Goal: Information Seeking & Learning: Check status

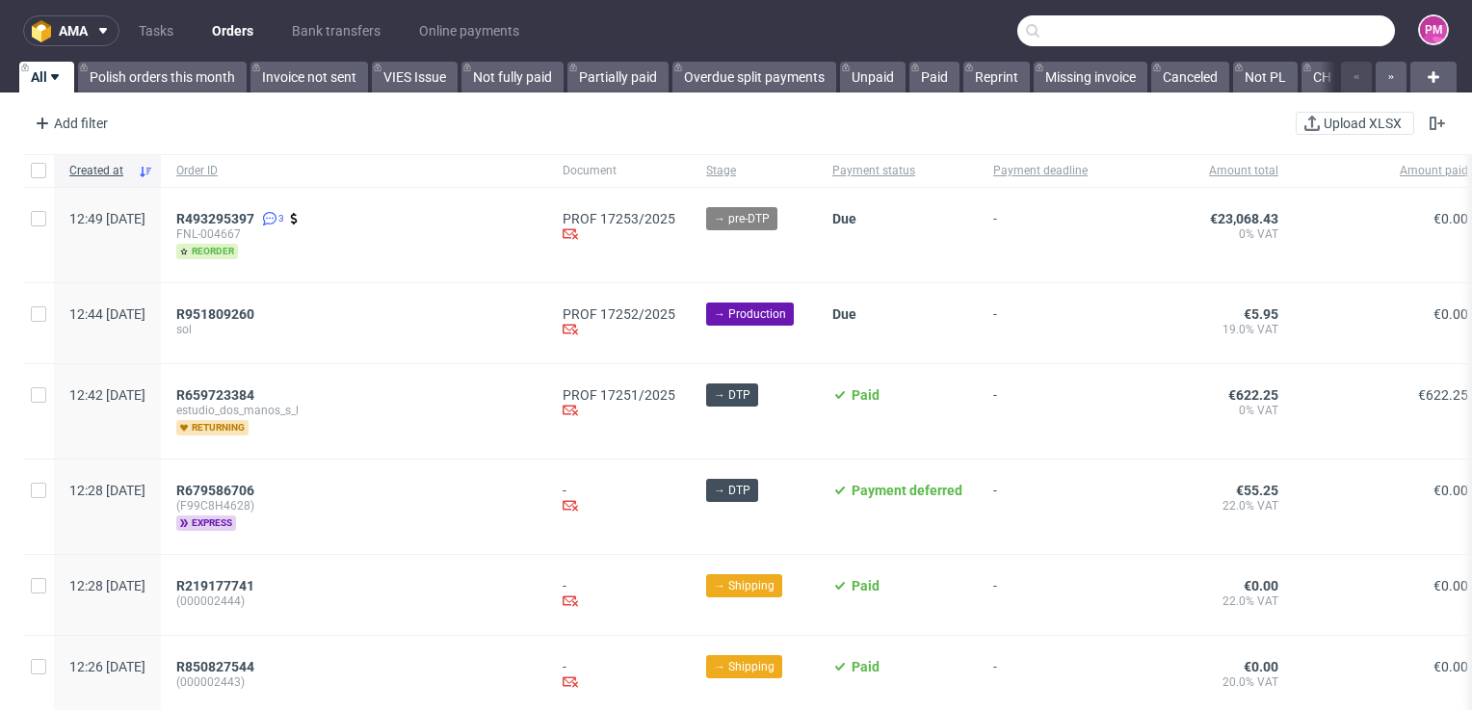
click at [1323, 31] on input "text" at bounding box center [1206, 30] width 378 height 31
paste input "R167890678"
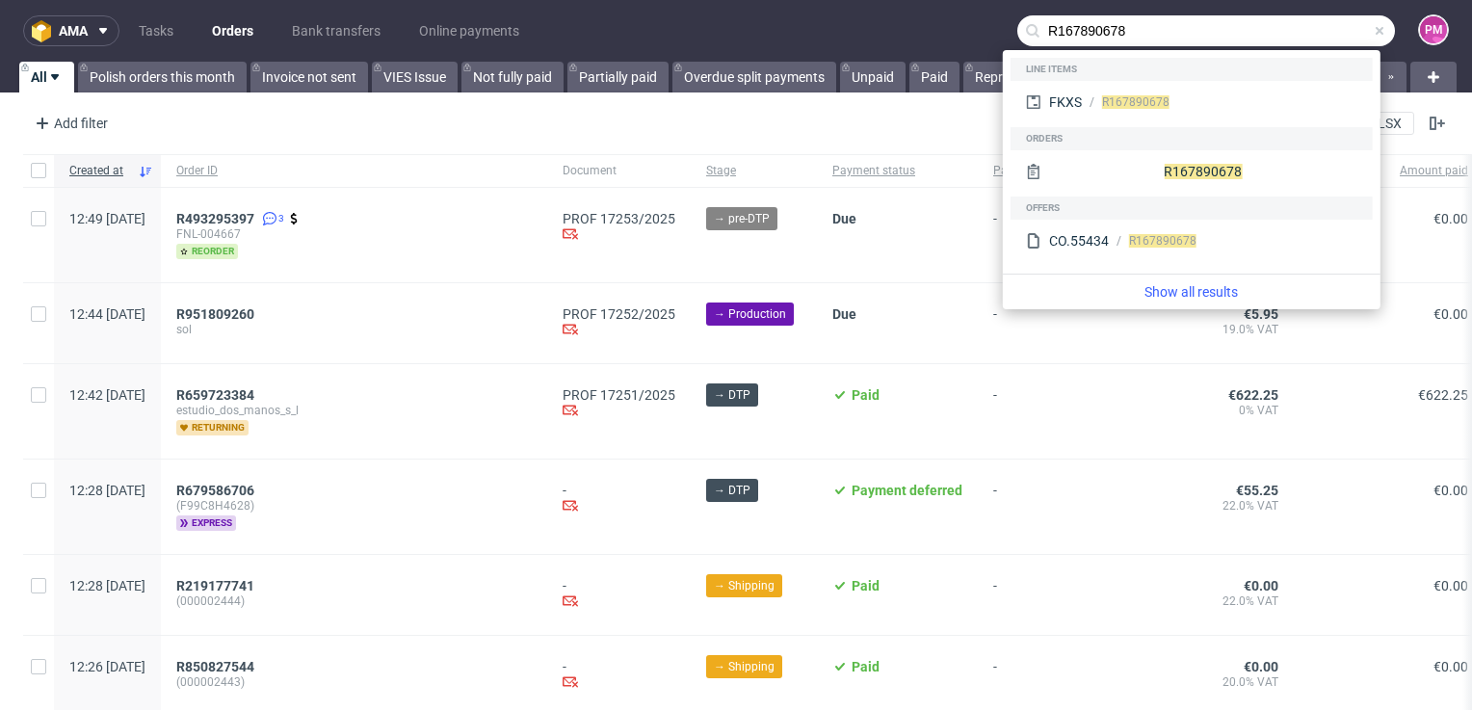
type input "R167890678"
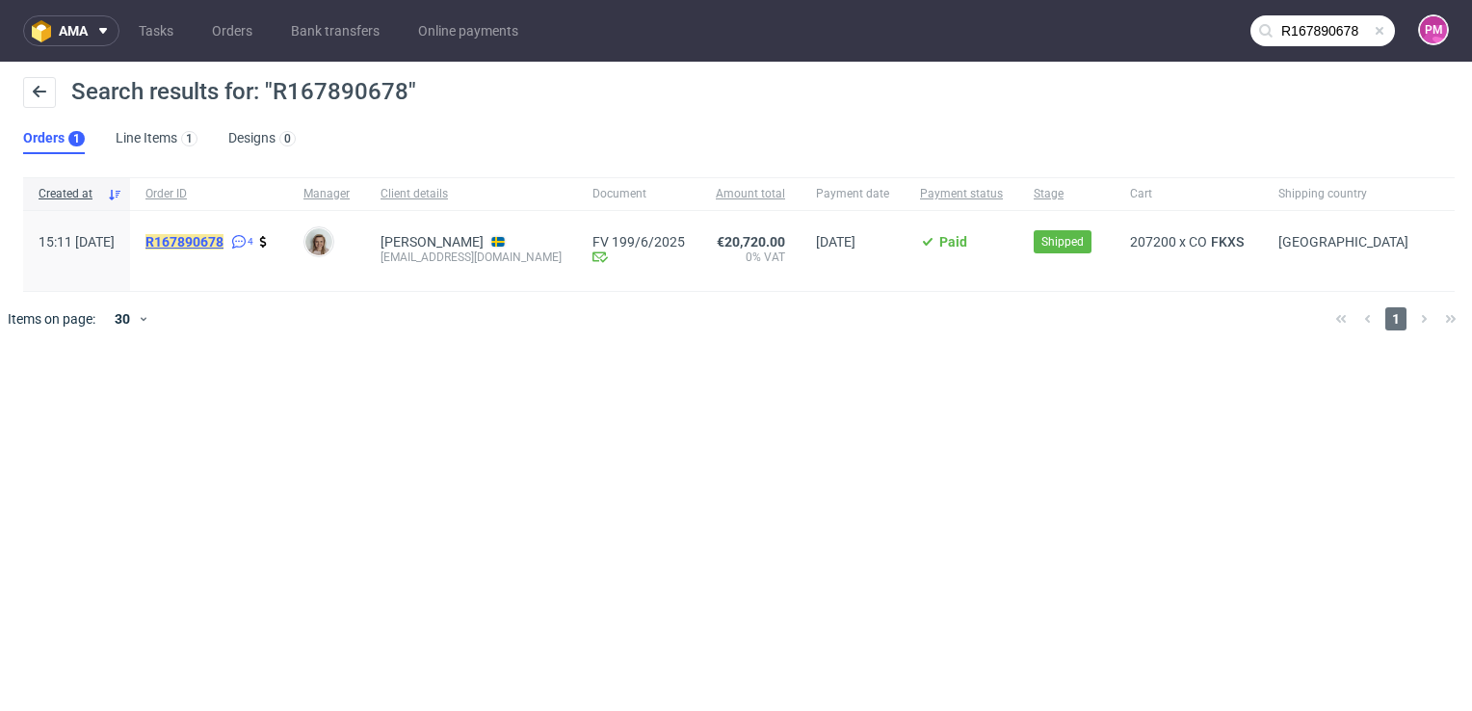
click at [223, 240] on mark "R167890678" at bounding box center [184, 241] width 78 height 15
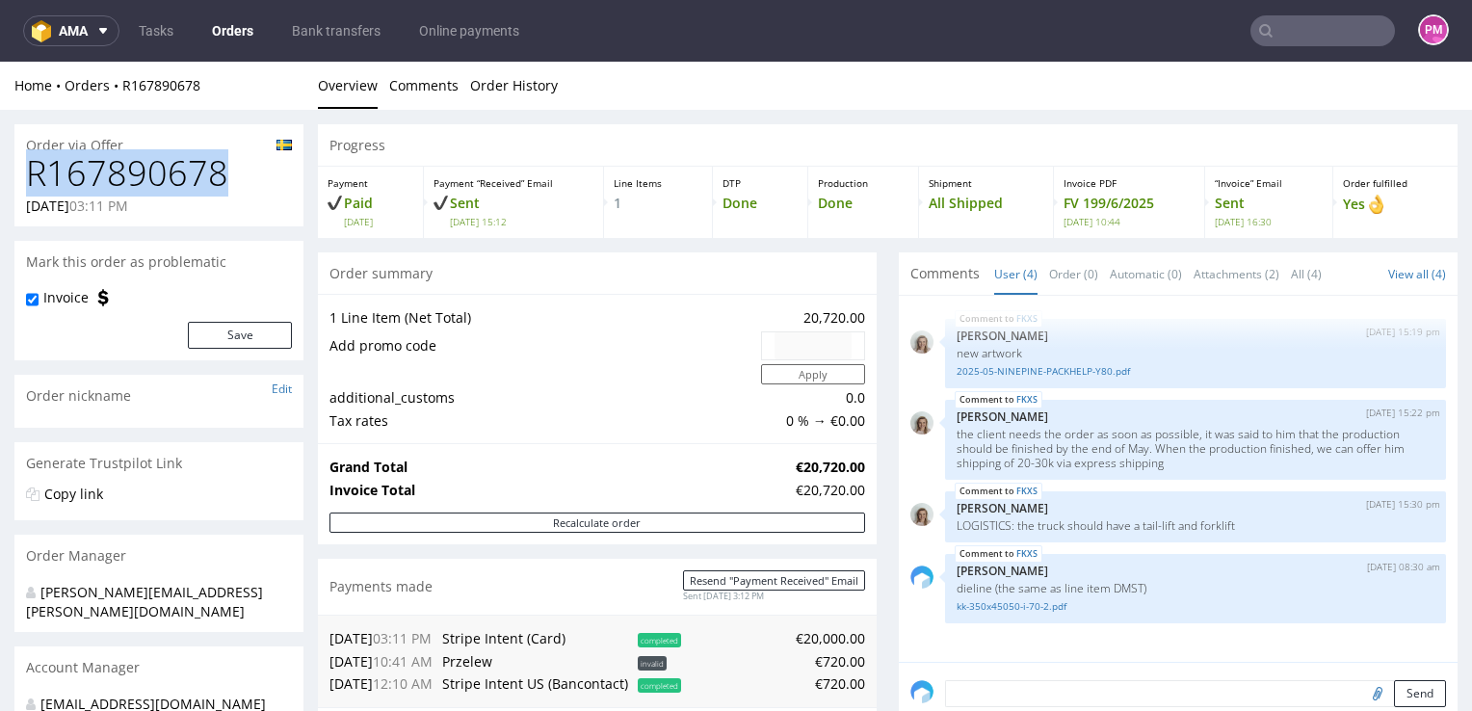
drag, startPoint x: 218, startPoint y: 172, endPoint x: 9, endPoint y: 182, distance: 209.3
copy h1 "R167890678"
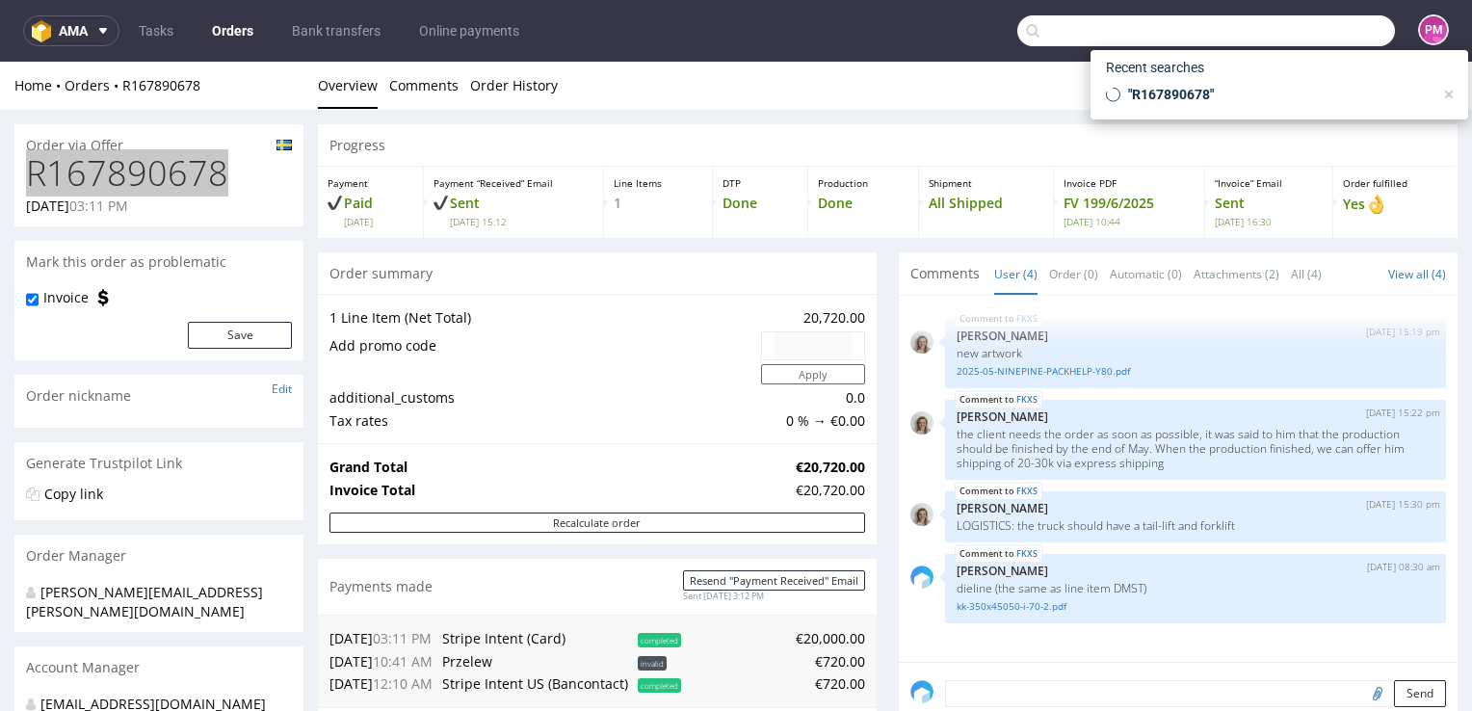
click at [1313, 31] on input "text" at bounding box center [1206, 30] width 378 height 31
paste input "R579515810"
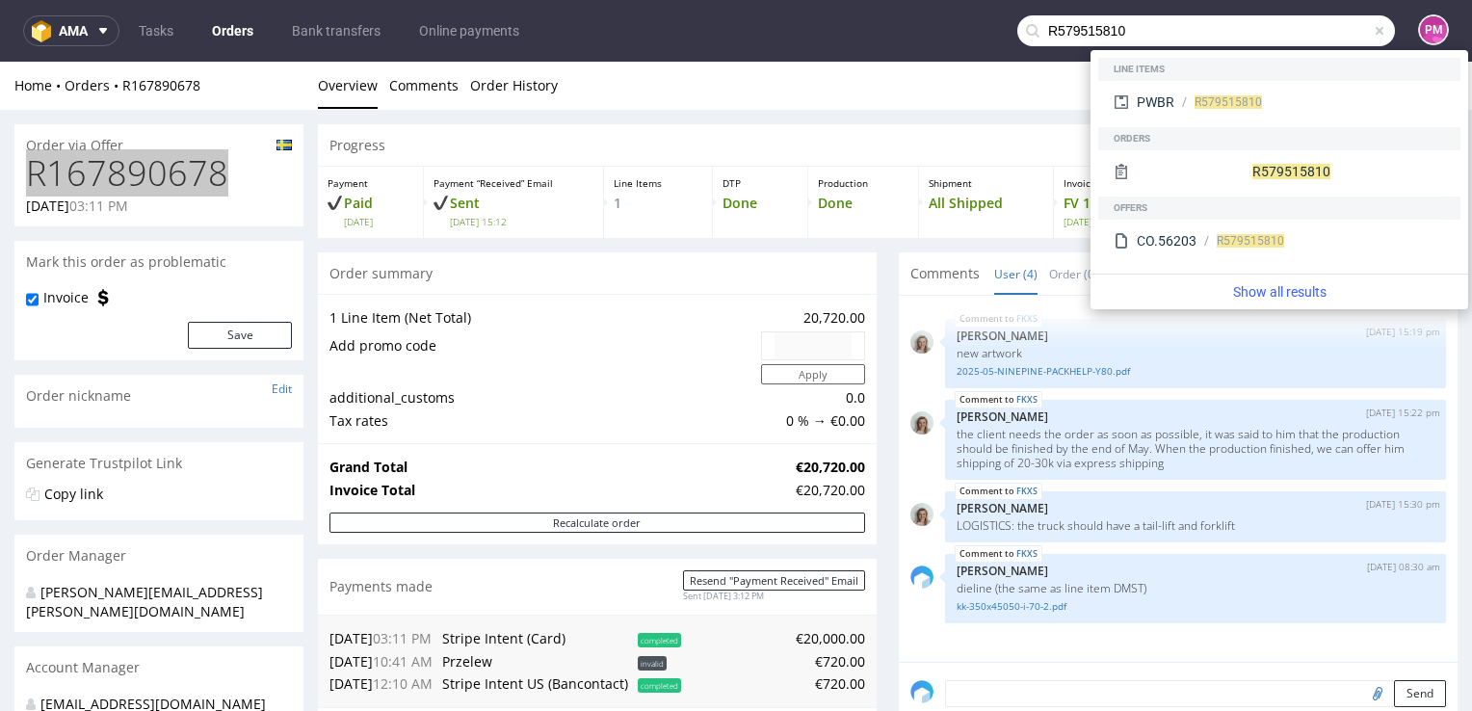
type input "R579515810"
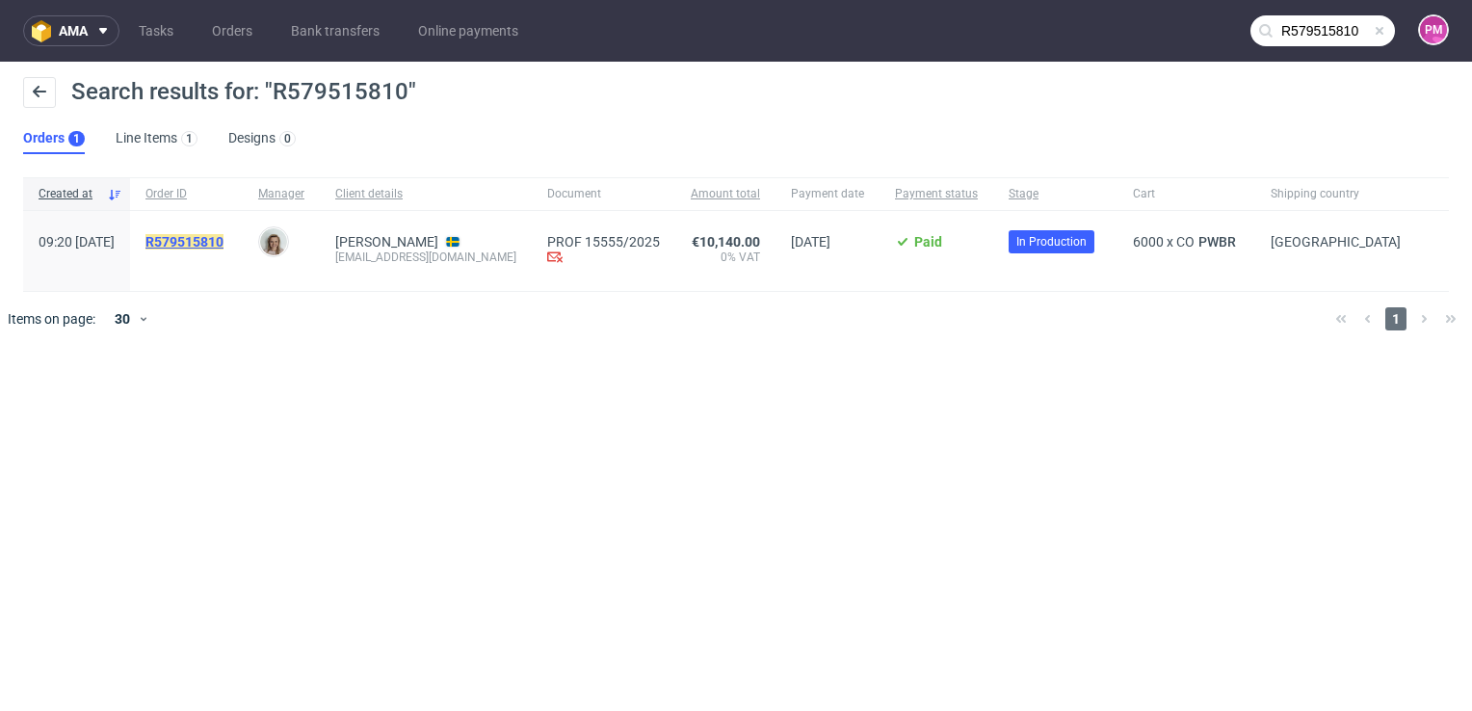
click at [220, 241] on mark "R579515810" at bounding box center [184, 241] width 78 height 15
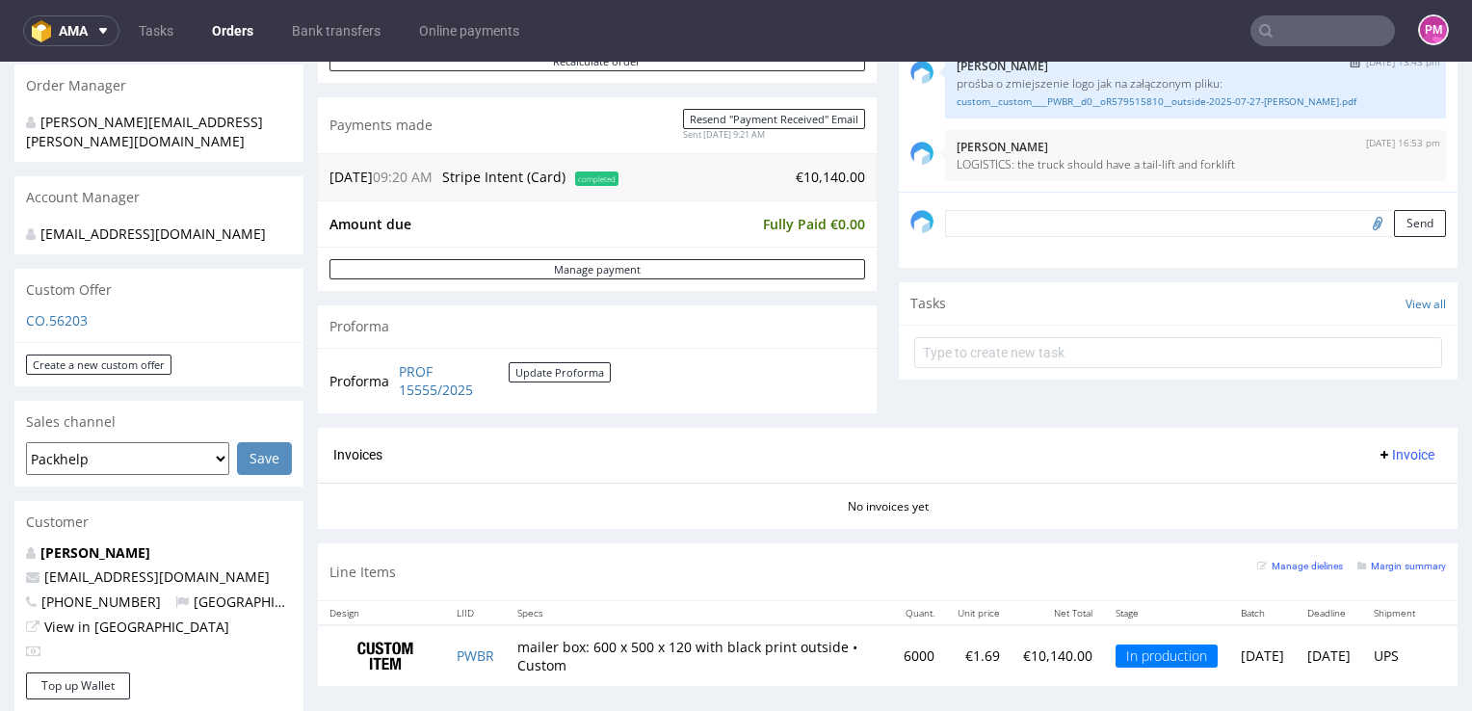
scroll to position [674, 0]
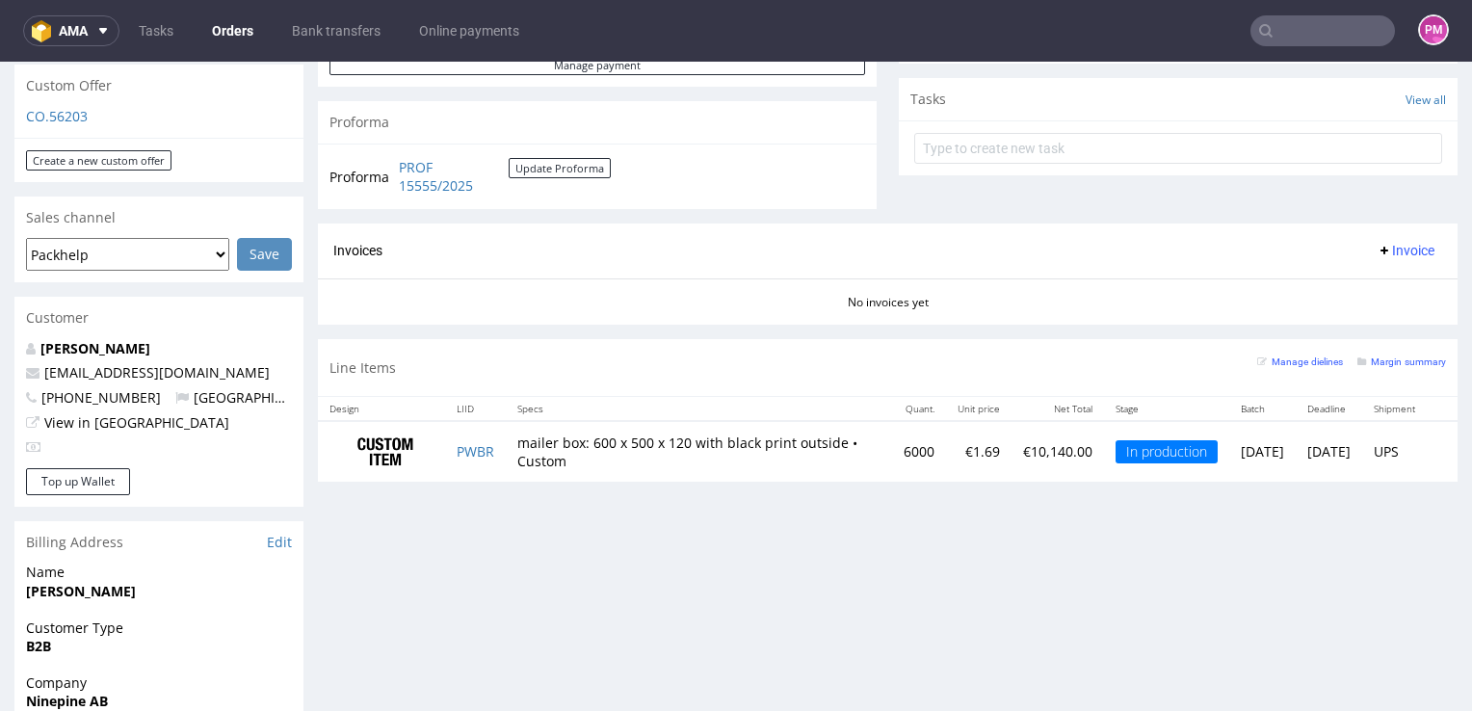
click at [1092, 577] on div "Progress Payment Paid [DATE] Payment “Received” Email Sent [DATE] 09:21 Line It…" at bounding box center [888, 302] width 1140 height 1704
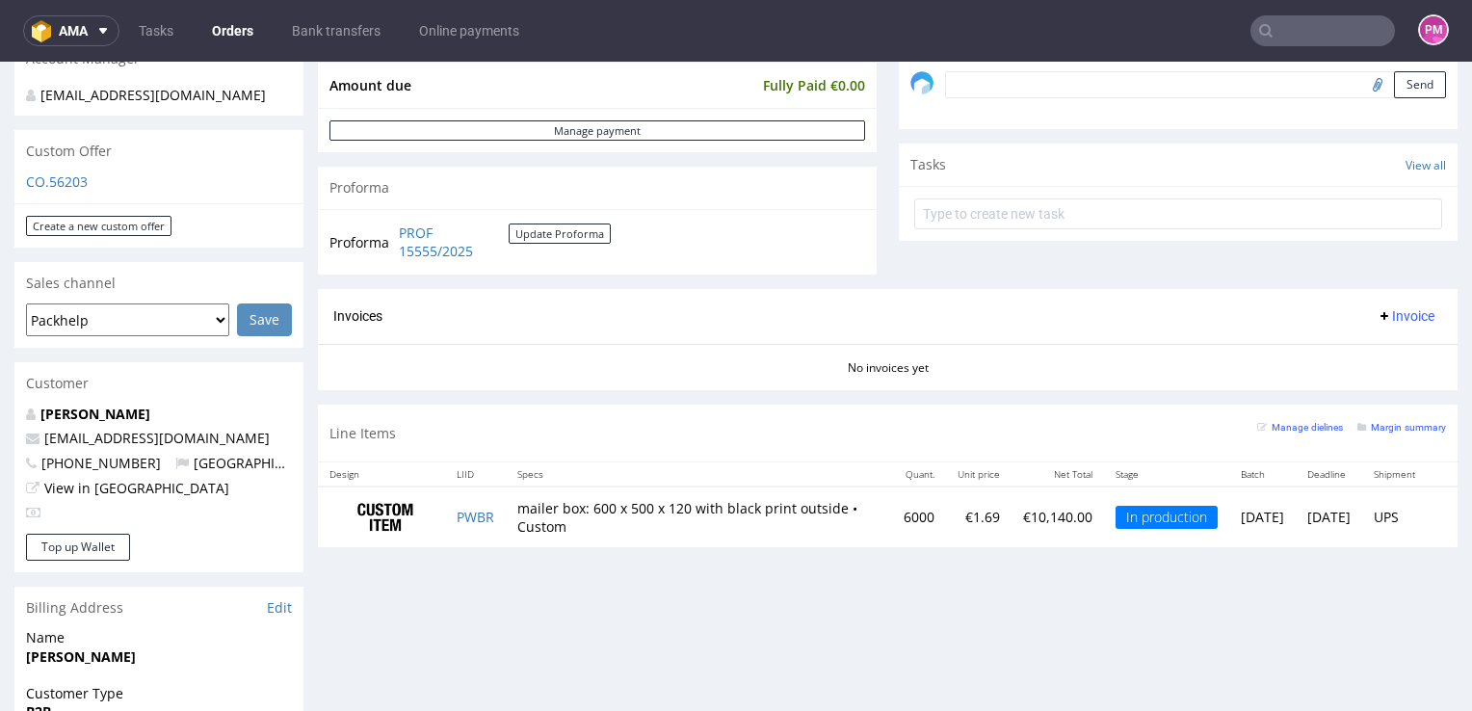
scroll to position [578, 0]
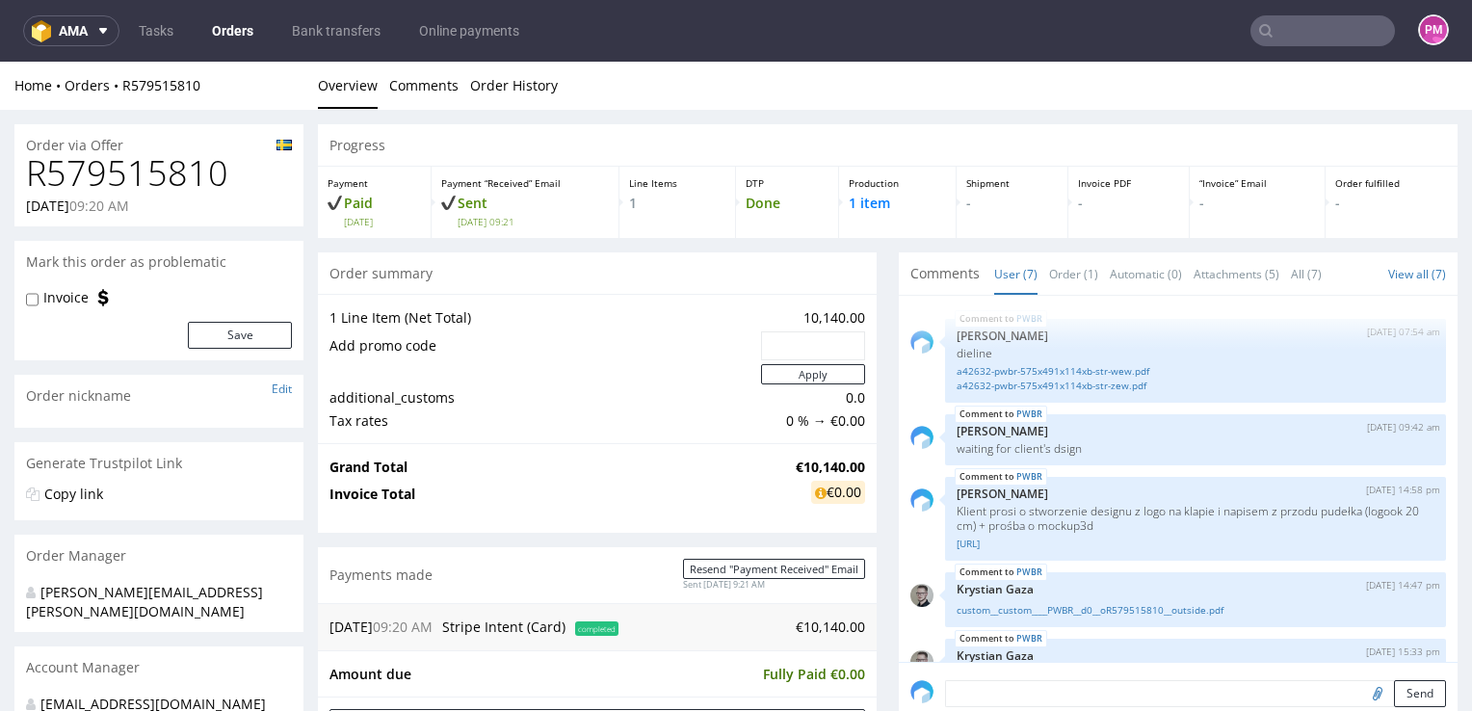
scroll to position [187, 0]
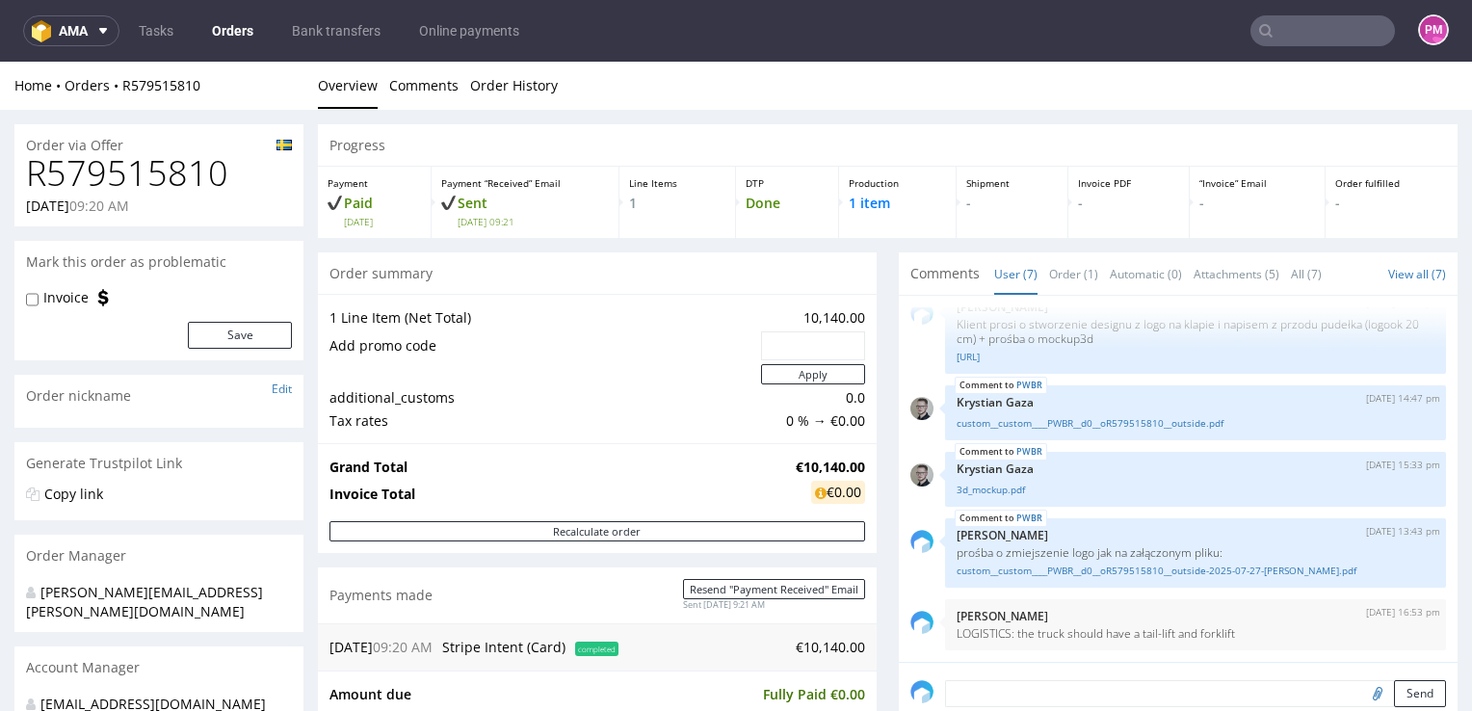
click at [1308, 28] on input "text" at bounding box center [1322, 30] width 145 height 31
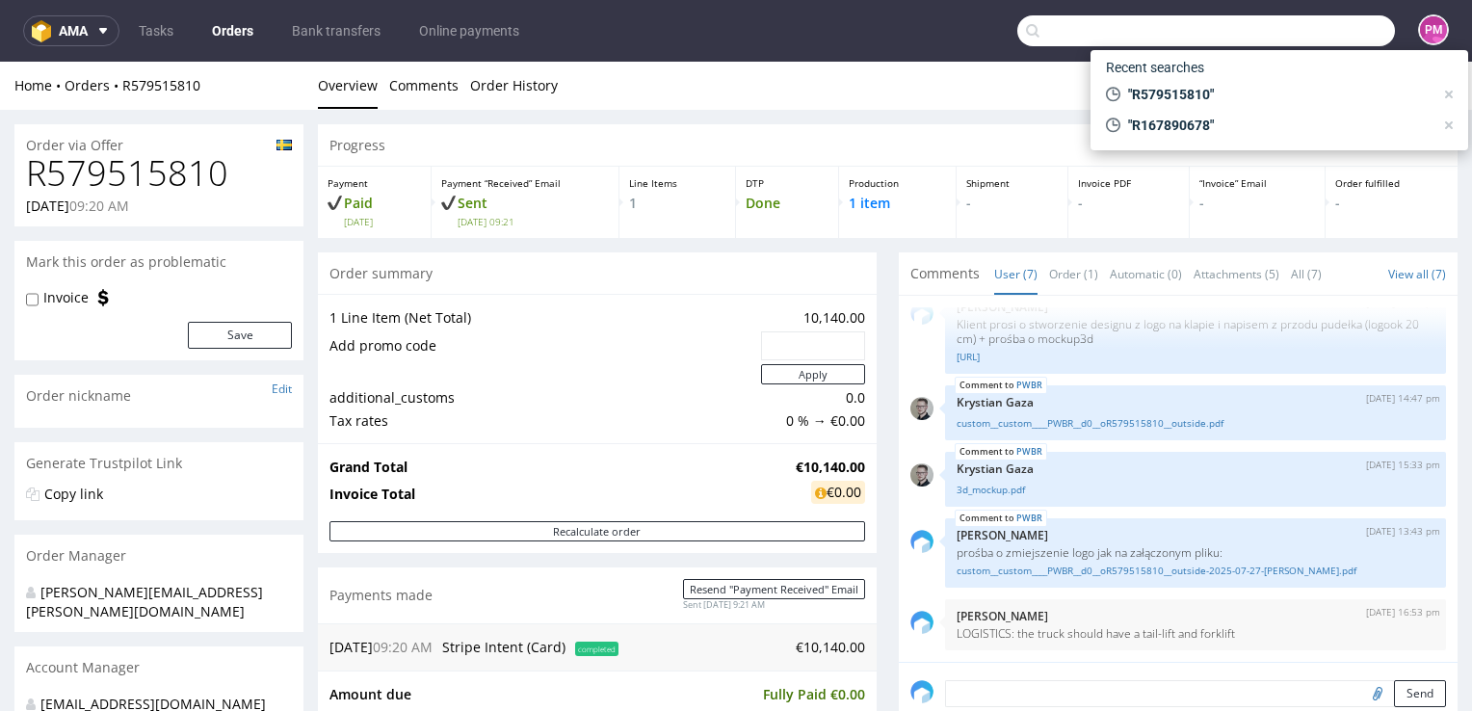
paste input "R179606306"
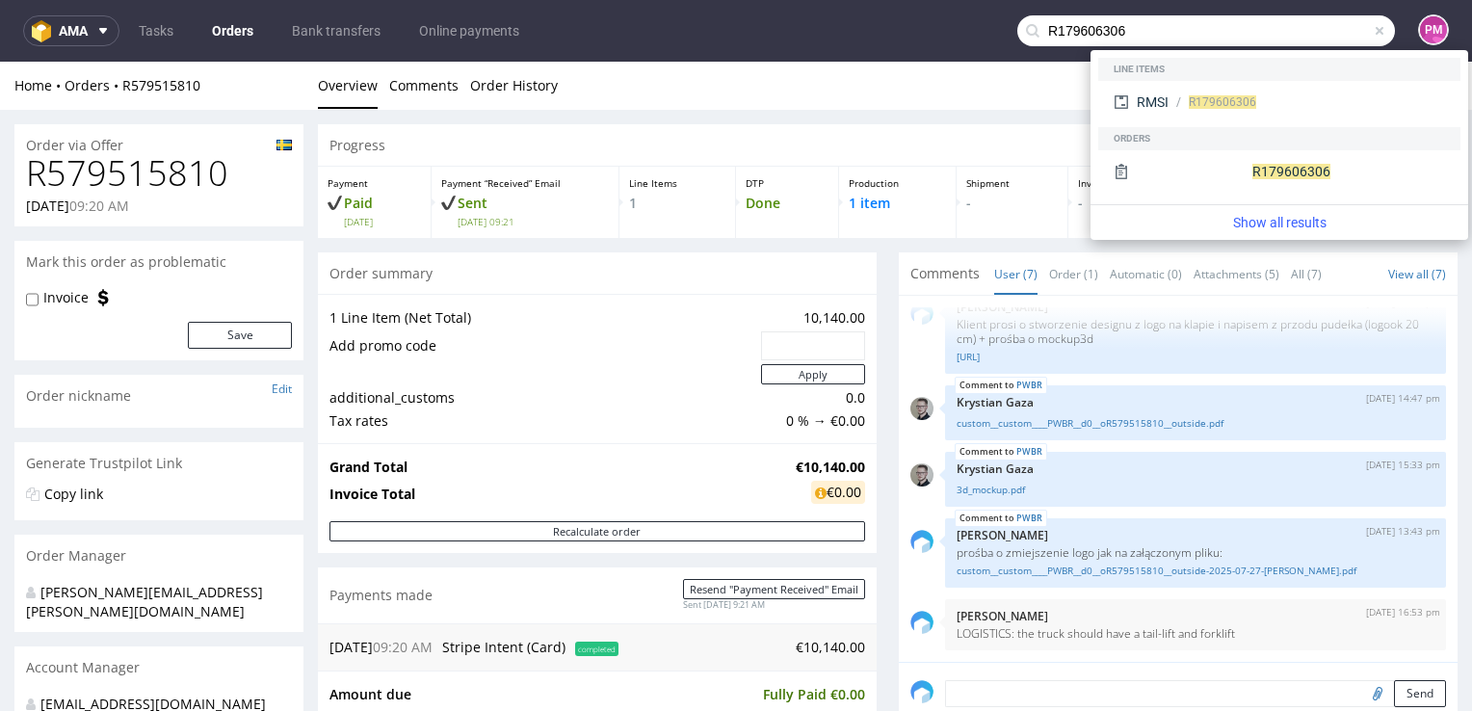
type input "R179606306"
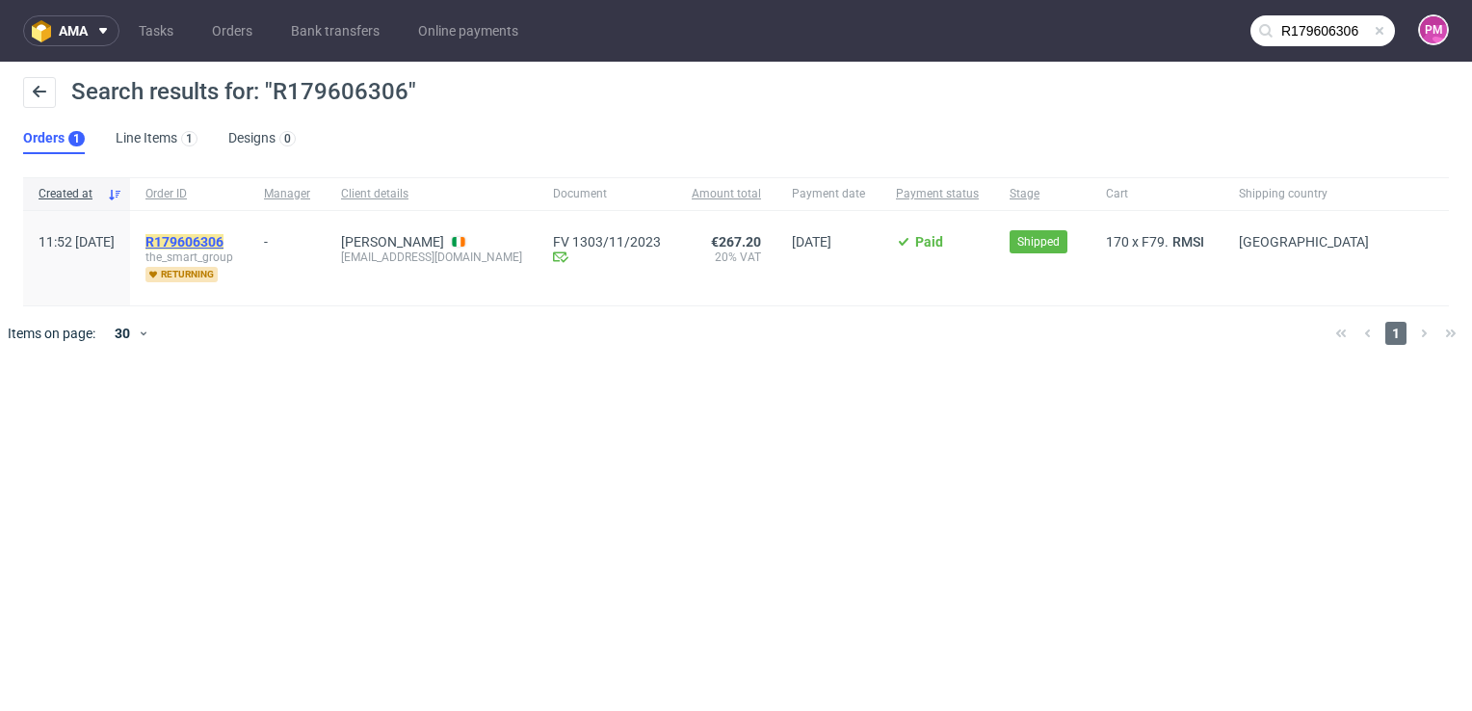
click at [223, 244] on mark "R179606306" at bounding box center [184, 241] width 78 height 15
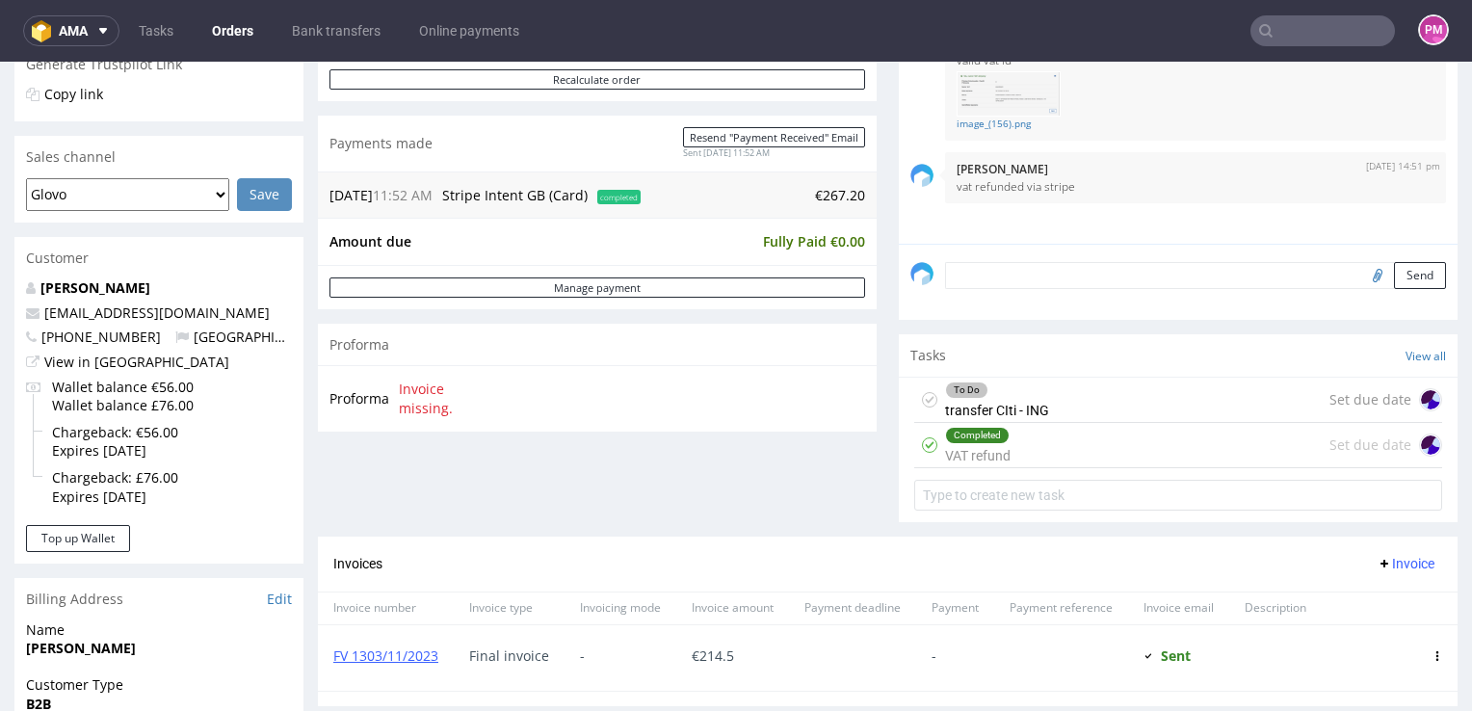
scroll to position [385, 0]
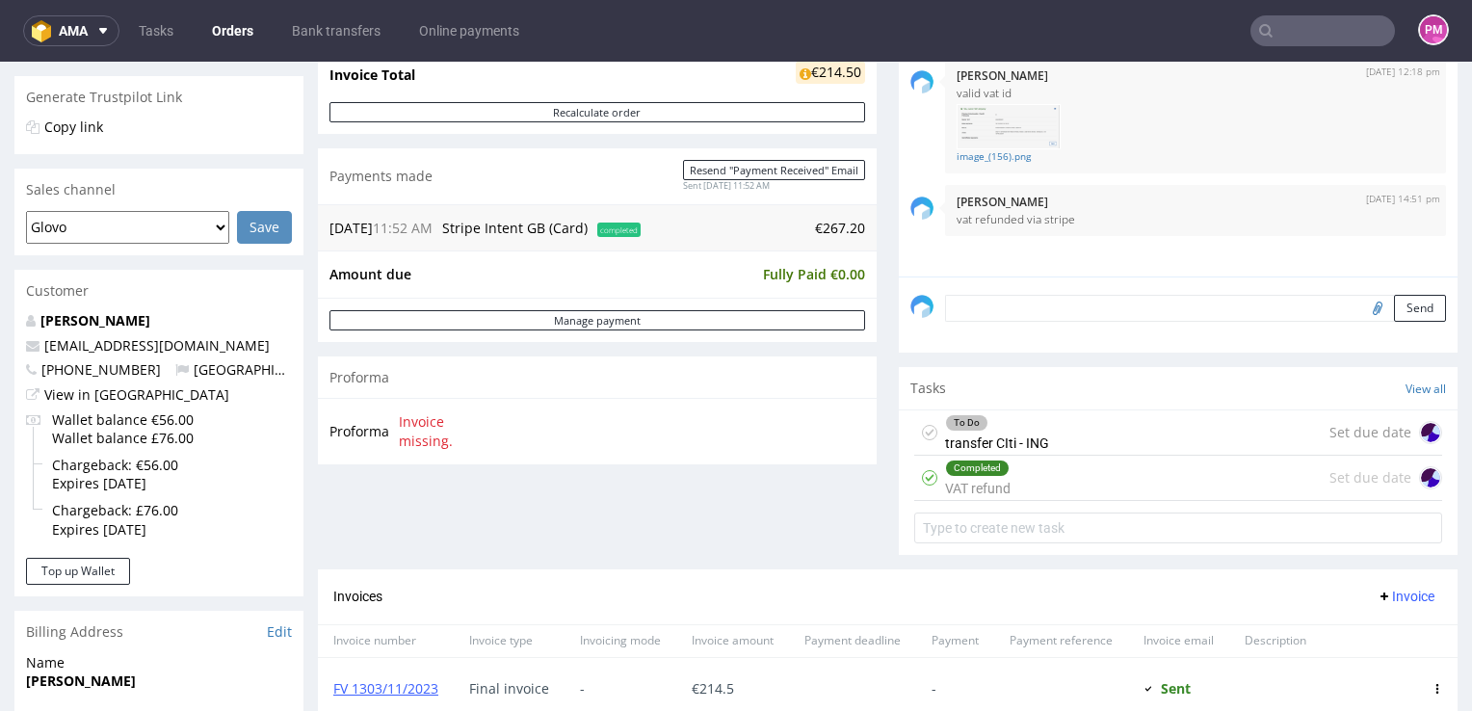
click at [1284, 29] on input "text" at bounding box center [1322, 30] width 145 height 31
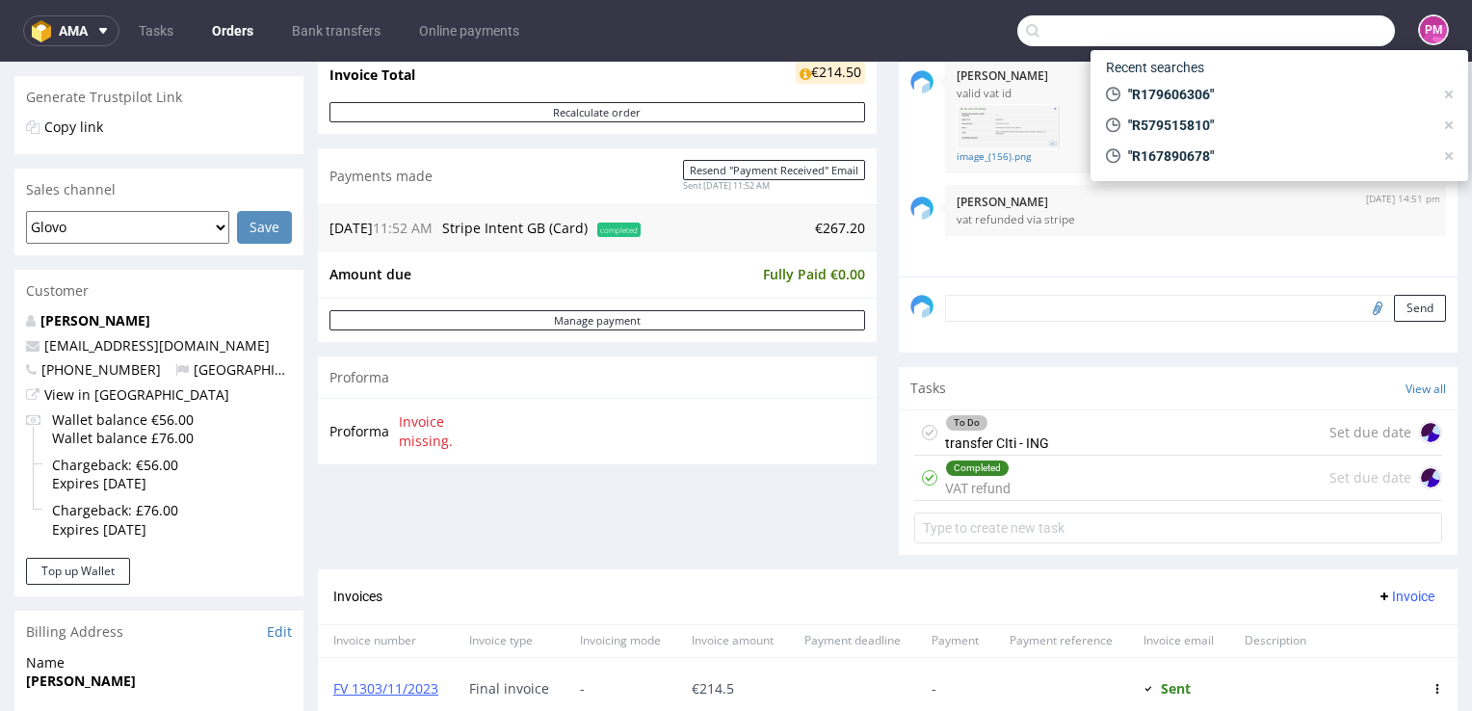
paste input "R194209922"
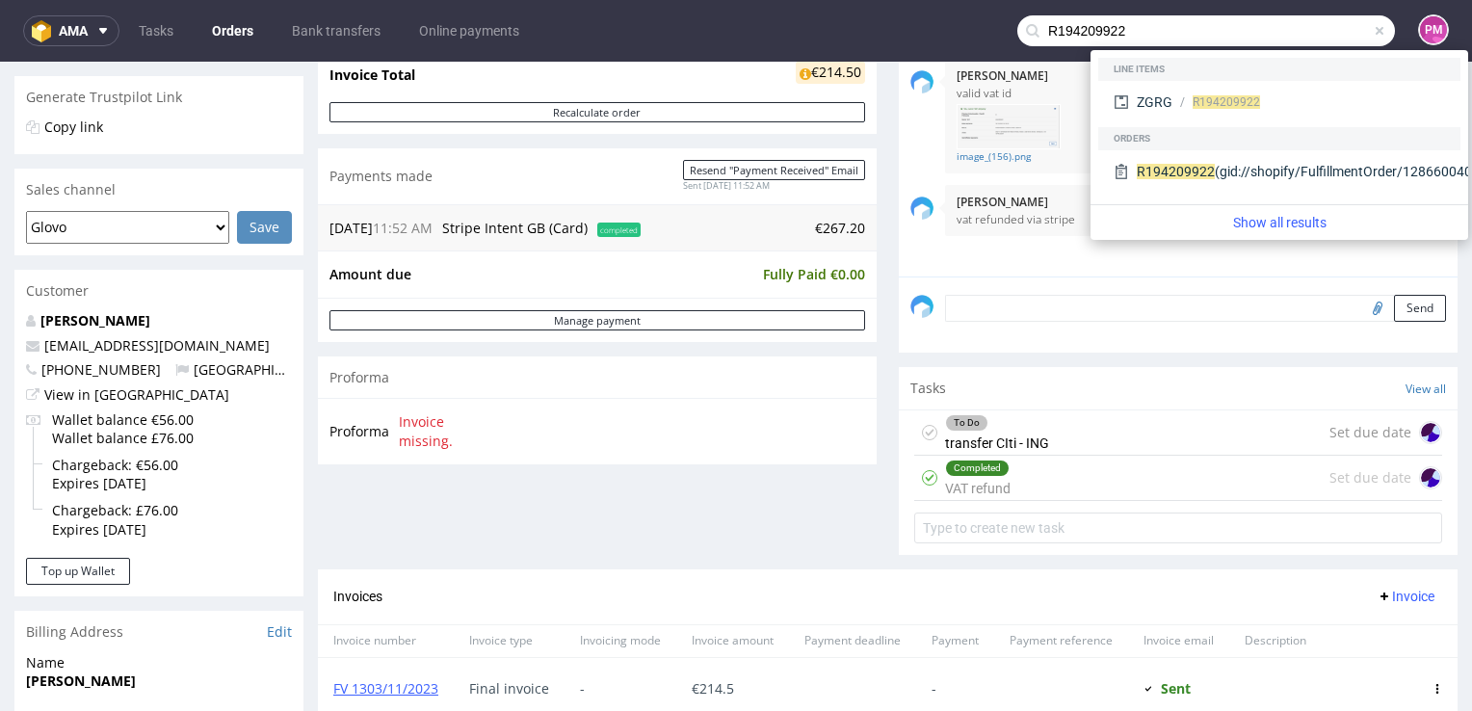
type input "R194209922"
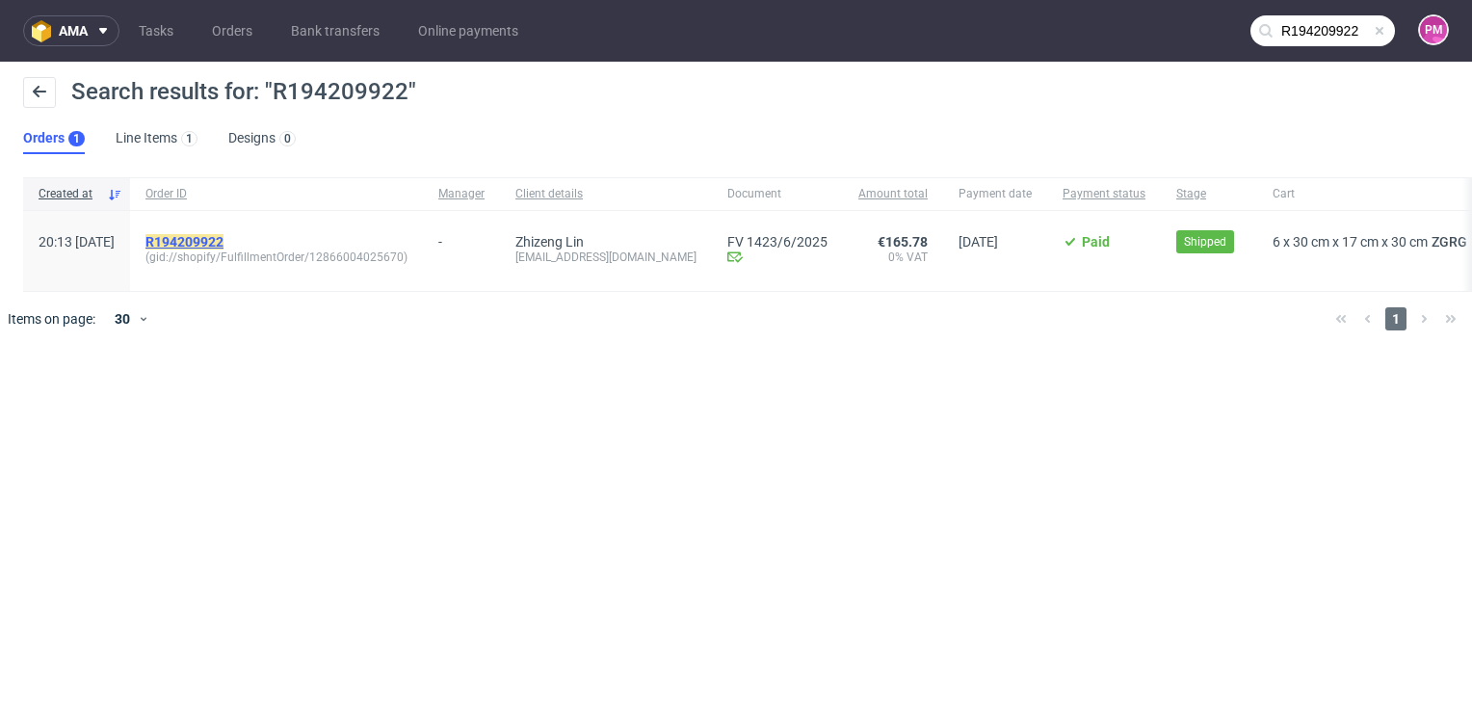
click at [223, 242] on mark "R194209922" at bounding box center [184, 241] width 78 height 15
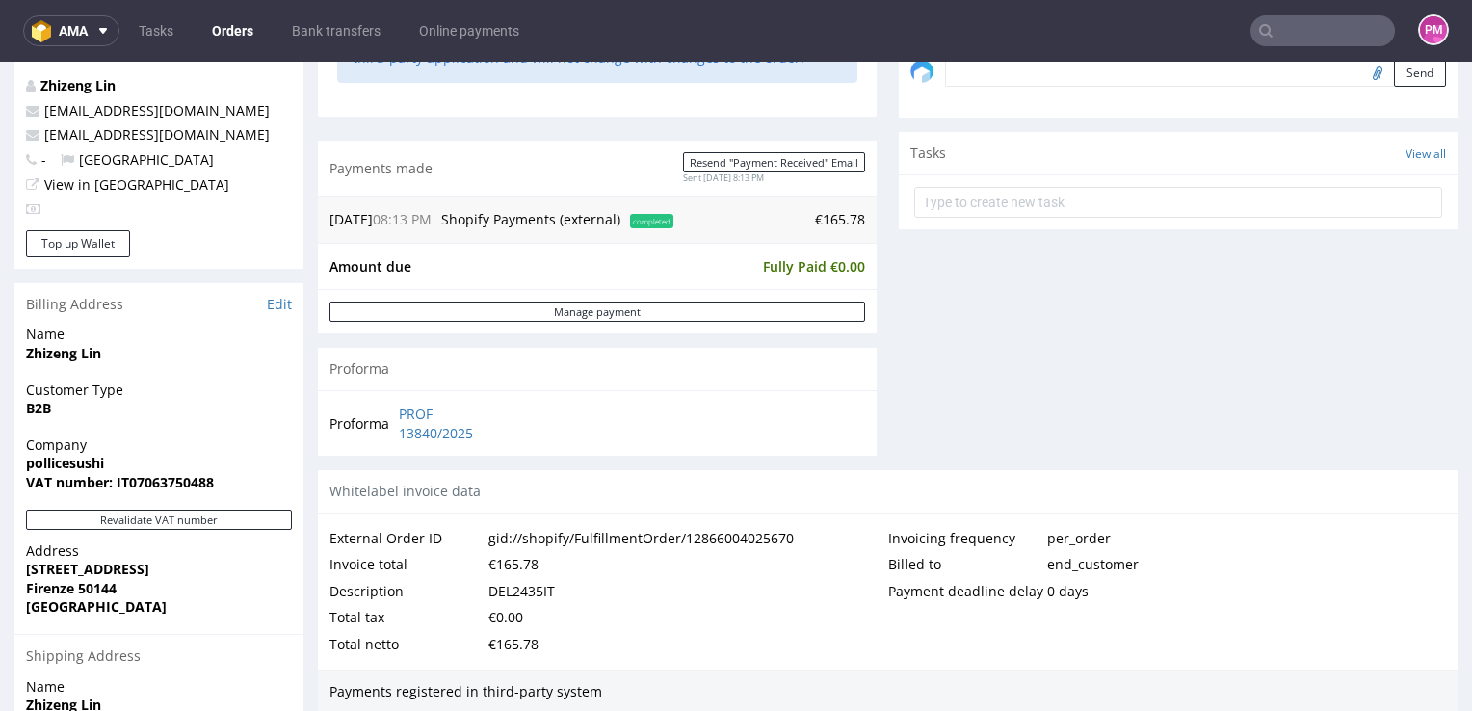
scroll to position [578, 0]
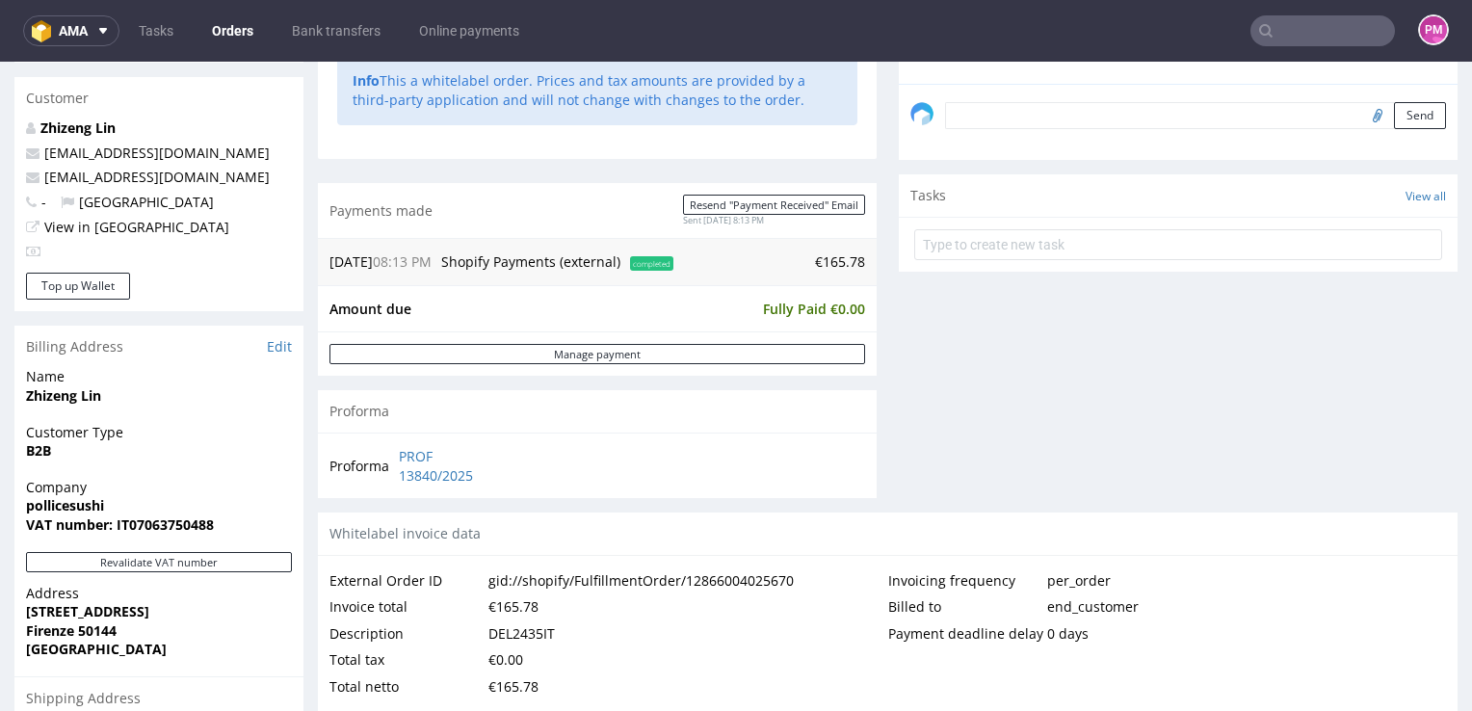
click at [1296, 13] on nav "ama Tasks Orders Bank transfers Online payments PM" at bounding box center [736, 31] width 1472 height 62
click at [1296, 29] on input "text" at bounding box center [1322, 30] width 145 height 31
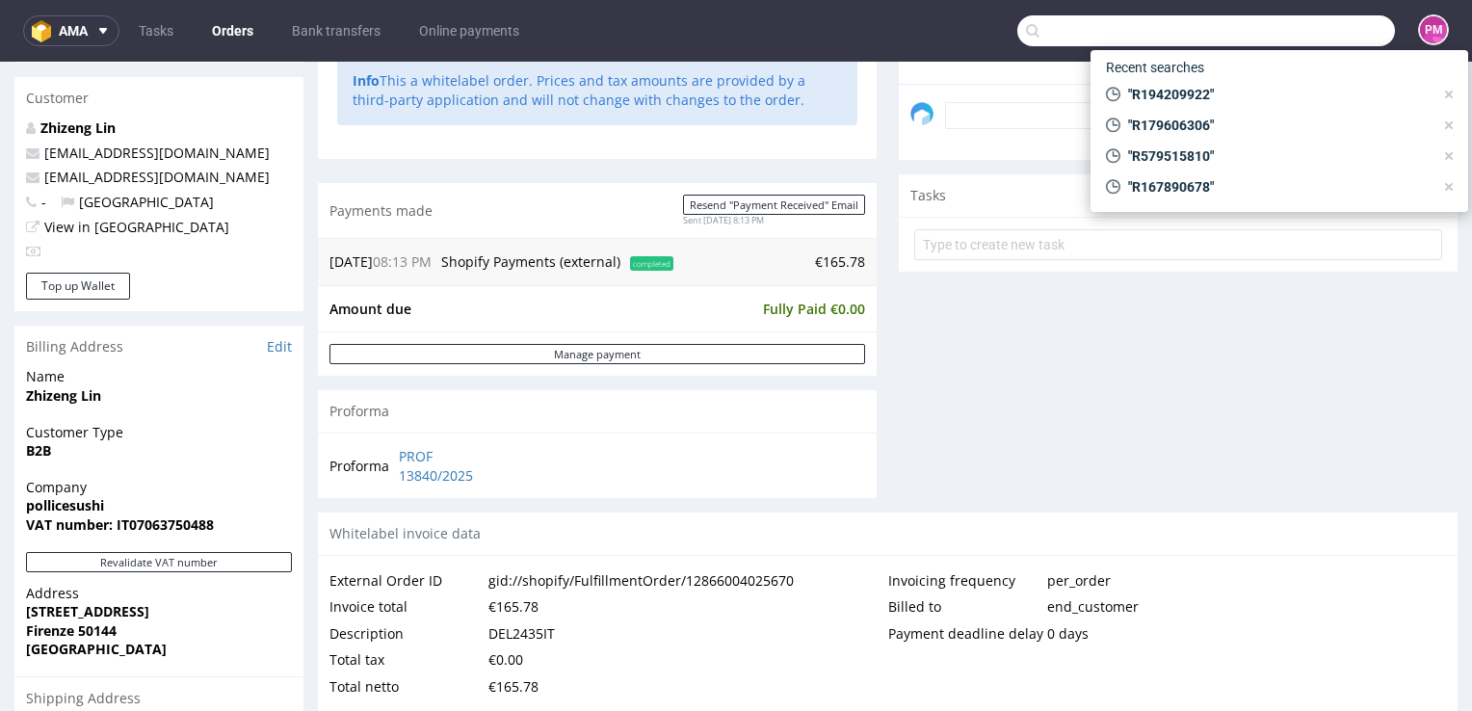
paste input "R348794495"
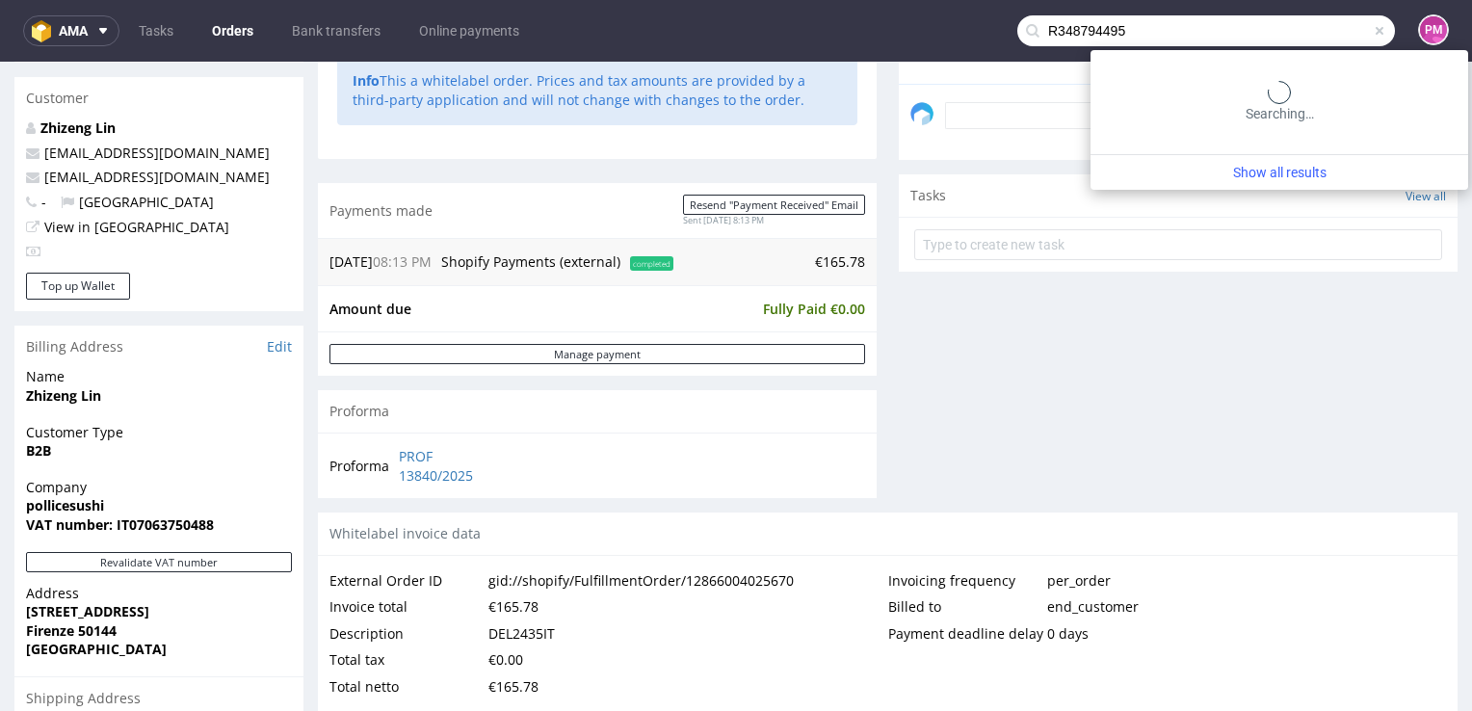
type input "R348794495"
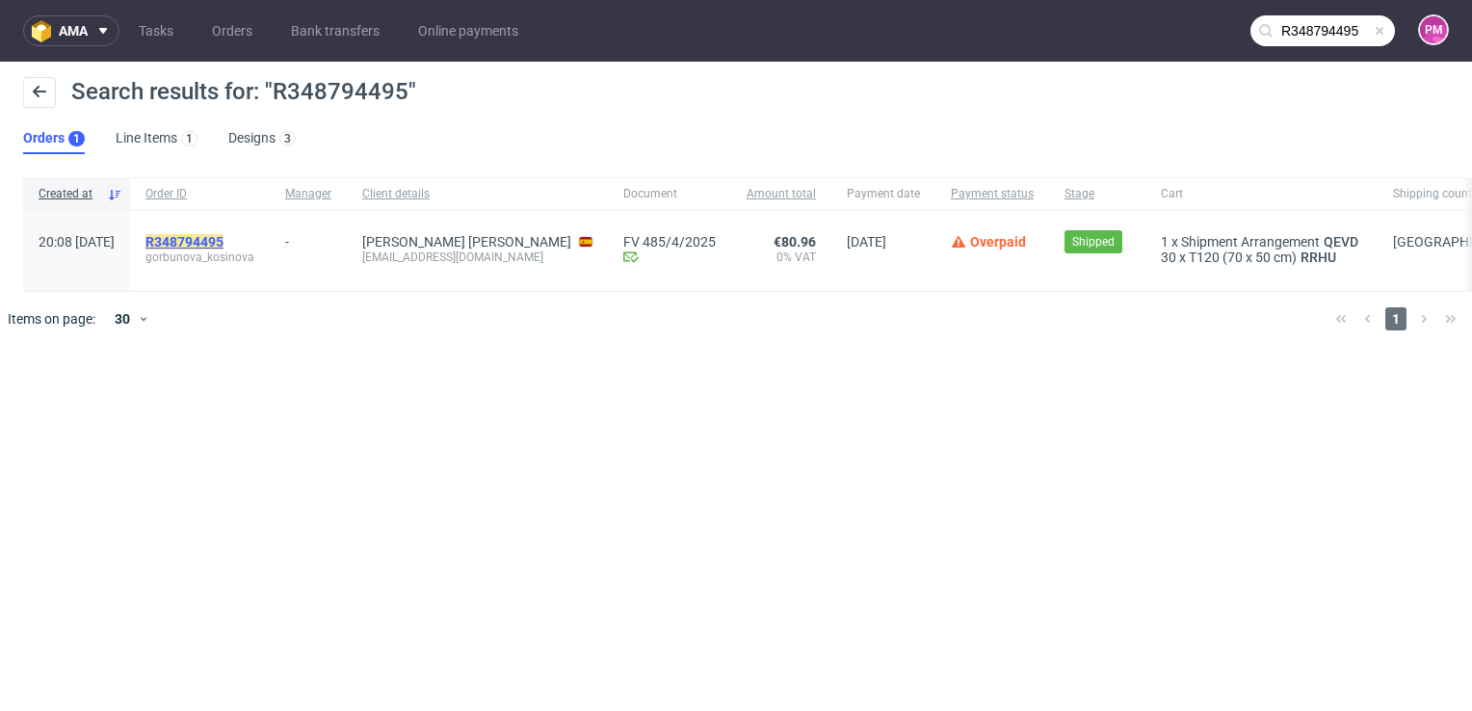
click at [221, 246] on mark "R348794495" at bounding box center [184, 241] width 78 height 15
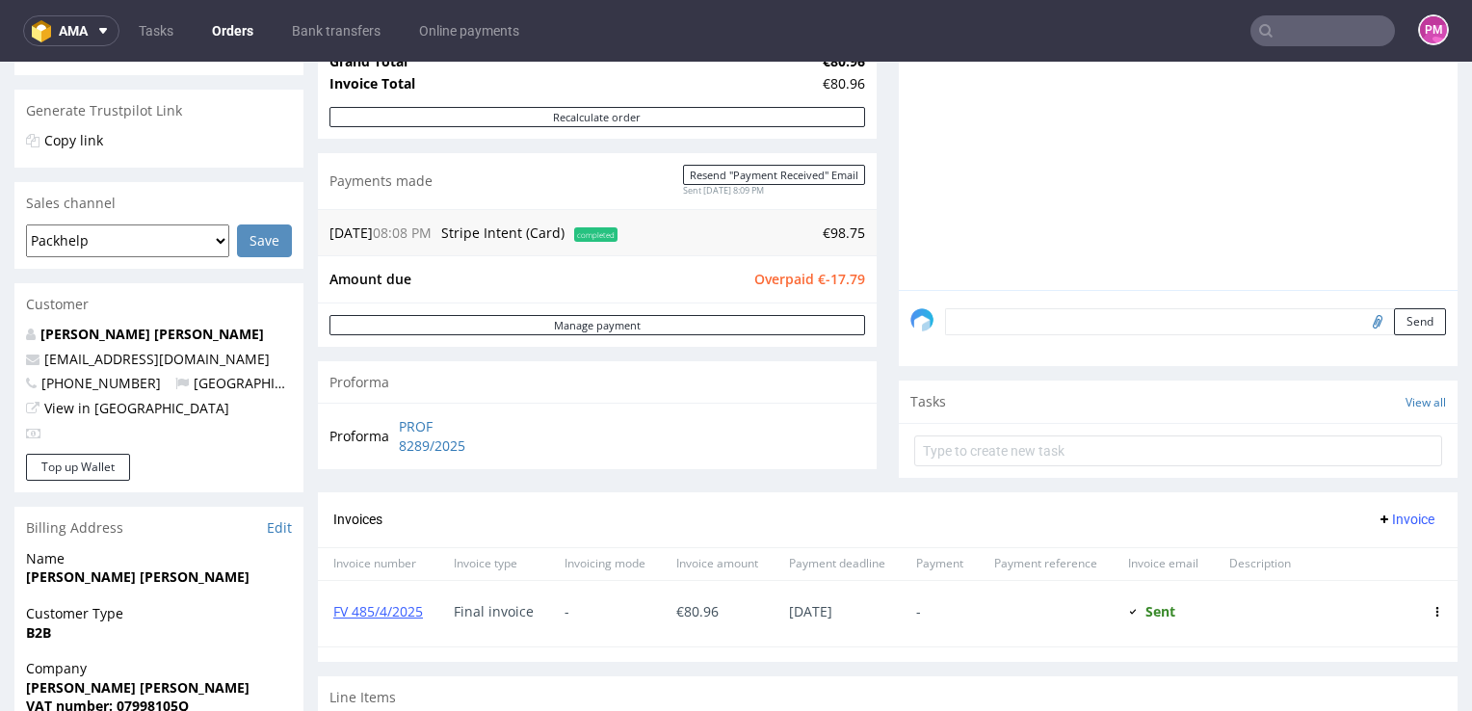
scroll to position [385, 0]
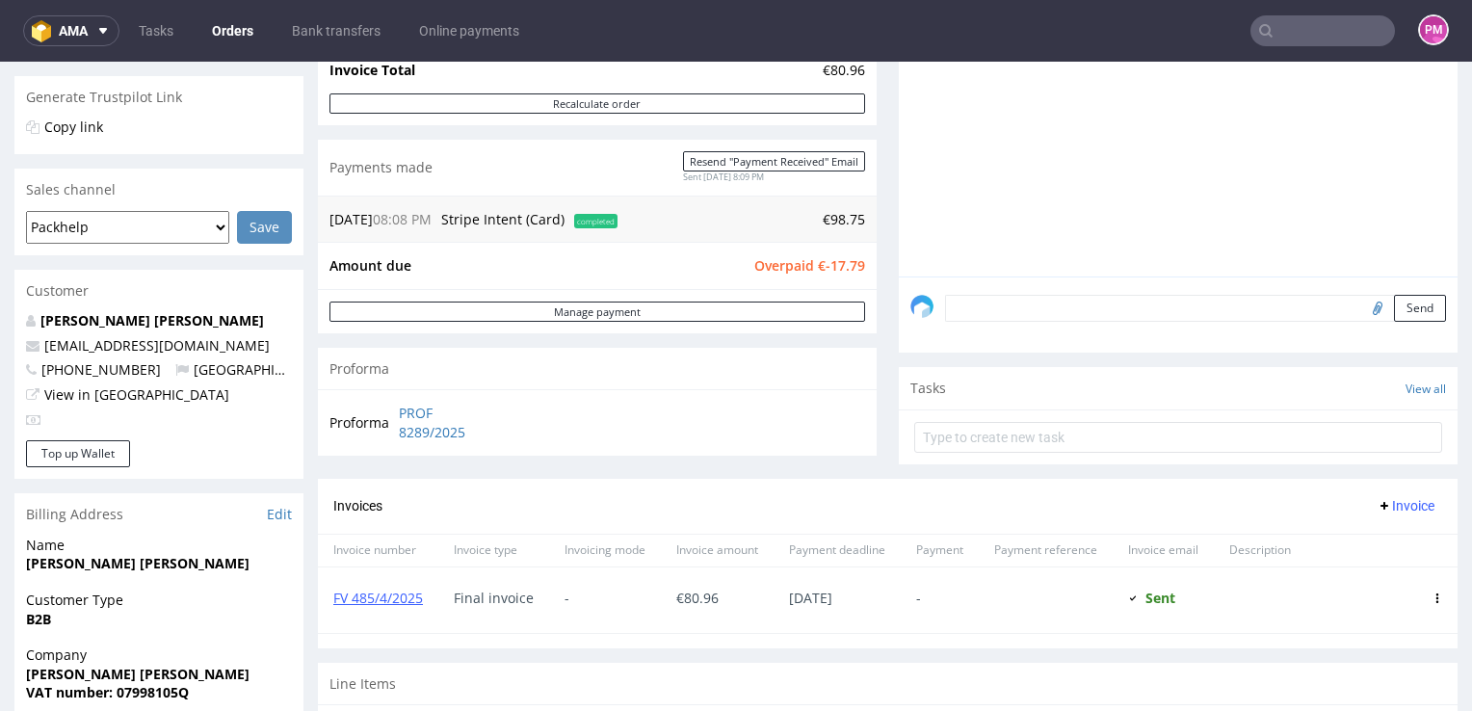
click at [1283, 30] on input "text" at bounding box center [1322, 30] width 145 height 31
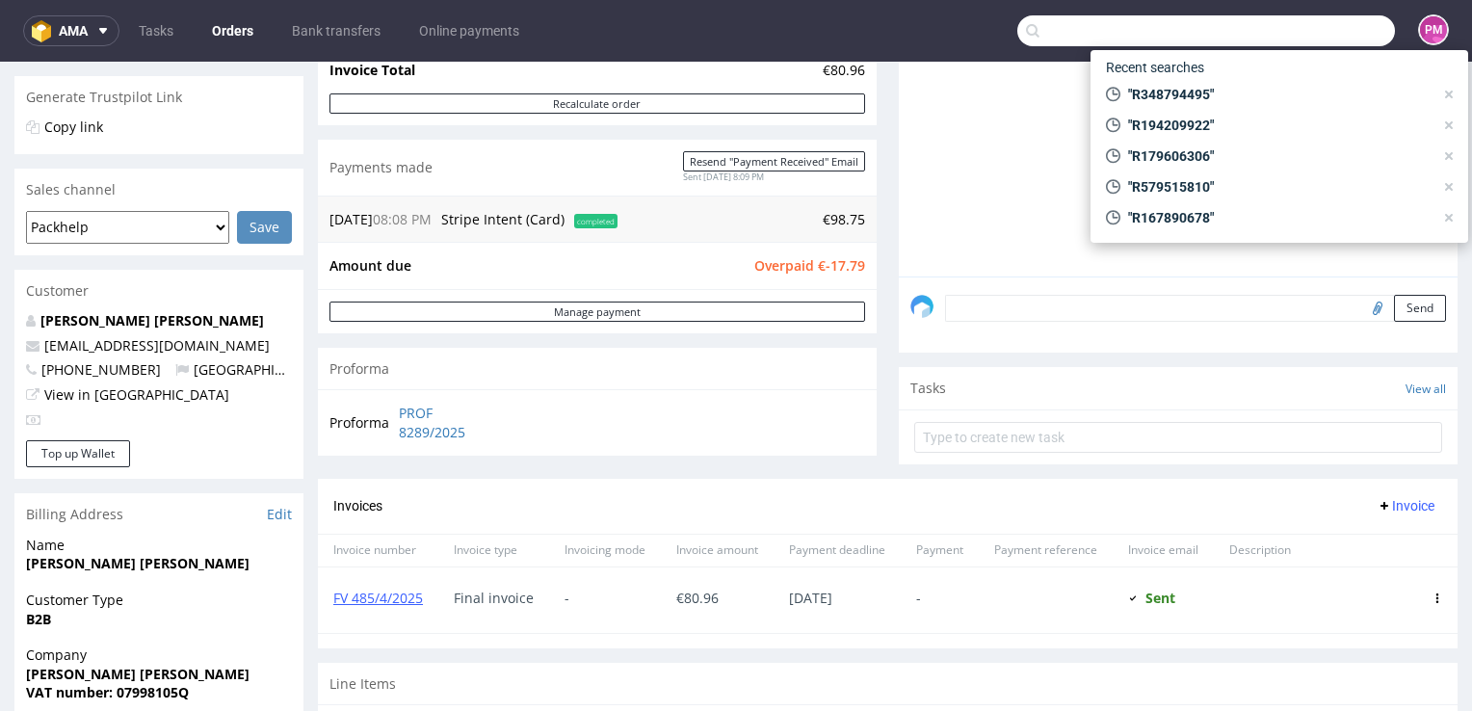
paste input "R437046965"
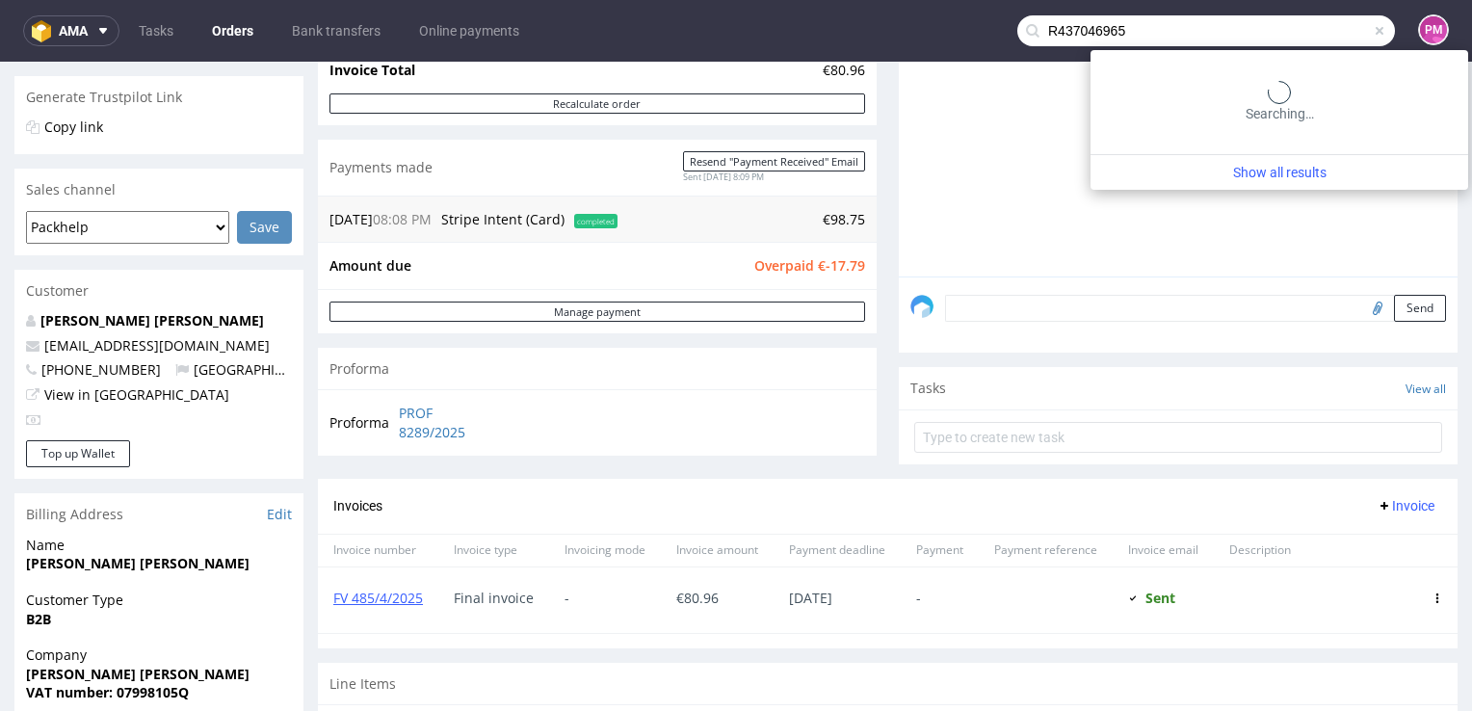
type input "R437046965"
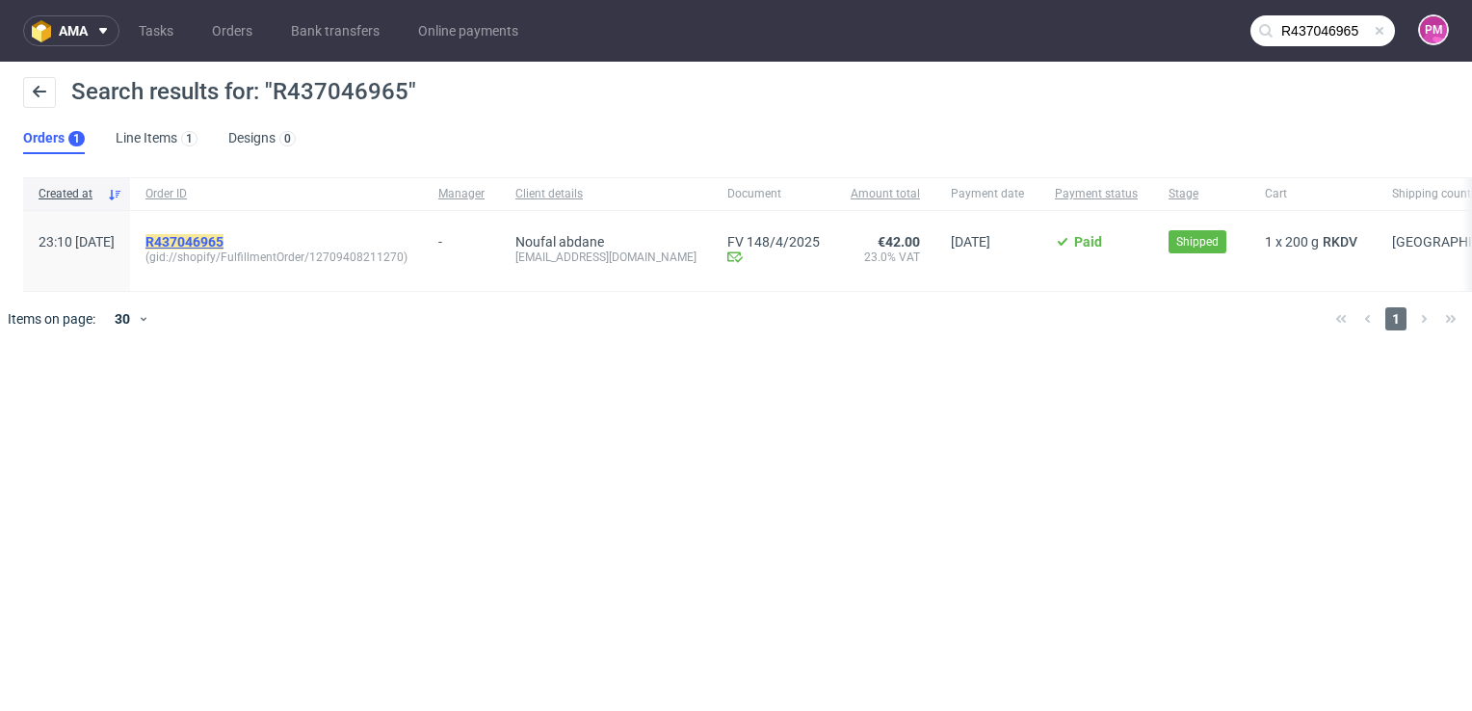
click at [212, 238] on mark "R437046965" at bounding box center [184, 241] width 78 height 15
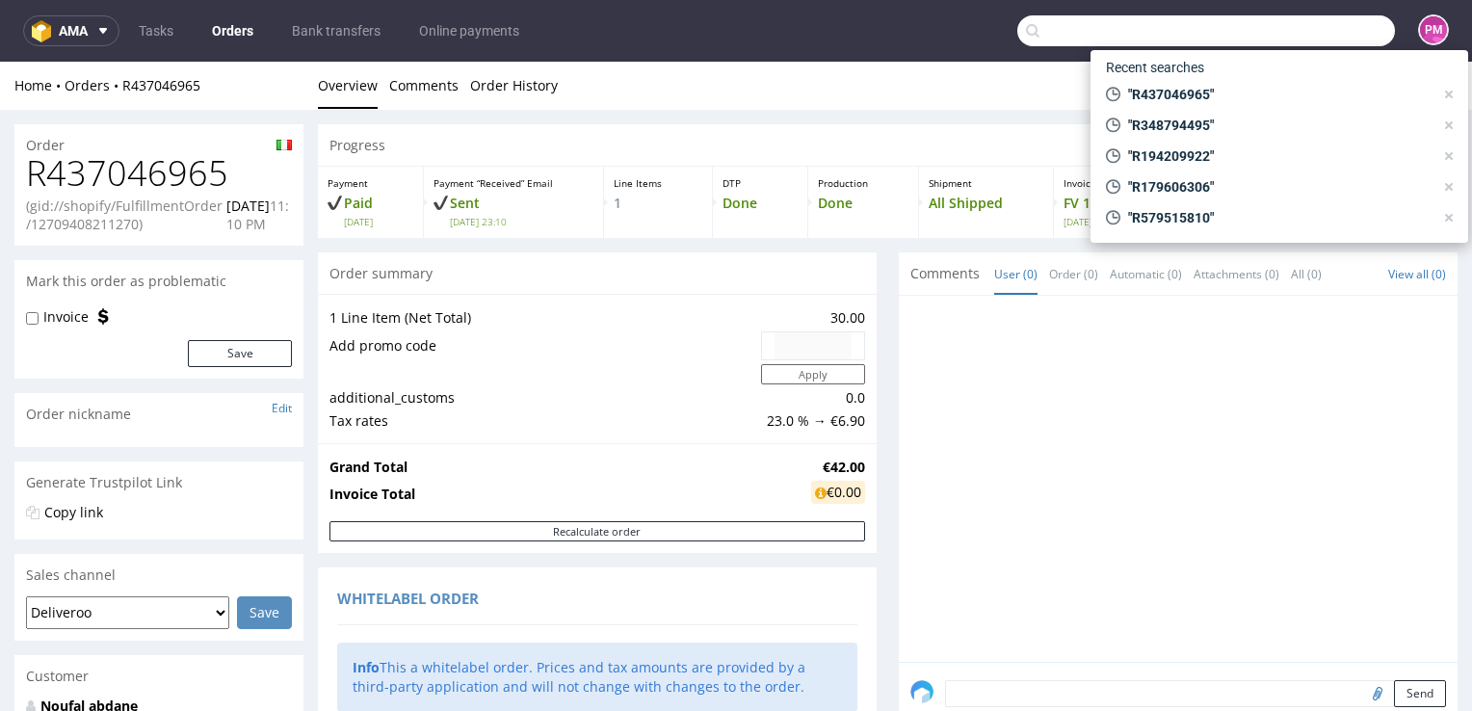
click at [1328, 39] on input "text" at bounding box center [1206, 30] width 378 height 31
paste input "R315419262"
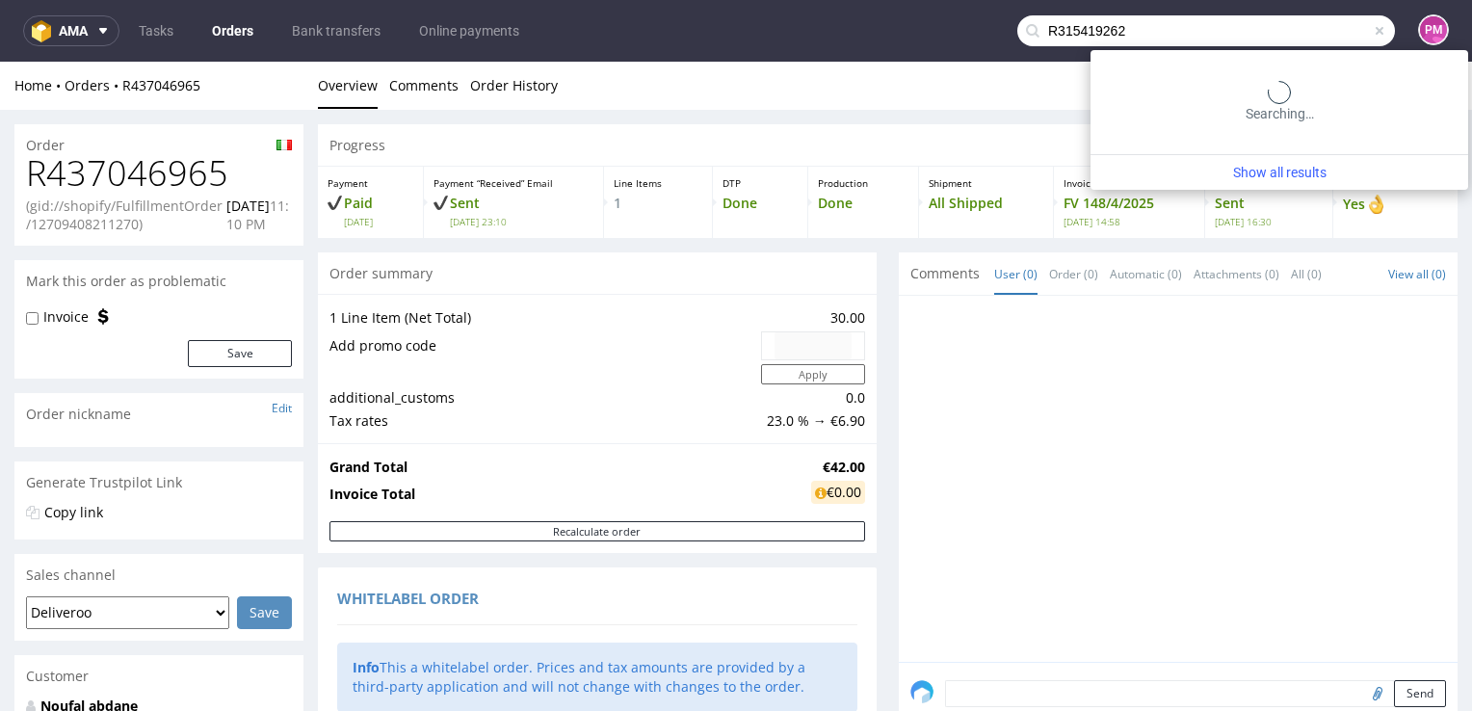
type input "R315419262"
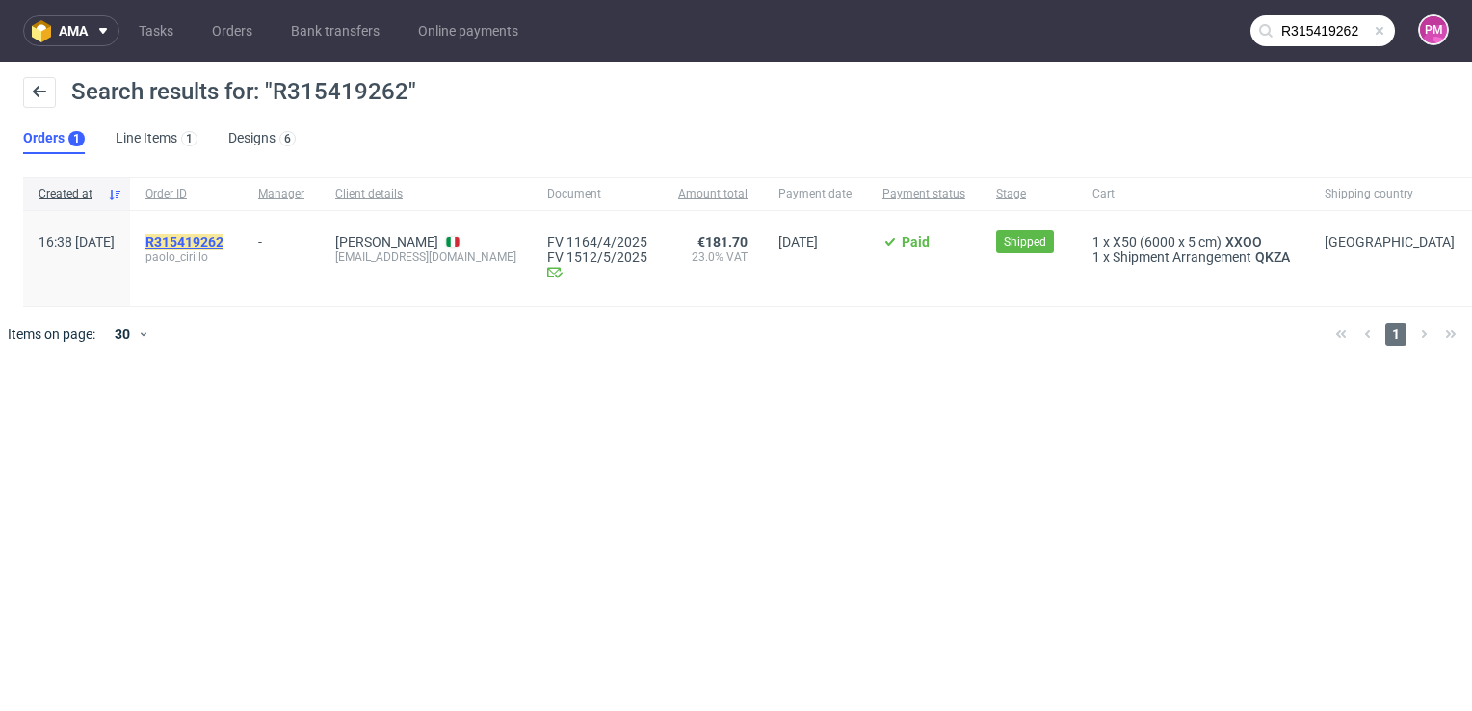
click at [211, 242] on mark "R315419262" at bounding box center [184, 241] width 78 height 15
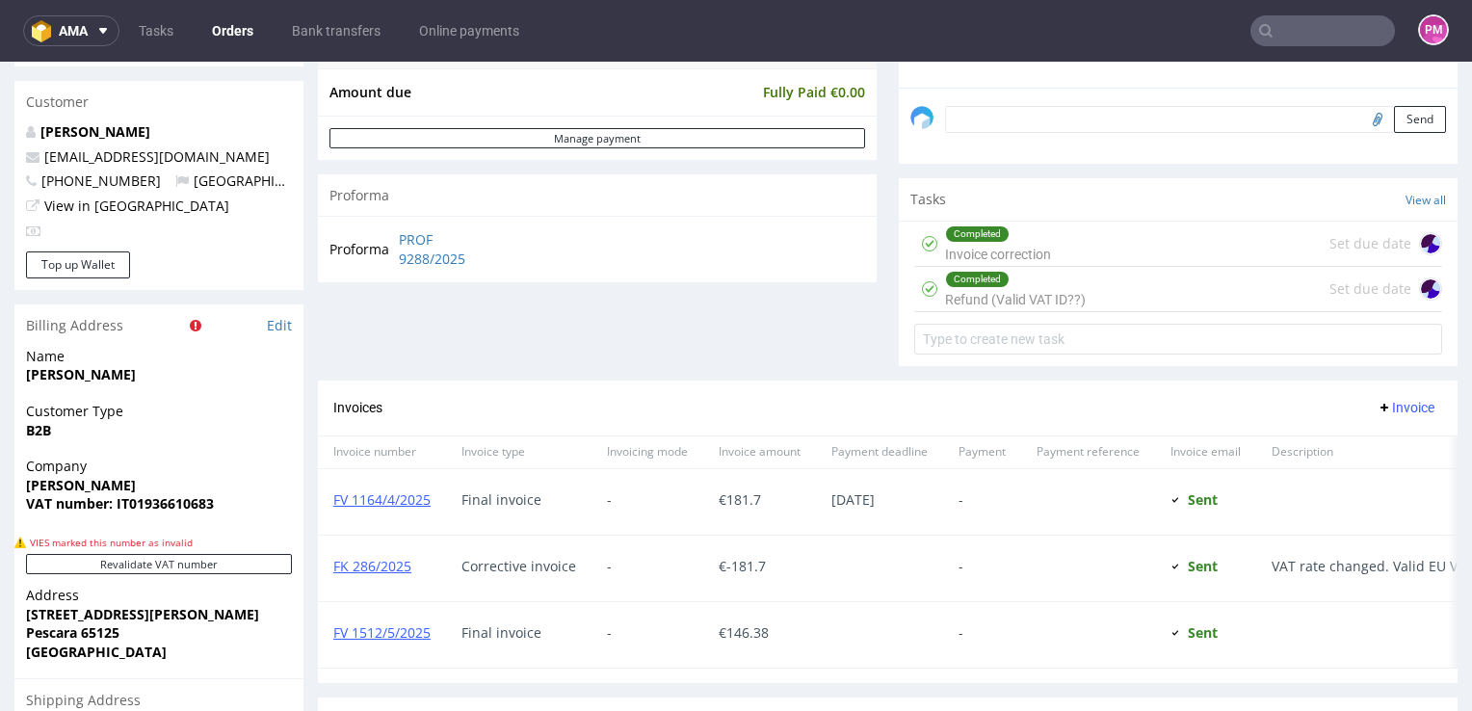
scroll to position [674, 0]
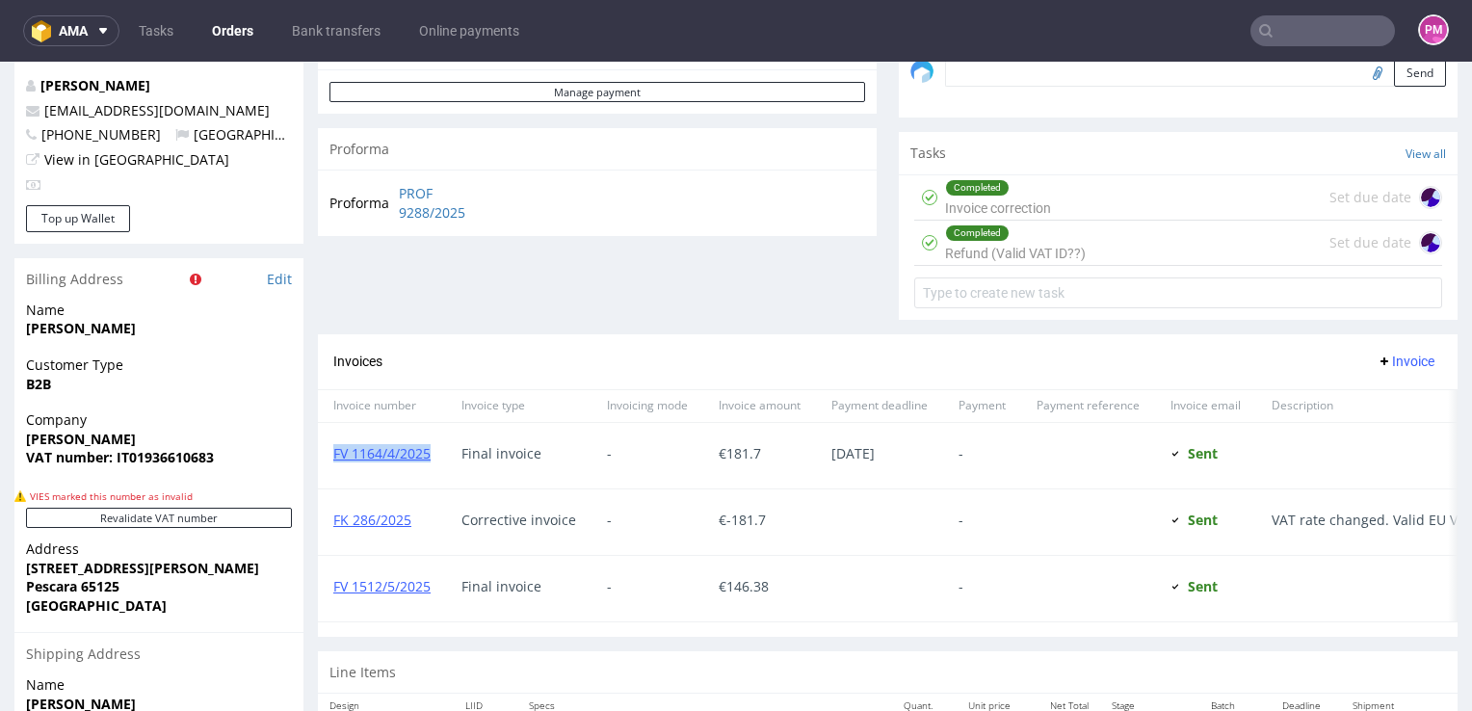
drag, startPoint x: 434, startPoint y: 457, endPoint x: 333, endPoint y: 460, distance: 101.2
click at [333, 460] on div "FV 1164/4/2025" at bounding box center [382, 456] width 128 height 66
copy link "FV 1164/4/2025"
click at [1328, 25] on input "text" at bounding box center [1322, 30] width 145 height 31
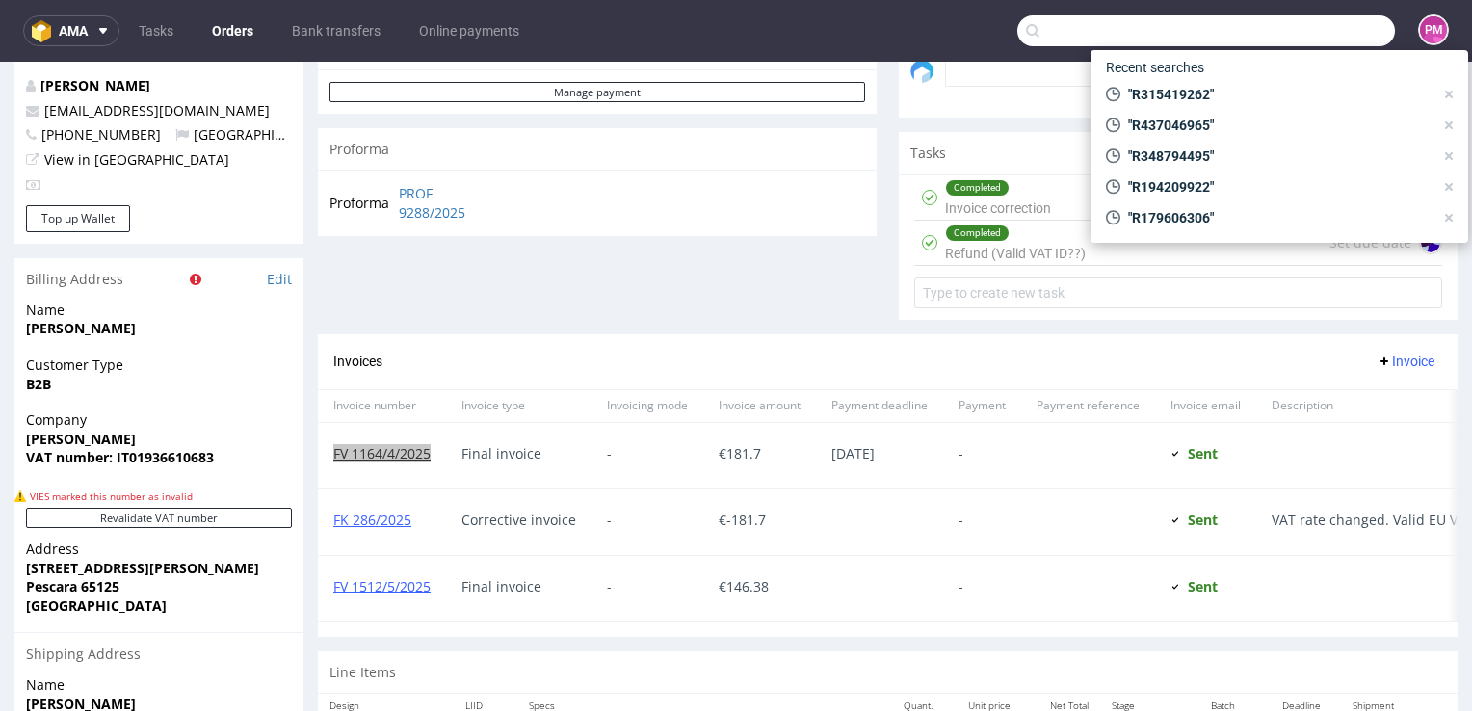
paste input "R048417478"
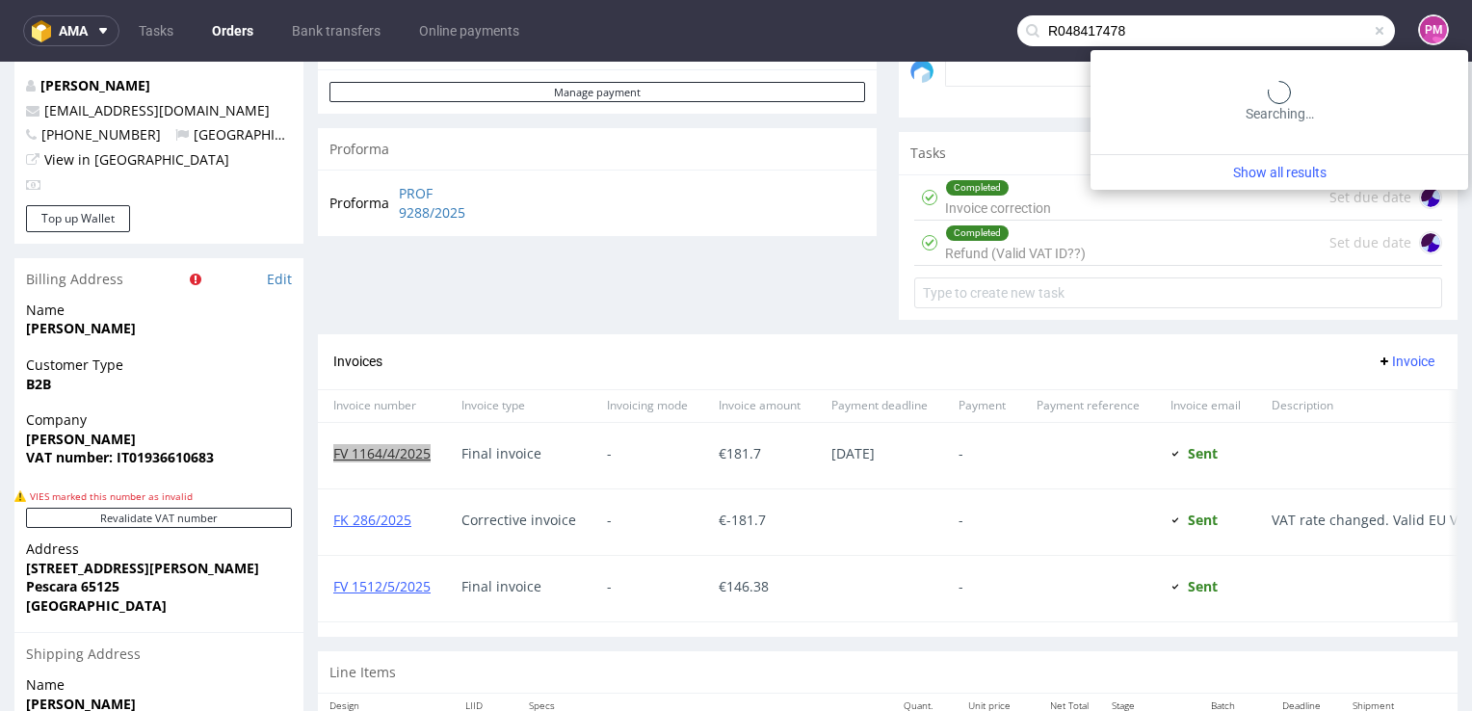
type input "R048417478"
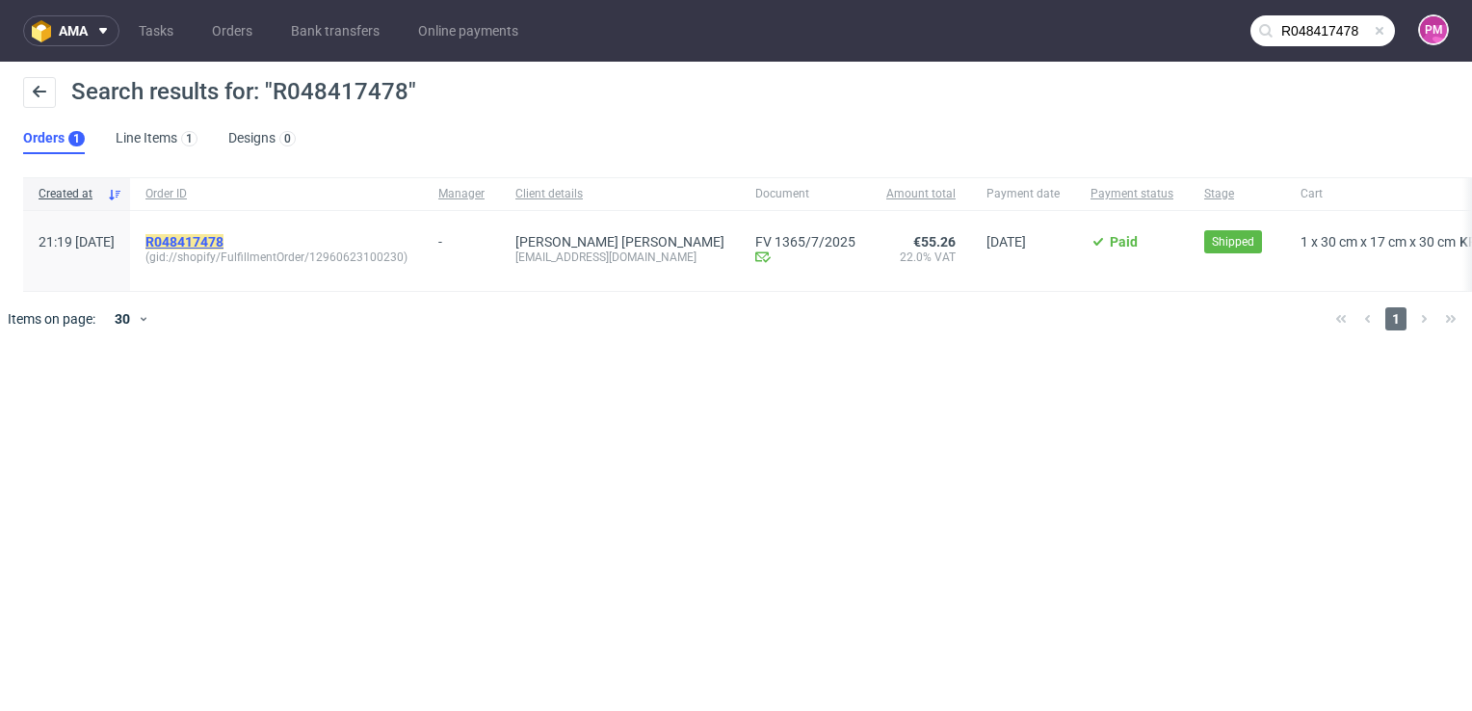
click at [220, 234] on mark "R048417478" at bounding box center [184, 241] width 78 height 15
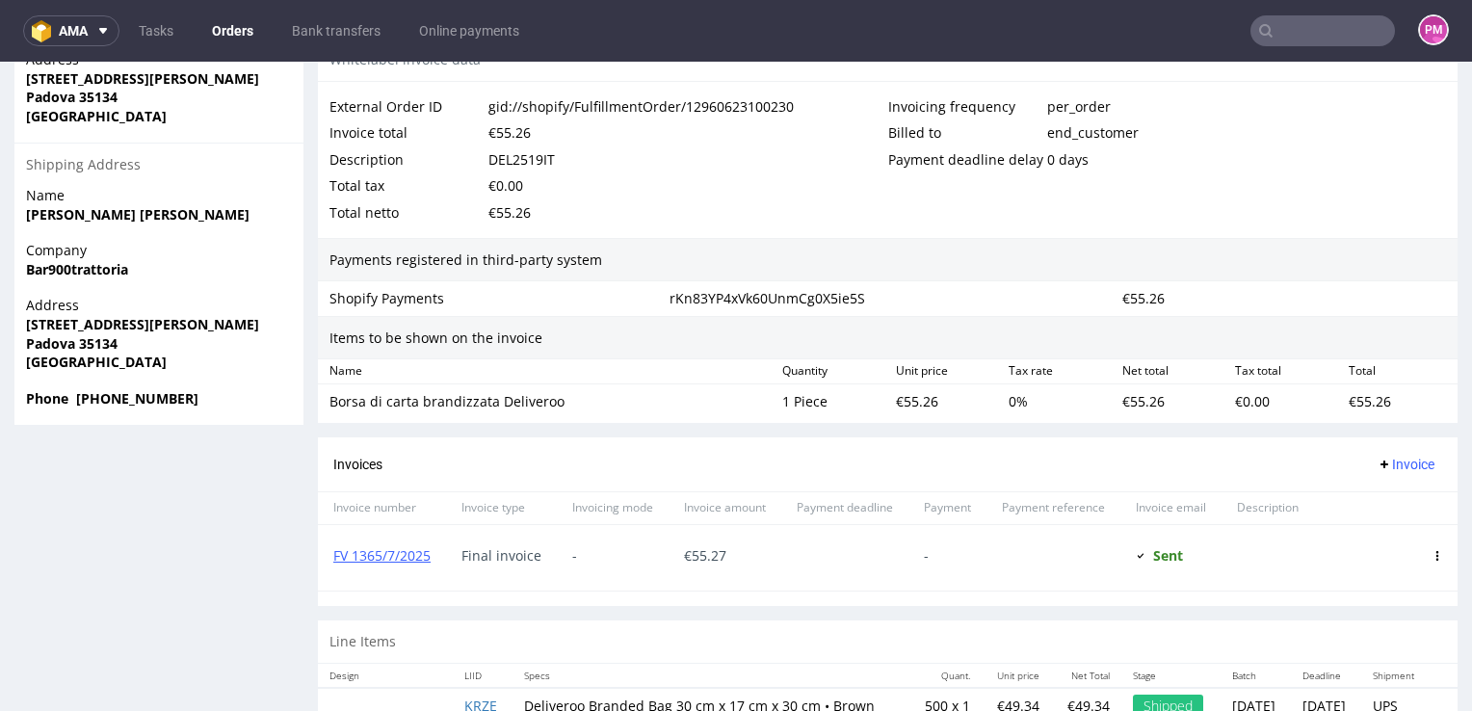
scroll to position [1107, 0]
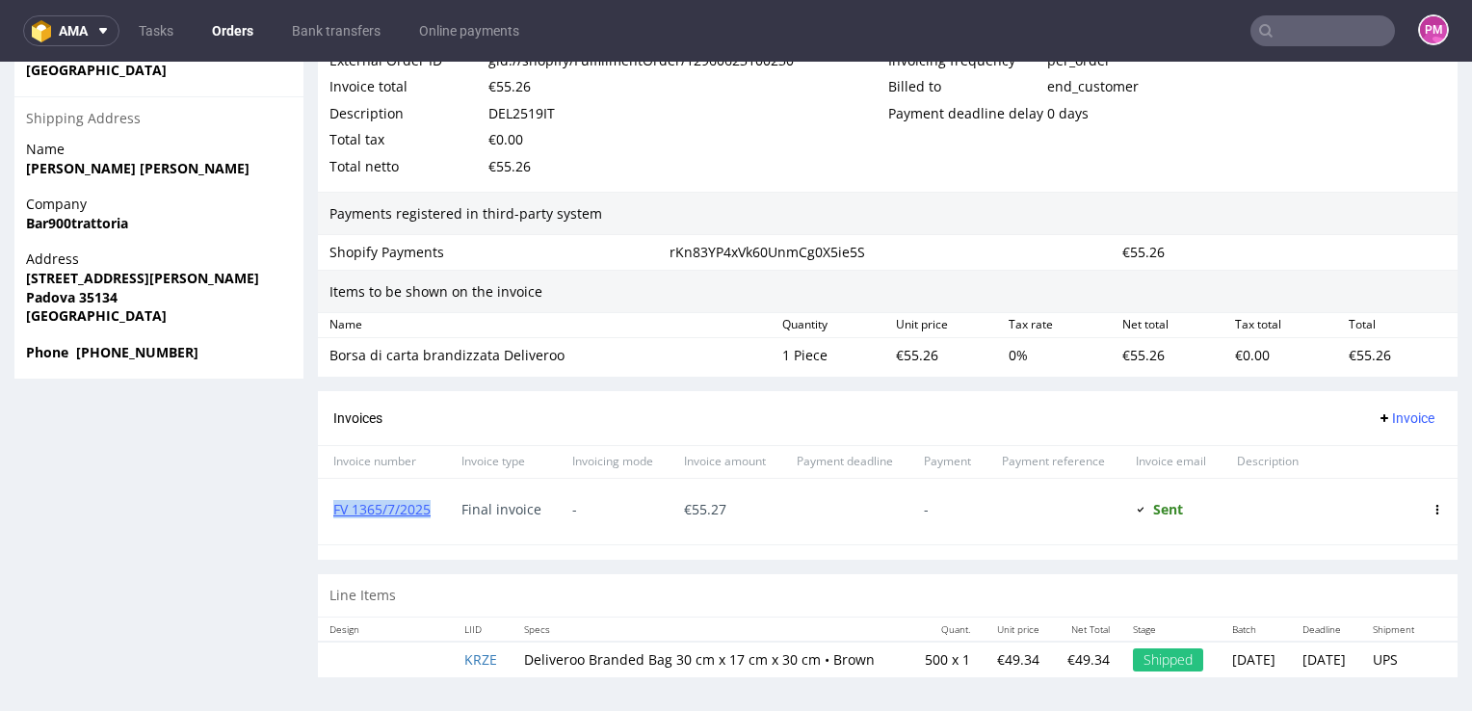
drag, startPoint x: 434, startPoint y: 506, endPoint x: 325, endPoint y: 508, distance: 109.8
click at [325, 508] on div "FV 1365/7/2025" at bounding box center [382, 512] width 128 height 66
copy link "FV 1365/7/2025"
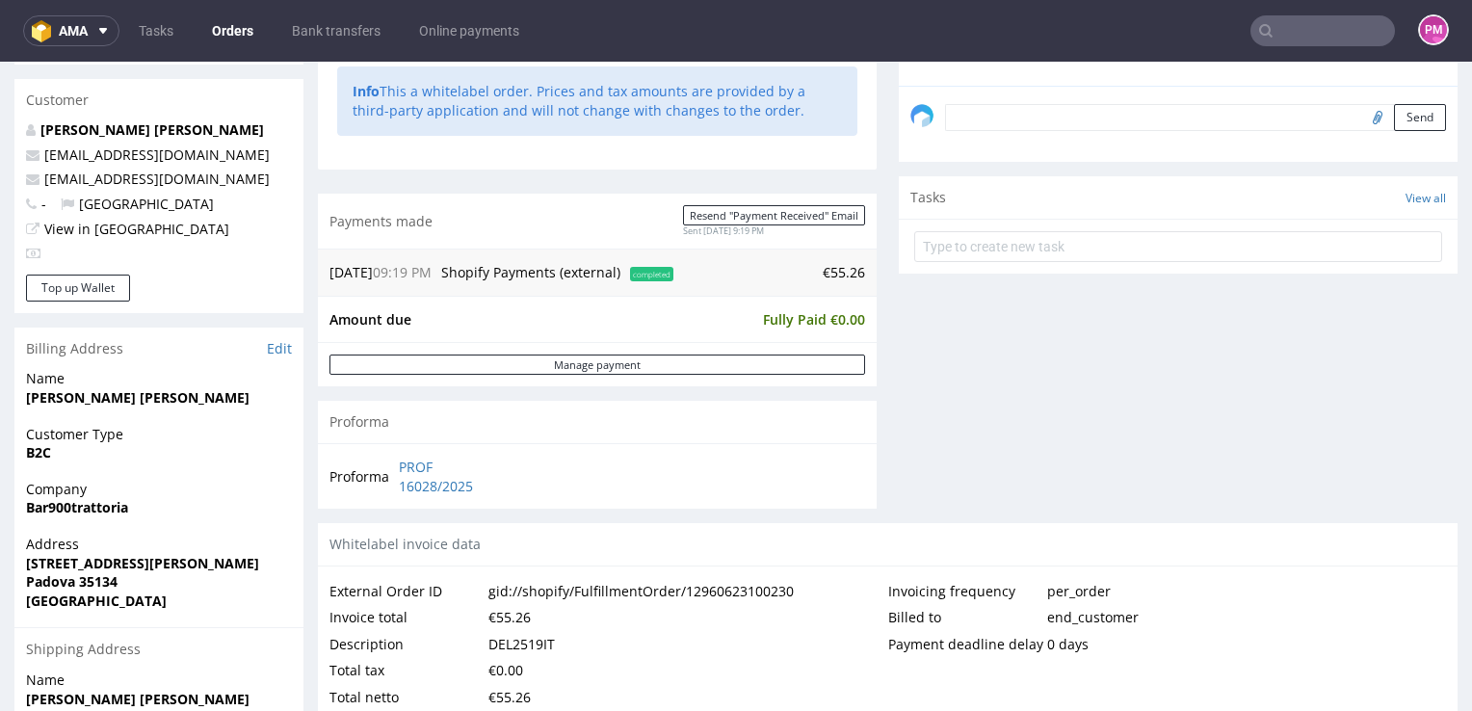
scroll to position [529, 0]
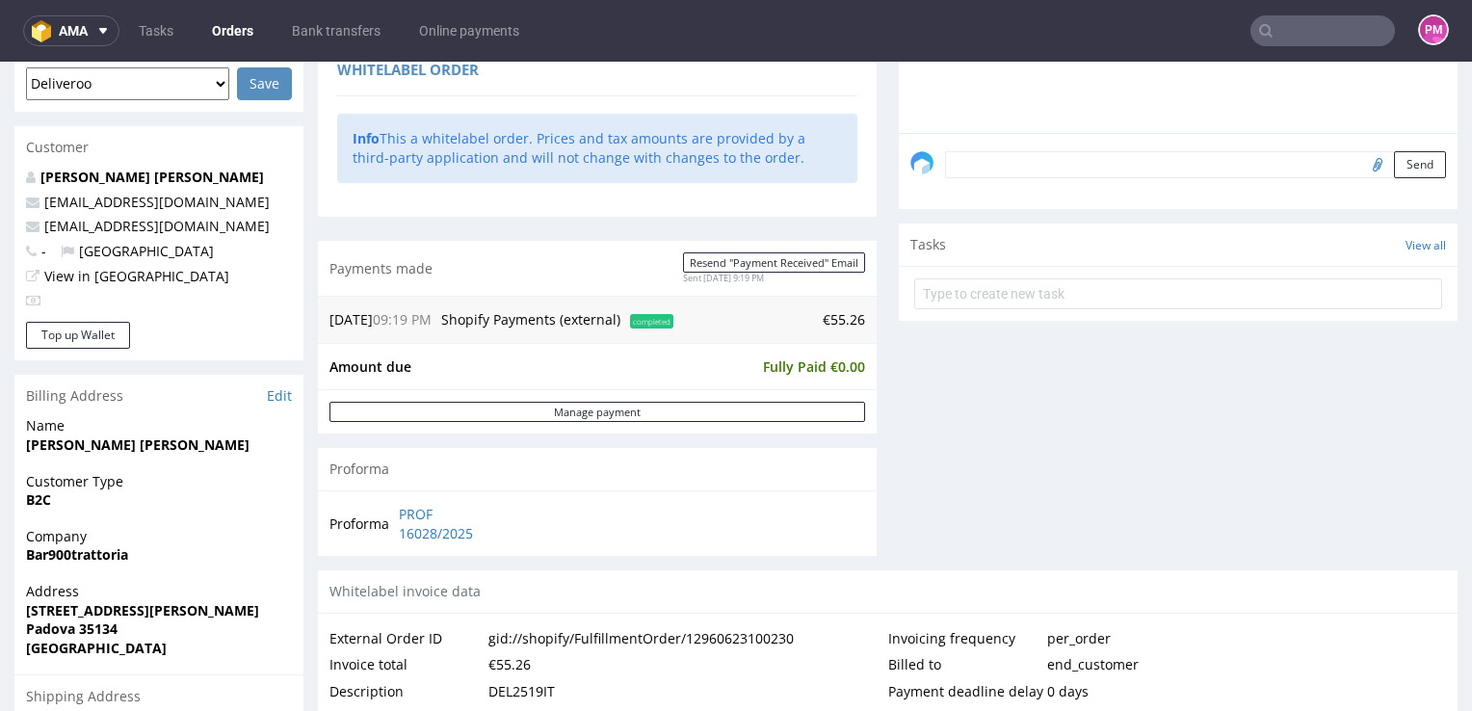
click at [1287, 24] on input "text" at bounding box center [1322, 30] width 145 height 31
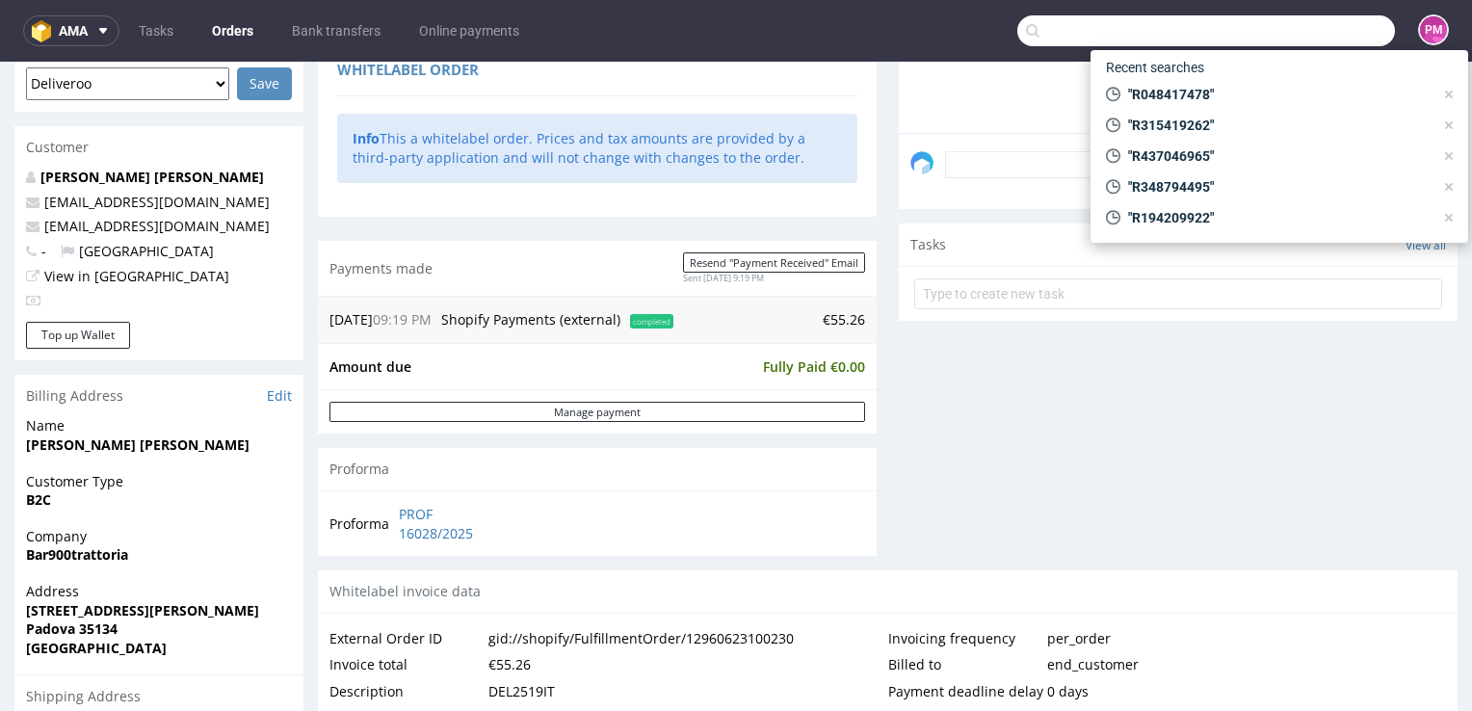
paste input "R424518076"
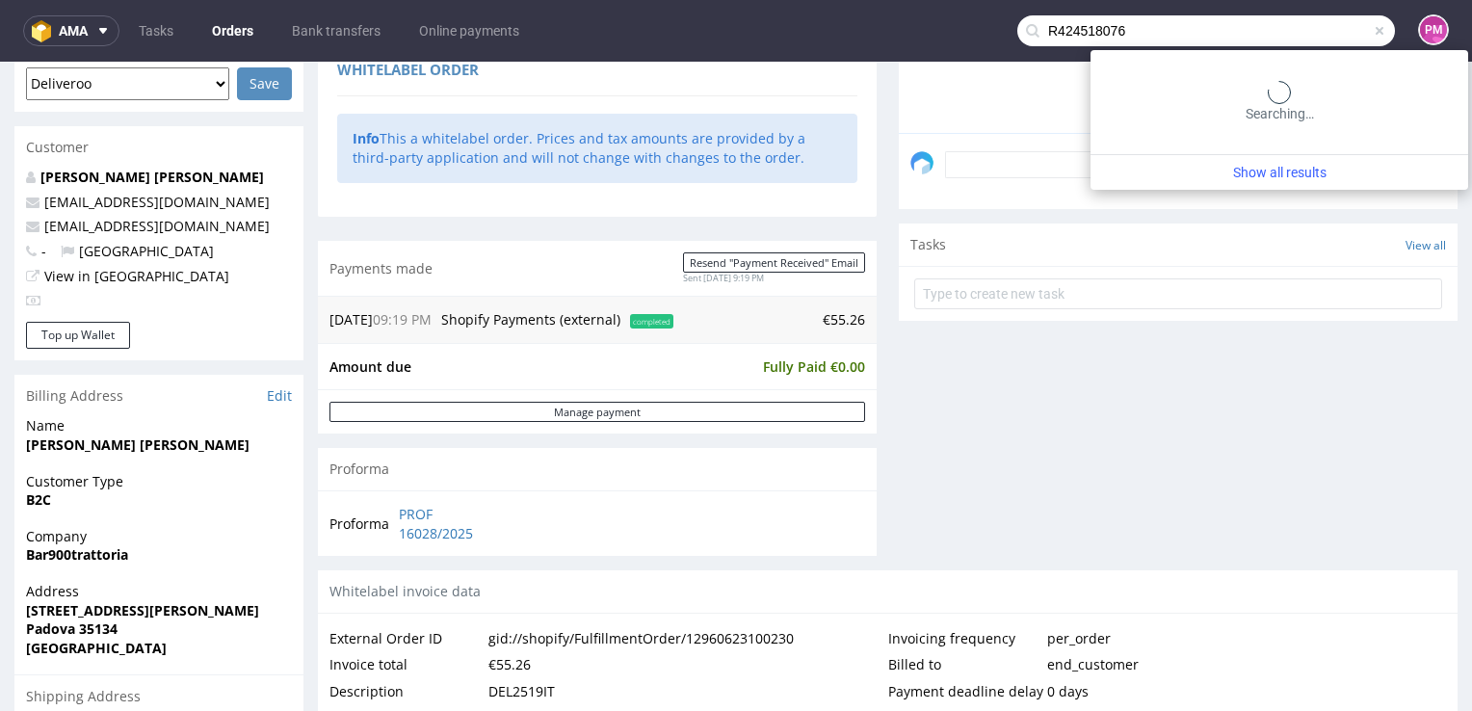
type input "R424518076"
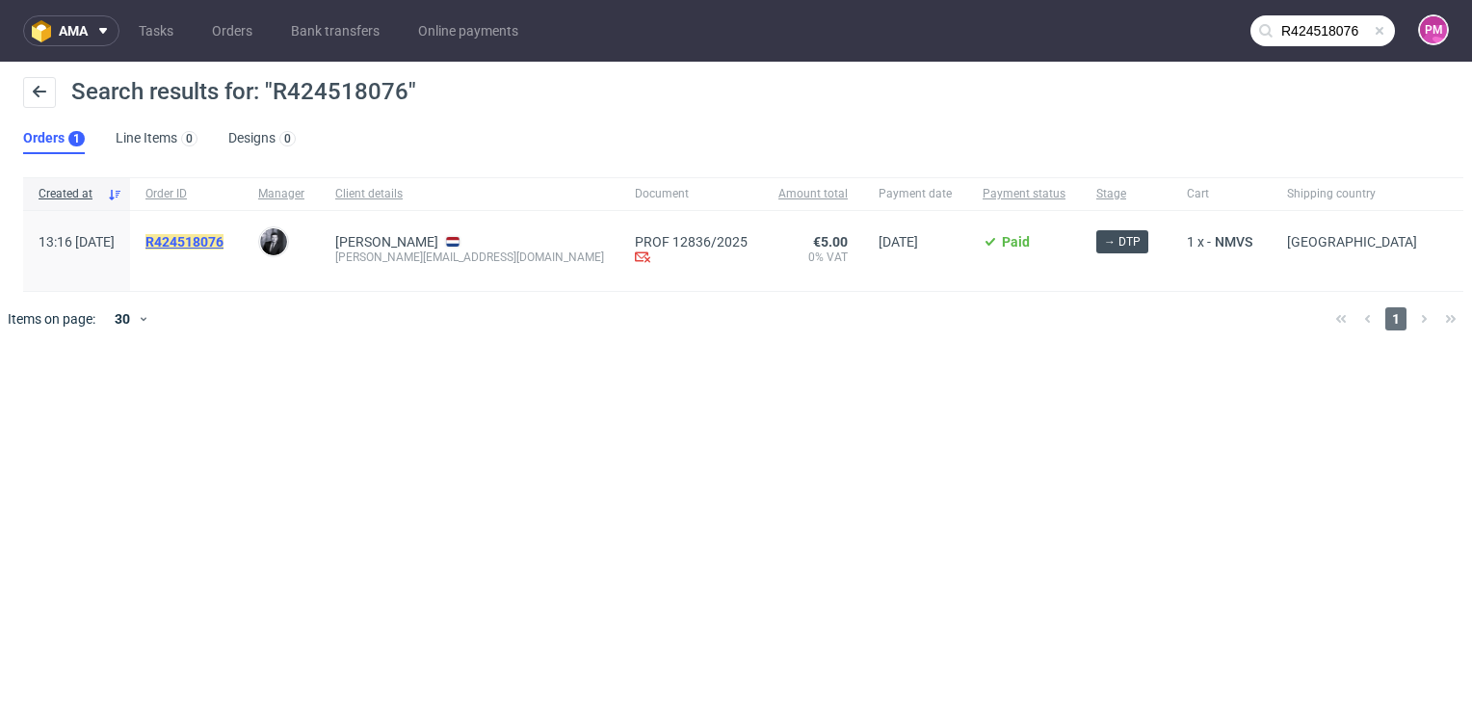
click at [223, 242] on mark "R424518076" at bounding box center [184, 241] width 78 height 15
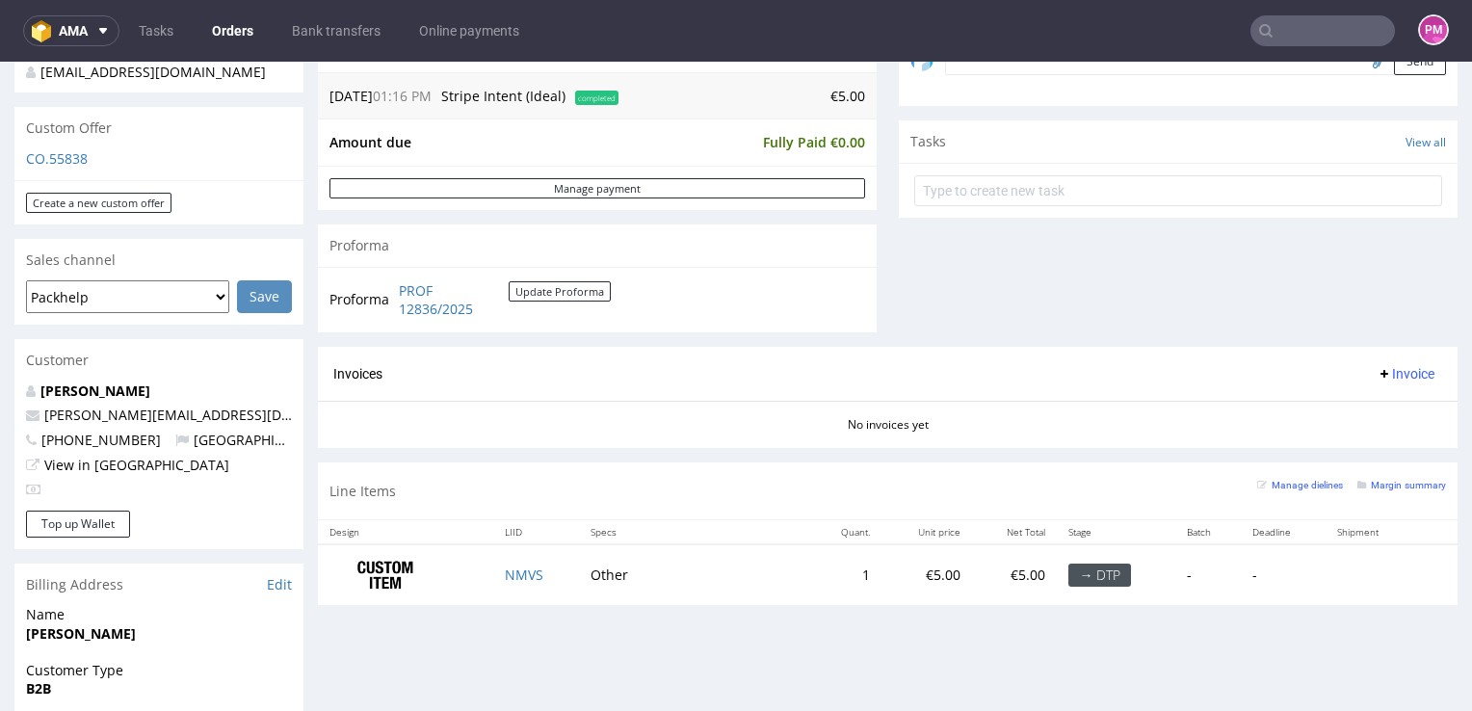
scroll to position [674, 0]
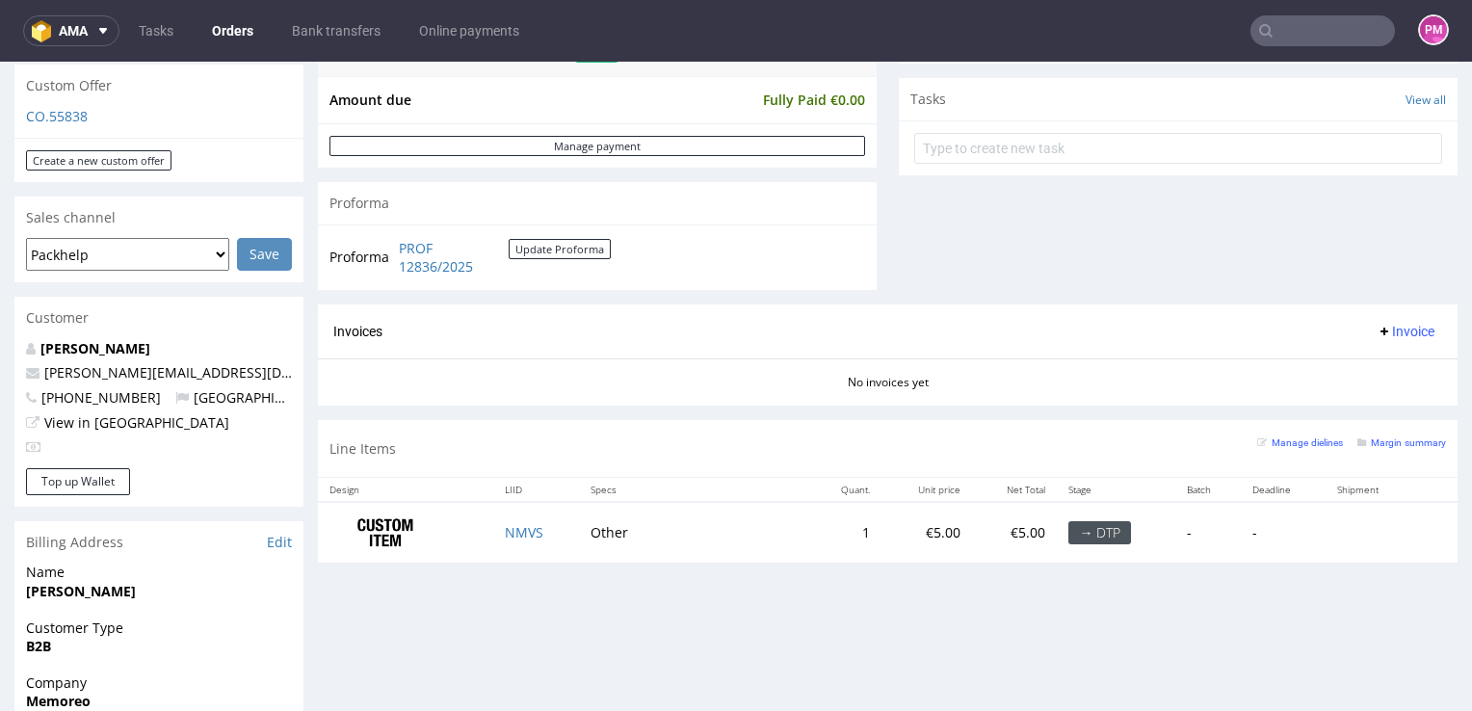
click at [1291, 30] on input "text" at bounding box center [1322, 30] width 145 height 31
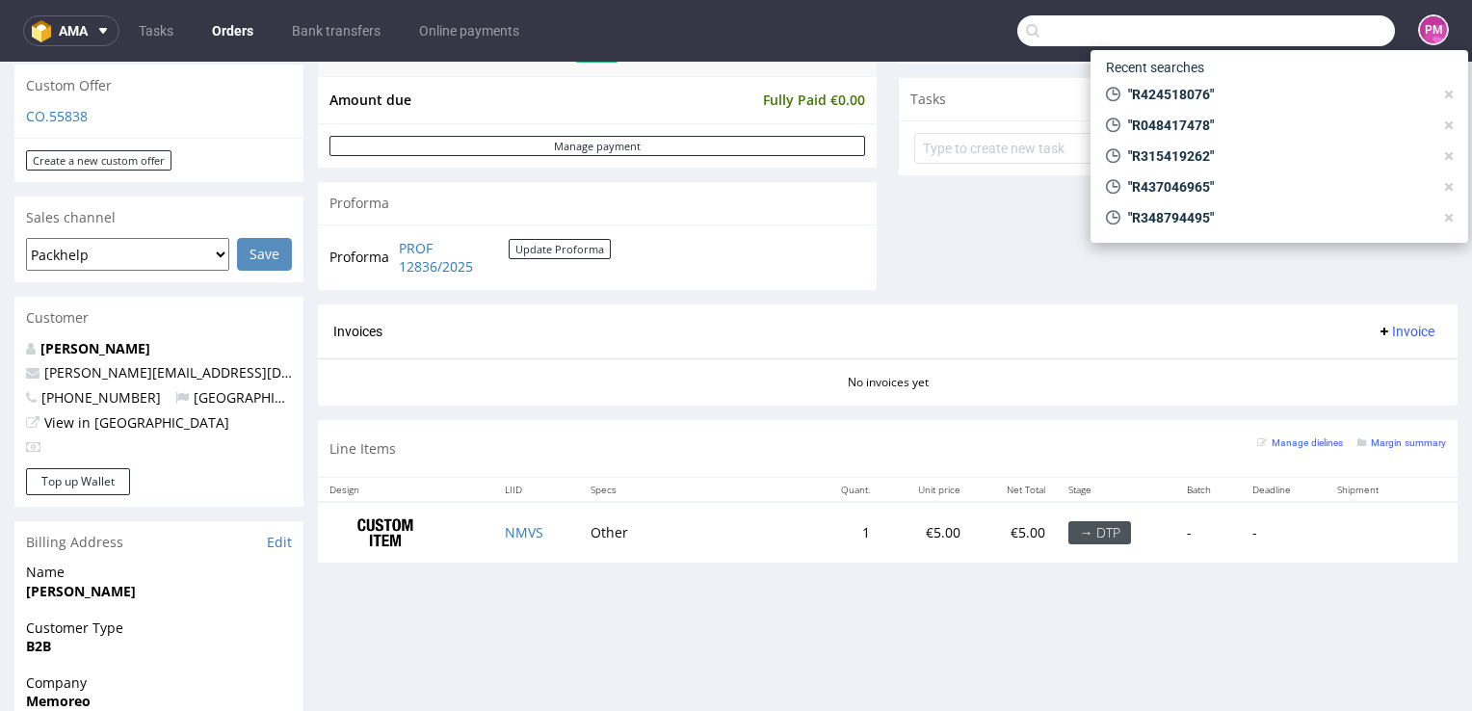
paste input "R009131794"
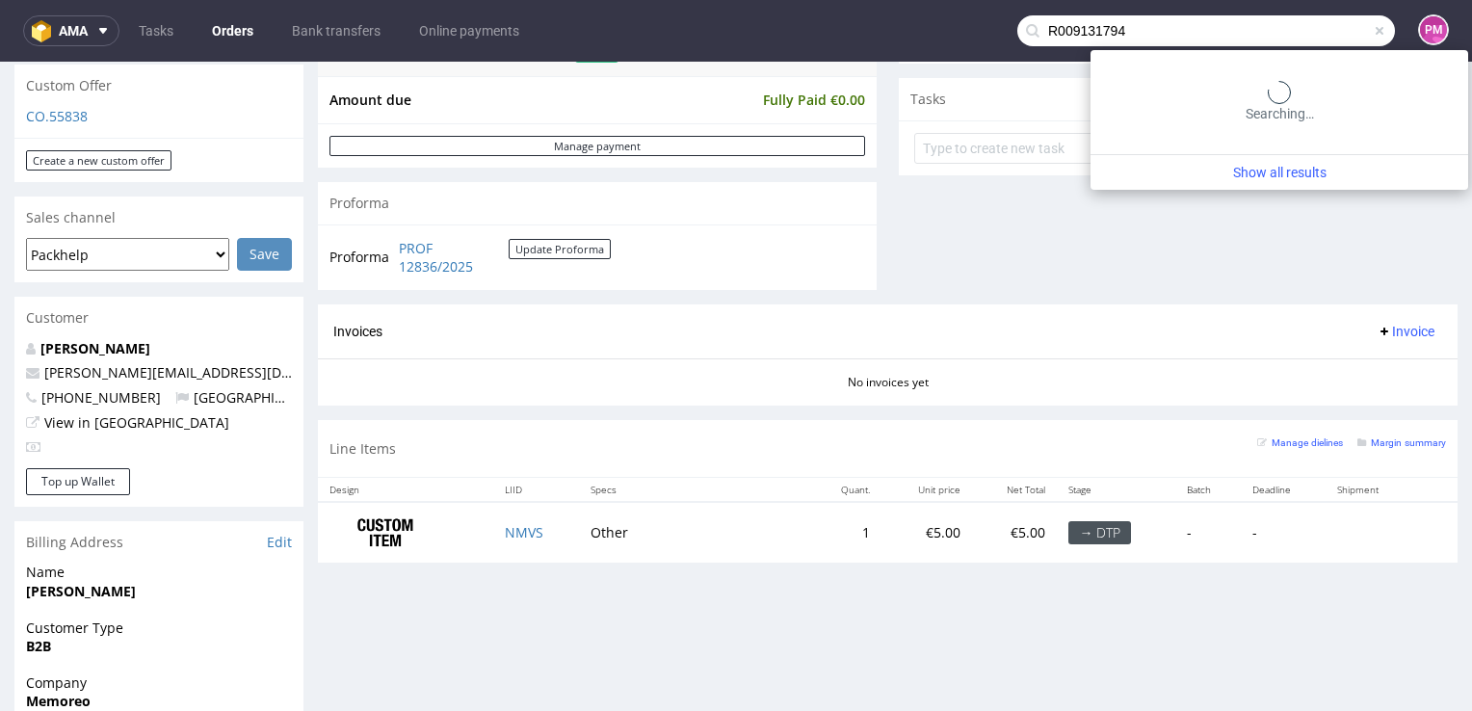
type input "R009131794"
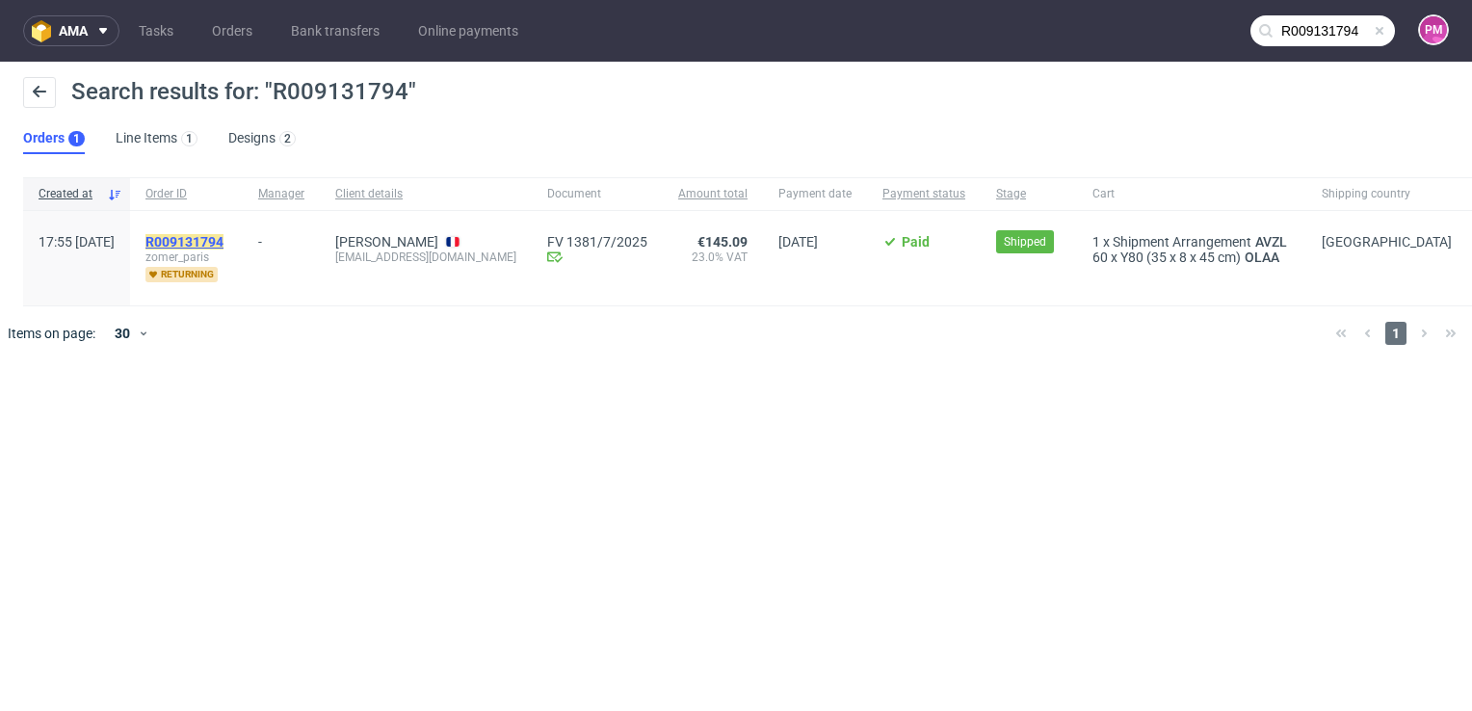
click at [217, 238] on mark "R009131794" at bounding box center [184, 241] width 78 height 15
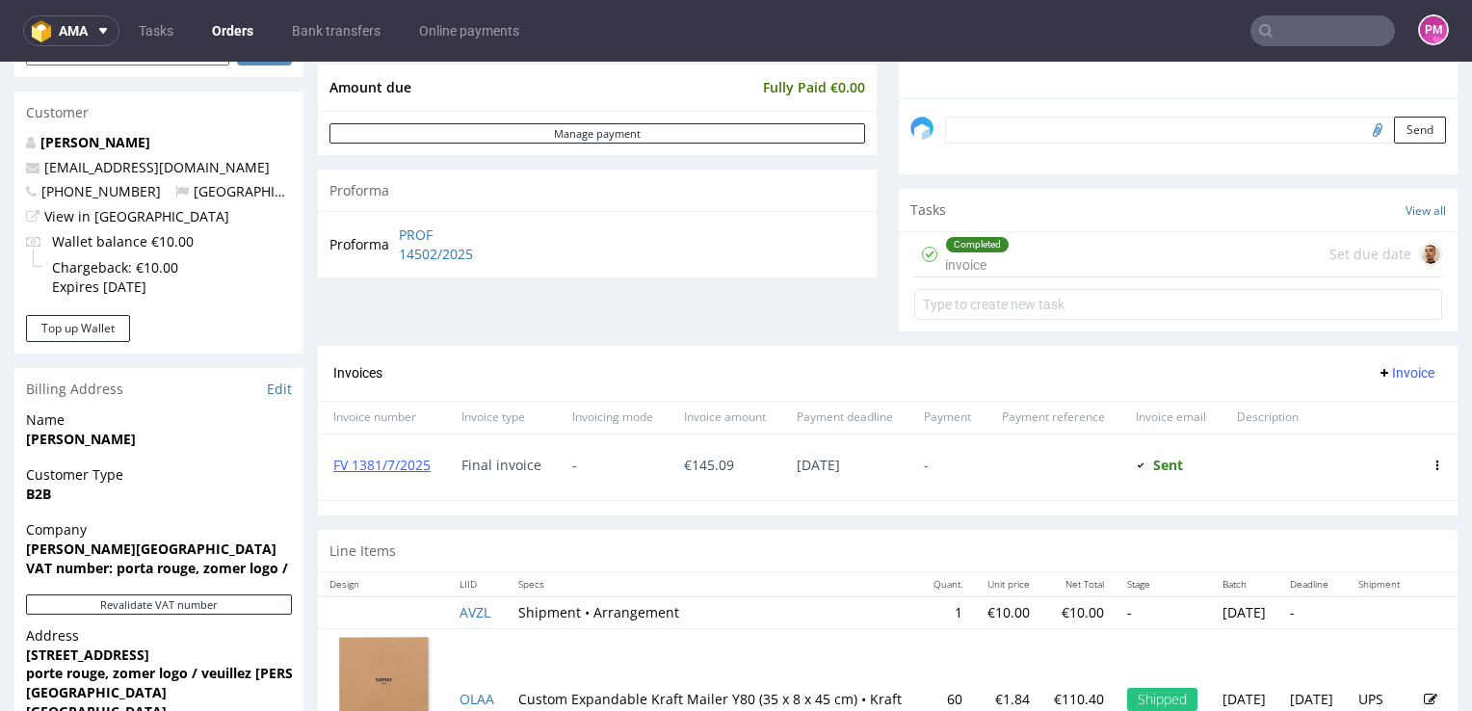
scroll to position [578, 0]
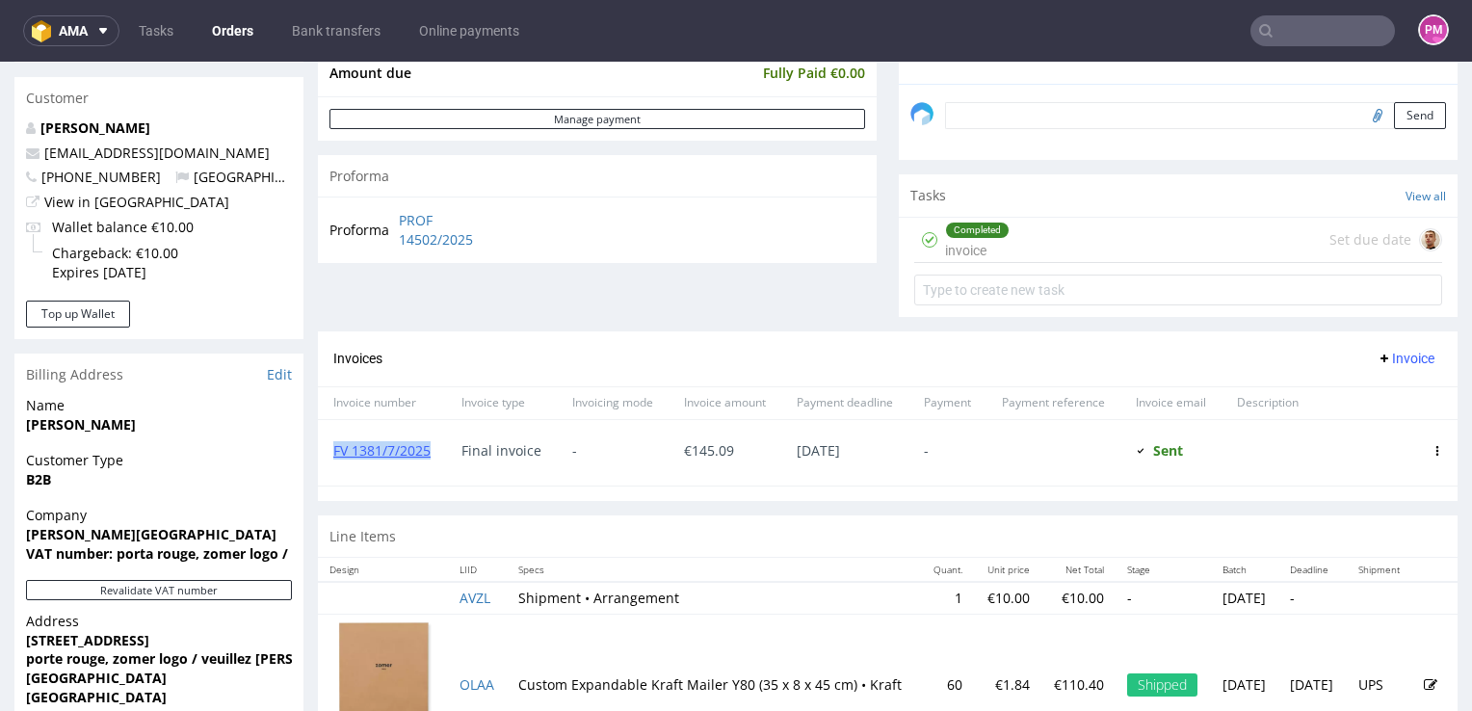
drag, startPoint x: 434, startPoint y: 448, endPoint x: 328, endPoint y: 456, distance: 107.2
click at [328, 456] on div "FV 1381/7/2025" at bounding box center [382, 453] width 128 height 66
copy link "FV 1381/7/2025"
click at [1309, 39] on input "text" at bounding box center [1322, 30] width 145 height 31
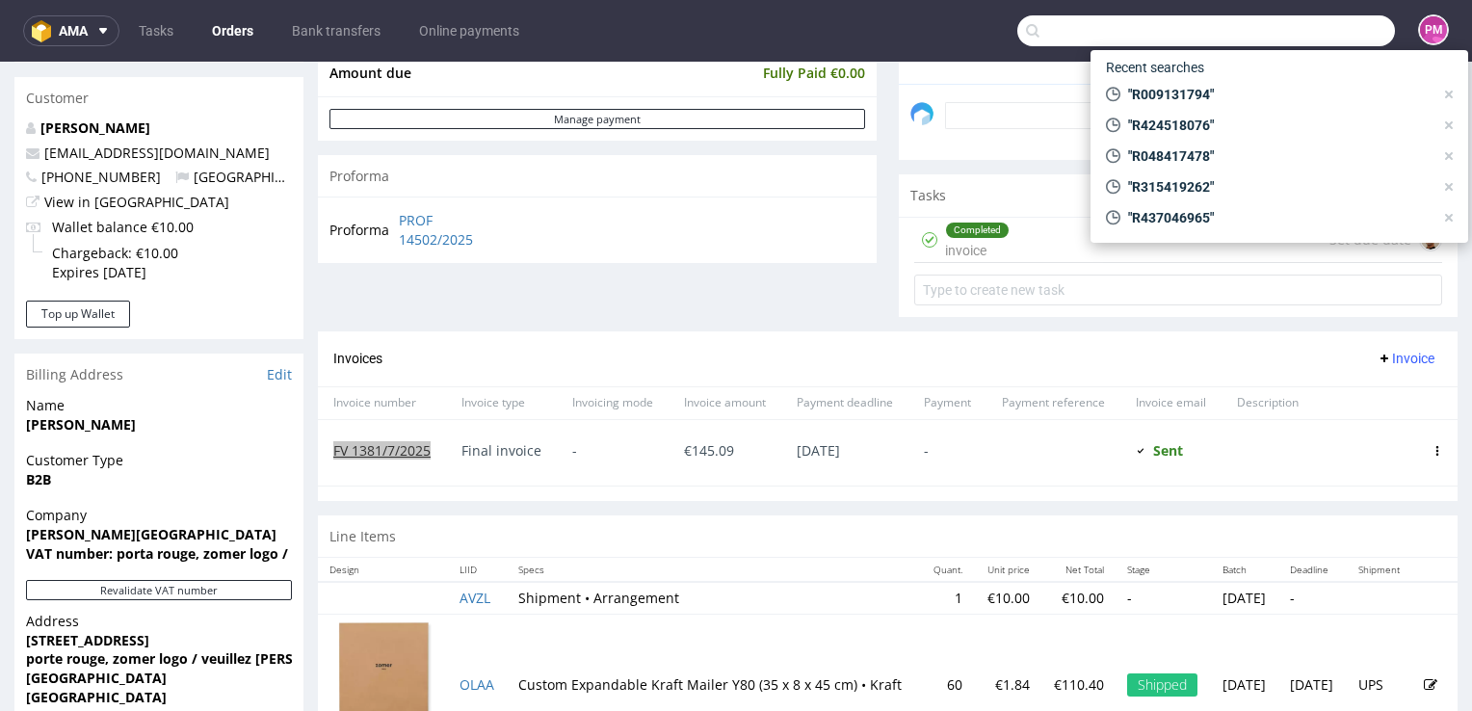
paste input "R435022100"
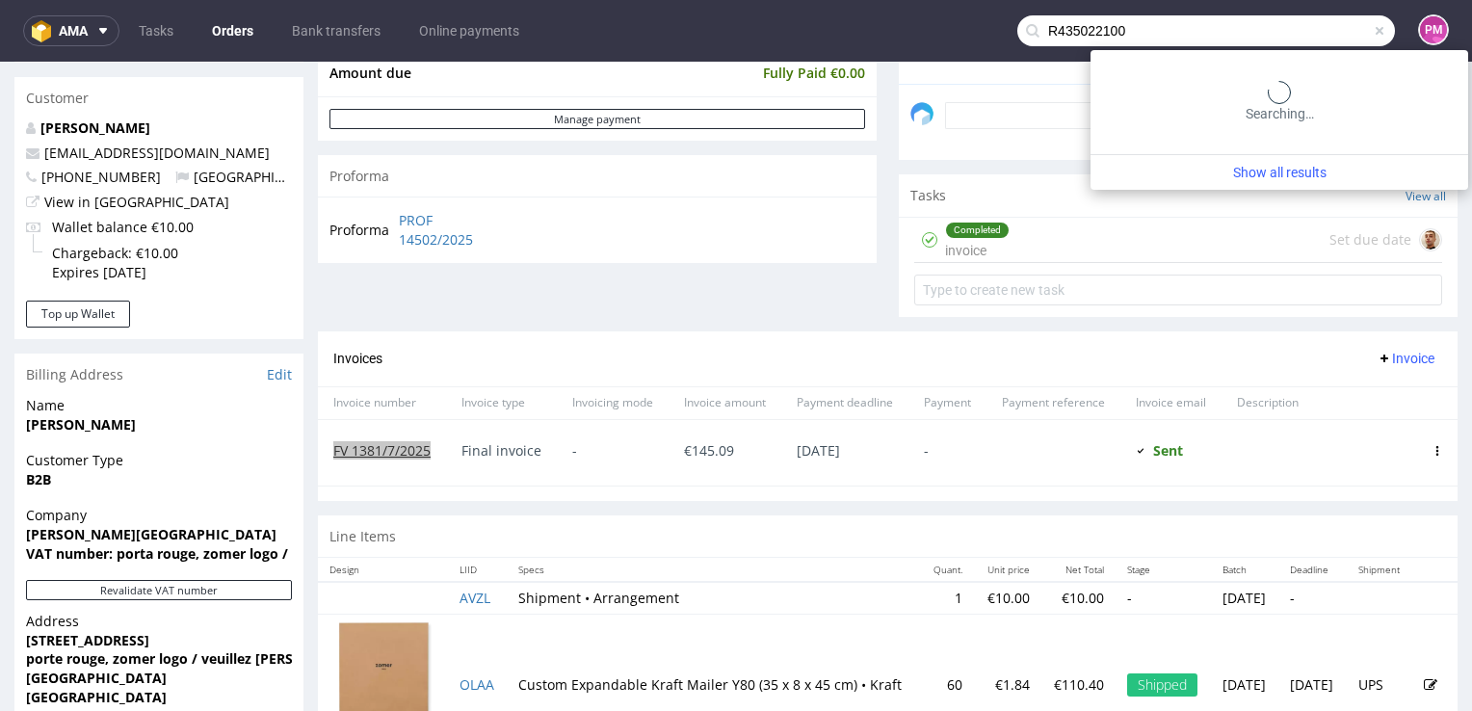
type input "R435022100"
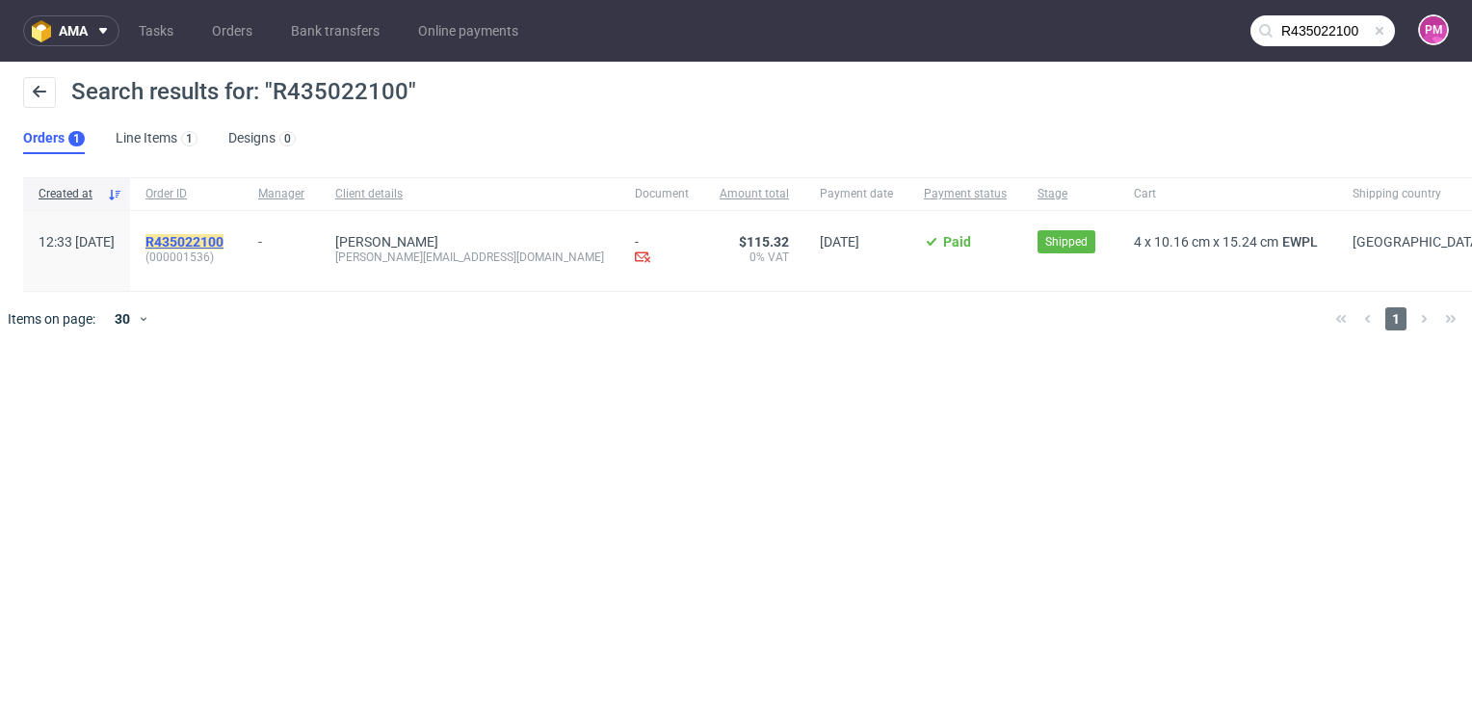
click at [213, 241] on mark "R435022100" at bounding box center [184, 241] width 78 height 15
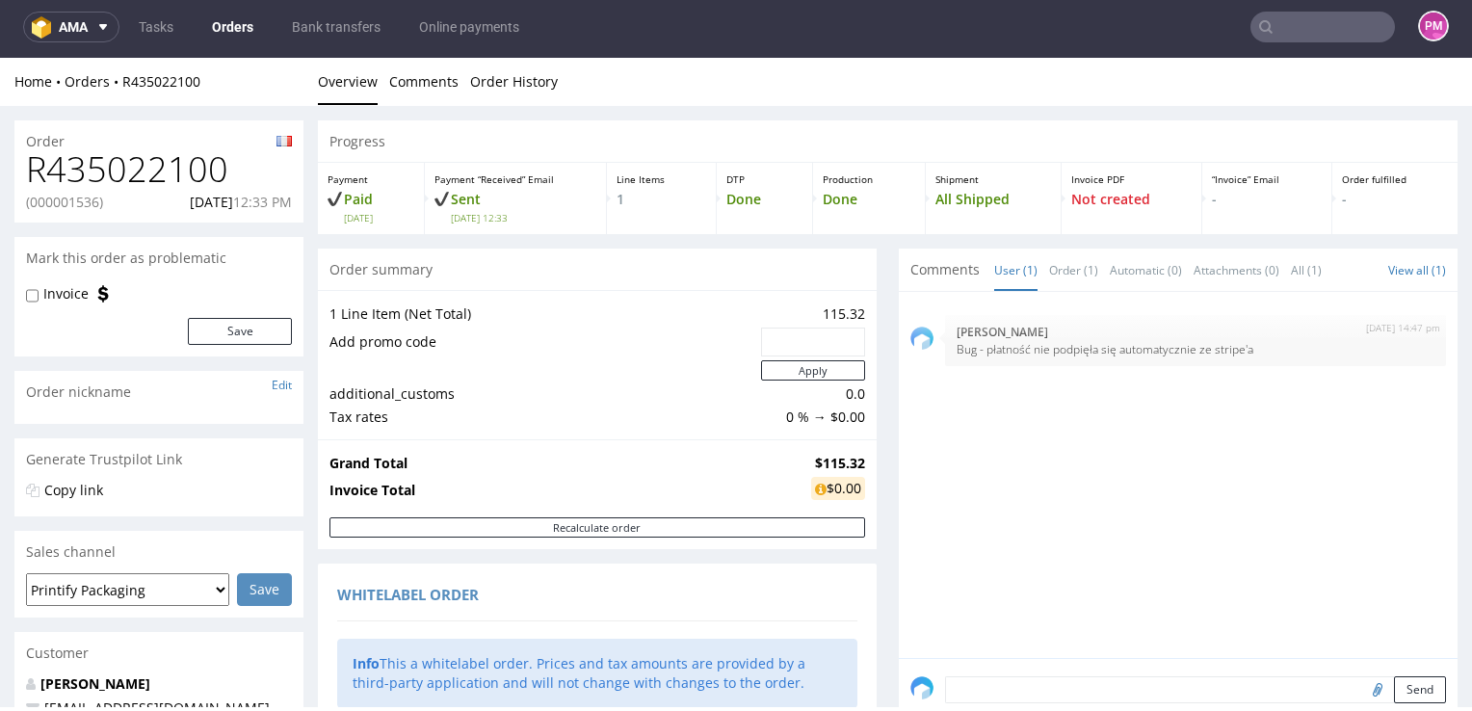
click at [925, 273] on span "Comments" at bounding box center [944, 269] width 69 height 19
click at [1291, 270] on link "All (1)" at bounding box center [1306, 270] width 31 height 41
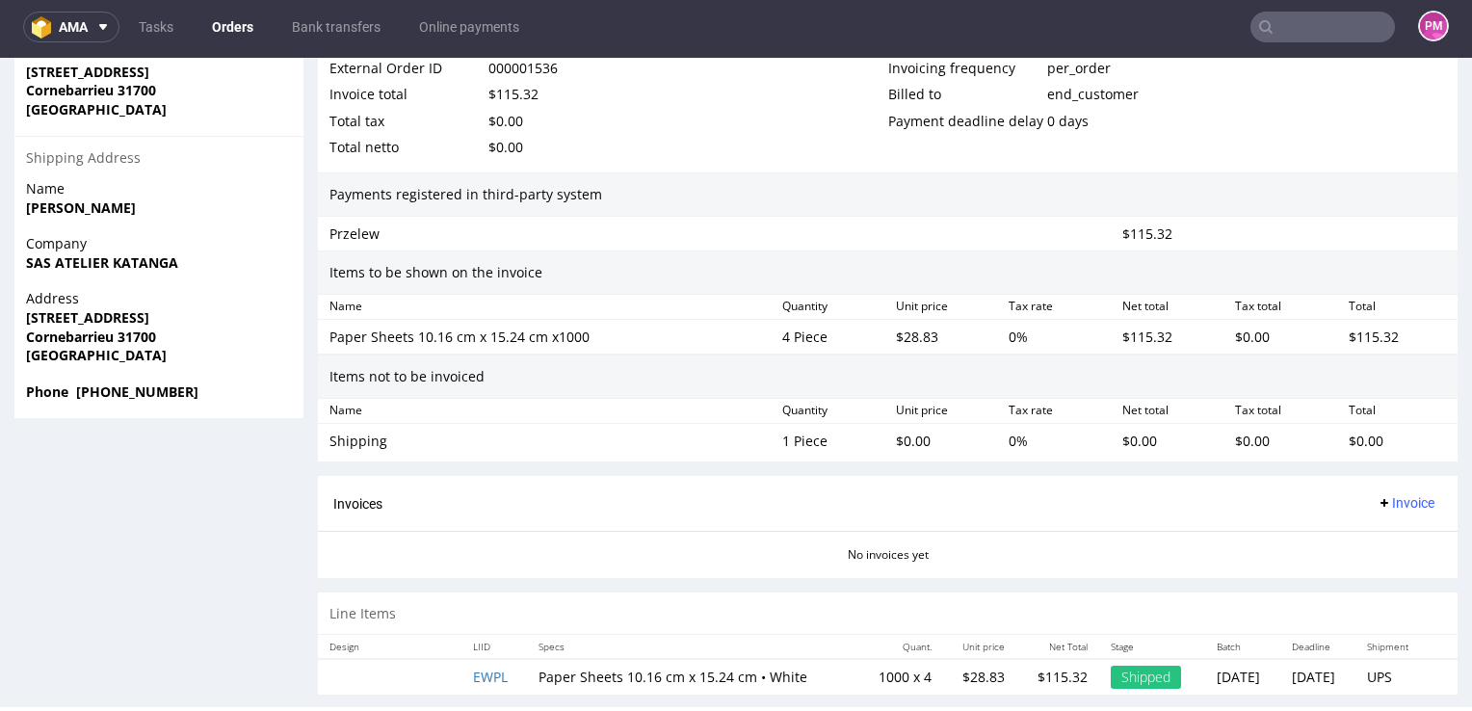
scroll to position [1117, 0]
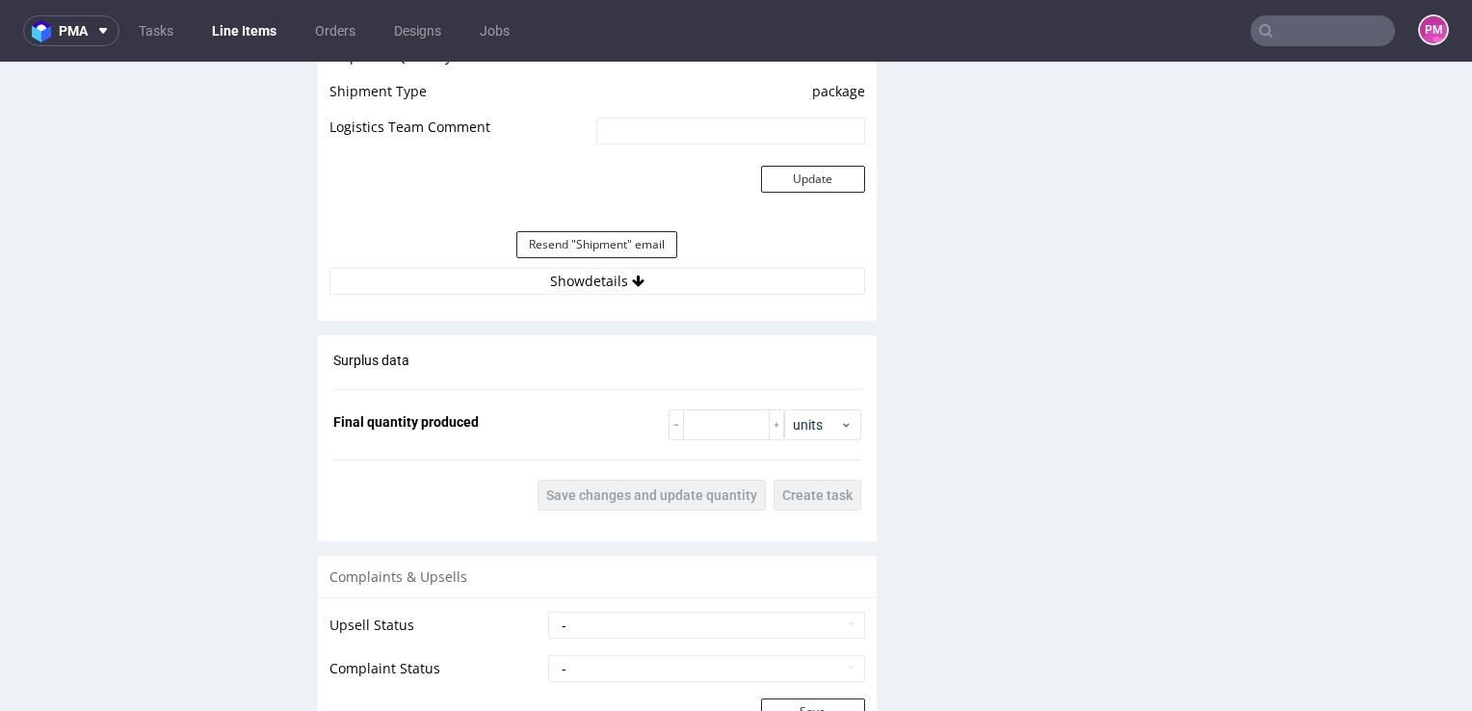
scroll to position [1734, 0]
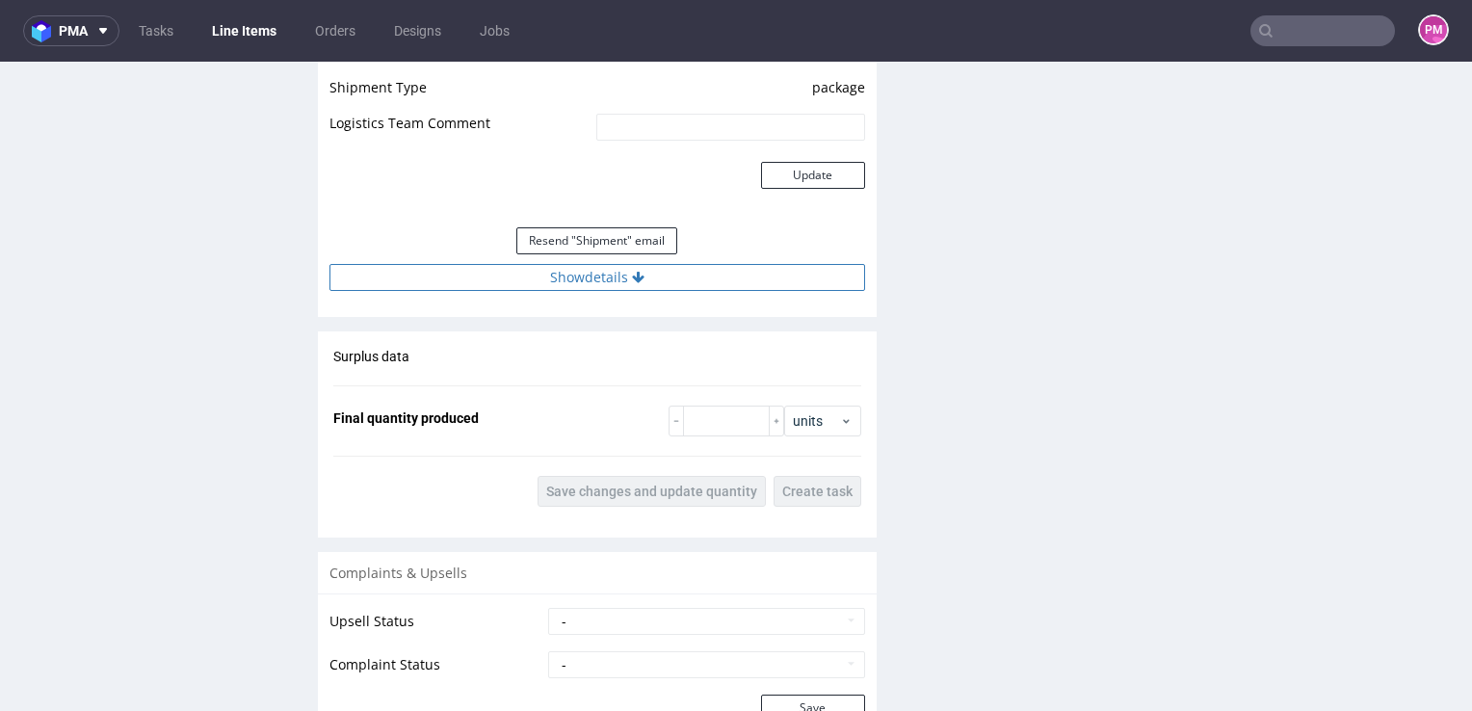
click at [563, 272] on button "Show details" at bounding box center [597, 277] width 536 height 27
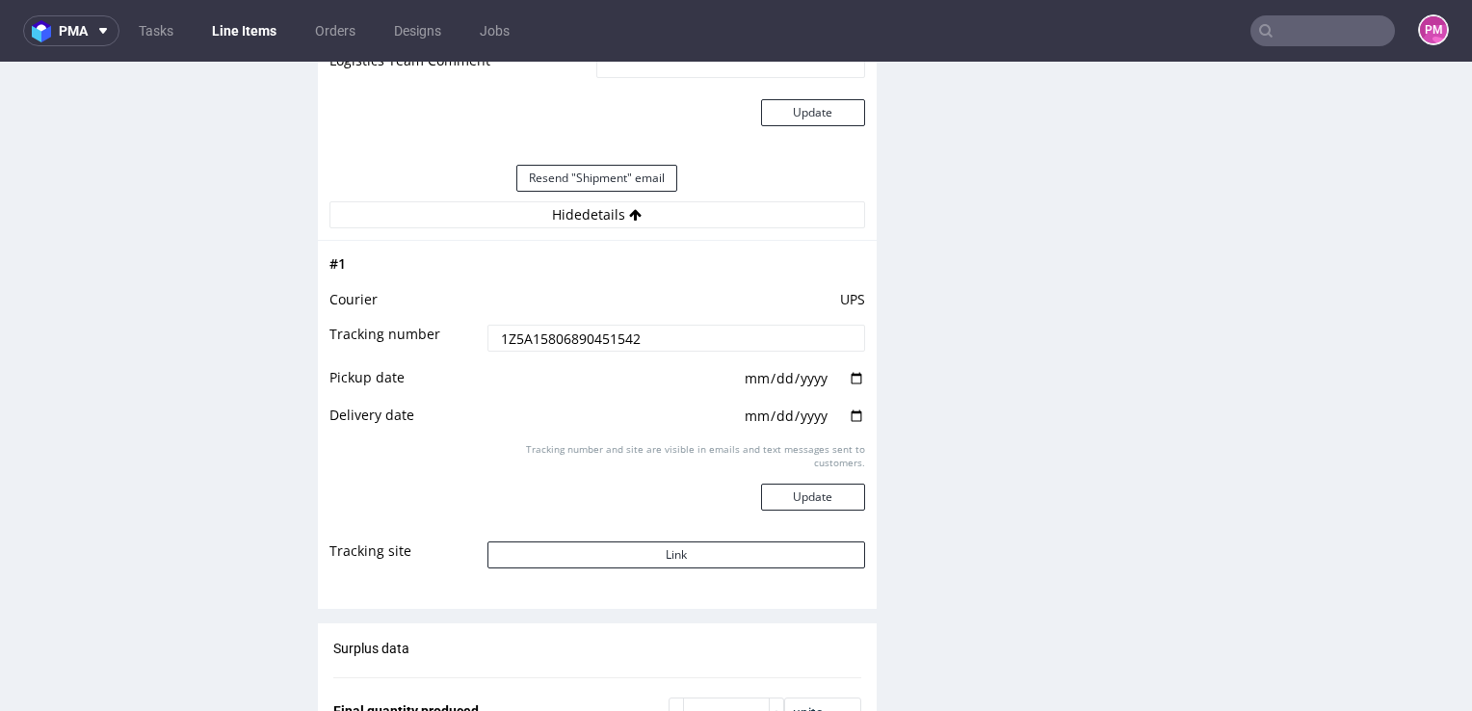
scroll to position [1830, 0]
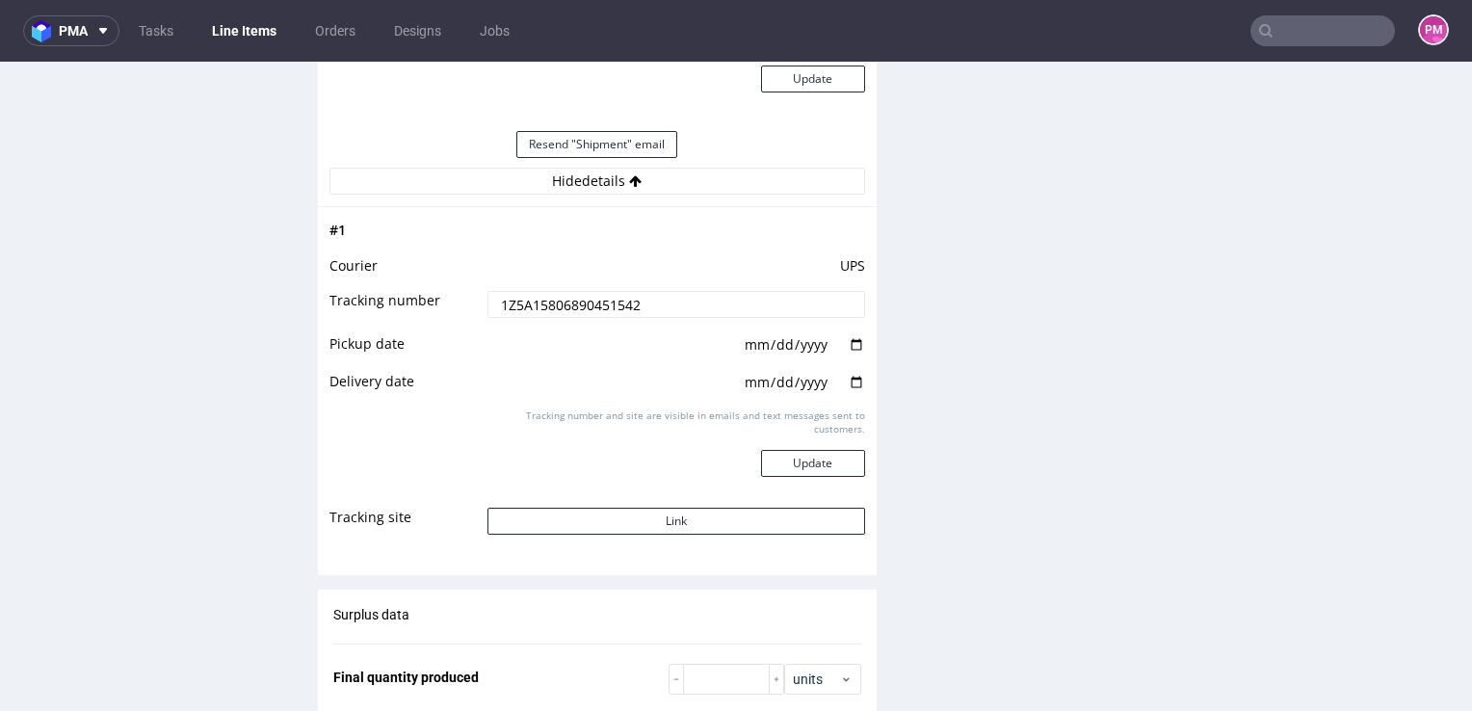
drag, startPoint x: 662, startPoint y: 299, endPoint x: 384, endPoint y: 295, distance: 277.5
click at [393, 295] on tr "Tracking number 1Z5A15806890451542" at bounding box center [597, 310] width 536 height 43
click at [685, 517] on button "Link" at bounding box center [676, 521] width 378 height 27
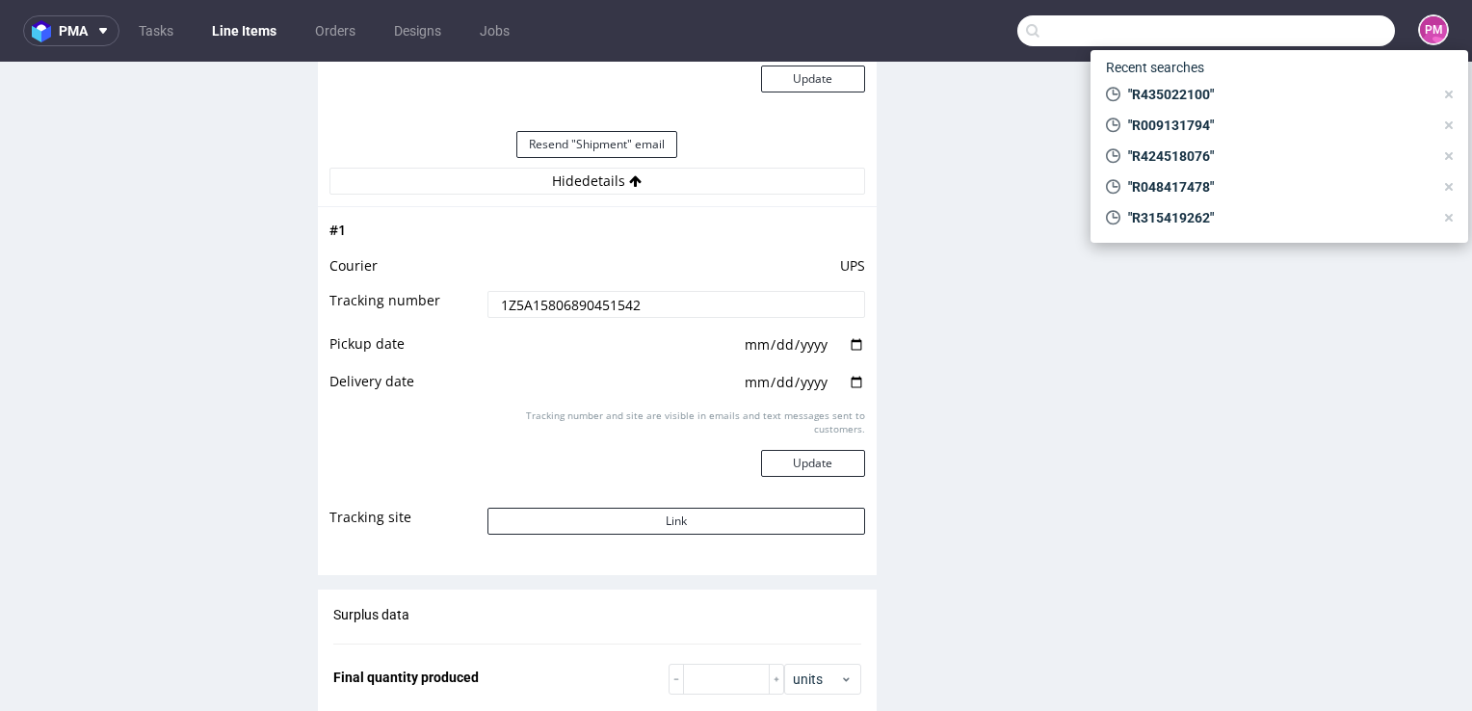
click at [1322, 33] on input "text" at bounding box center [1206, 30] width 378 height 31
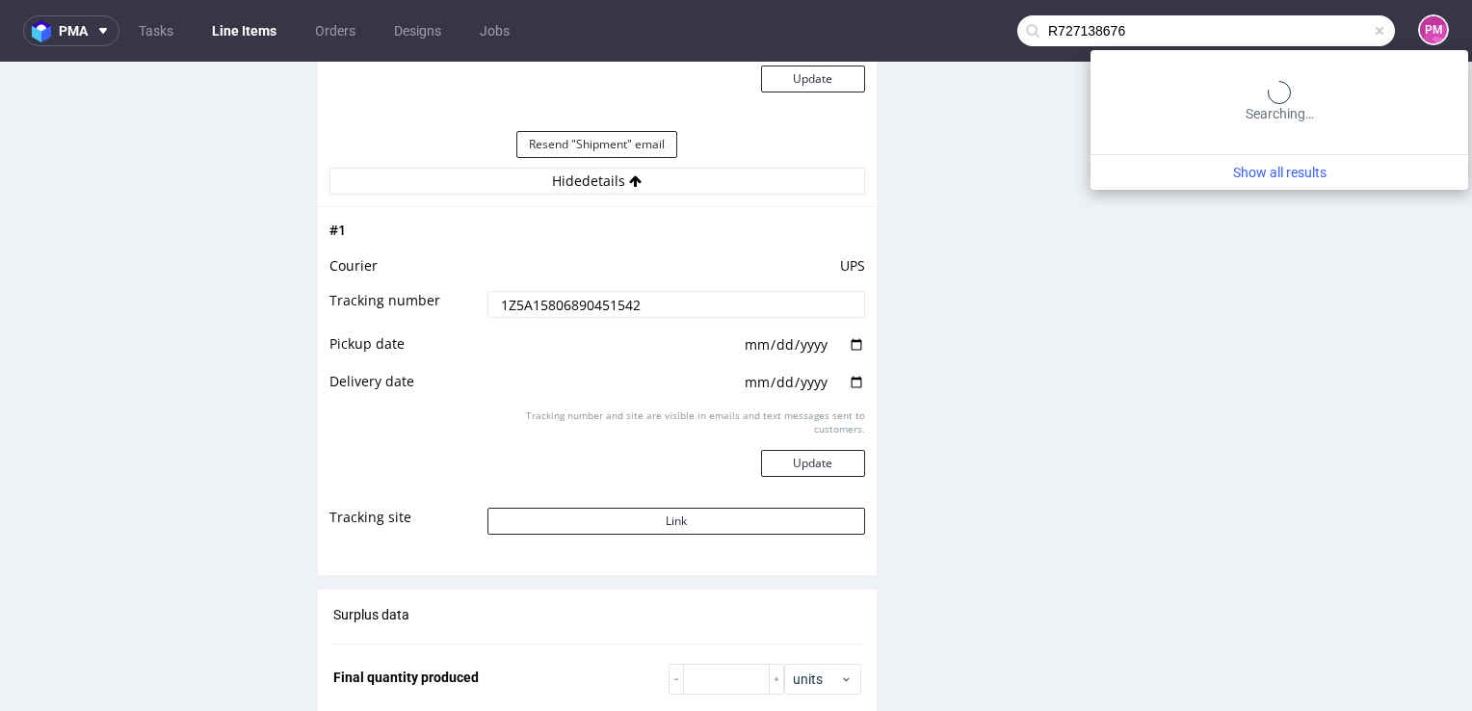
type input "R727138676"
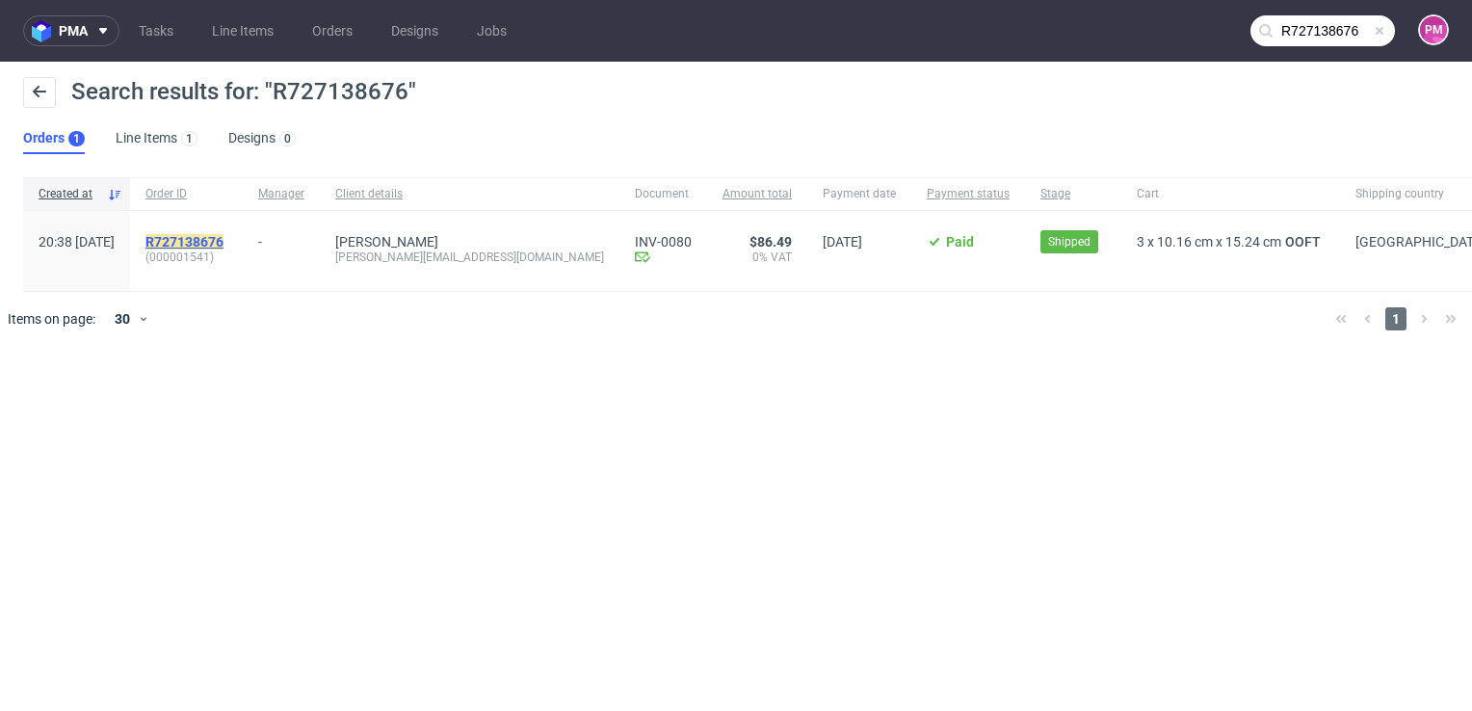
click at [221, 241] on mark "R727138676" at bounding box center [184, 241] width 78 height 15
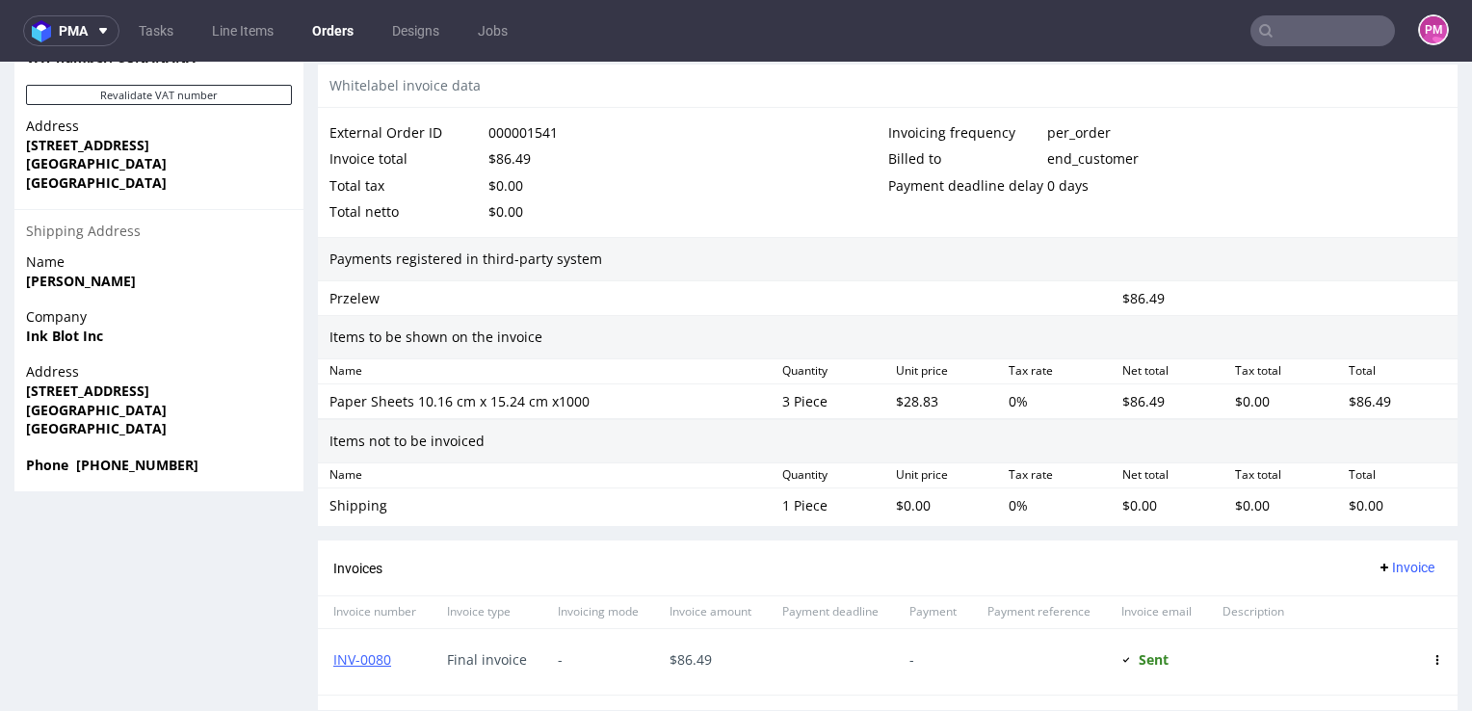
scroll to position [1156, 0]
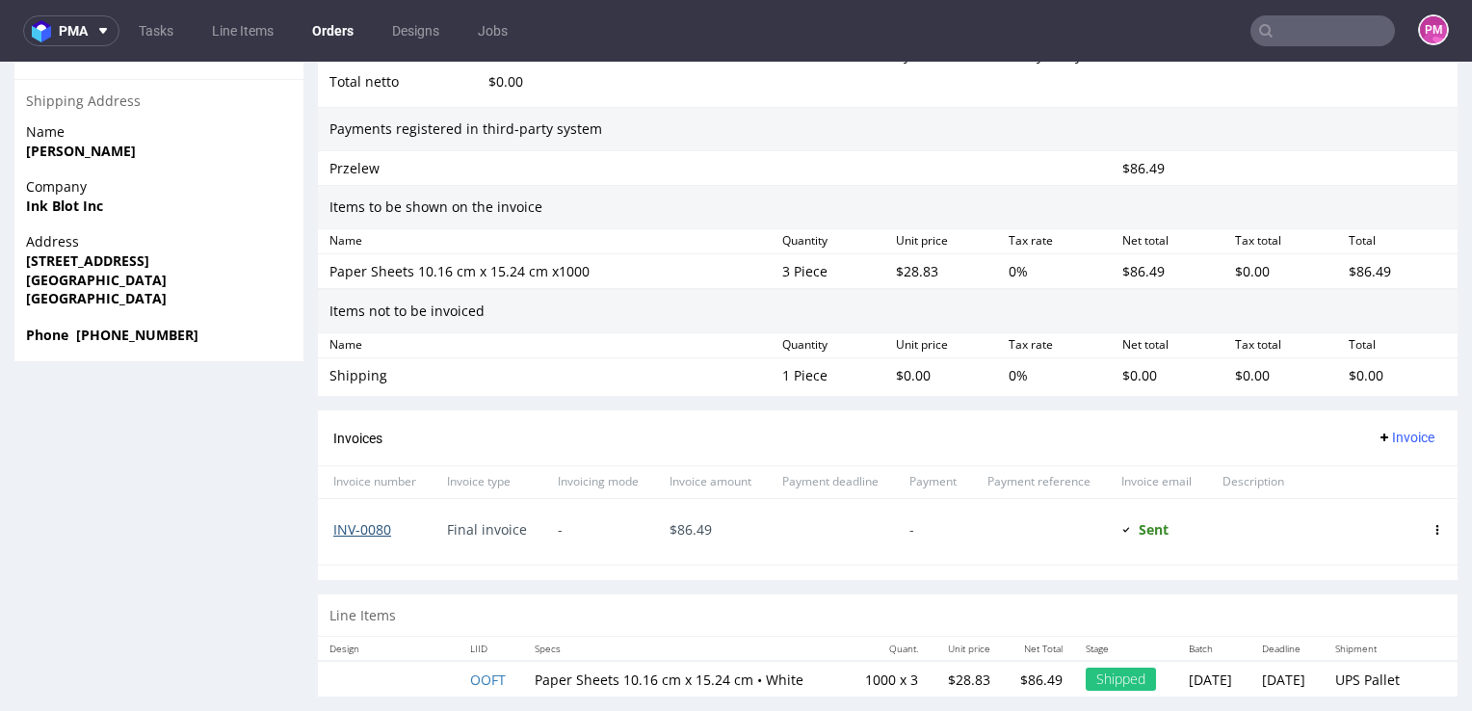
click at [370, 526] on link "INV-0080" at bounding box center [362, 529] width 58 height 18
drag, startPoint x: 408, startPoint y: 530, endPoint x: 330, endPoint y: 531, distance: 78.0
click at [330, 531] on div "INV-0080" at bounding box center [375, 532] width 114 height 66
copy link "INV-0080"
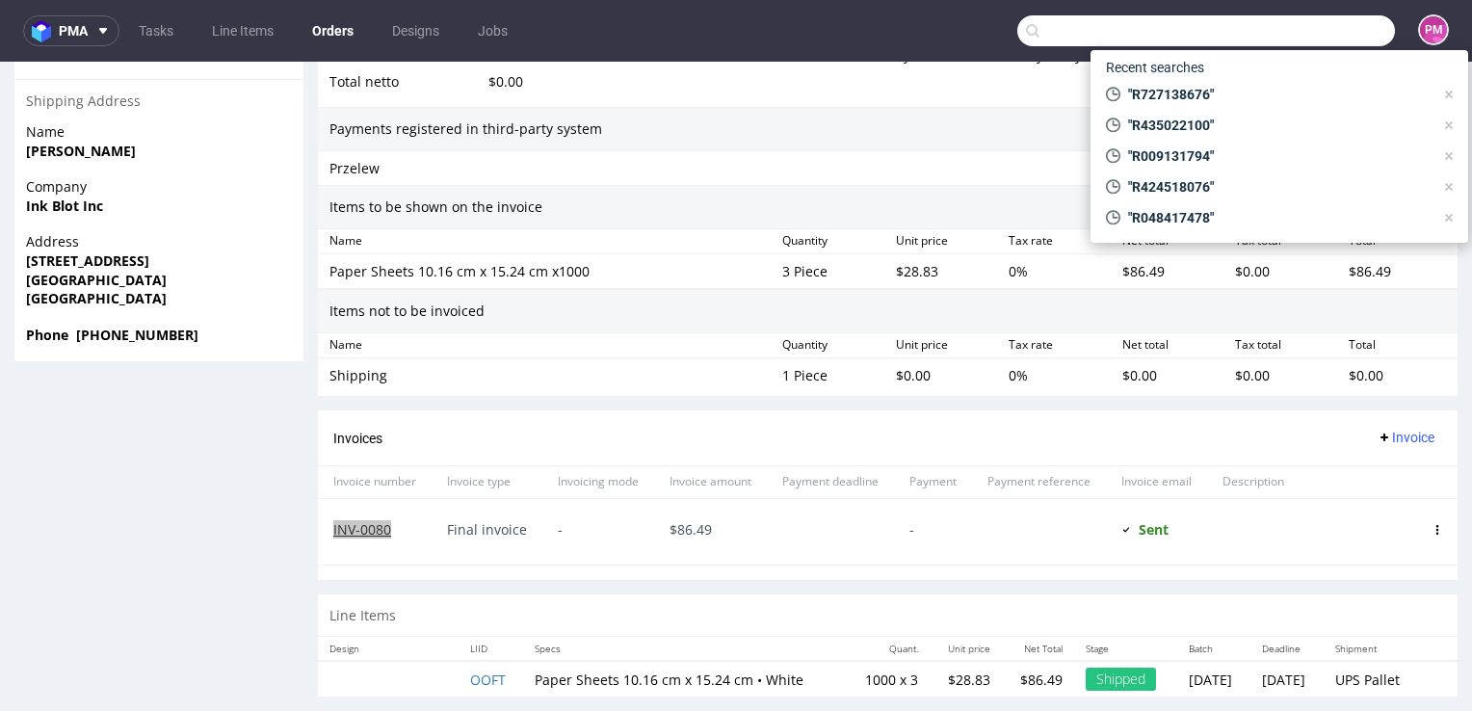
click at [1316, 28] on input "text" at bounding box center [1206, 30] width 378 height 31
paste input "R783422364"
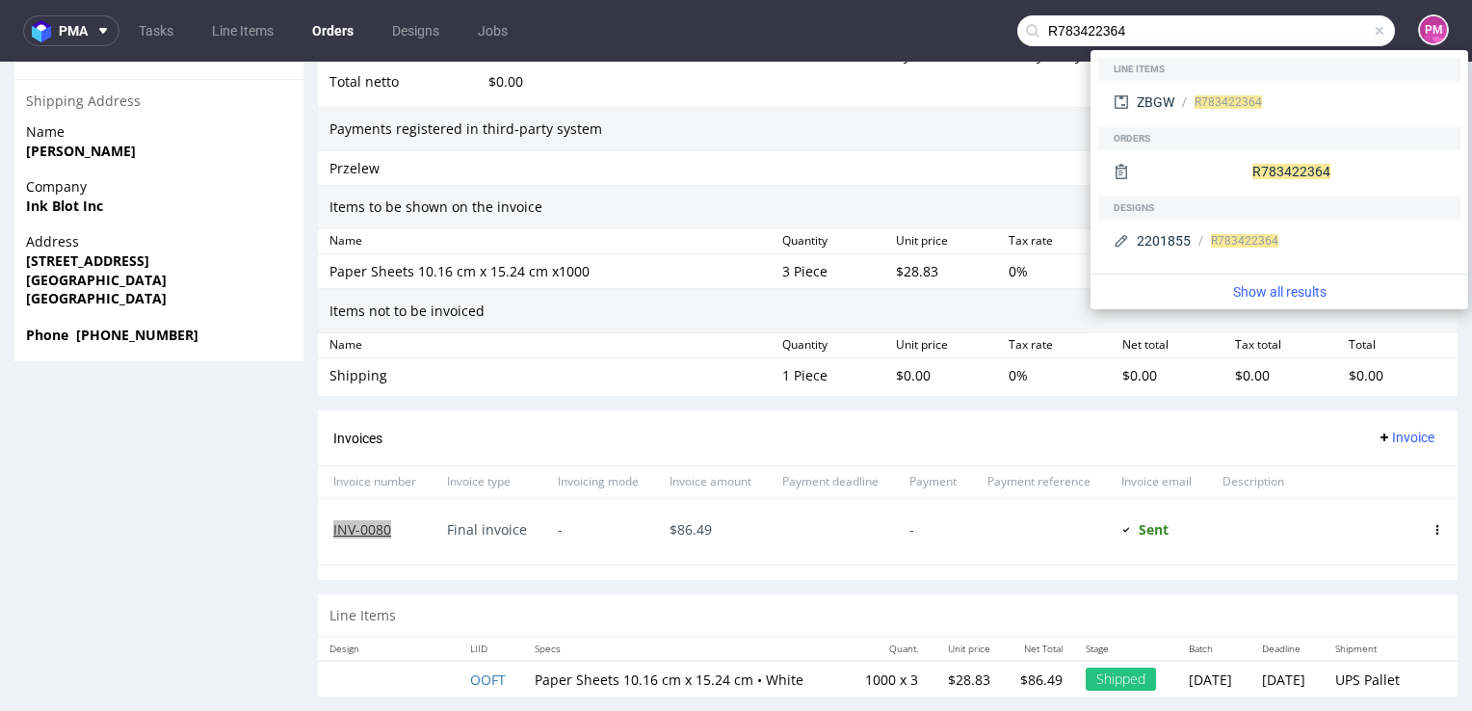
type input "R783422364"
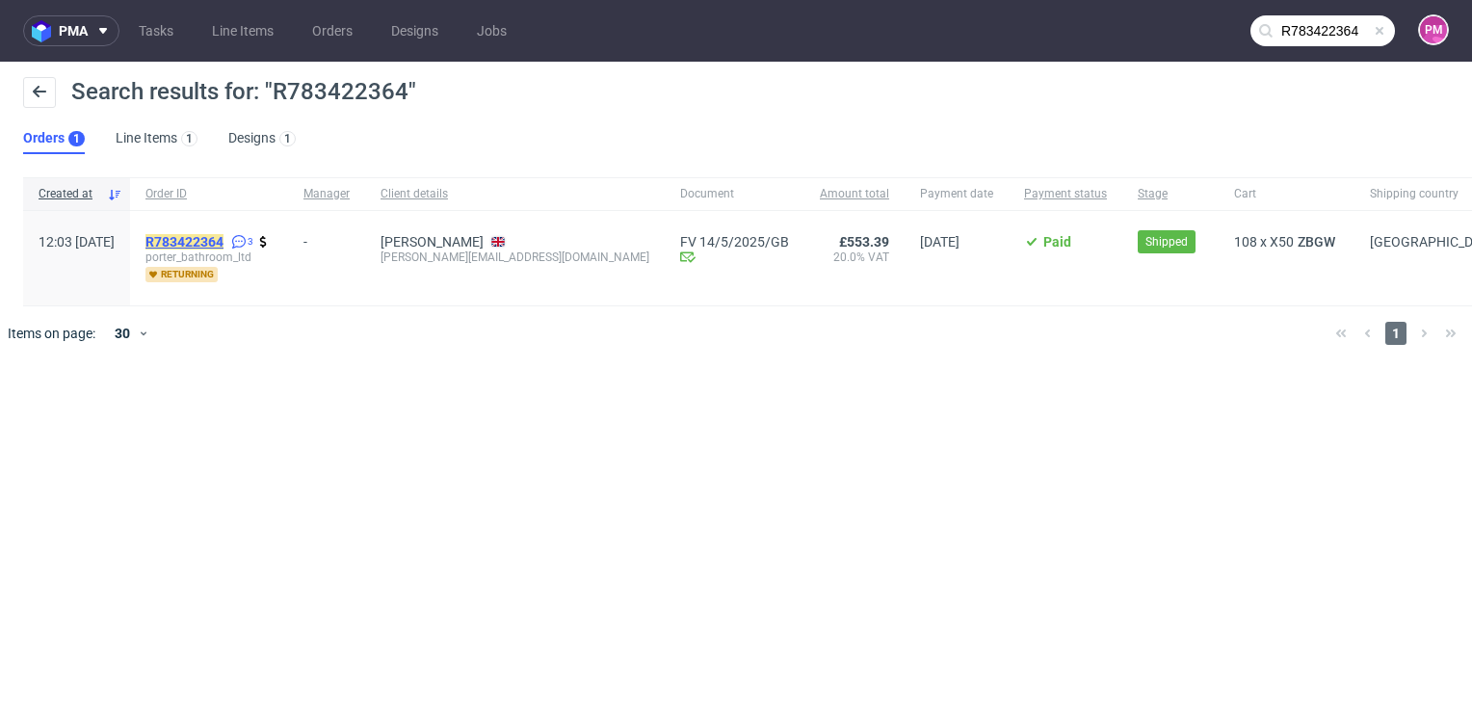
click at [223, 238] on mark "R783422364" at bounding box center [184, 241] width 78 height 15
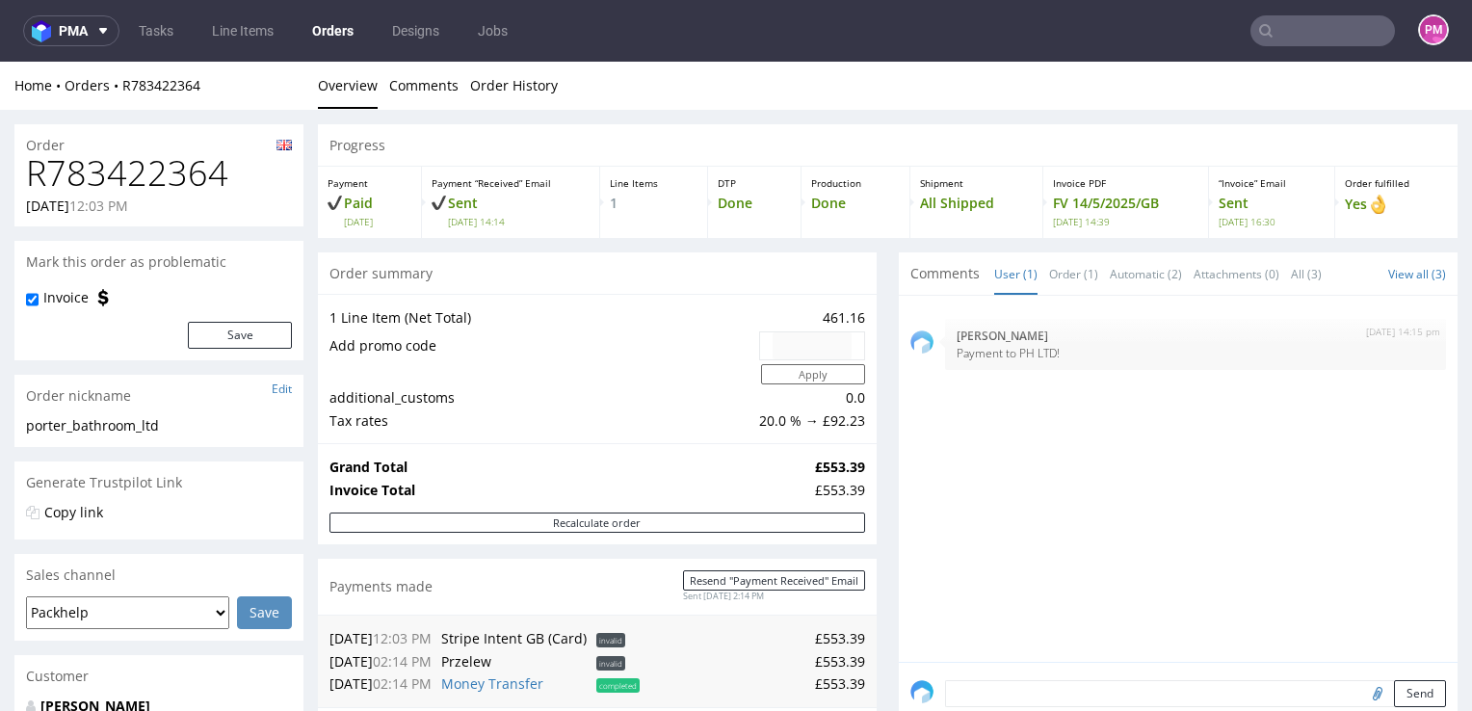
click at [1296, 34] on input "text" at bounding box center [1322, 30] width 145 height 31
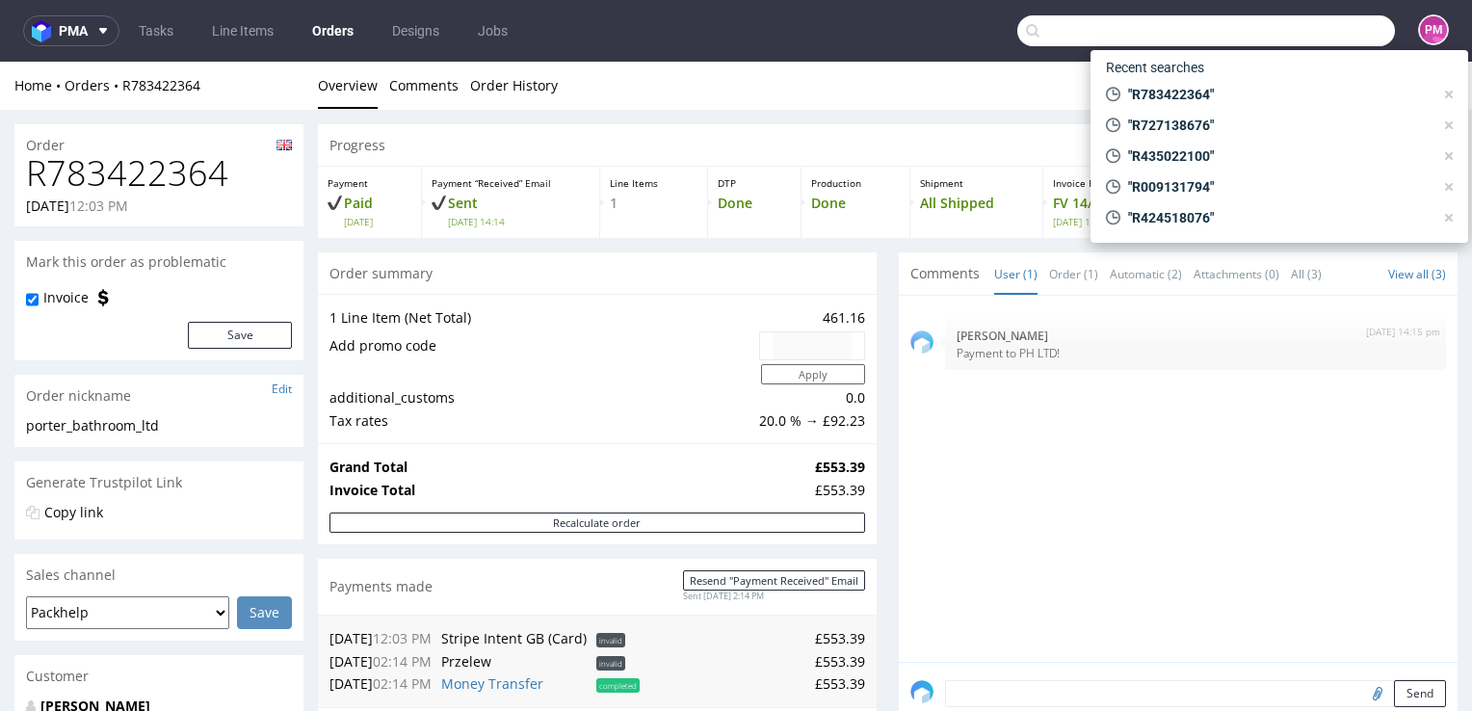
paste input "R598288757"
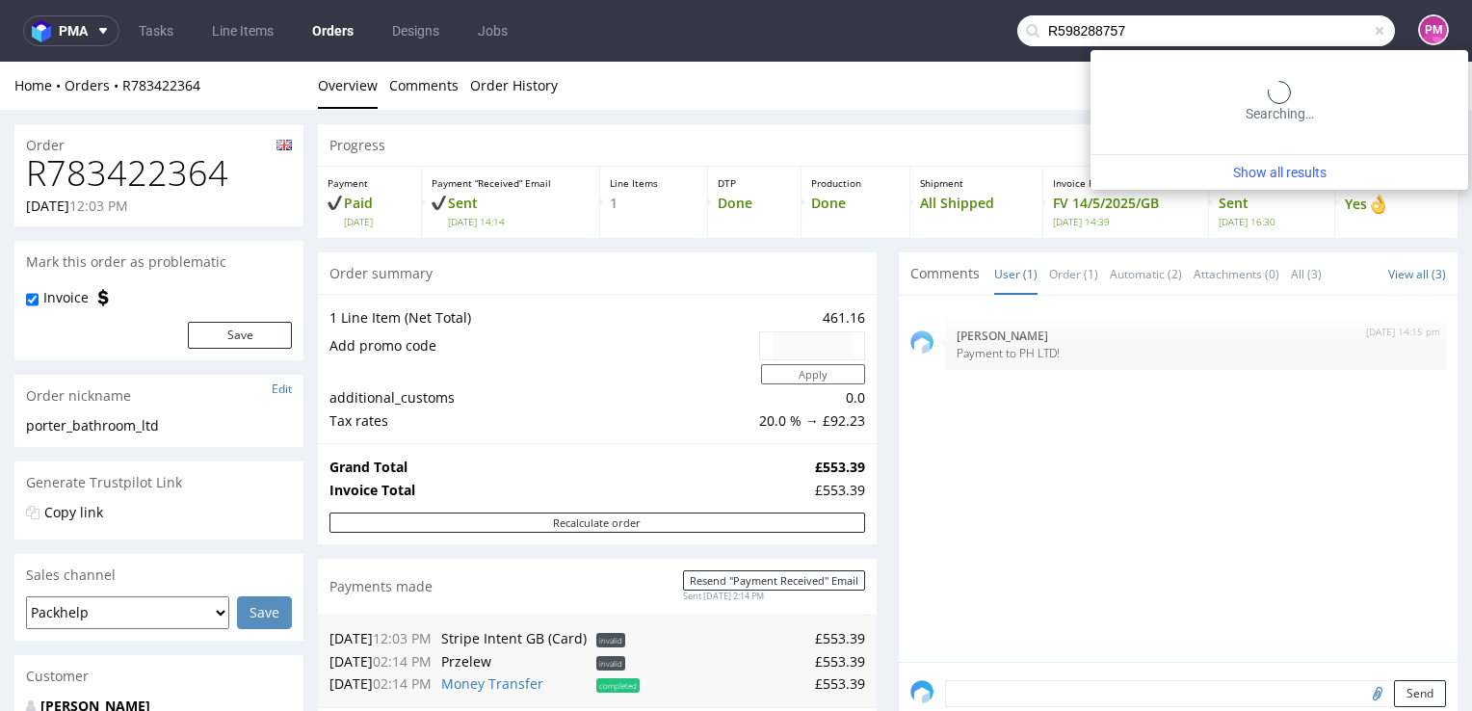
type input "R598288757"
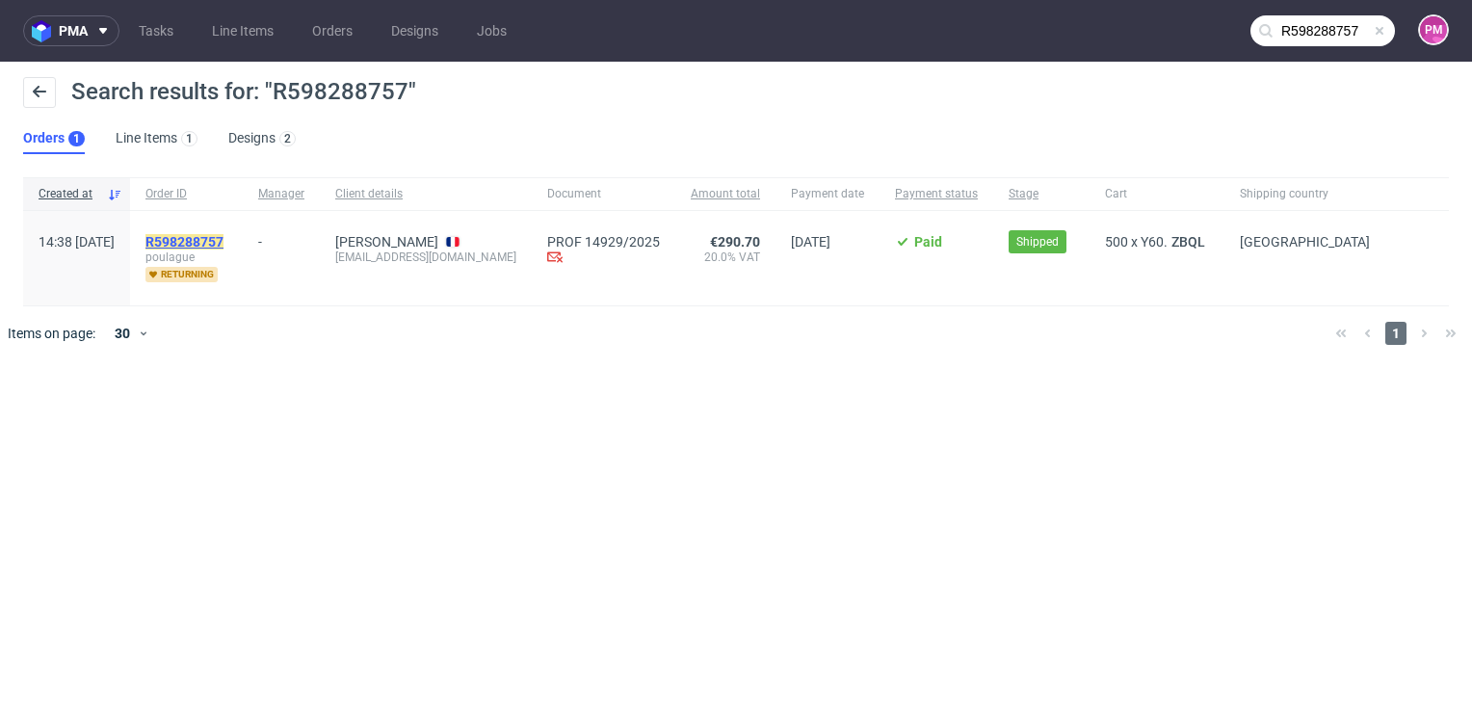
click at [223, 244] on mark "R598288757" at bounding box center [184, 241] width 78 height 15
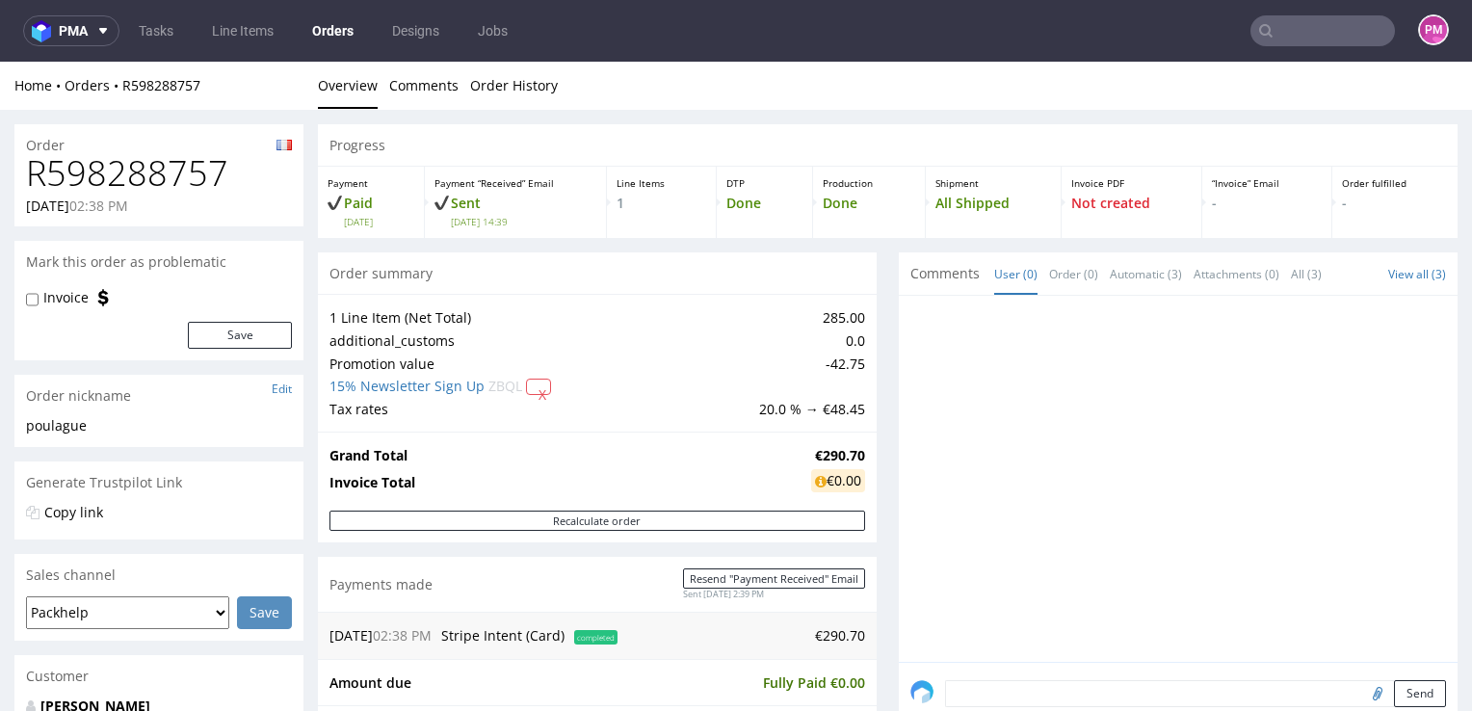
click at [991, 199] on p "All Shipped" at bounding box center [993, 203] width 116 height 19
click at [949, 186] on p "Shipment" at bounding box center [993, 182] width 116 height 13
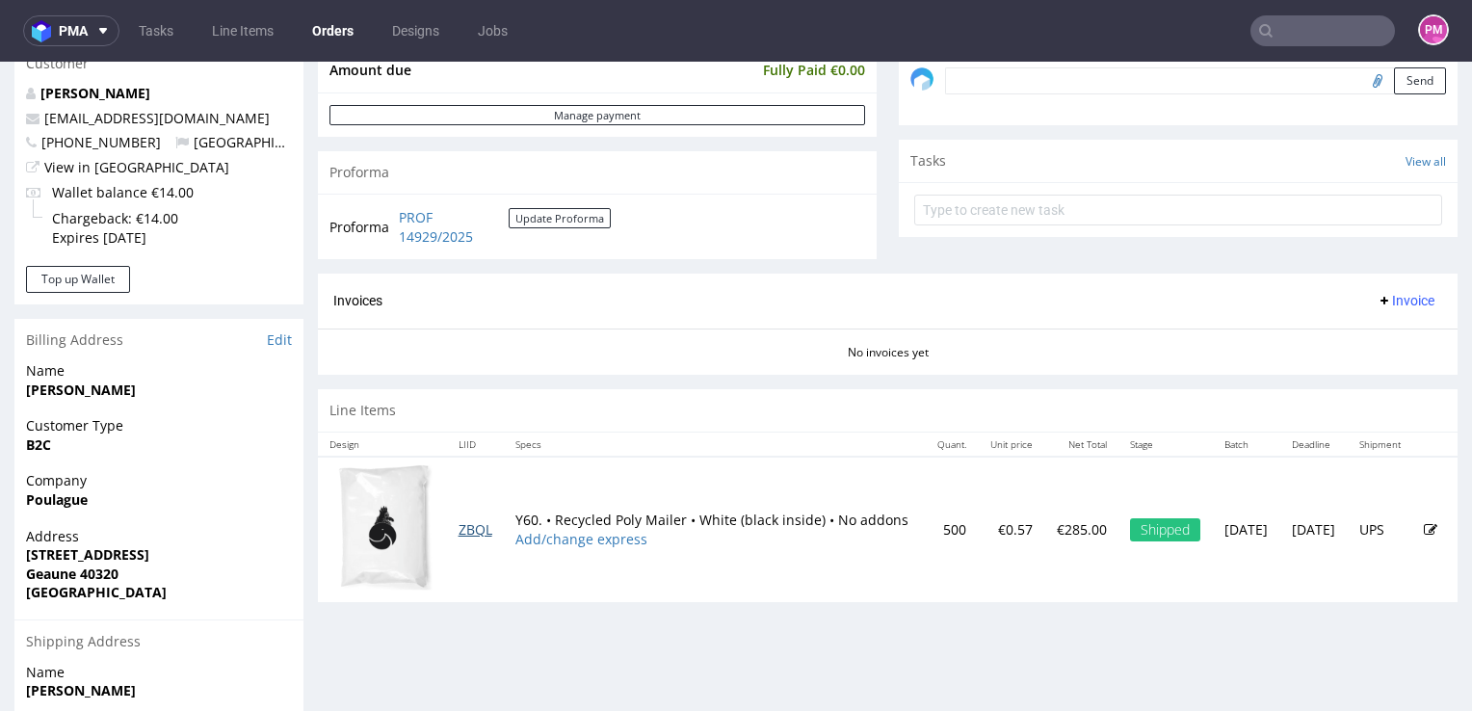
scroll to position [674, 0]
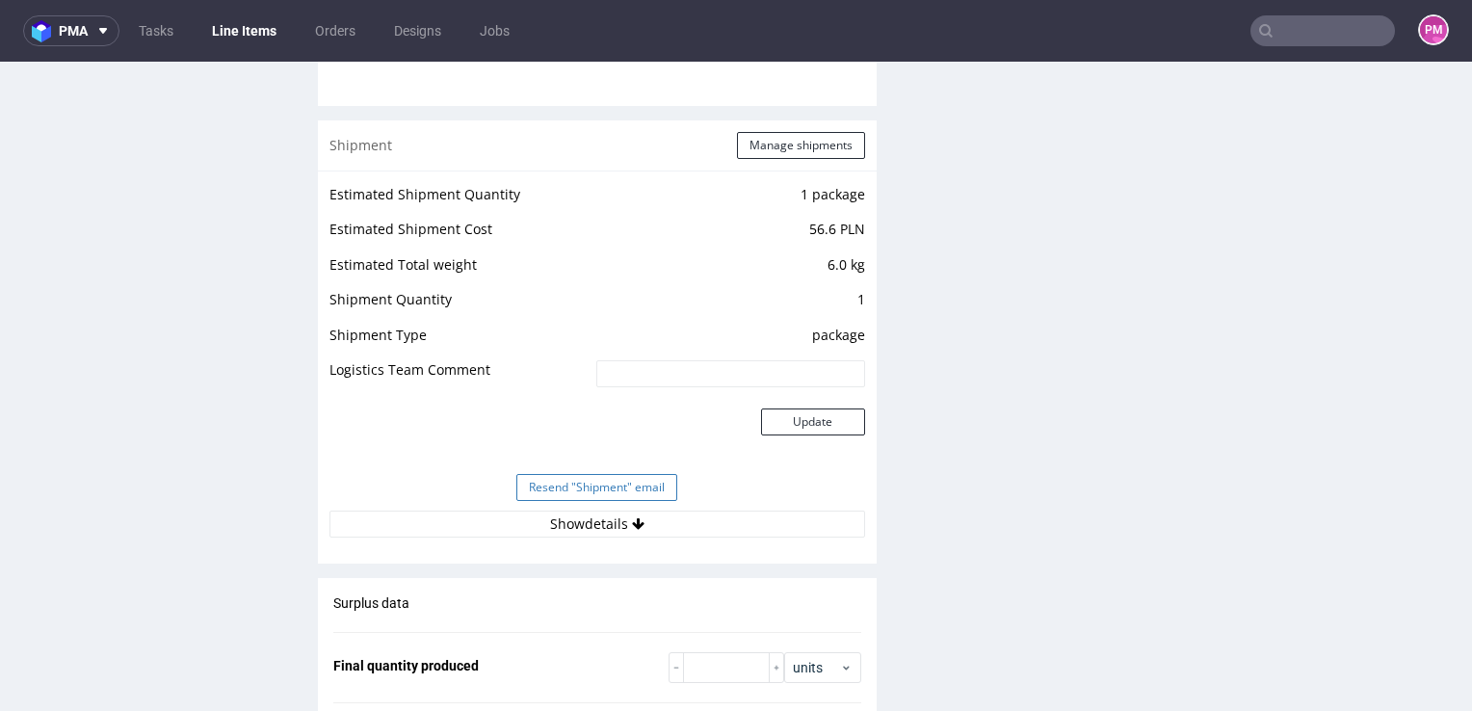
scroll to position [2023, 0]
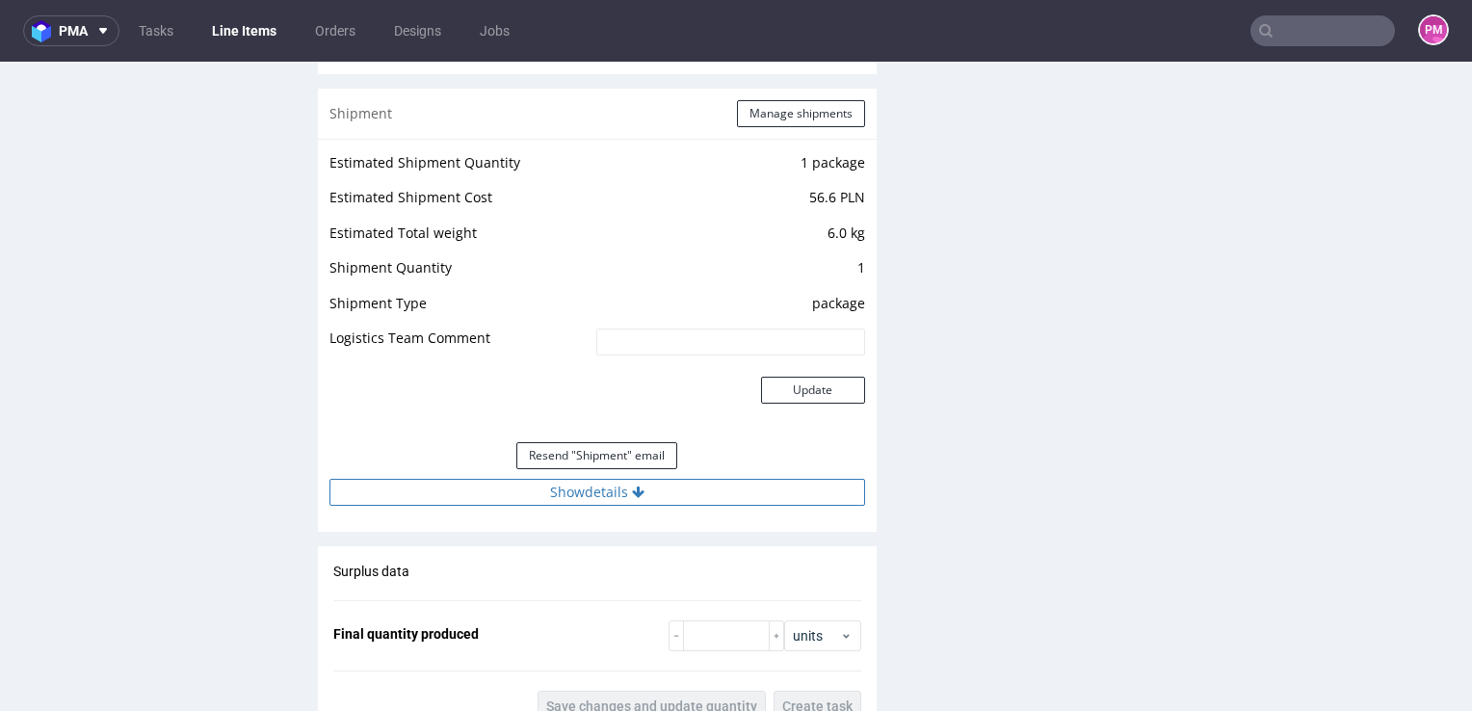
click at [606, 495] on button "Show details" at bounding box center [597, 492] width 536 height 27
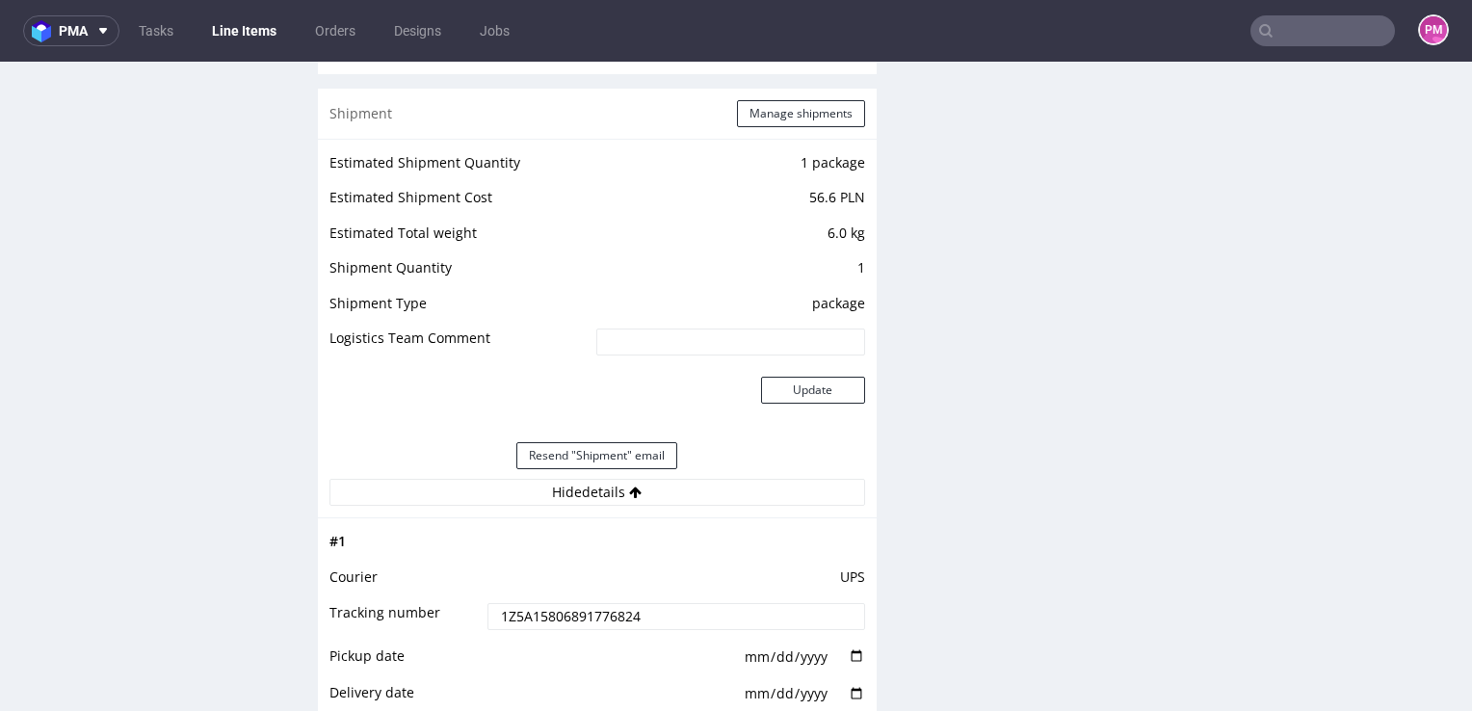
scroll to position [2119, 0]
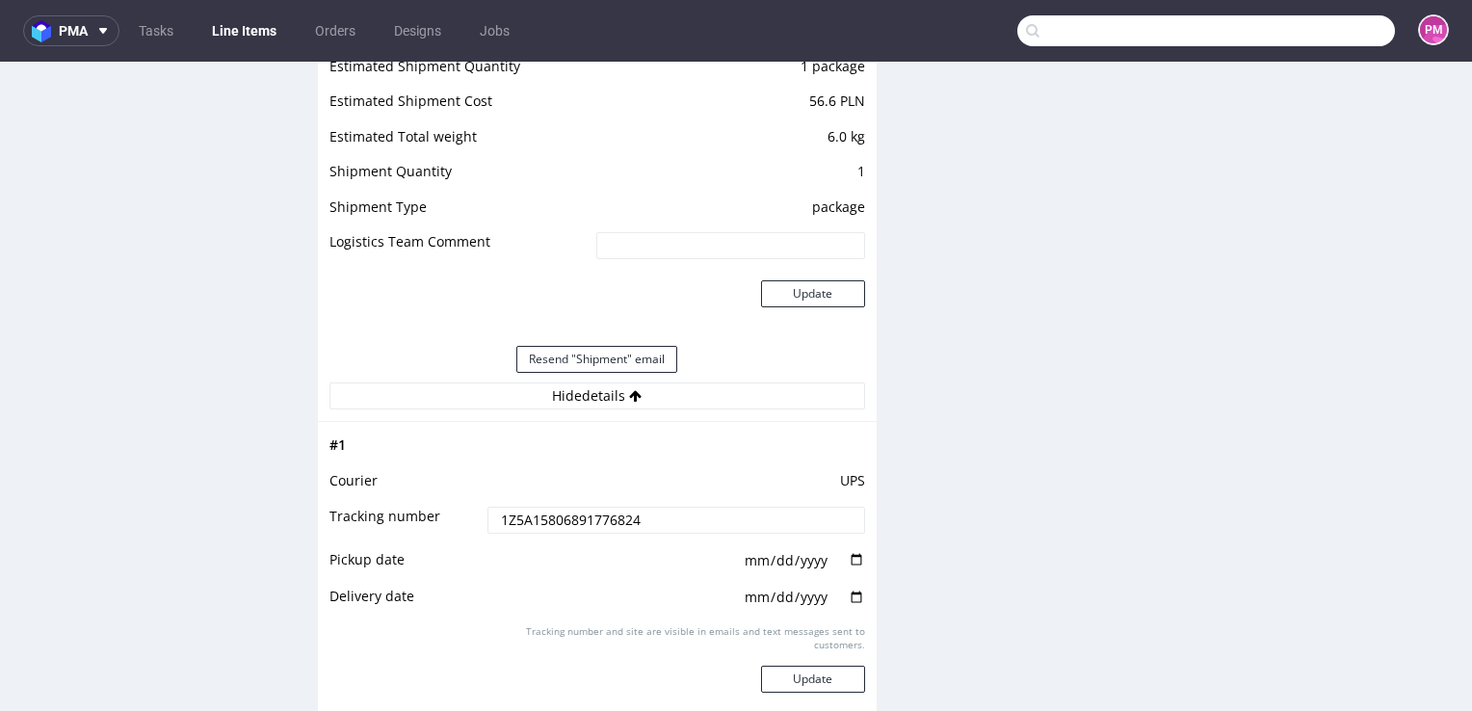
click at [1300, 28] on input "text" at bounding box center [1206, 30] width 378 height 31
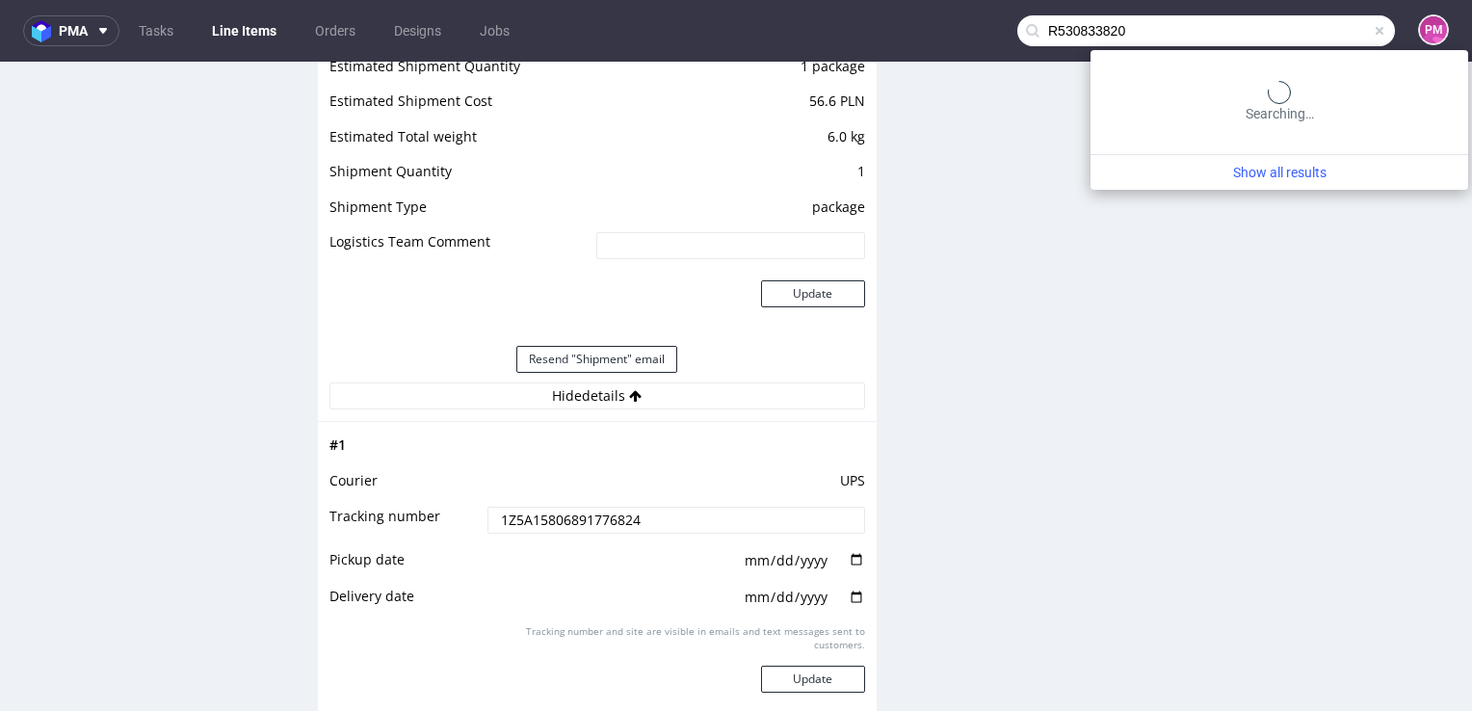
type input "R530833820"
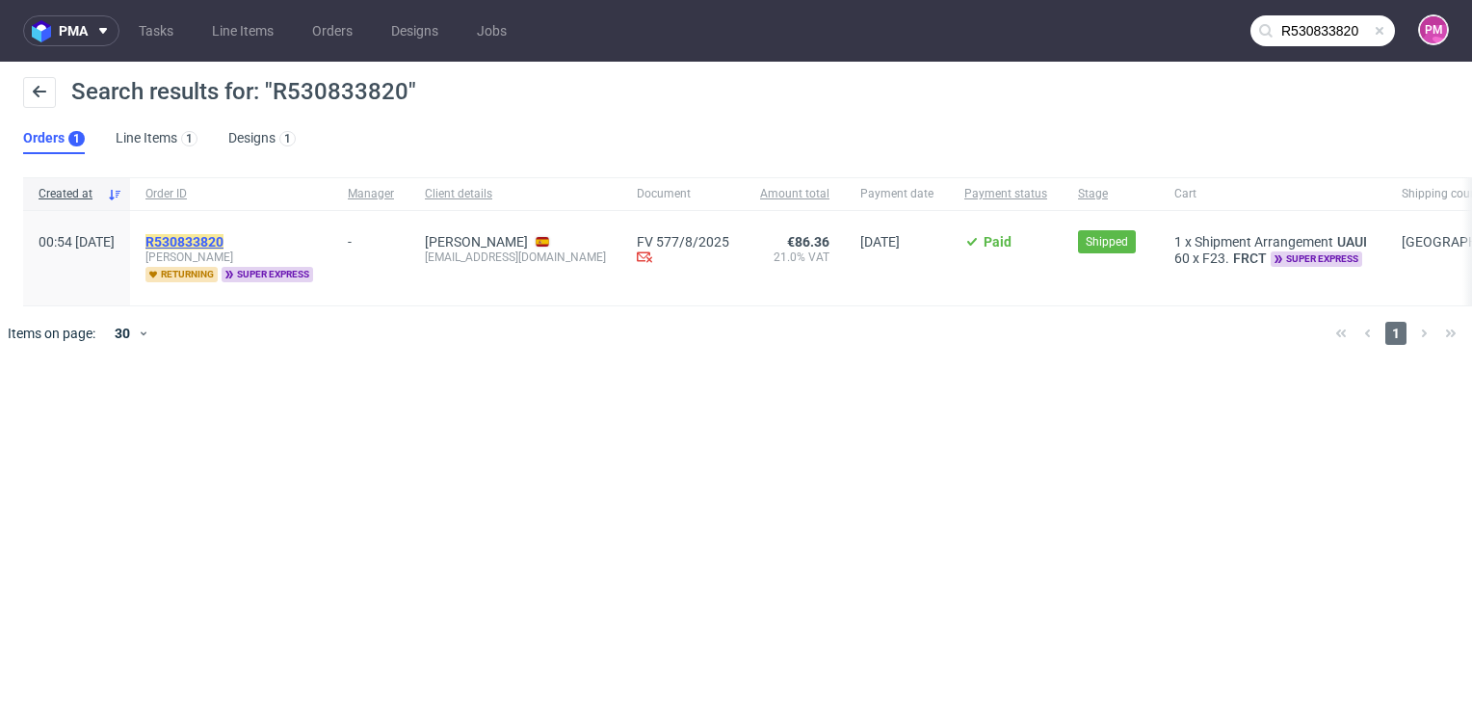
click at [223, 236] on mark "R530833820" at bounding box center [184, 241] width 78 height 15
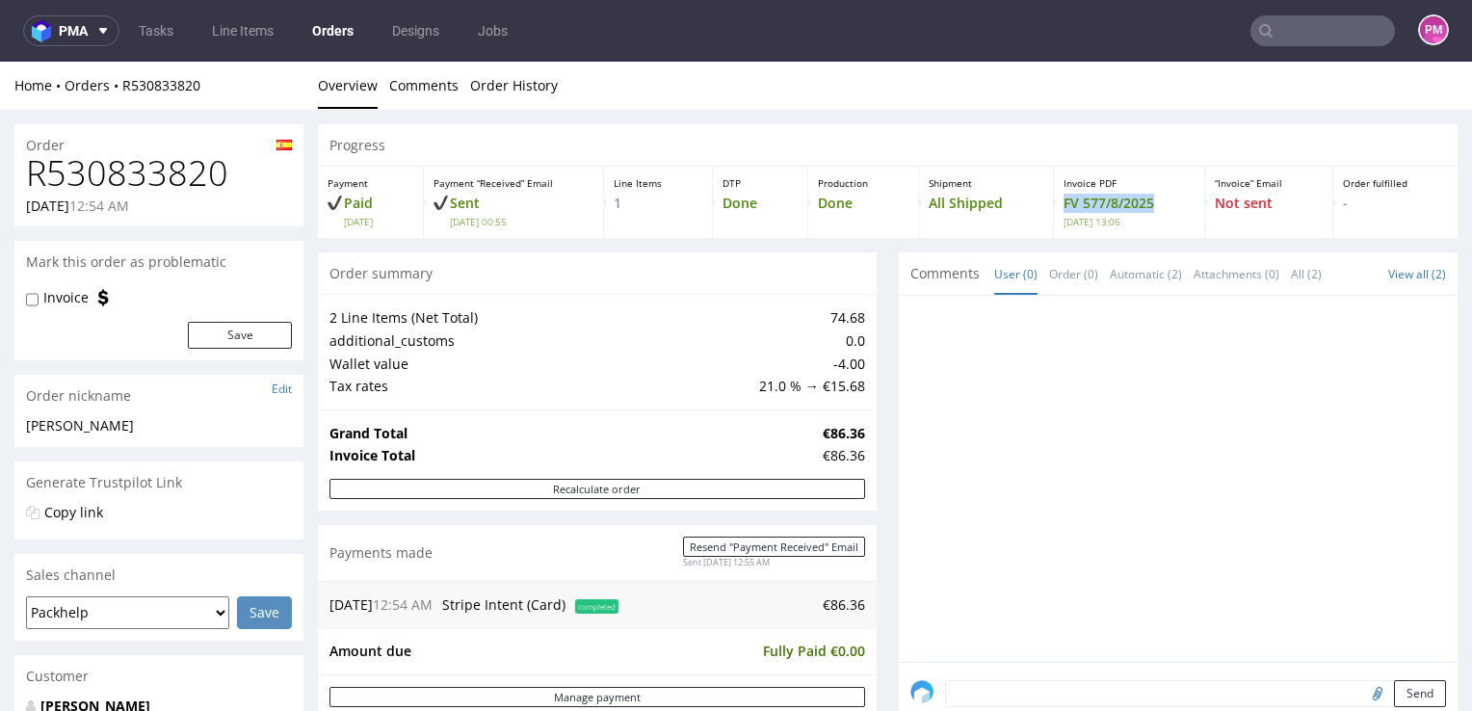
drag, startPoint x: 1142, startPoint y: 200, endPoint x: 1051, endPoint y: 210, distance: 91.1
click at [1064, 210] on p "FV 577/8/2025 [DATE] 13:06" at bounding box center [1129, 211] width 131 height 35
copy p "FV 577/8/2025"
click at [1286, 37] on input "text" at bounding box center [1322, 30] width 145 height 31
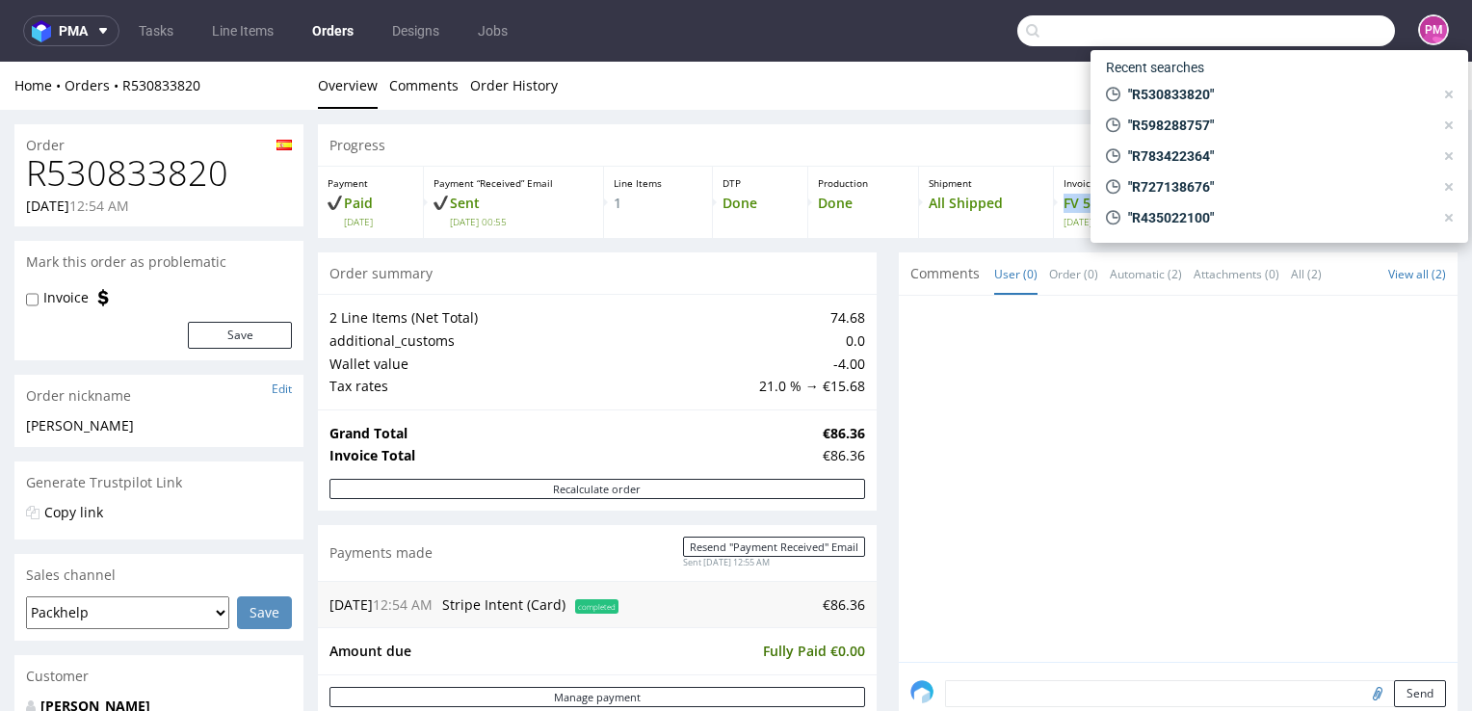
paste input "R693379801"
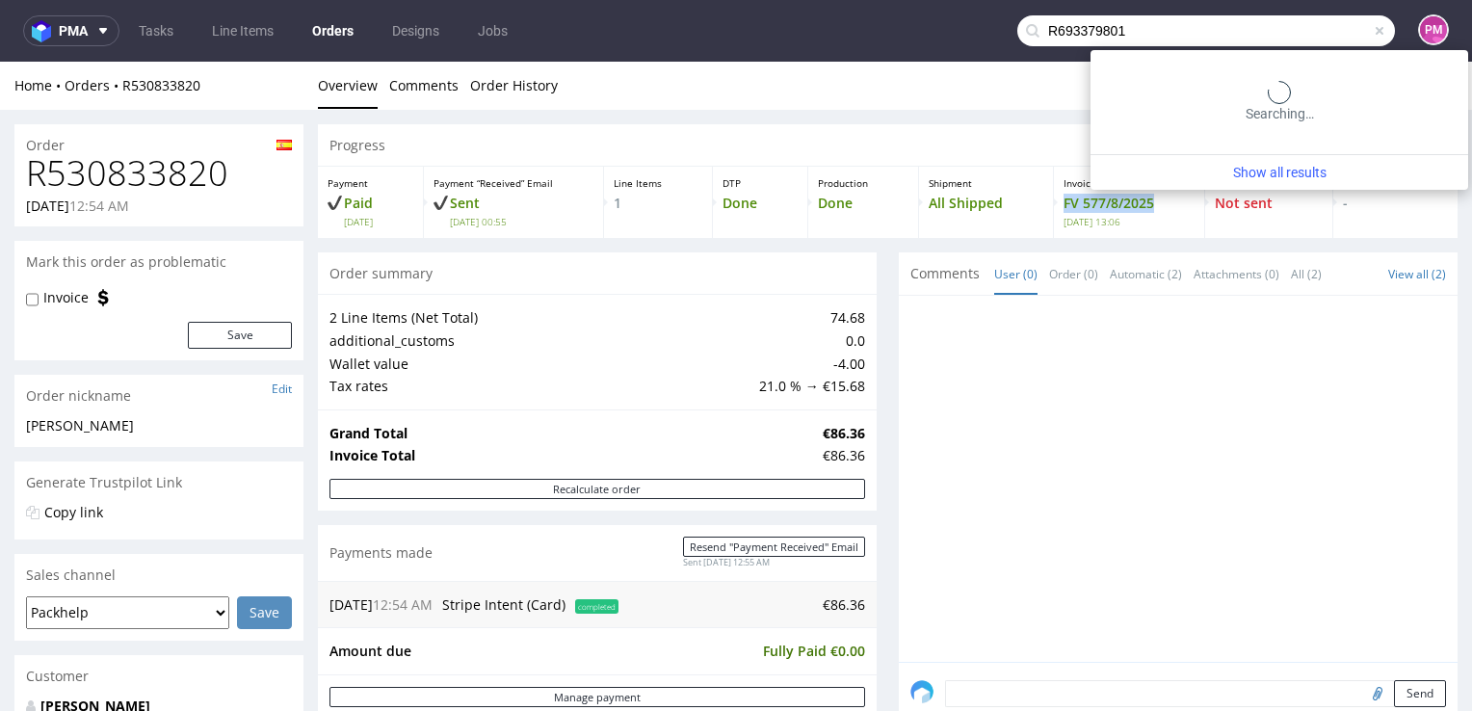
type input "R693379801"
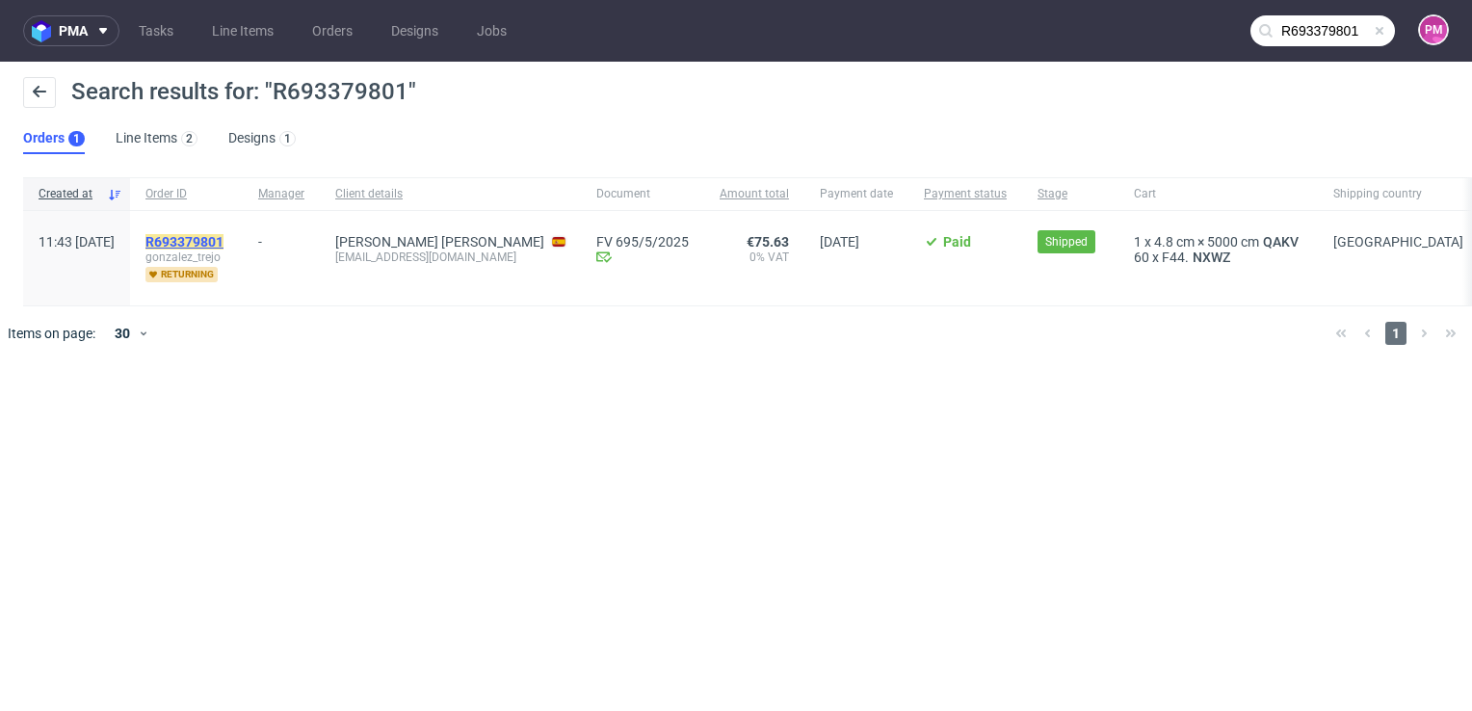
click at [220, 241] on mark "R693379801" at bounding box center [184, 241] width 78 height 15
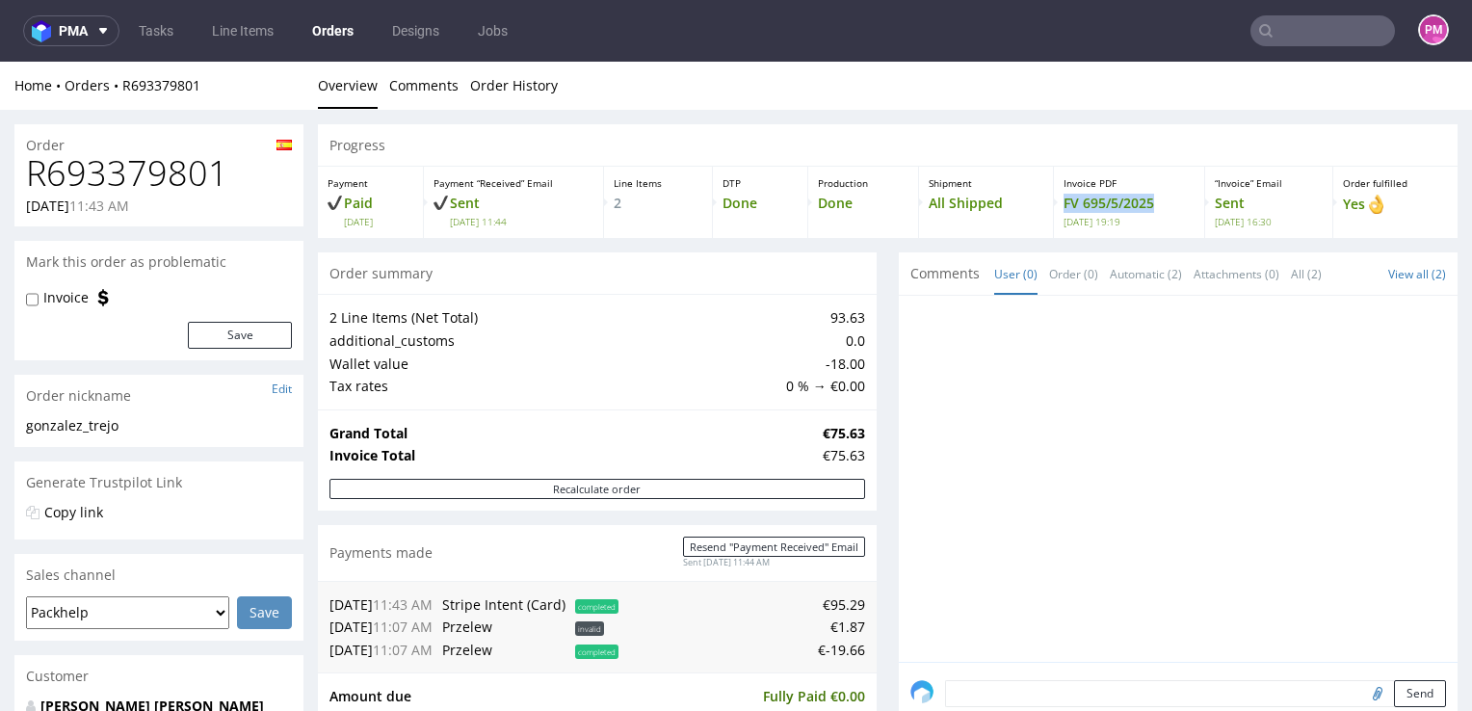
drag, startPoint x: 1136, startPoint y: 201, endPoint x: 1041, endPoint y: 210, distance: 94.8
click at [1054, 210] on div "Invoice PDF FV 695/5/2025 [DATE] 19:19" at bounding box center [1129, 202] width 151 height 71
copy p "FV 695/5/2025"
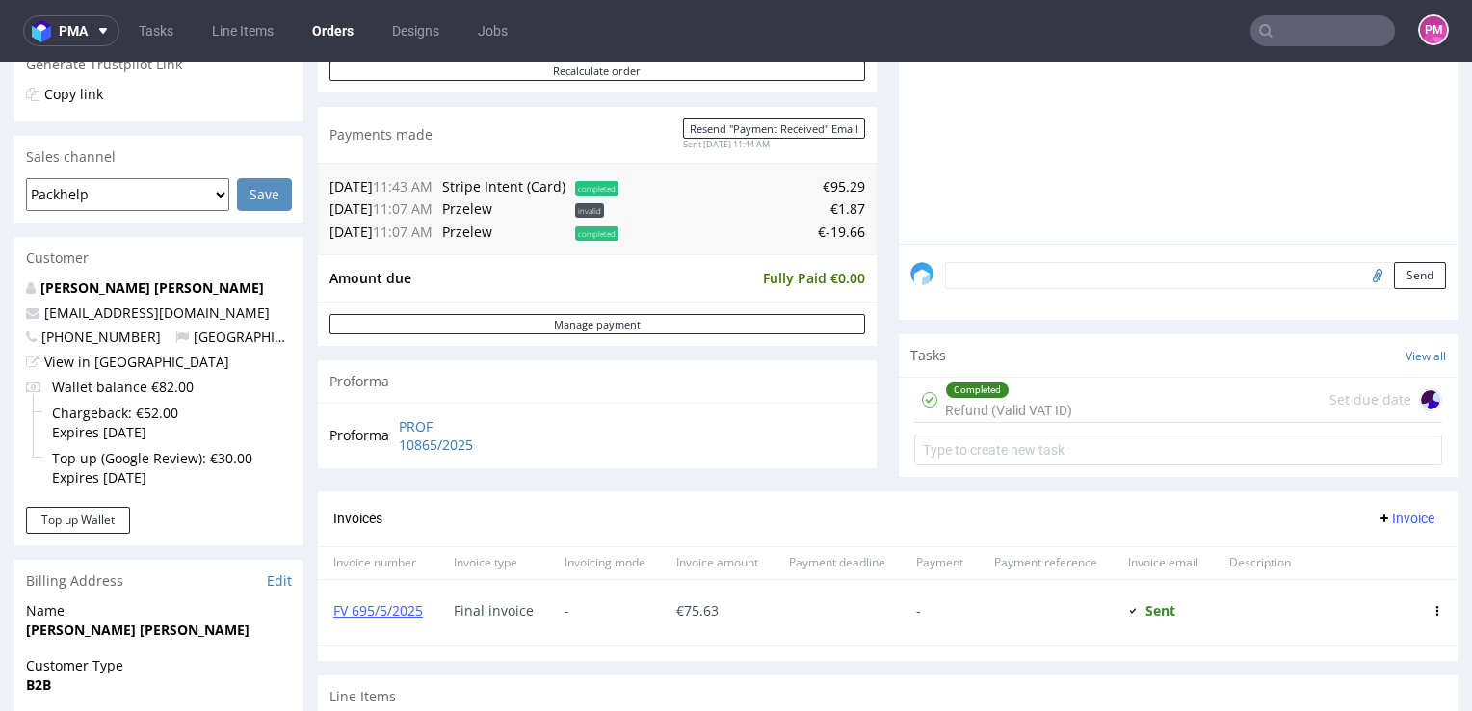
scroll to position [385, 0]
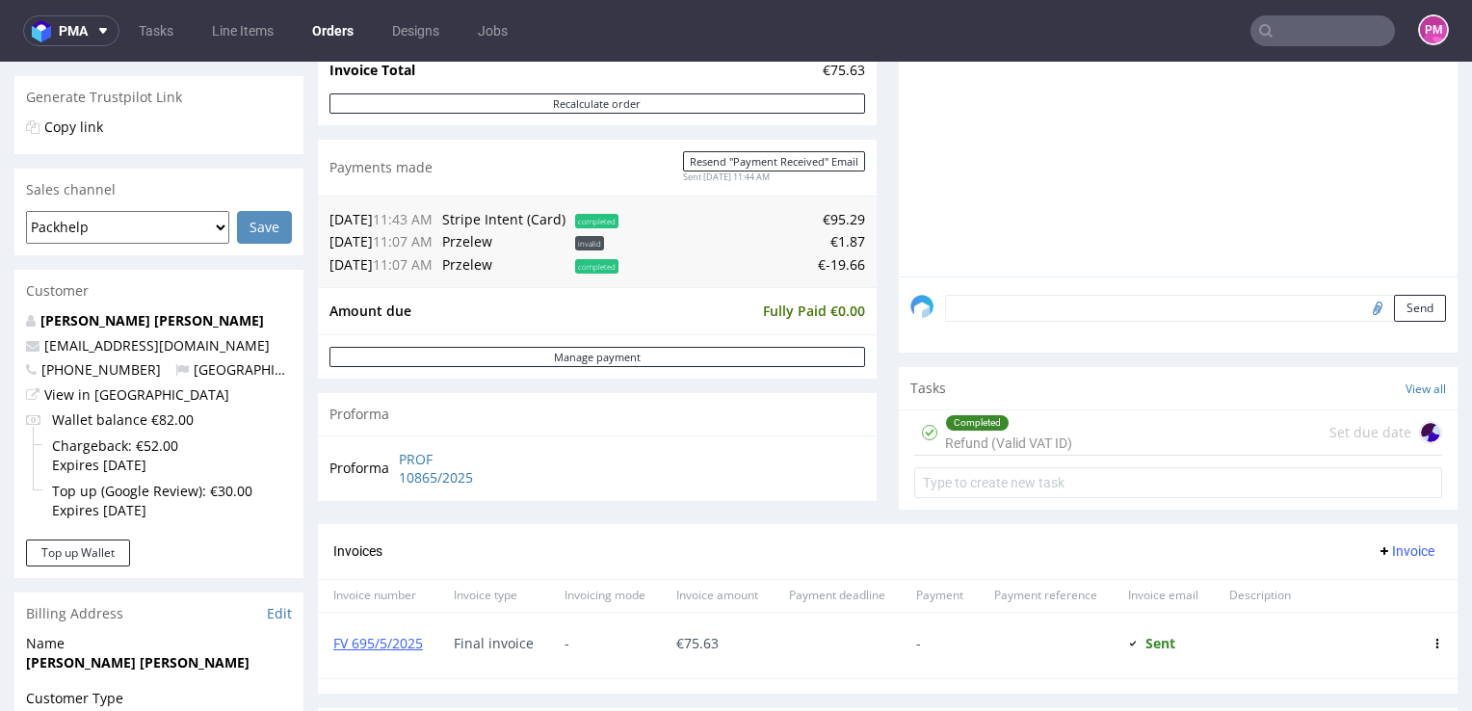
click at [1300, 33] on input "text" at bounding box center [1322, 30] width 145 height 31
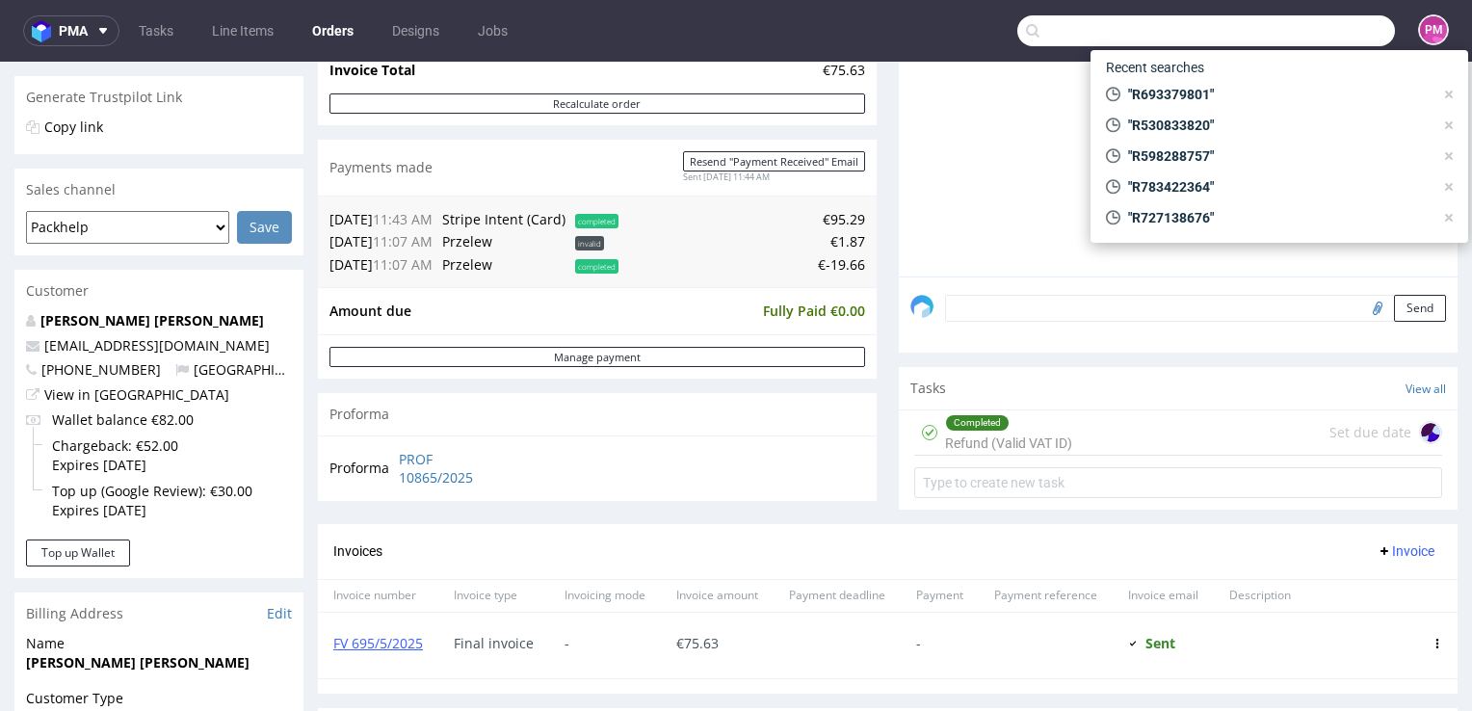
paste input "R785244903"
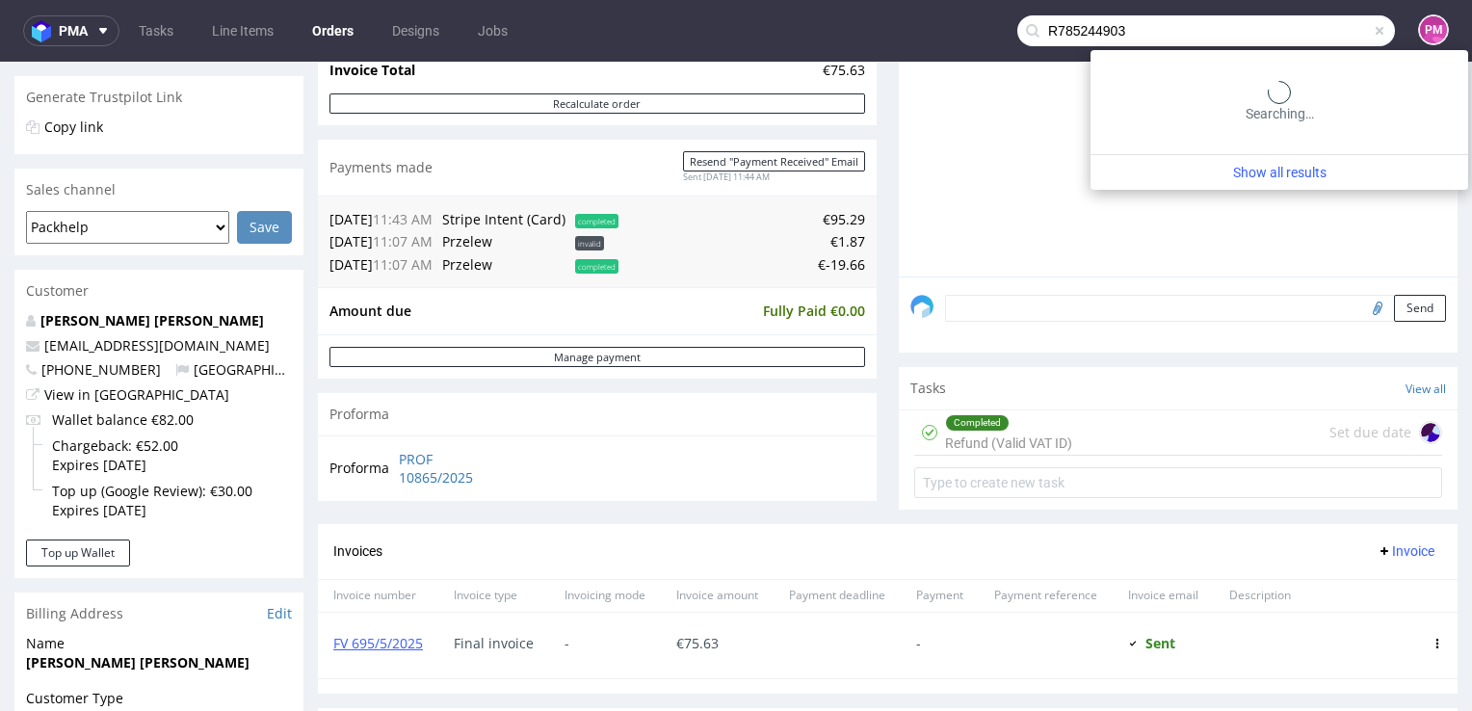
type input "R785244903"
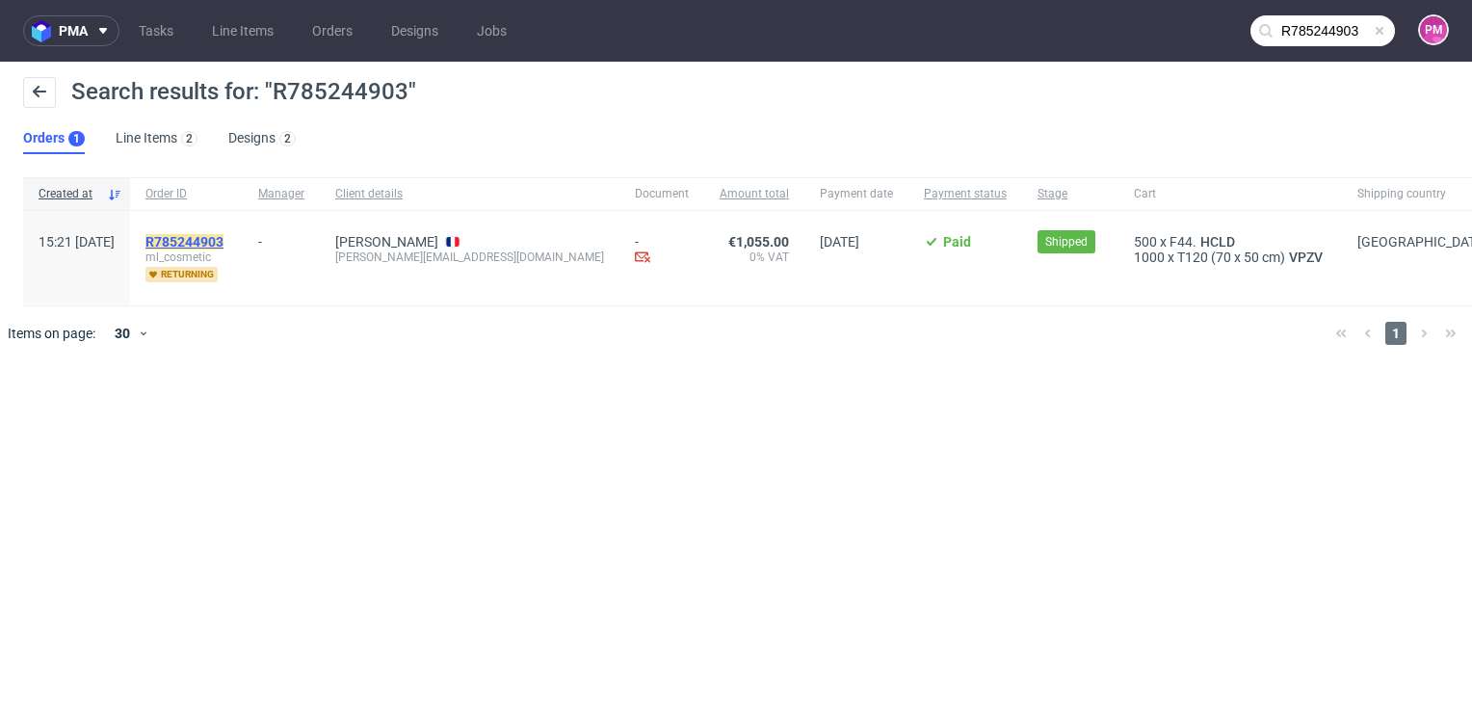
click at [223, 234] on mark "R785244903" at bounding box center [184, 241] width 78 height 15
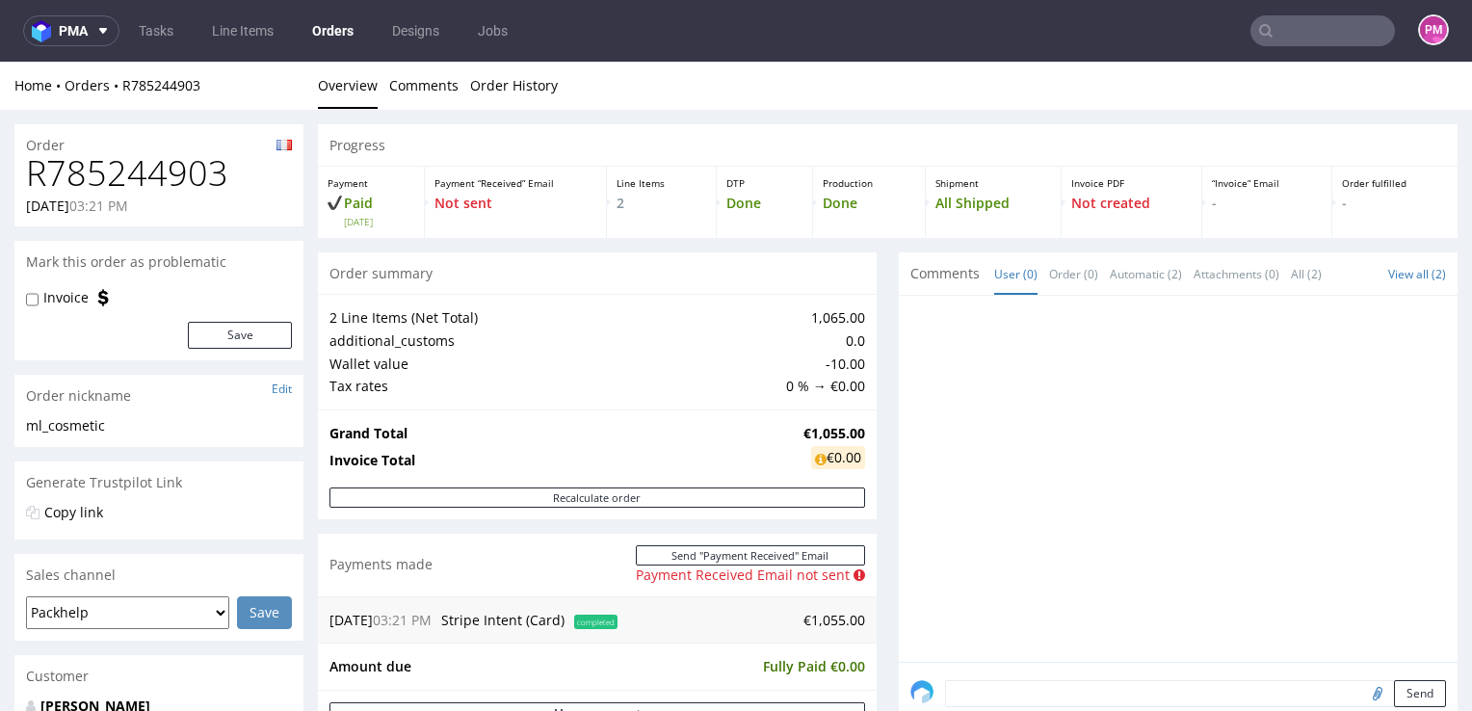
click at [1306, 37] on input "text" at bounding box center [1322, 30] width 145 height 31
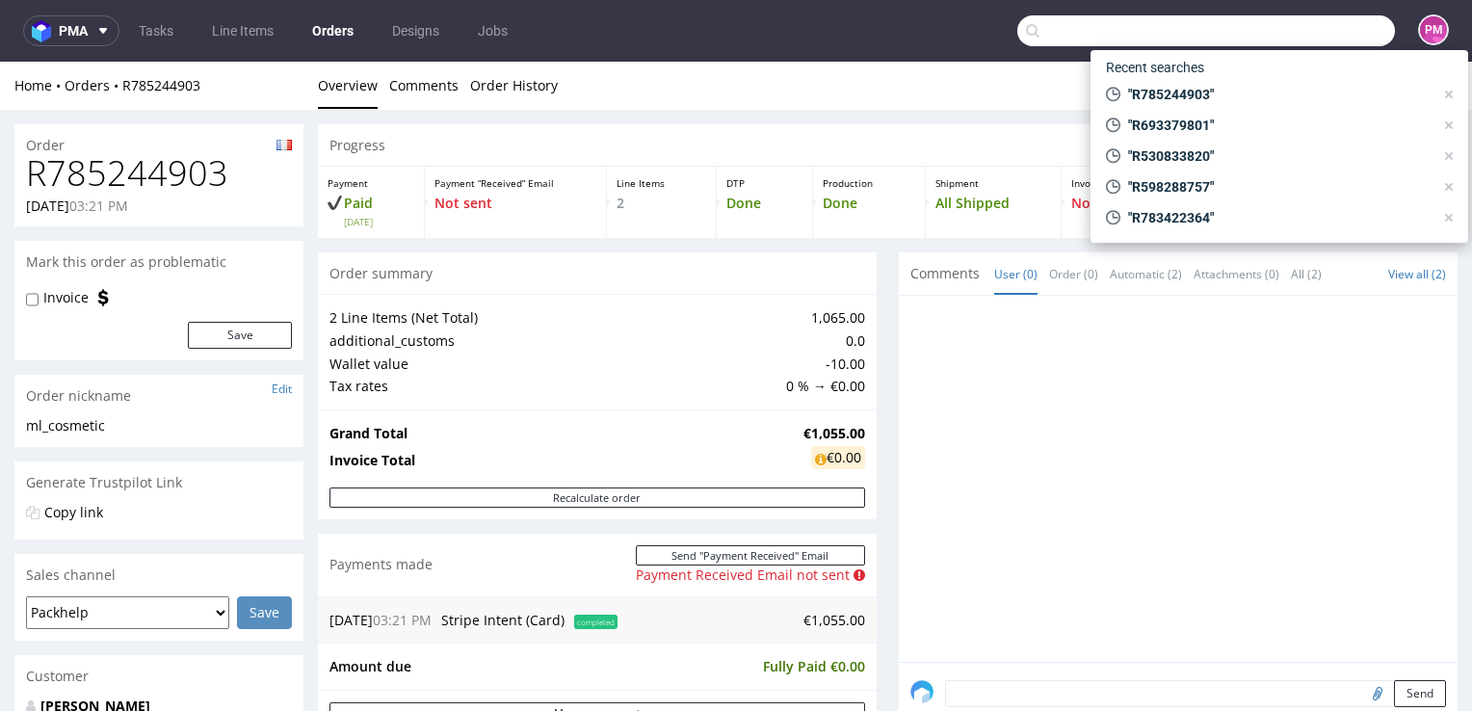
paste input "R623331535"
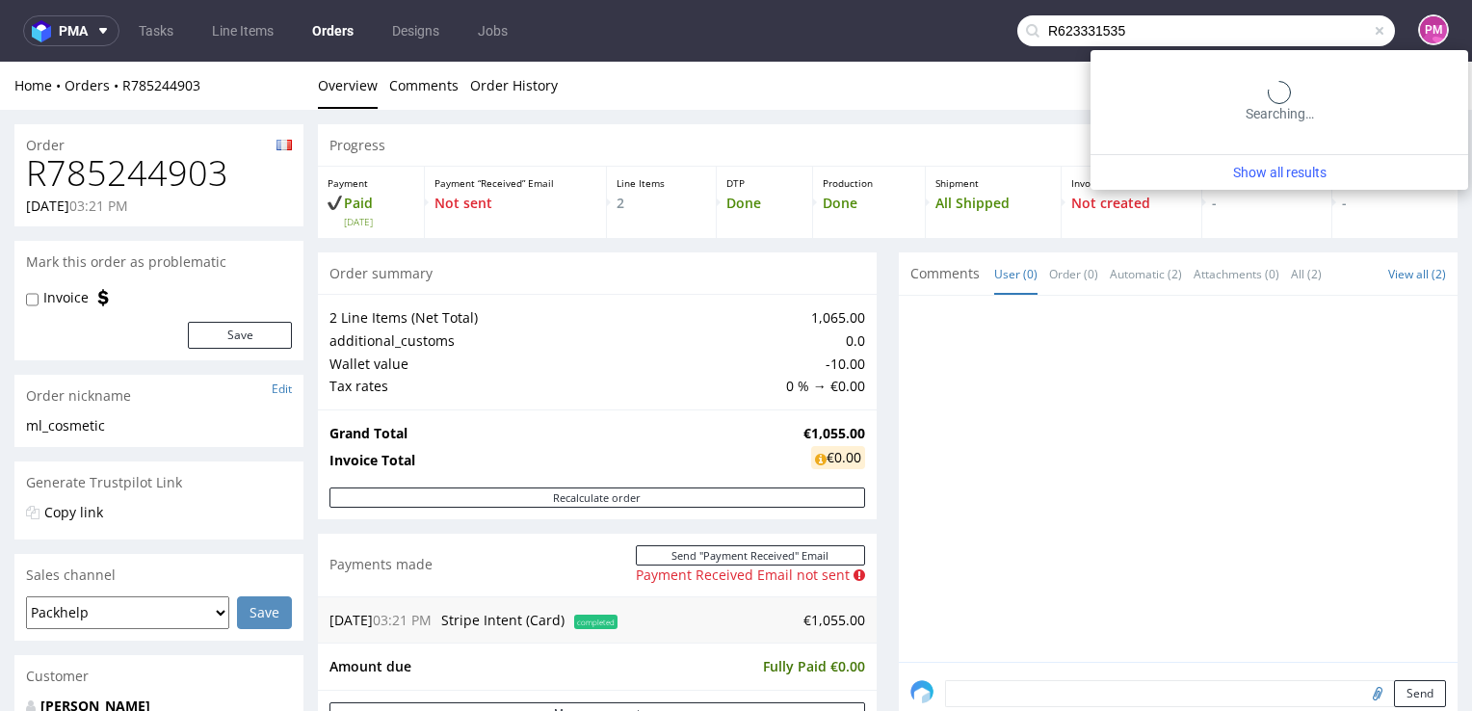
type input "R623331535"
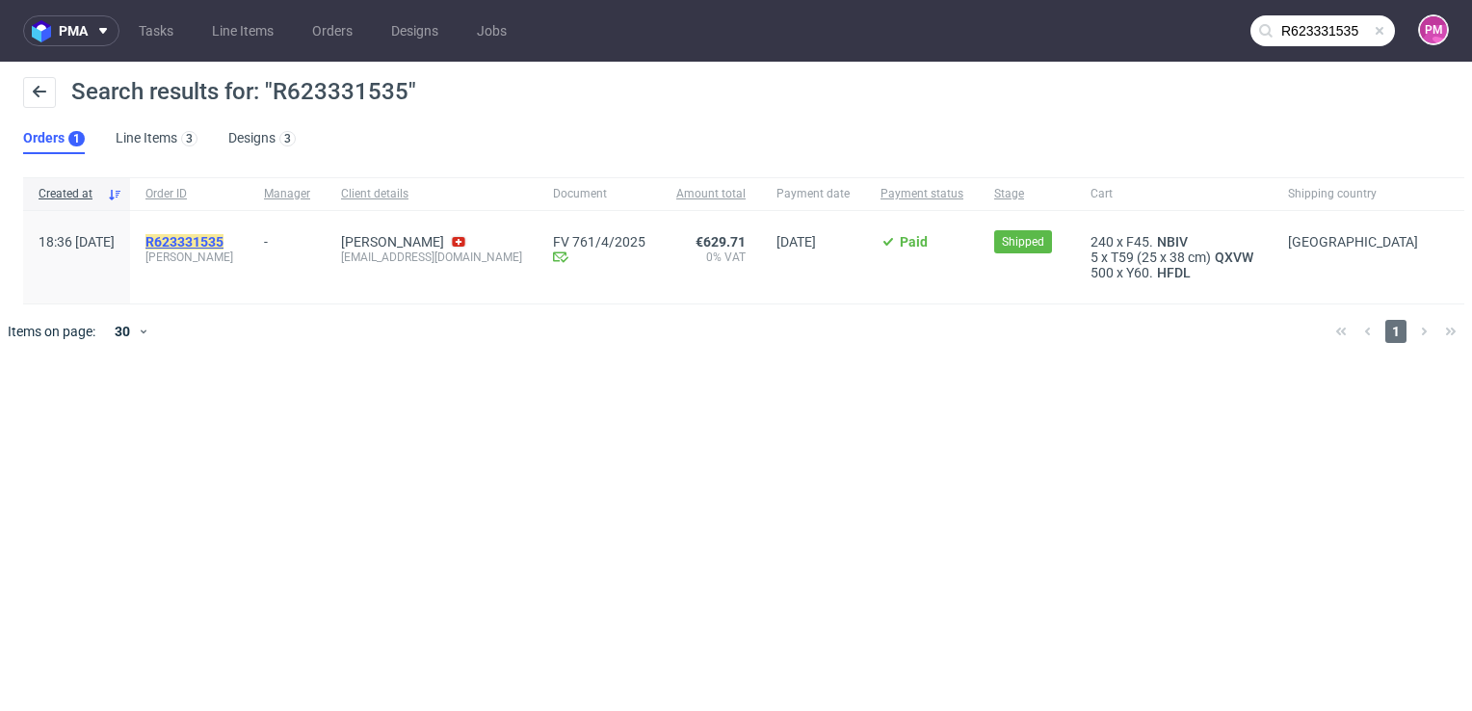
click at [223, 241] on mark "R623331535" at bounding box center [184, 241] width 78 height 15
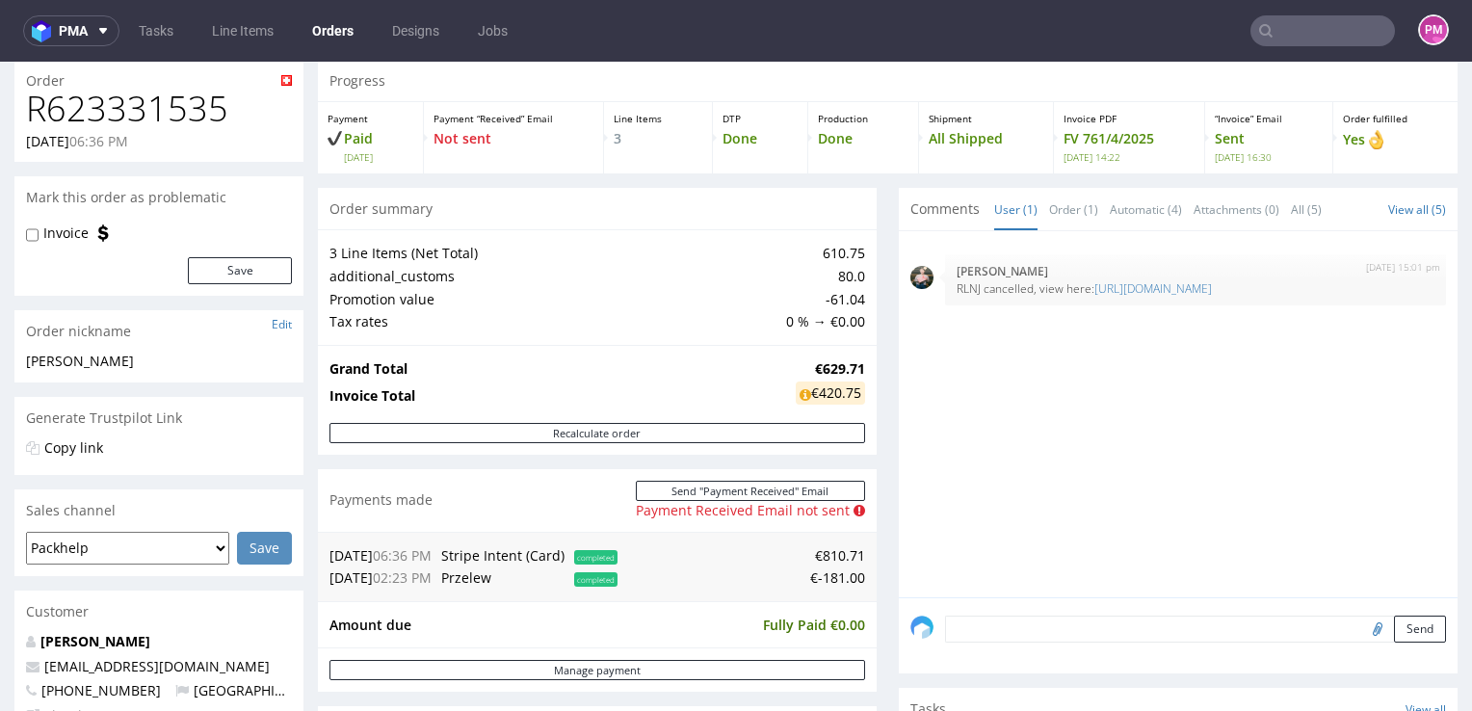
scroll to position [96, 0]
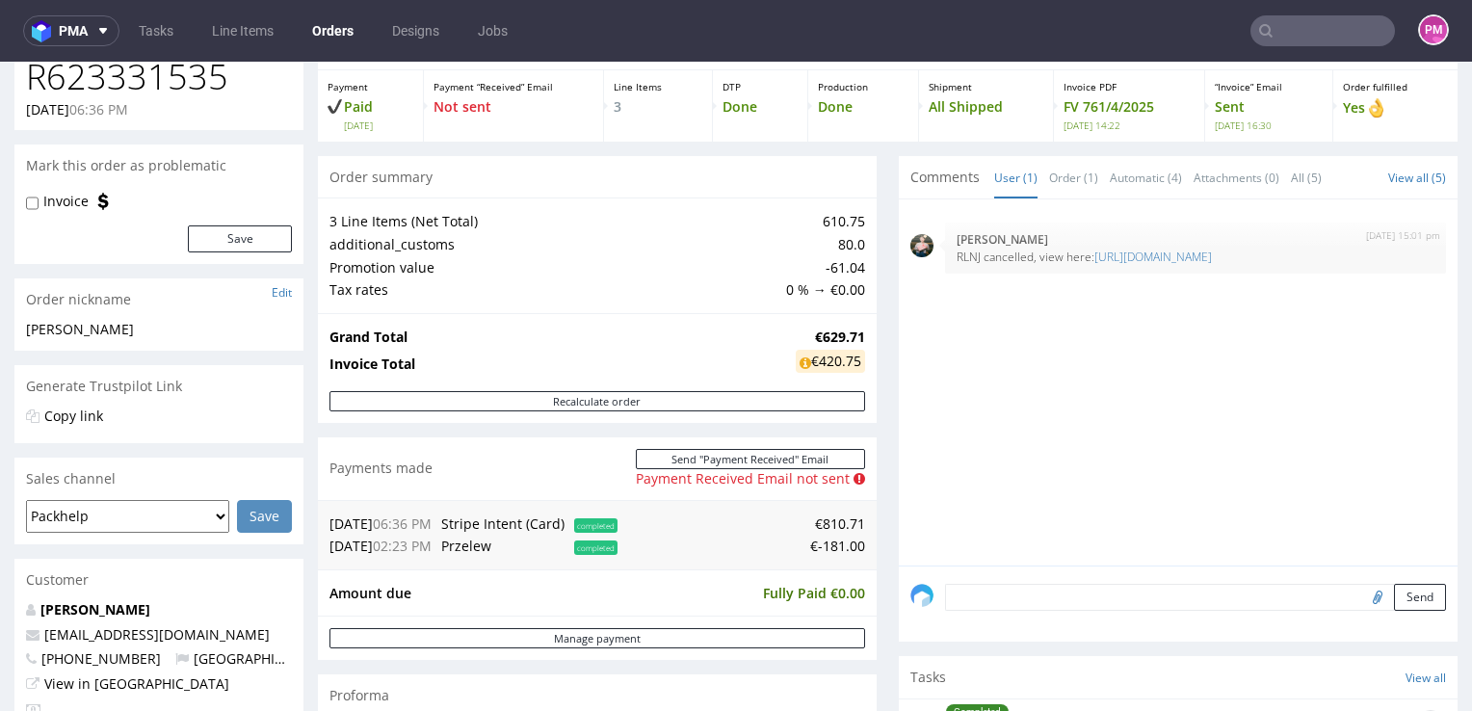
click at [1272, 27] on input "text" at bounding box center [1322, 30] width 145 height 31
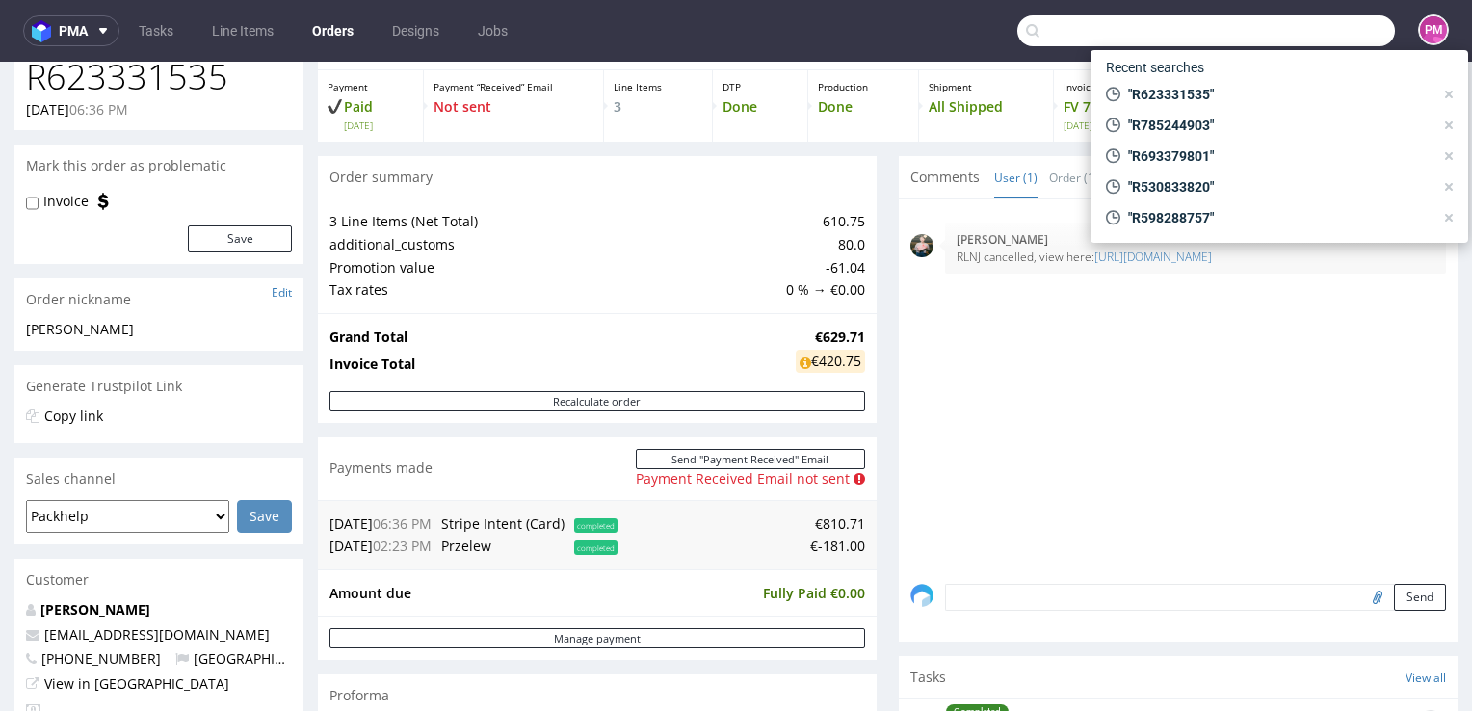
paste input "R623331535"
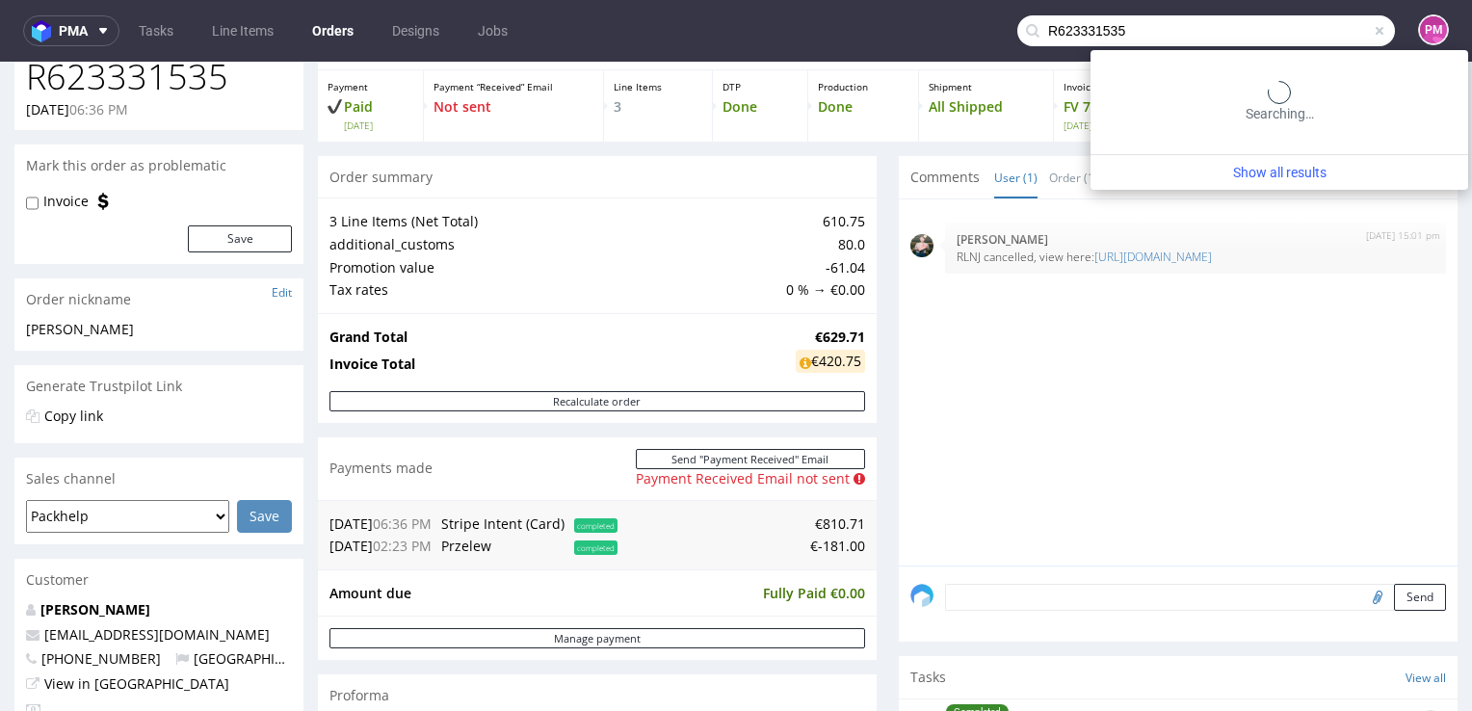
type input "R623331535"
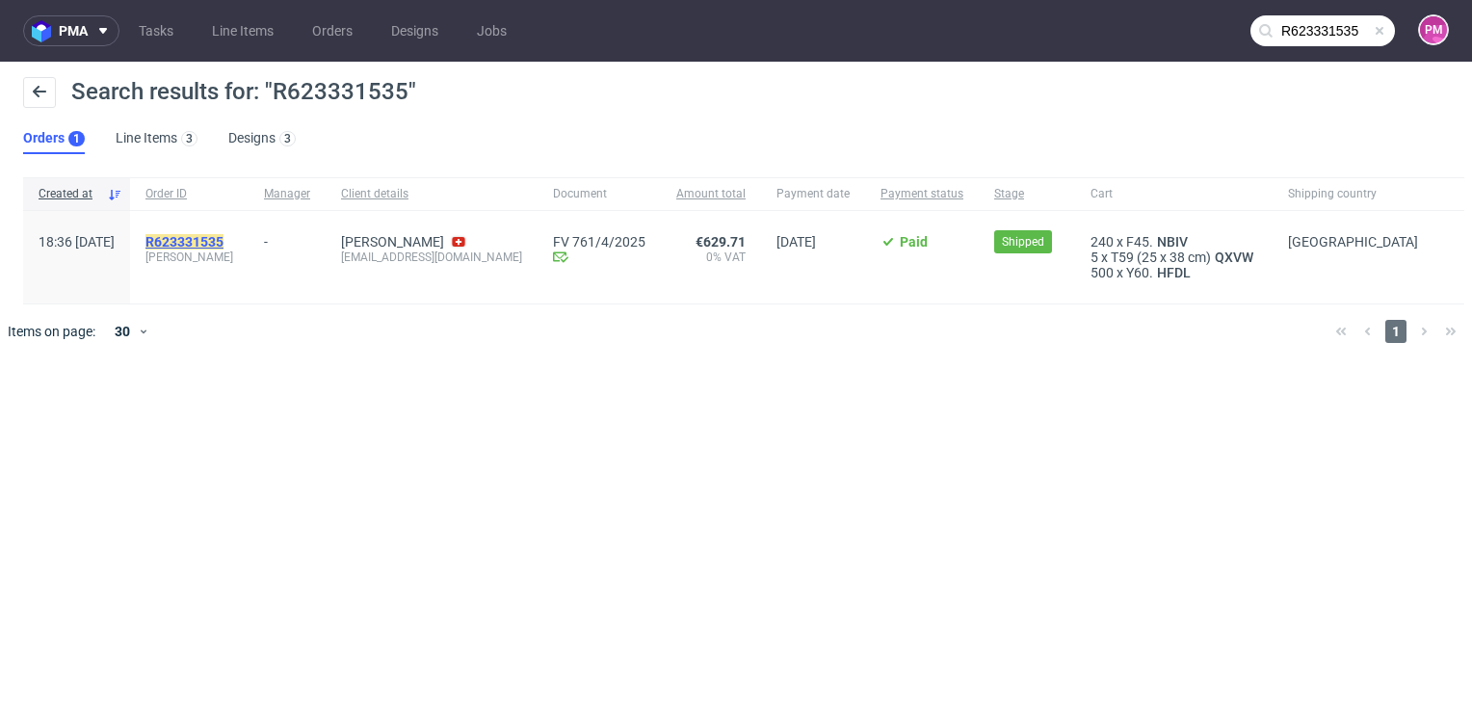
click at [223, 235] on mark "R623331535" at bounding box center [184, 241] width 78 height 15
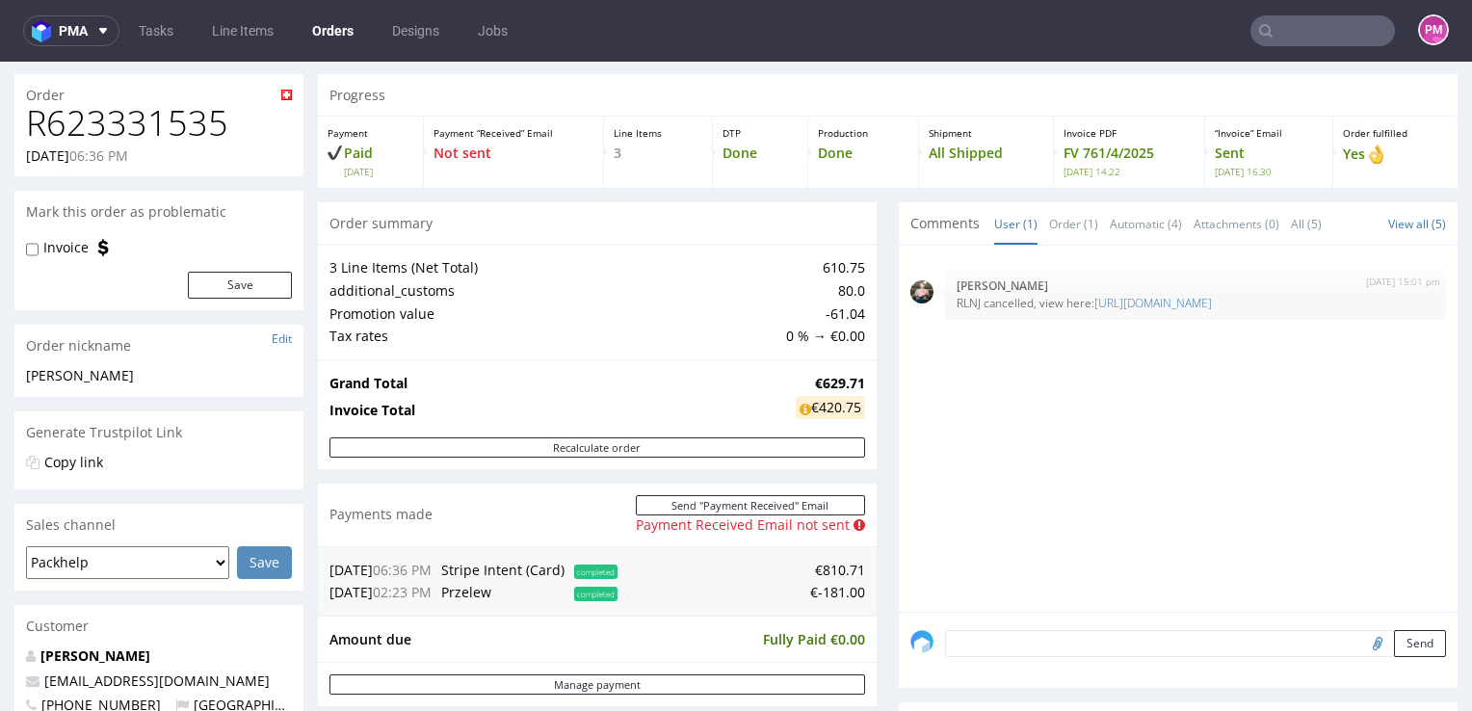
scroll to position [96, 0]
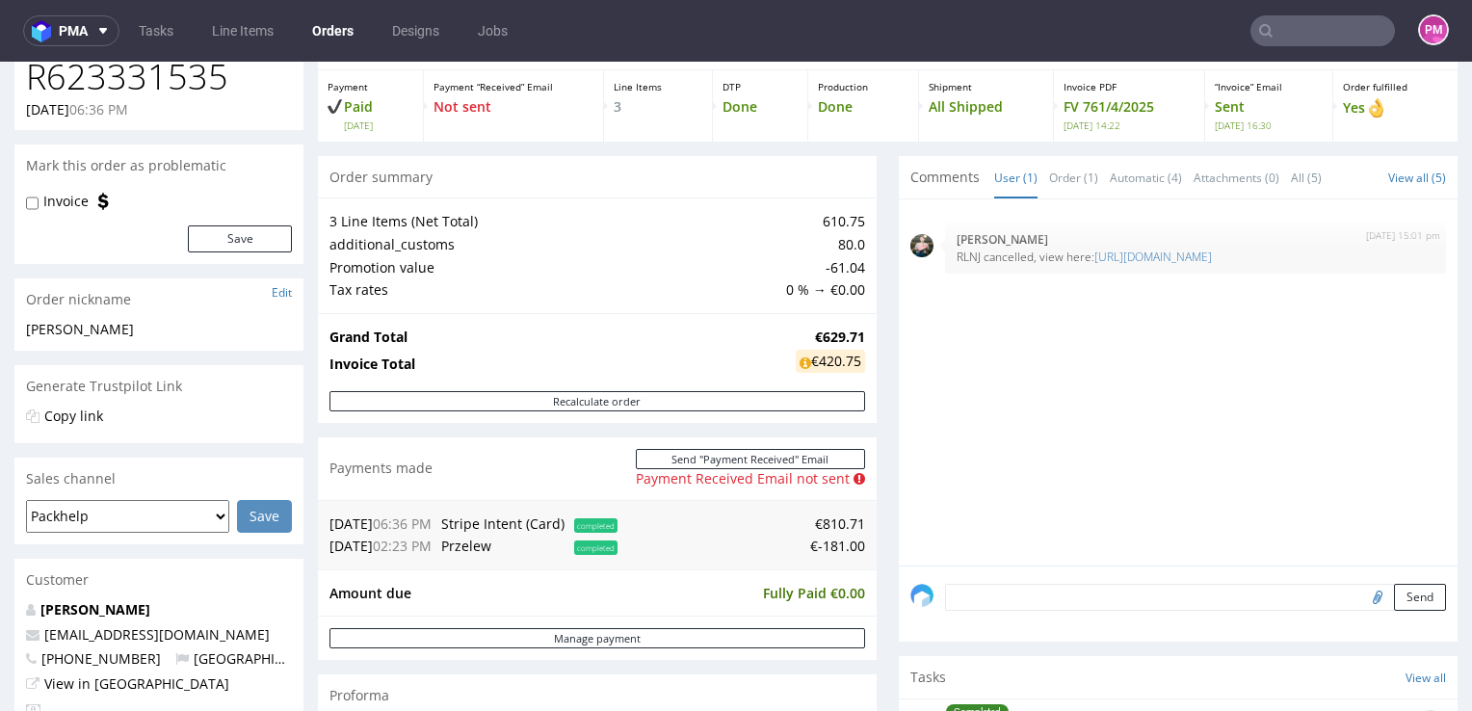
click at [732, 256] on td "Promotion value" at bounding box center [555, 267] width 452 height 23
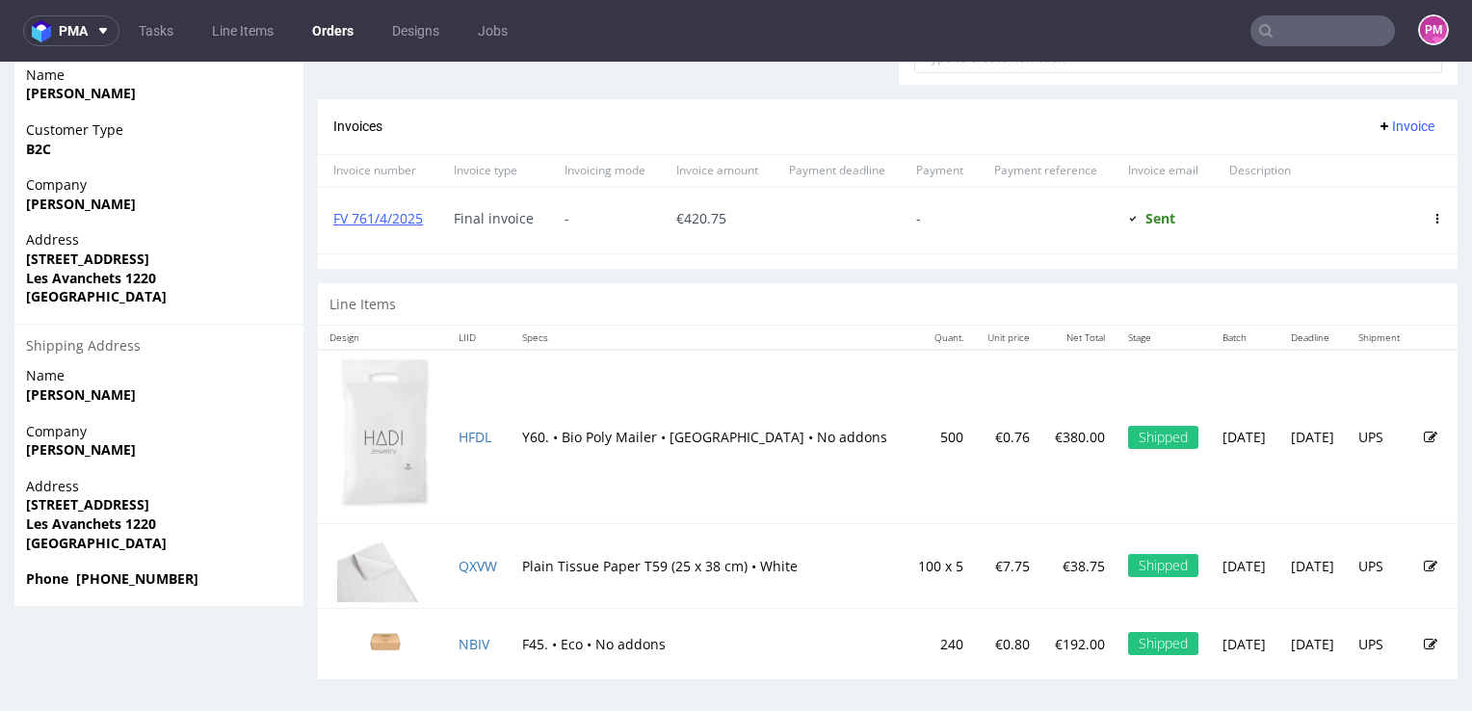
scroll to position [857, 0]
click at [1305, 29] on input "text" at bounding box center [1322, 30] width 145 height 31
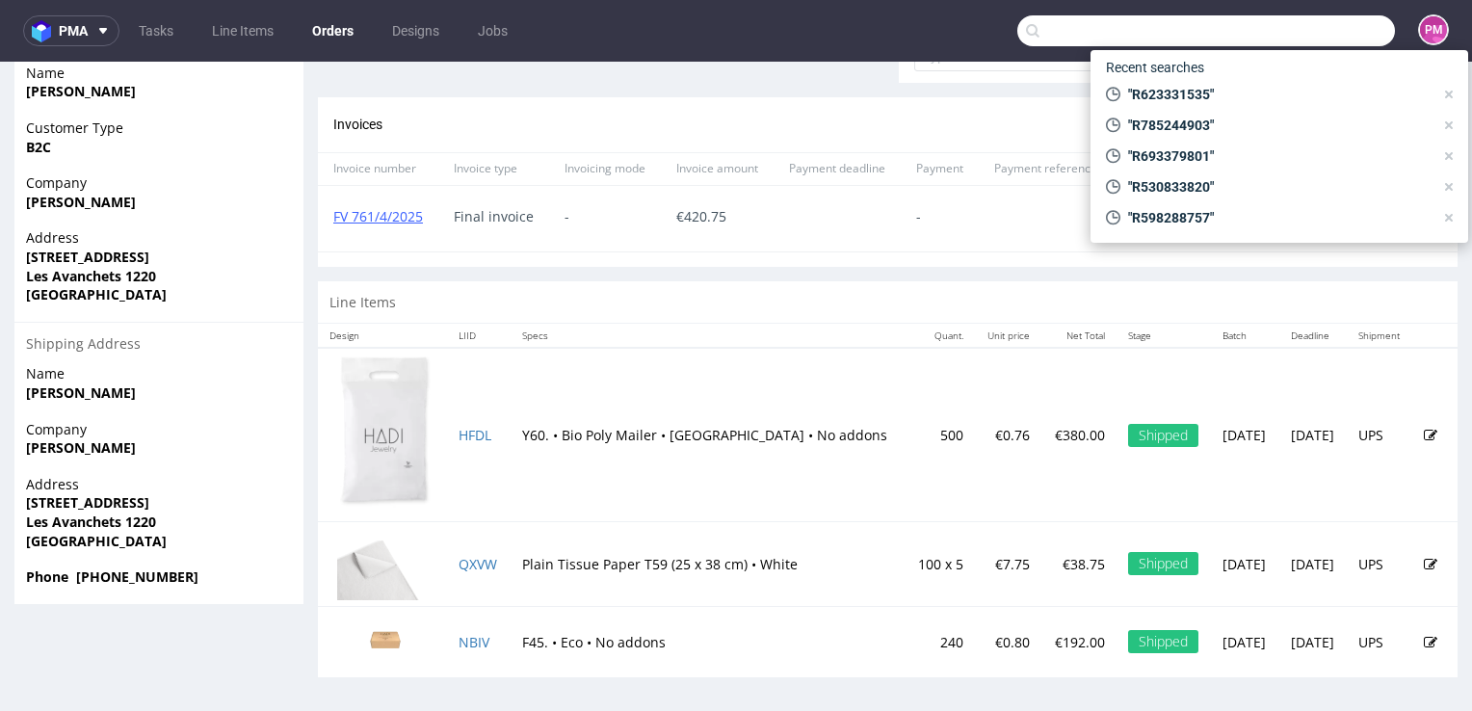
paste input "R652100760"
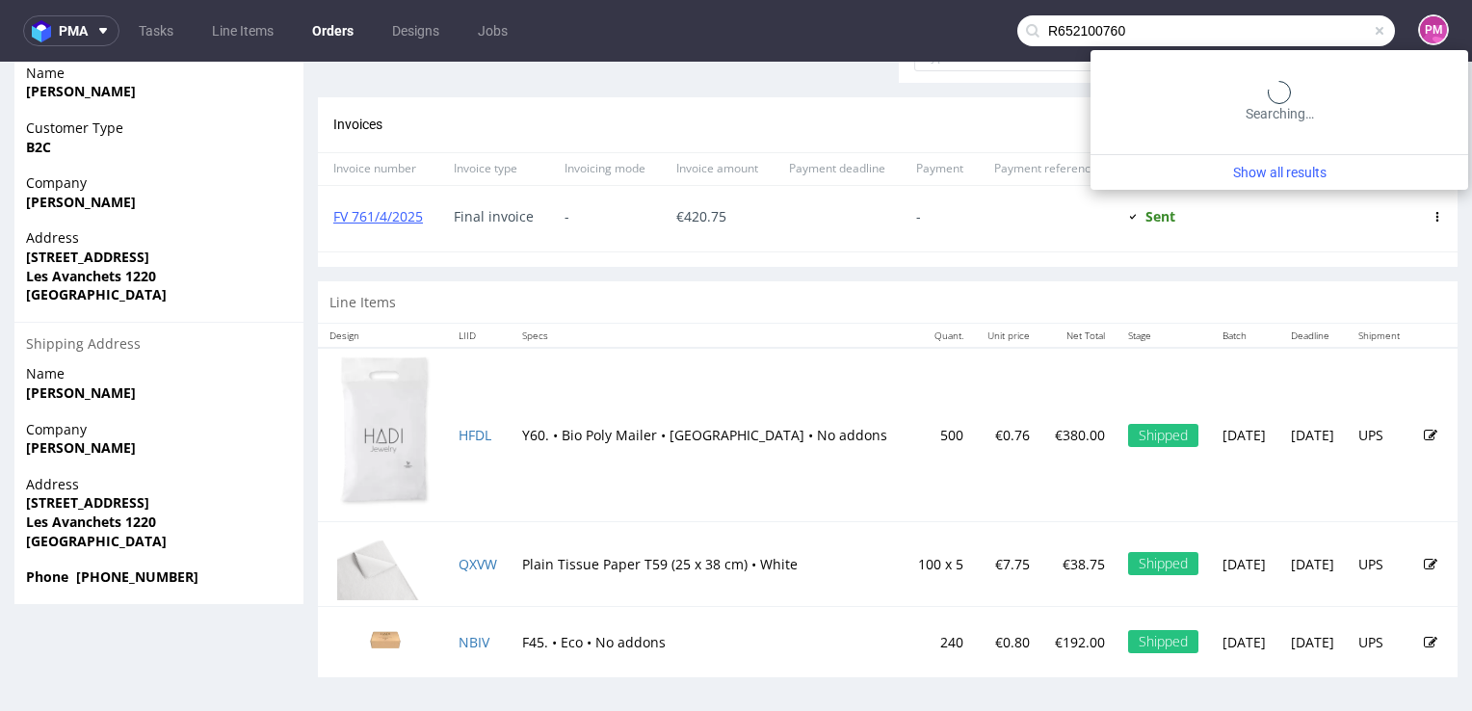
type input "R652100760"
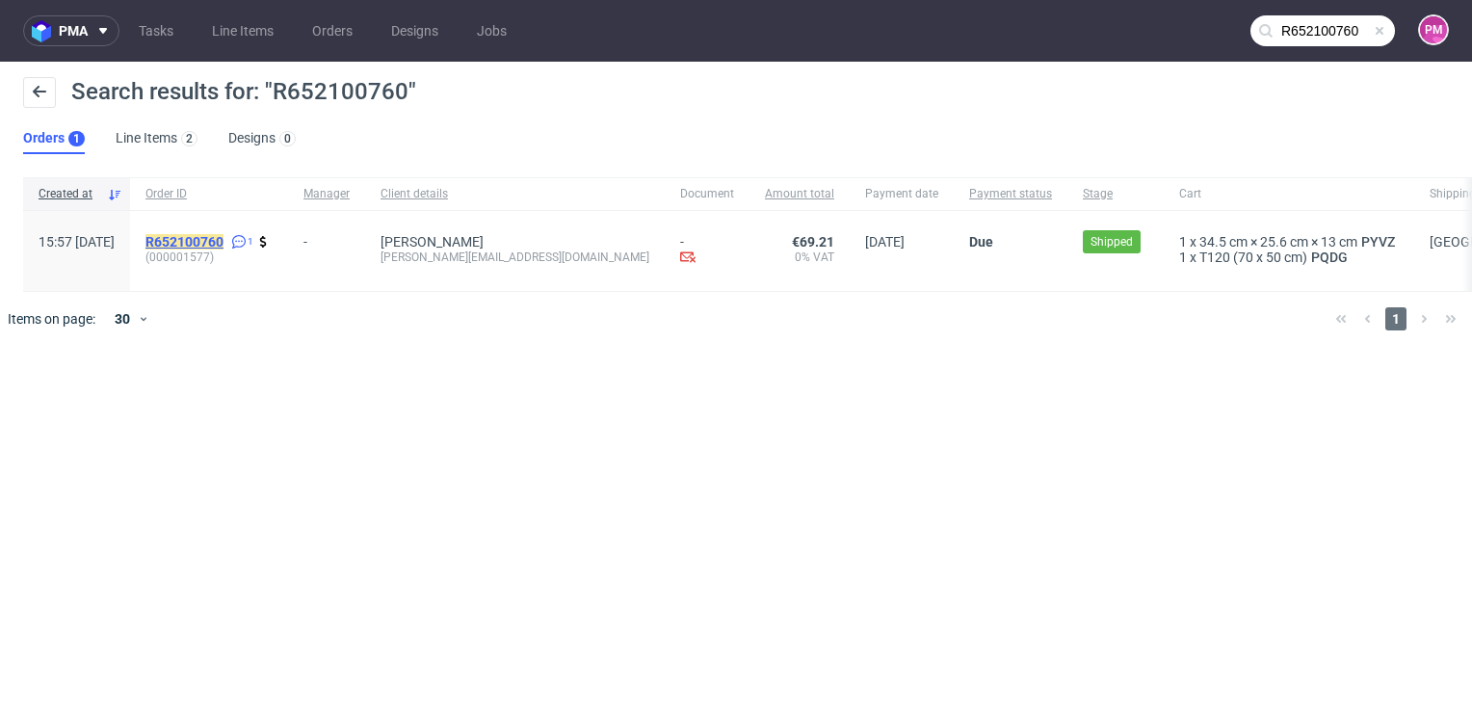
click at [223, 237] on mark "R652100760" at bounding box center [184, 241] width 78 height 15
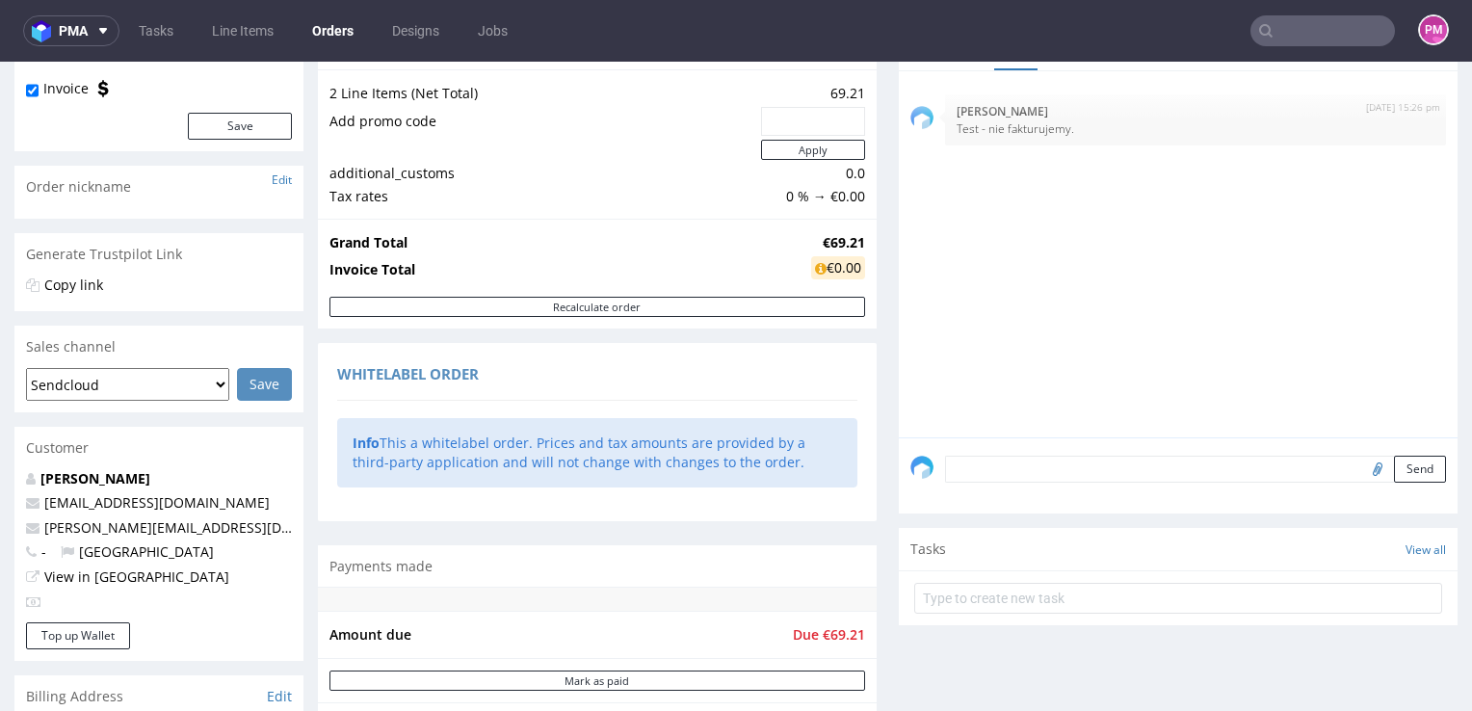
scroll to position [96, 0]
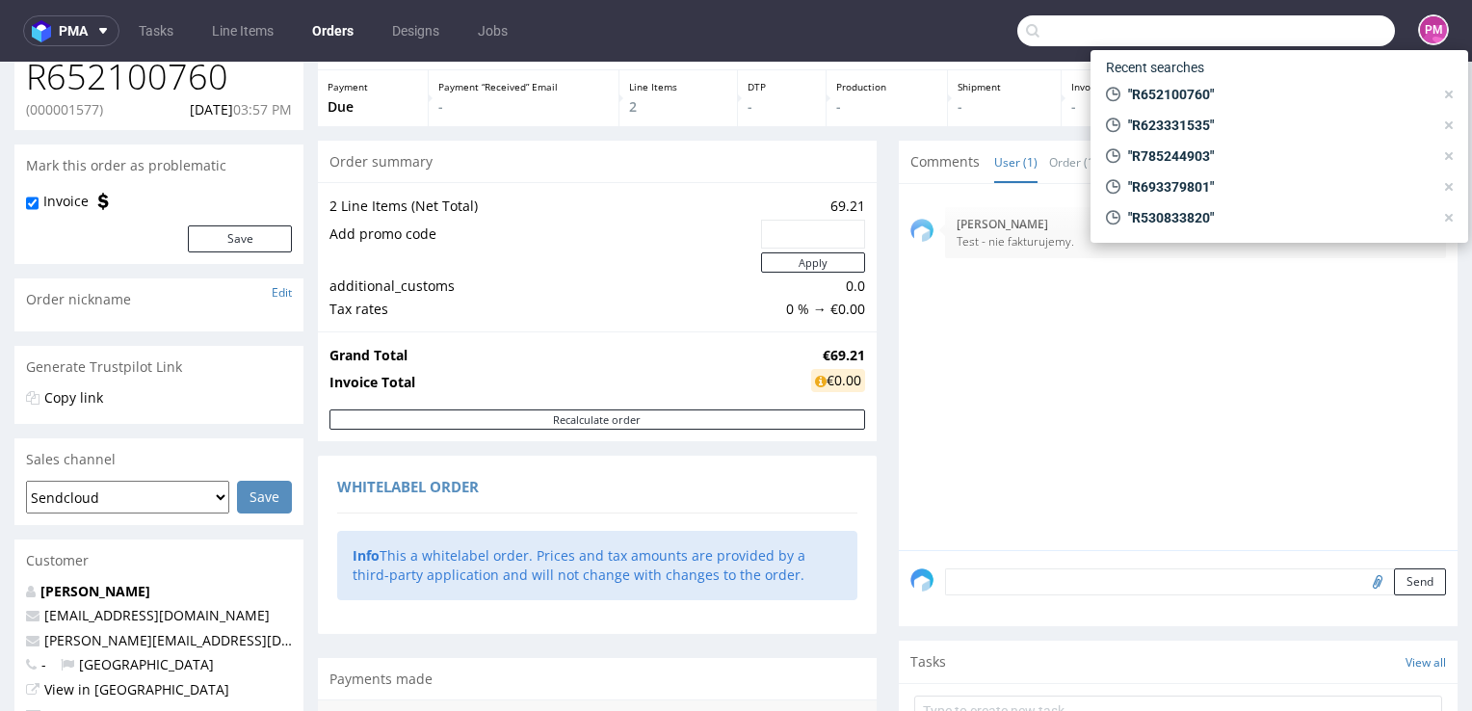
click at [1273, 22] on input "text" at bounding box center [1206, 30] width 378 height 31
paste input "R742609122"
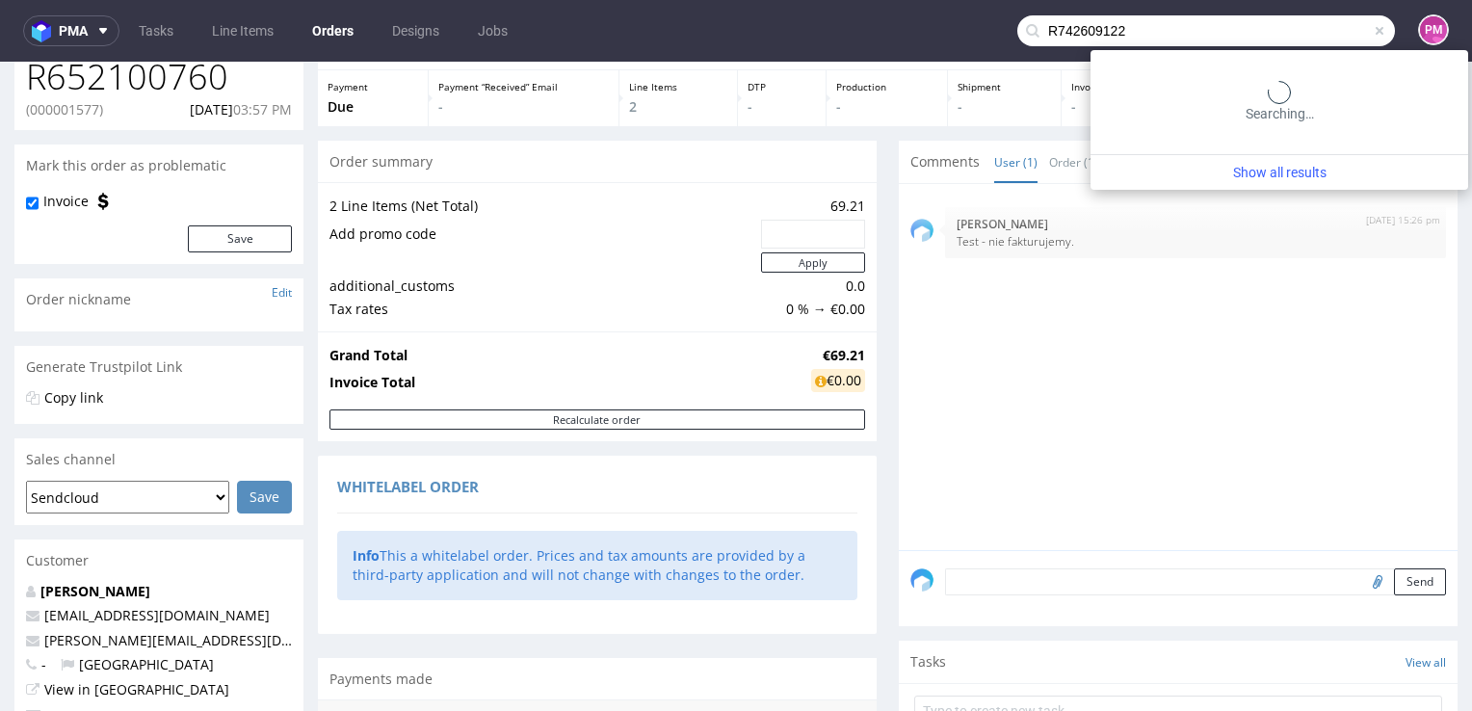
type input "R742609122"
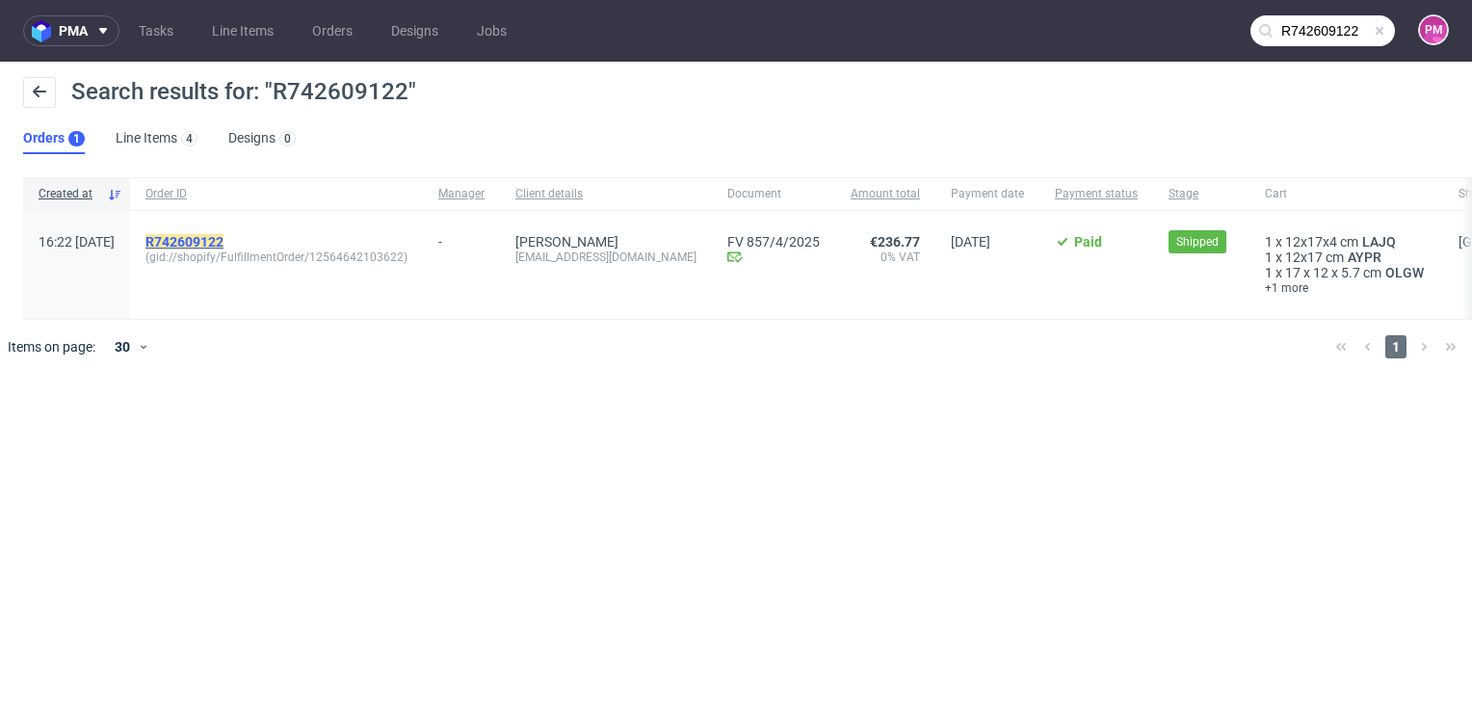
click at [223, 245] on mark "R742609122" at bounding box center [184, 241] width 78 height 15
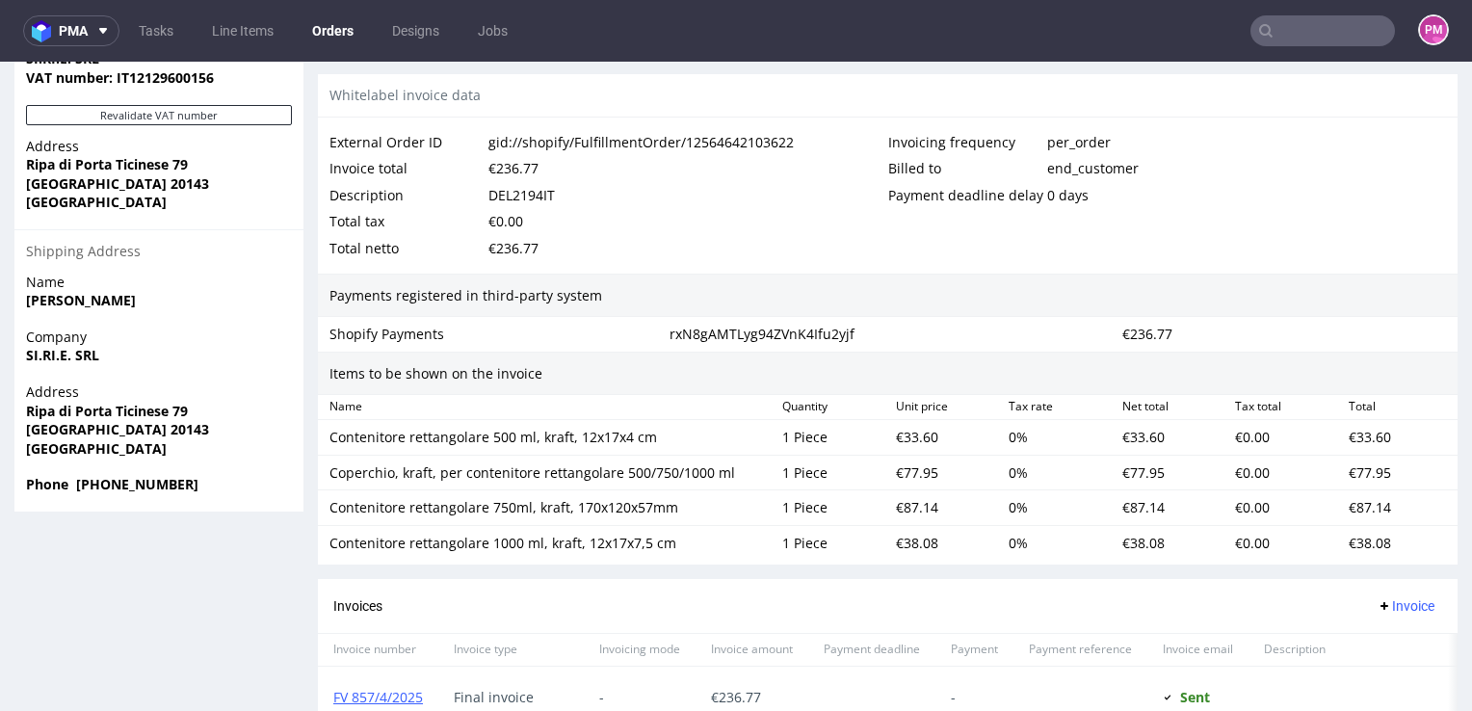
scroll to position [1156, 0]
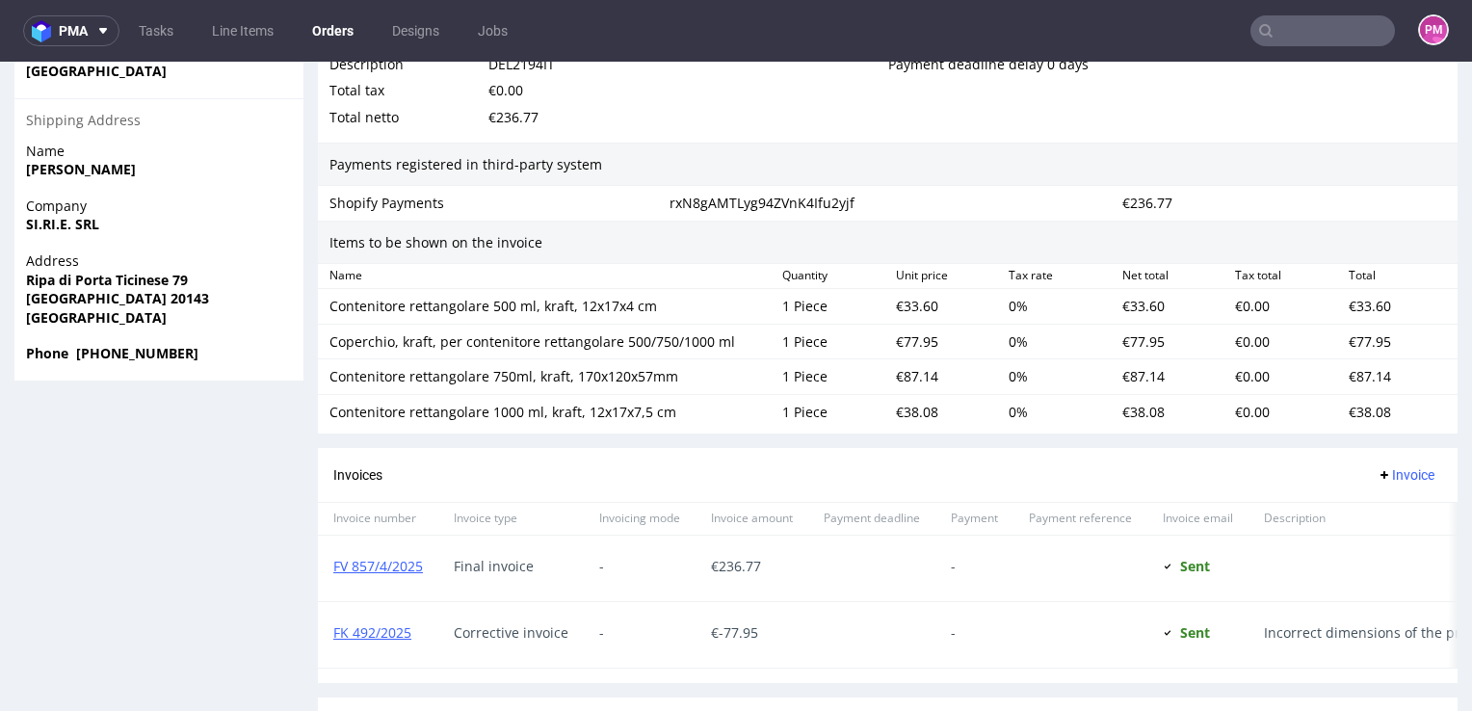
click at [1298, 33] on input "text" at bounding box center [1322, 30] width 145 height 31
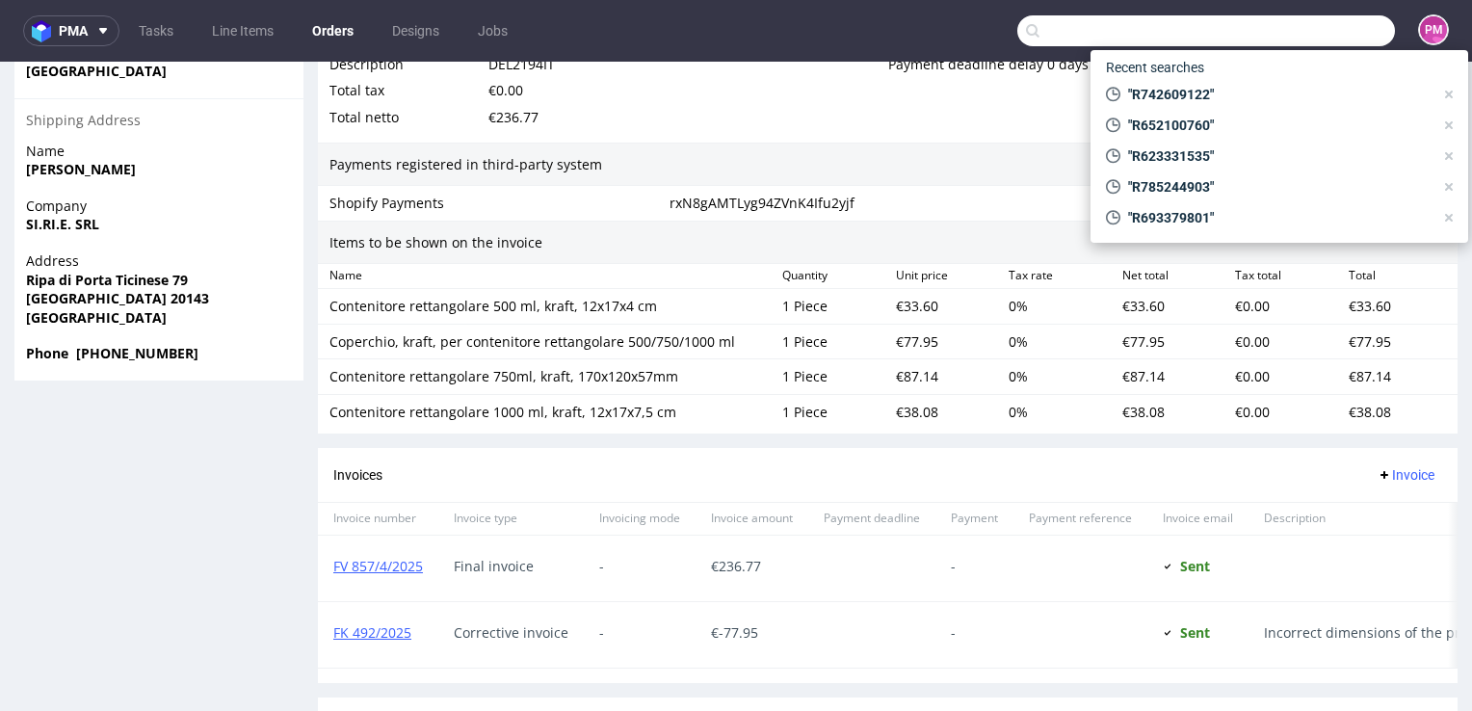
paste input "R661882362"
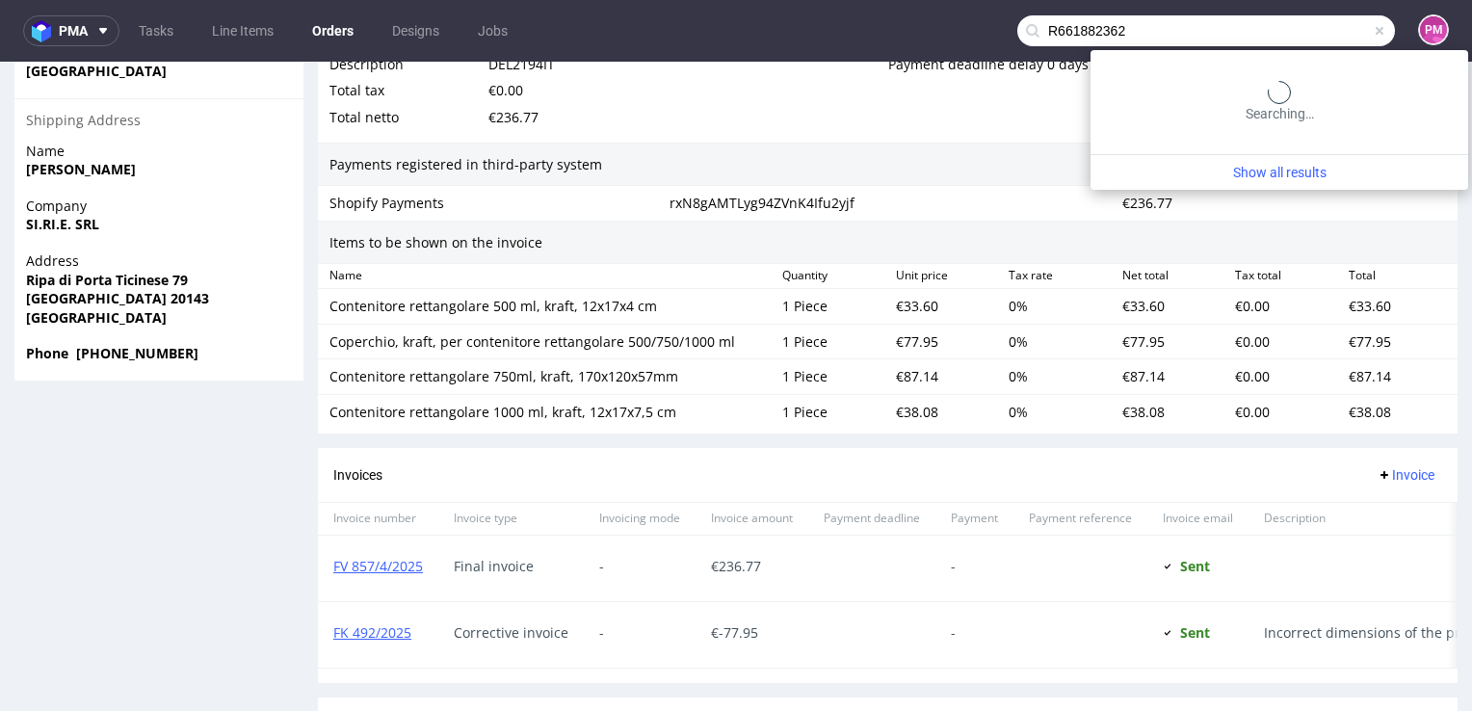
type input "R661882362"
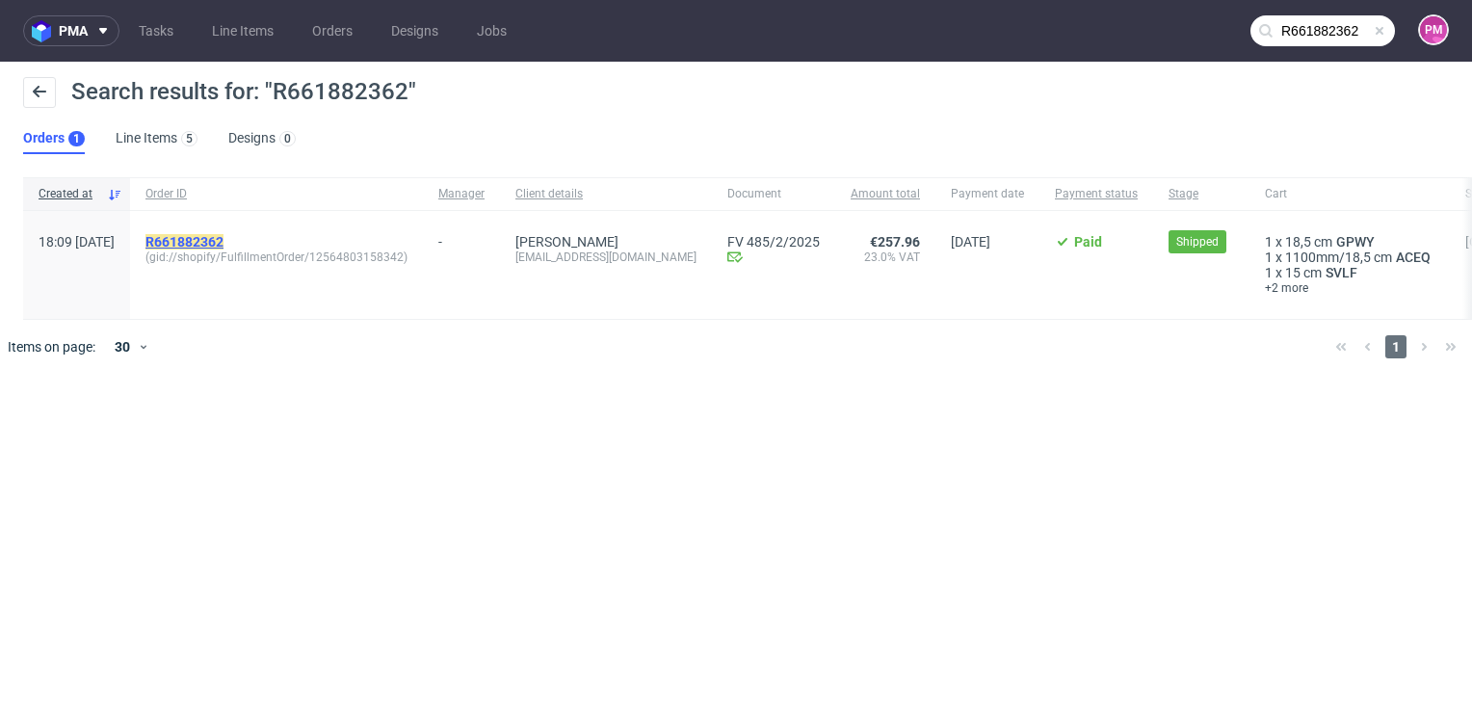
click at [223, 242] on mark "R661882362" at bounding box center [184, 241] width 78 height 15
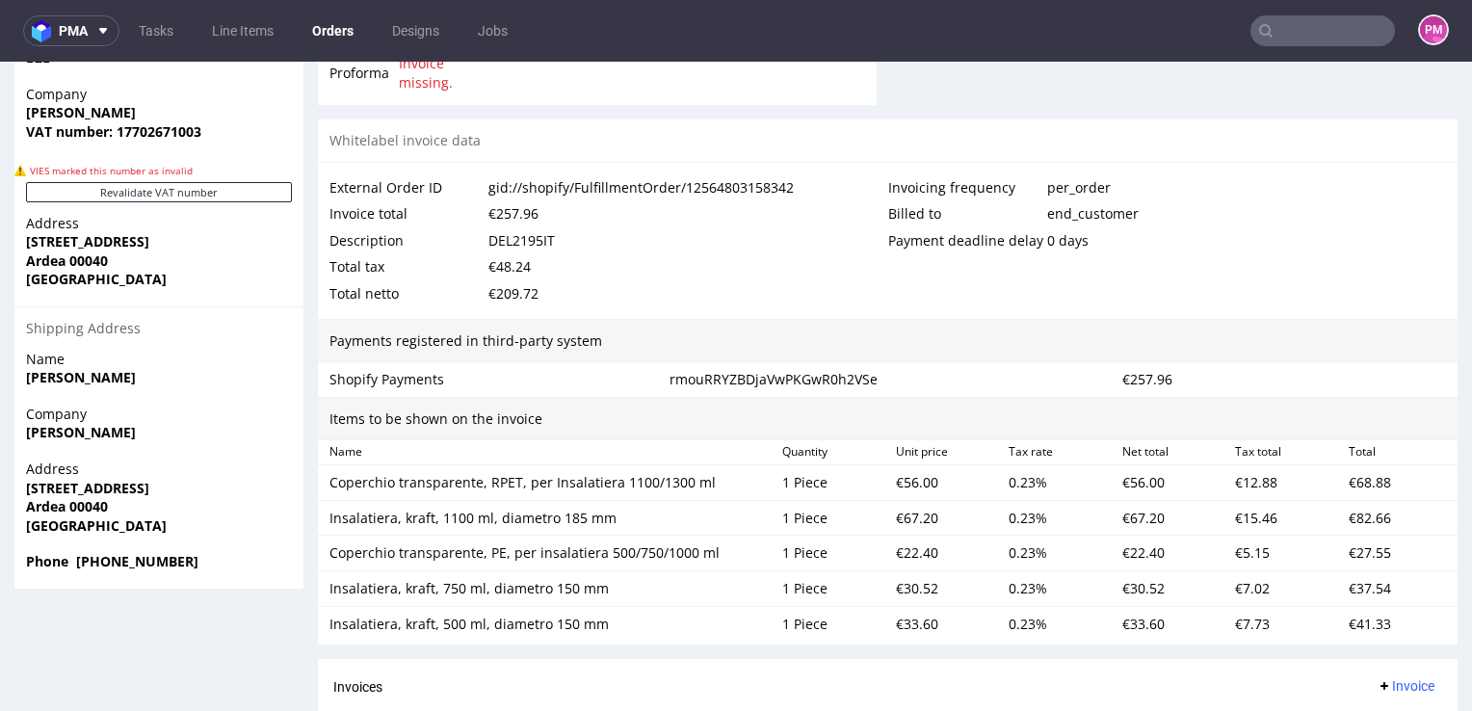
scroll to position [1060, 0]
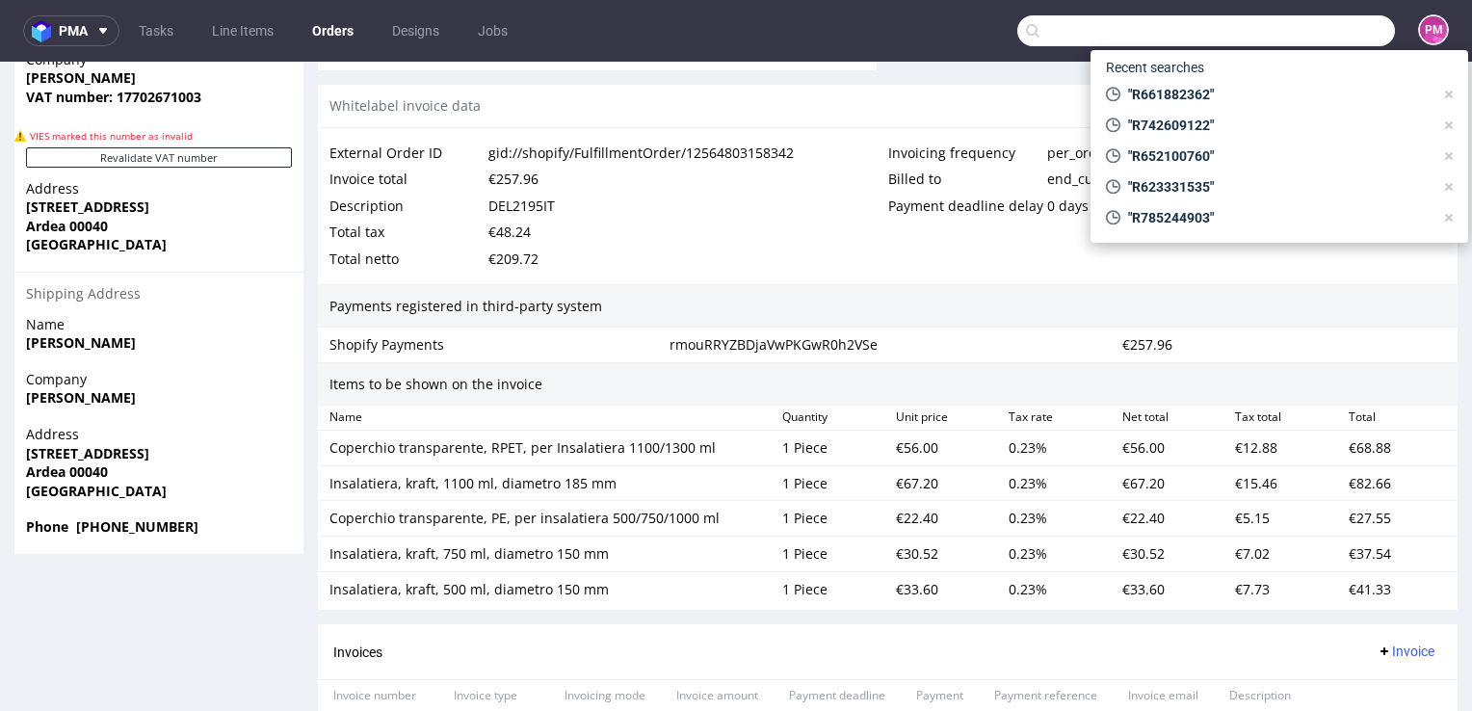
drag, startPoint x: 1317, startPoint y: 29, endPoint x: 1363, endPoint y: 50, distance: 50.9
click at [1317, 30] on input "text" at bounding box center [1206, 30] width 378 height 31
paste input "R218003647"
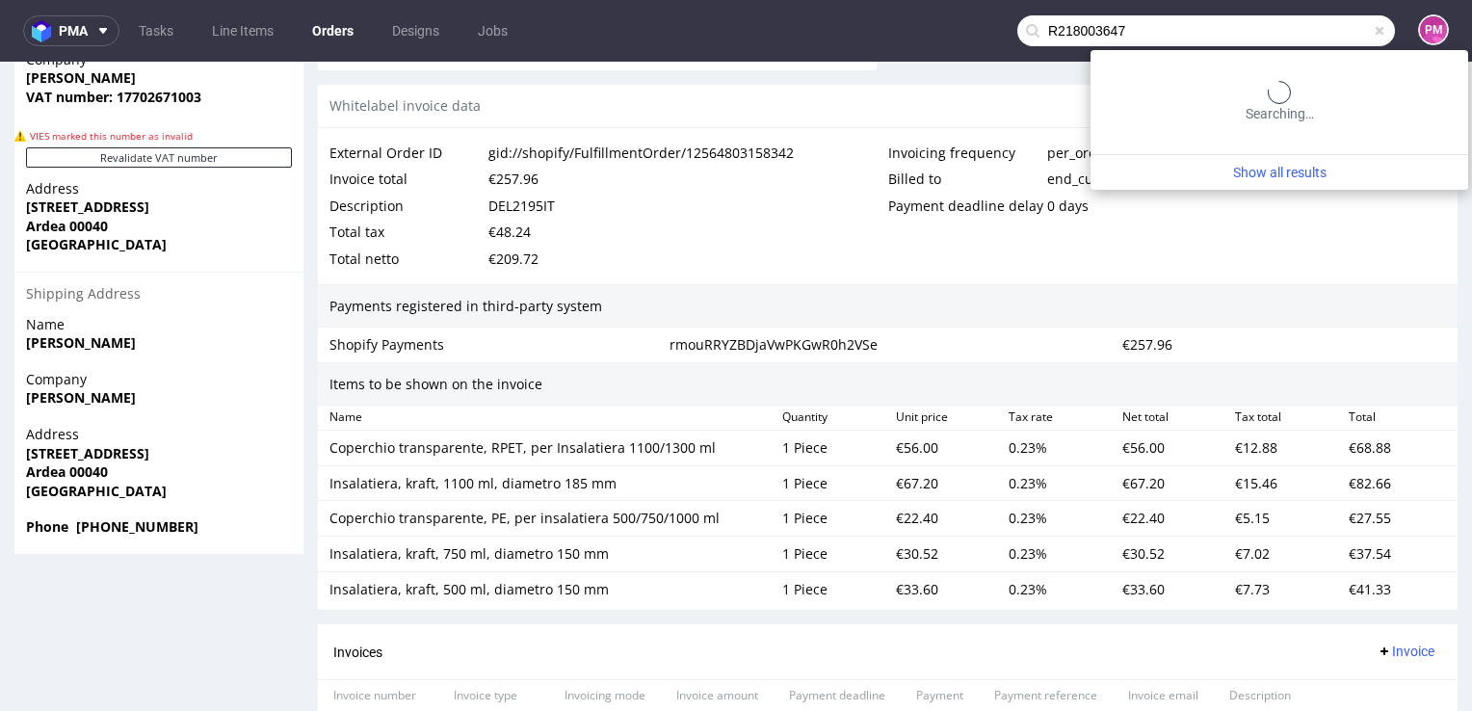
type input "R218003647"
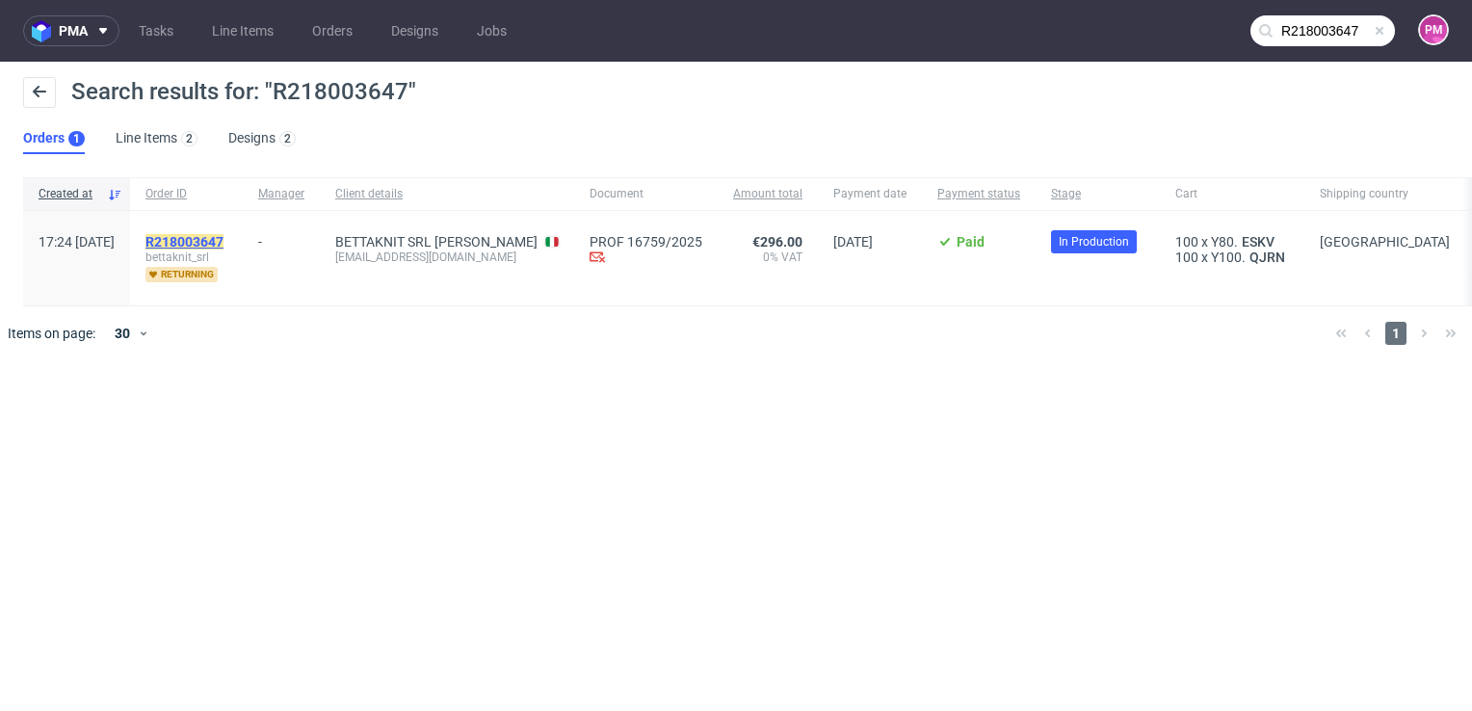
click at [223, 245] on mark "R218003647" at bounding box center [184, 241] width 78 height 15
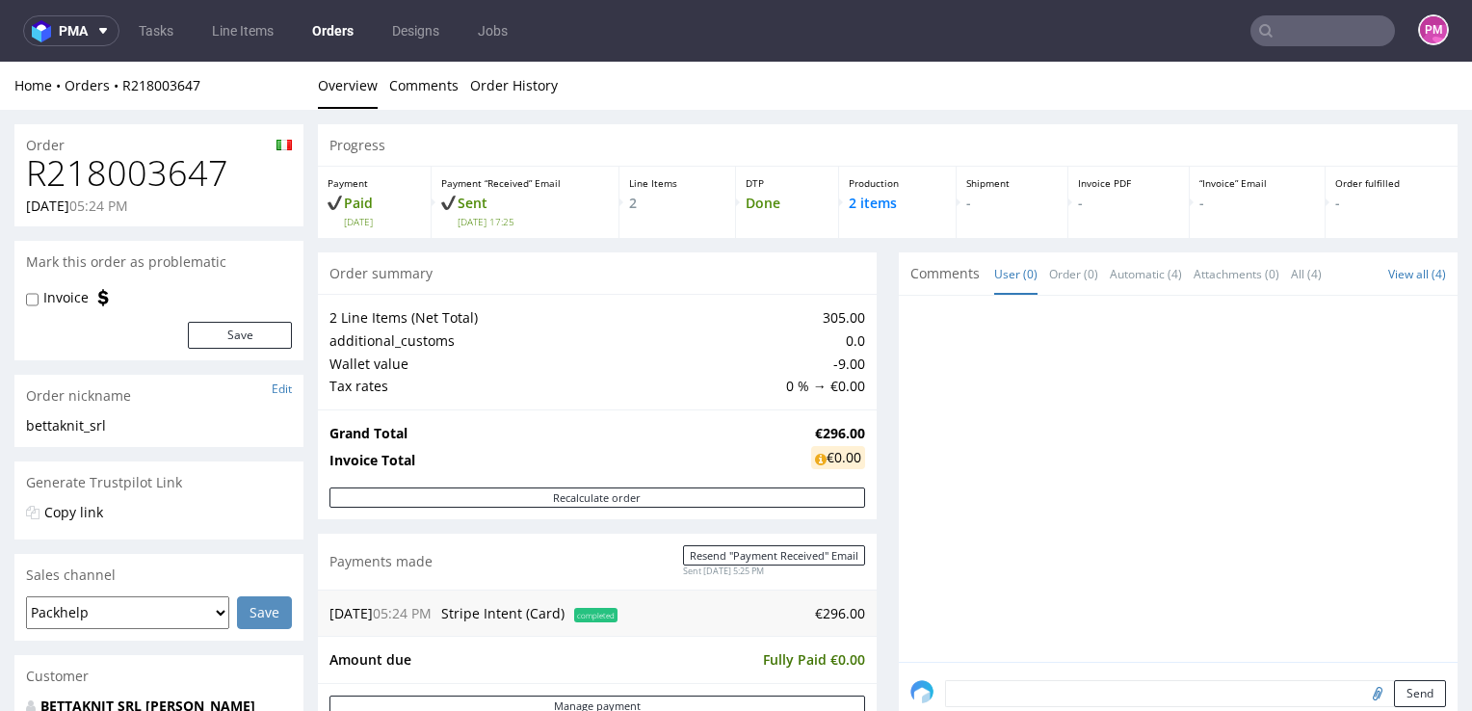
click at [1291, 29] on input "text" at bounding box center [1322, 30] width 145 height 31
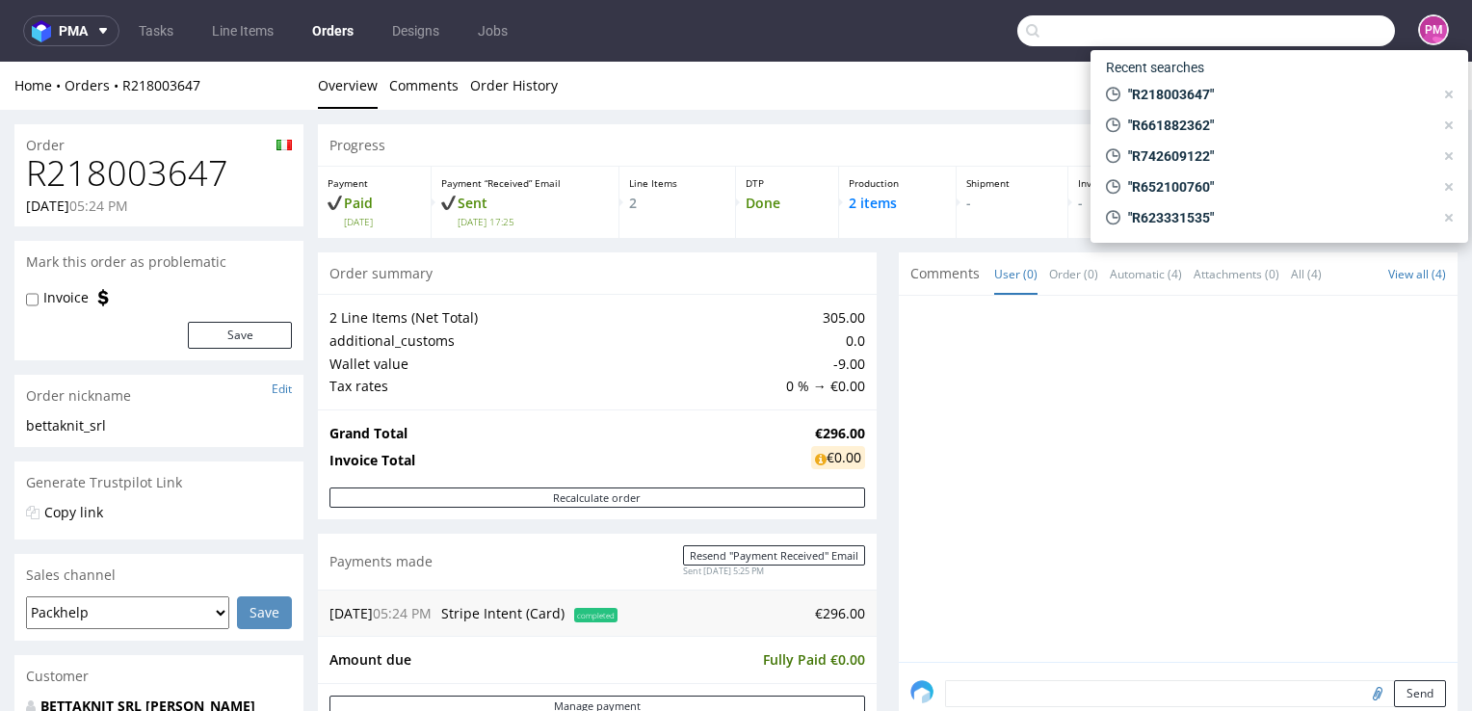
paste input "R620947645"
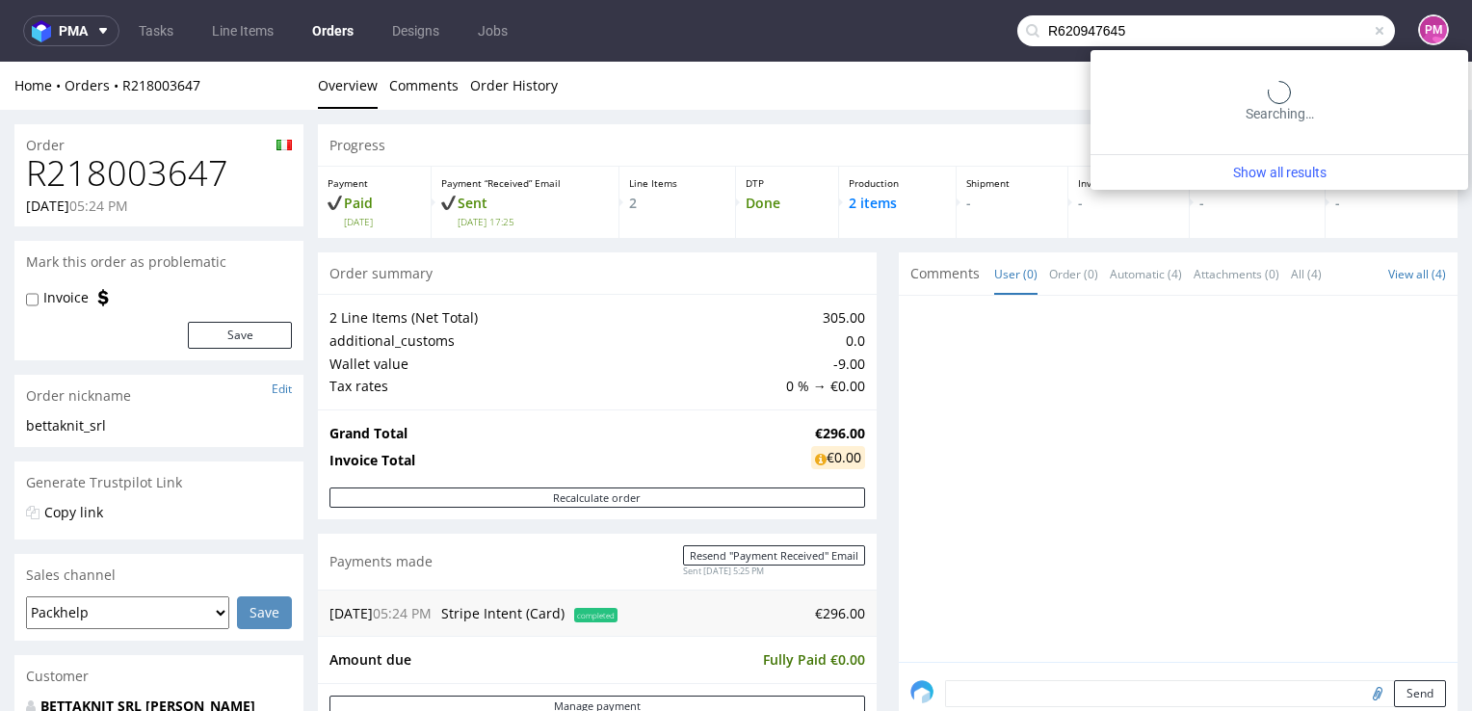
type input "R620947645"
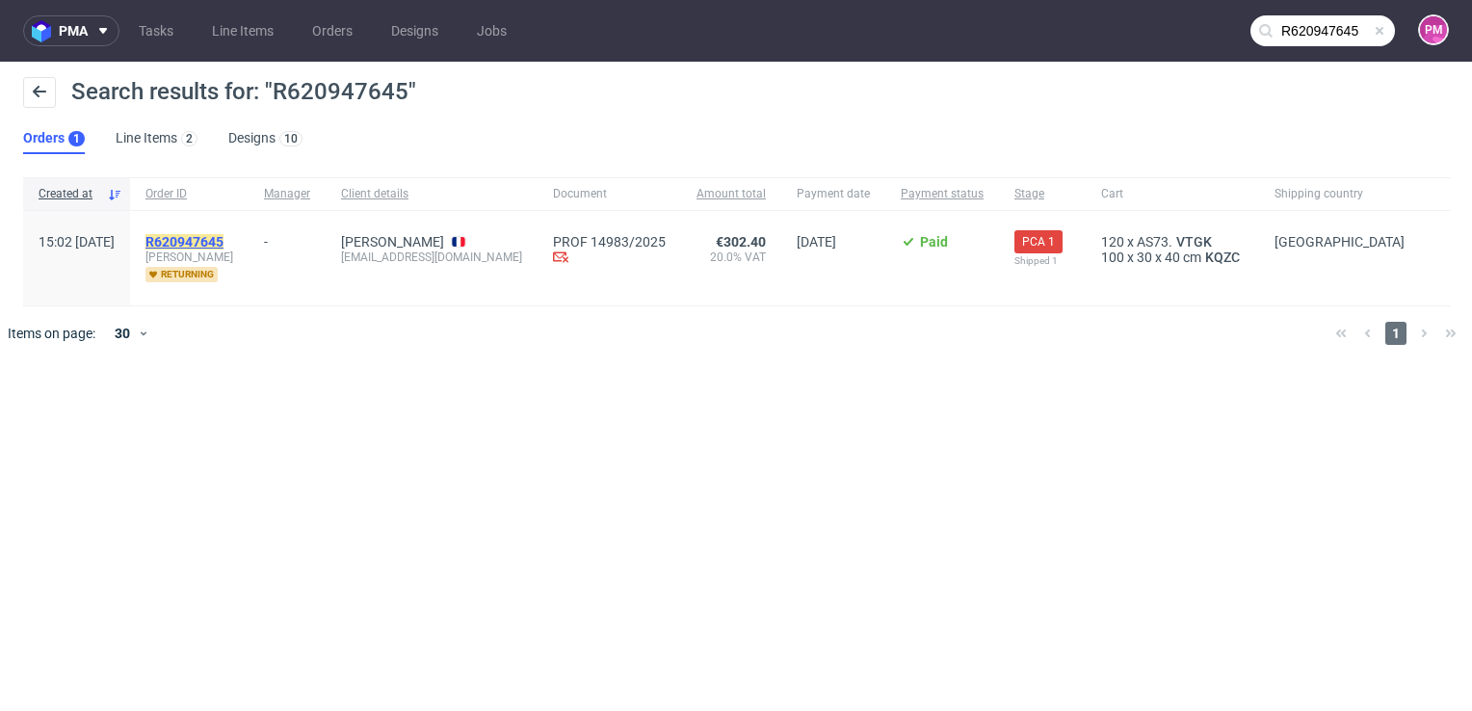
click at [223, 238] on mark "R620947645" at bounding box center [184, 241] width 78 height 15
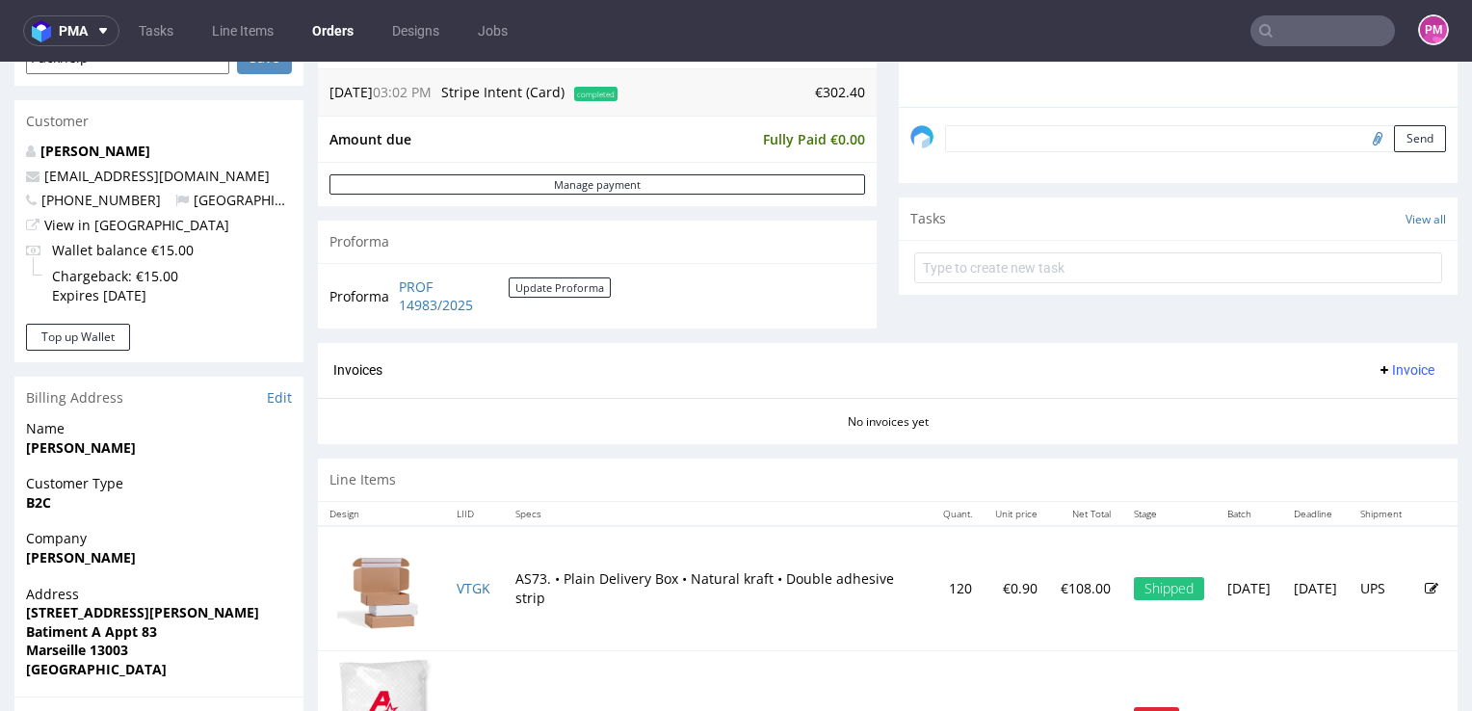
scroll to position [382, 0]
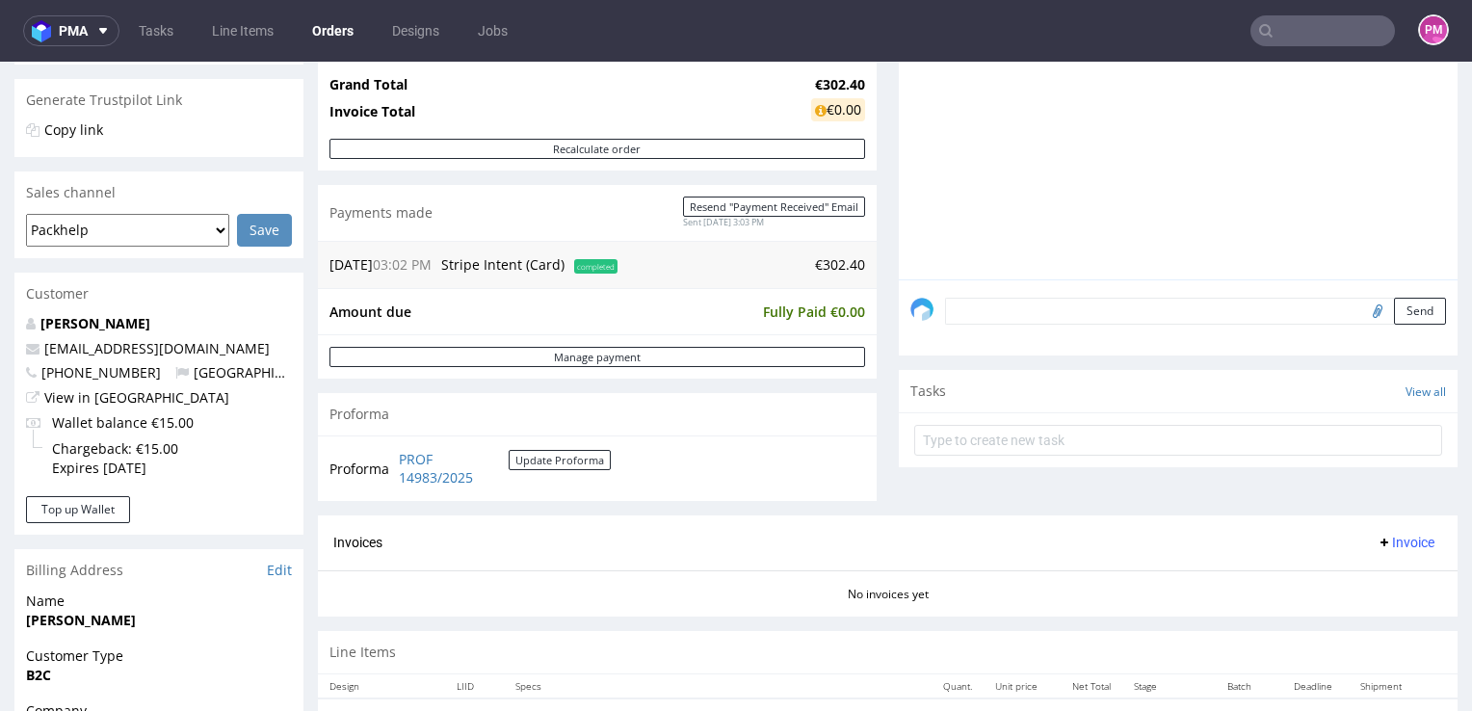
click at [1295, 38] on input "text" at bounding box center [1322, 30] width 145 height 31
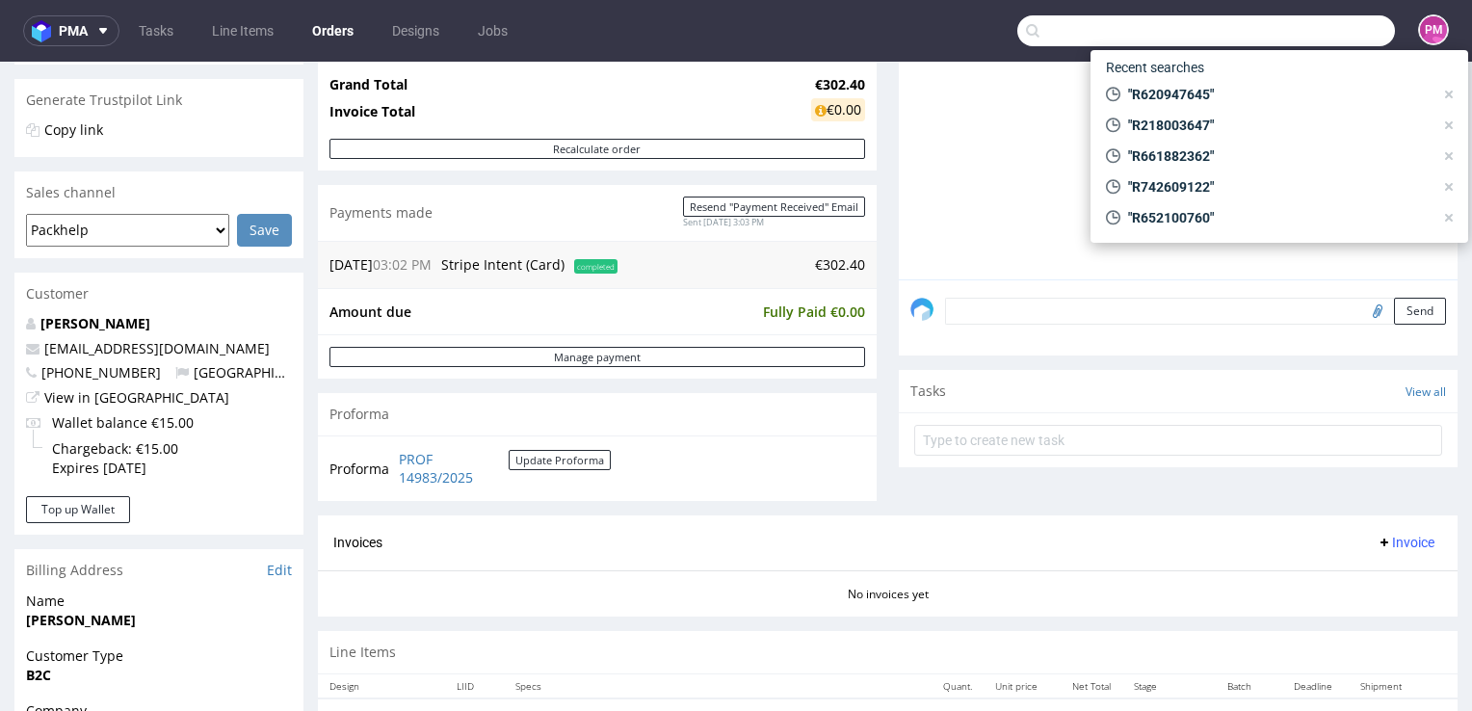
paste input "R727428688"
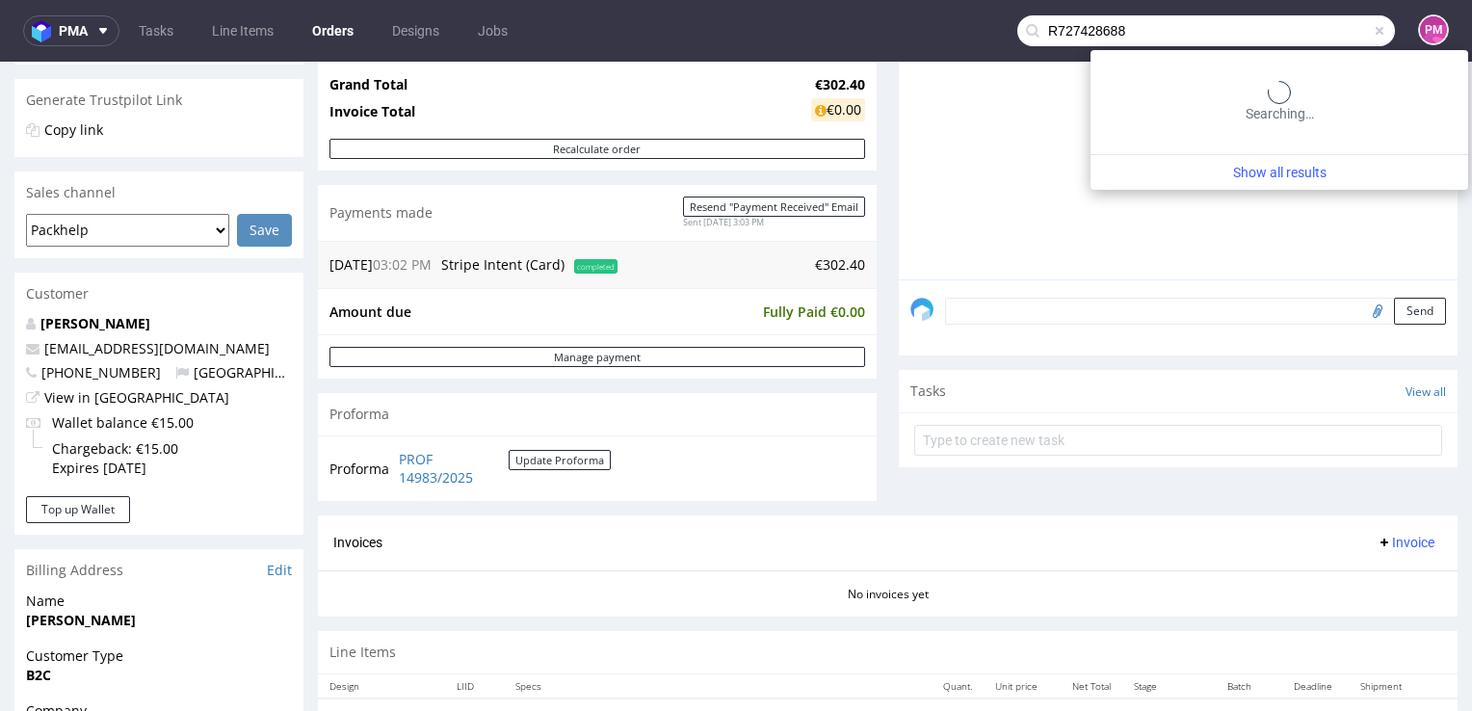
type input "R727428688"
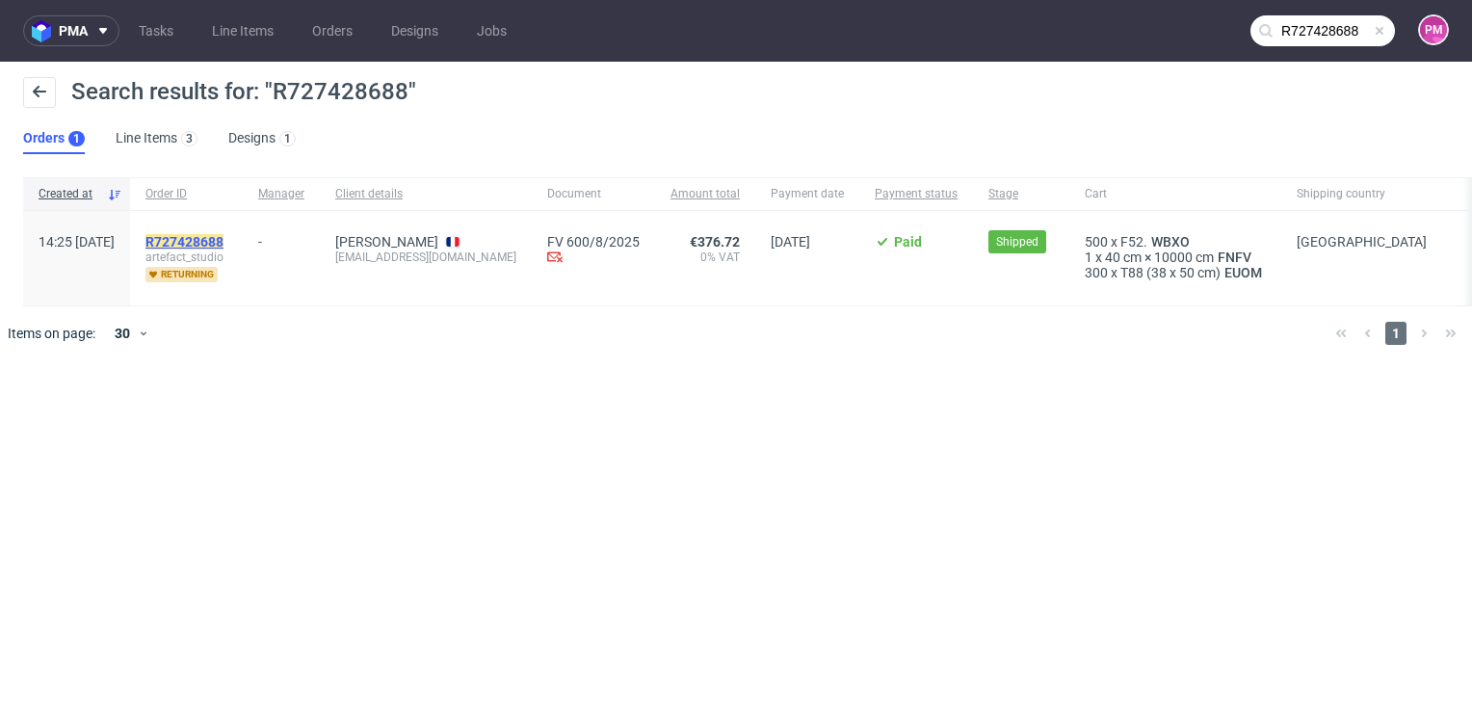
click at [212, 241] on mark "R727428688" at bounding box center [184, 241] width 78 height 15
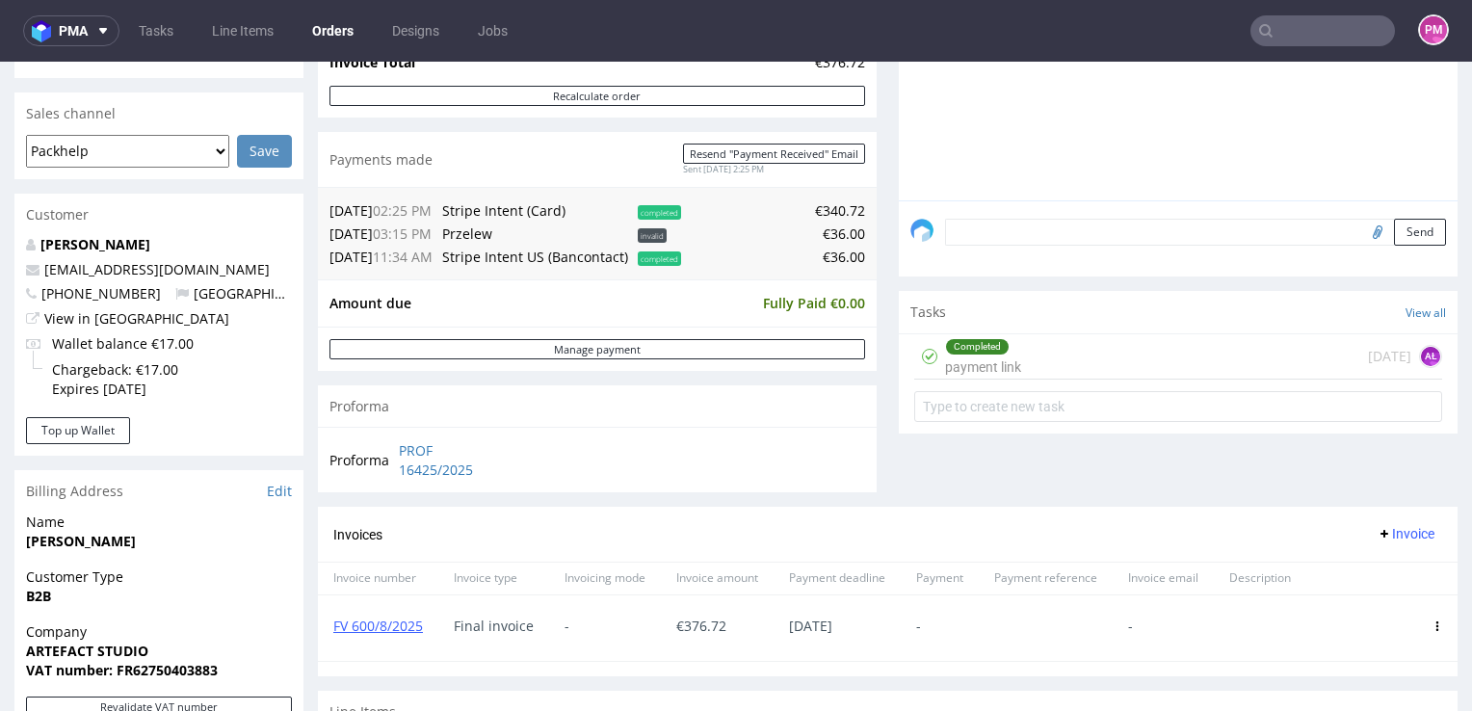
scroll to position [578, 0]
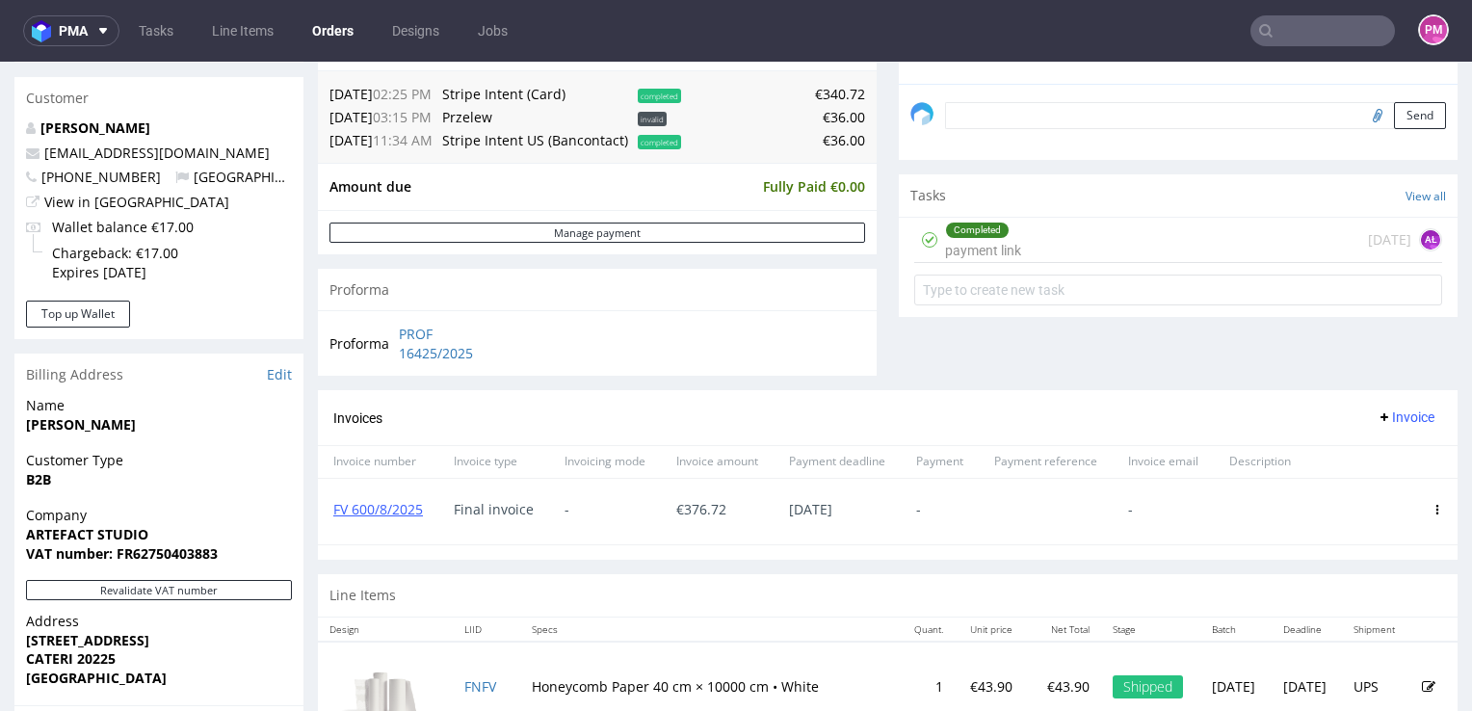
click at [427, 511] on div "FV 600/8/2025" at bounding box center [378, 512] width 120 height 66
drag, startPoint x: 429, startPoint y: 510, endPoint x: 329, endPoint y: 511, distance: 99.2
click at [329, 511] on div "FV 600/8/2025" at bounding box center [378, 512] width 120 height 66
drag, startPoint x: 329, startPoint y: 511, endPoint x: 368, endPoint y: 511, distance: 38.5
click at [368, 511] on link "FV 600/8/2025" at bounding box center [378, 509] width 90 height 18
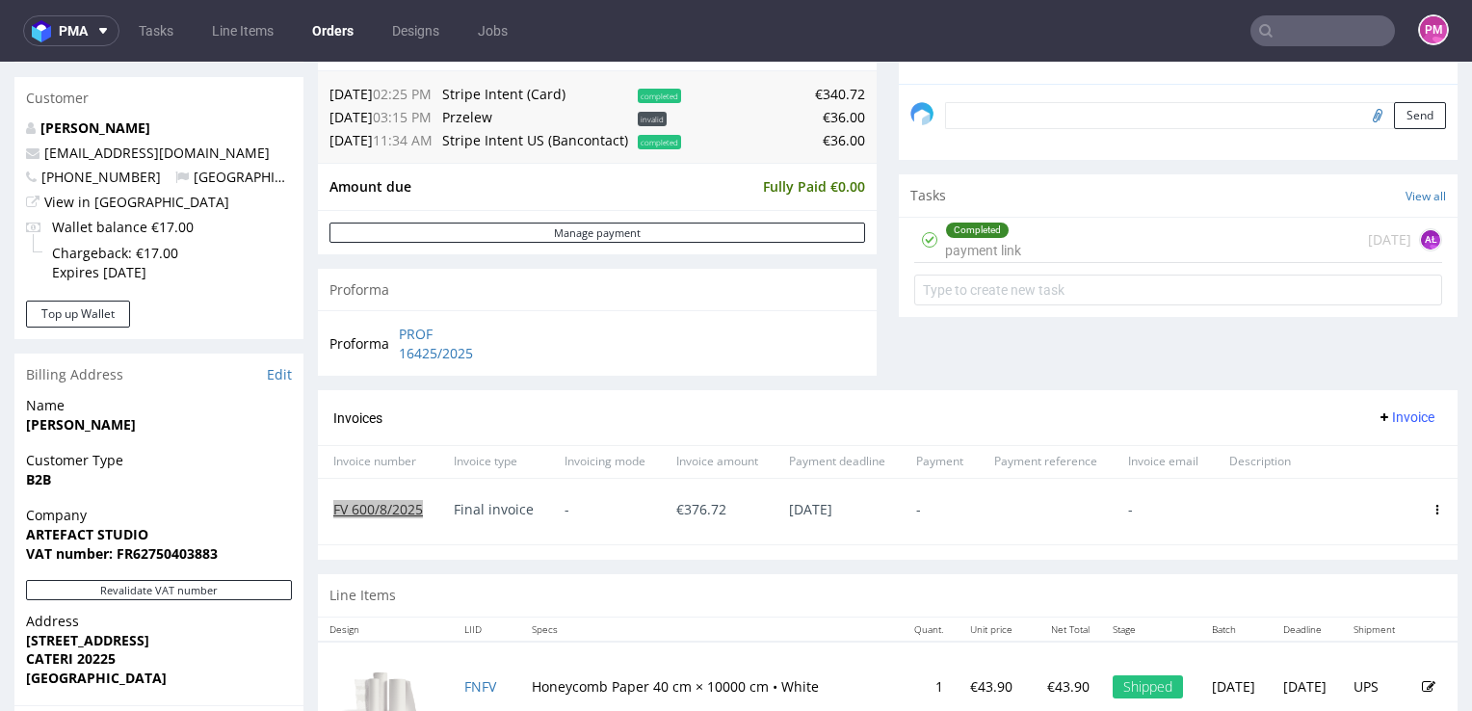
click at [1281, 25] on input "text" at bounding box center [1322, 30] width 145 height 31
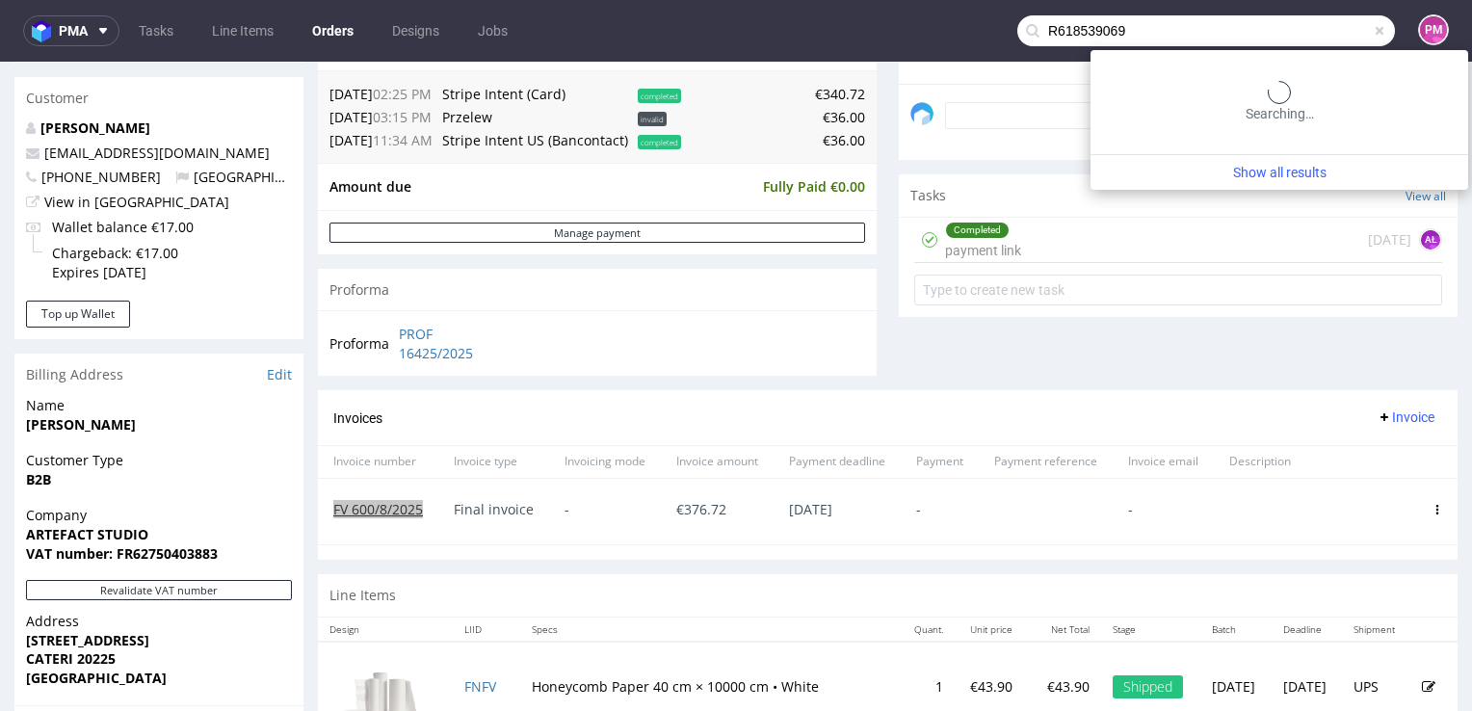
type input "R618539069"
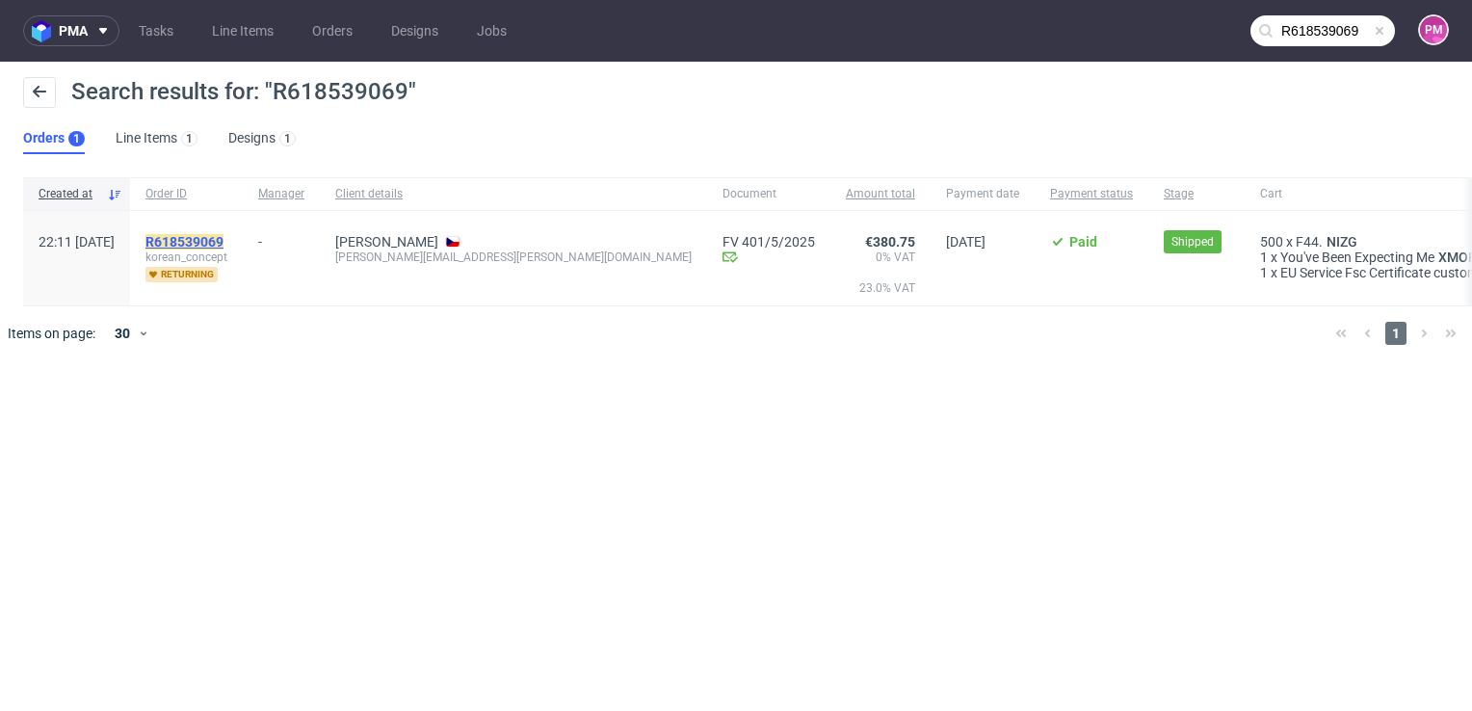
click at [223, 245] on mark "R618539069" at bounding box center [184, 241] width 78 height 15
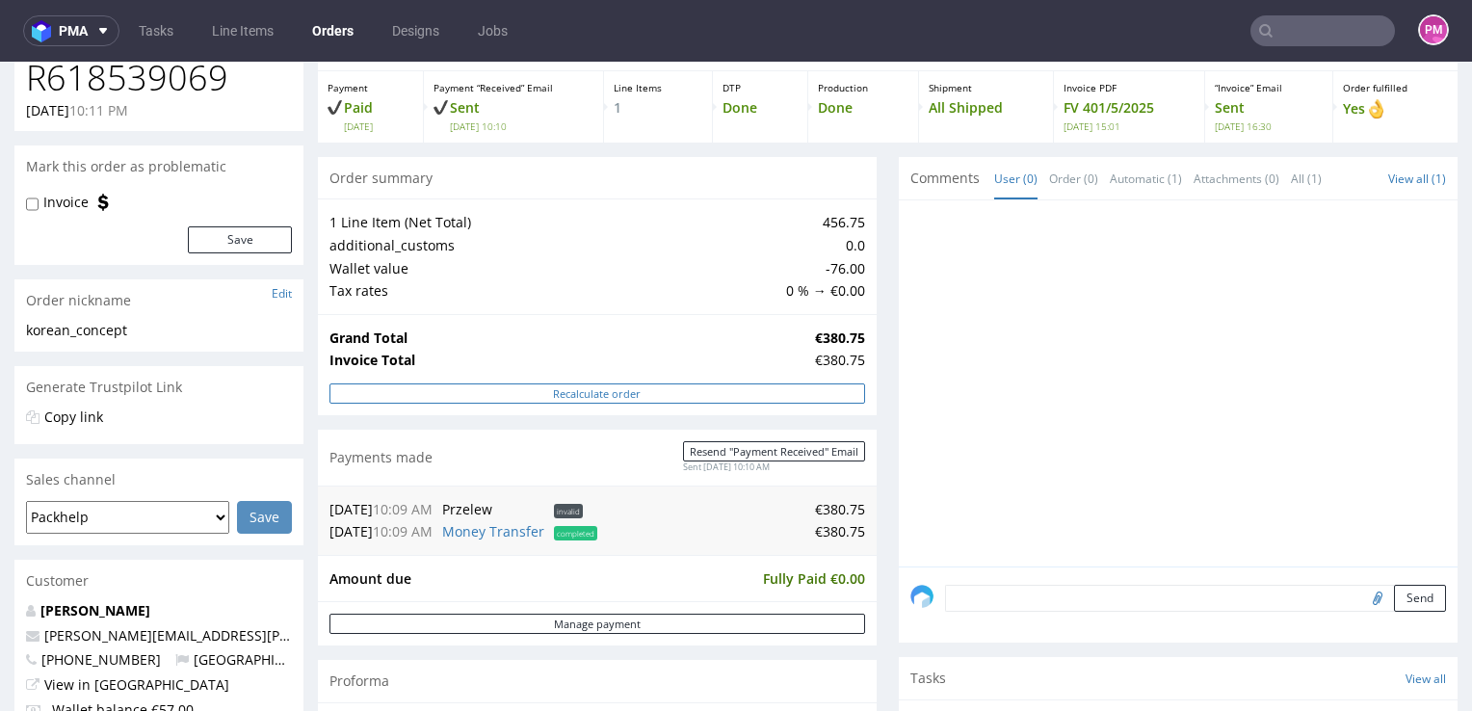
scroll to position [96, 0]
click at [1299, 19] on input "text" at bounding box center [1322, 30] width 145 height 31
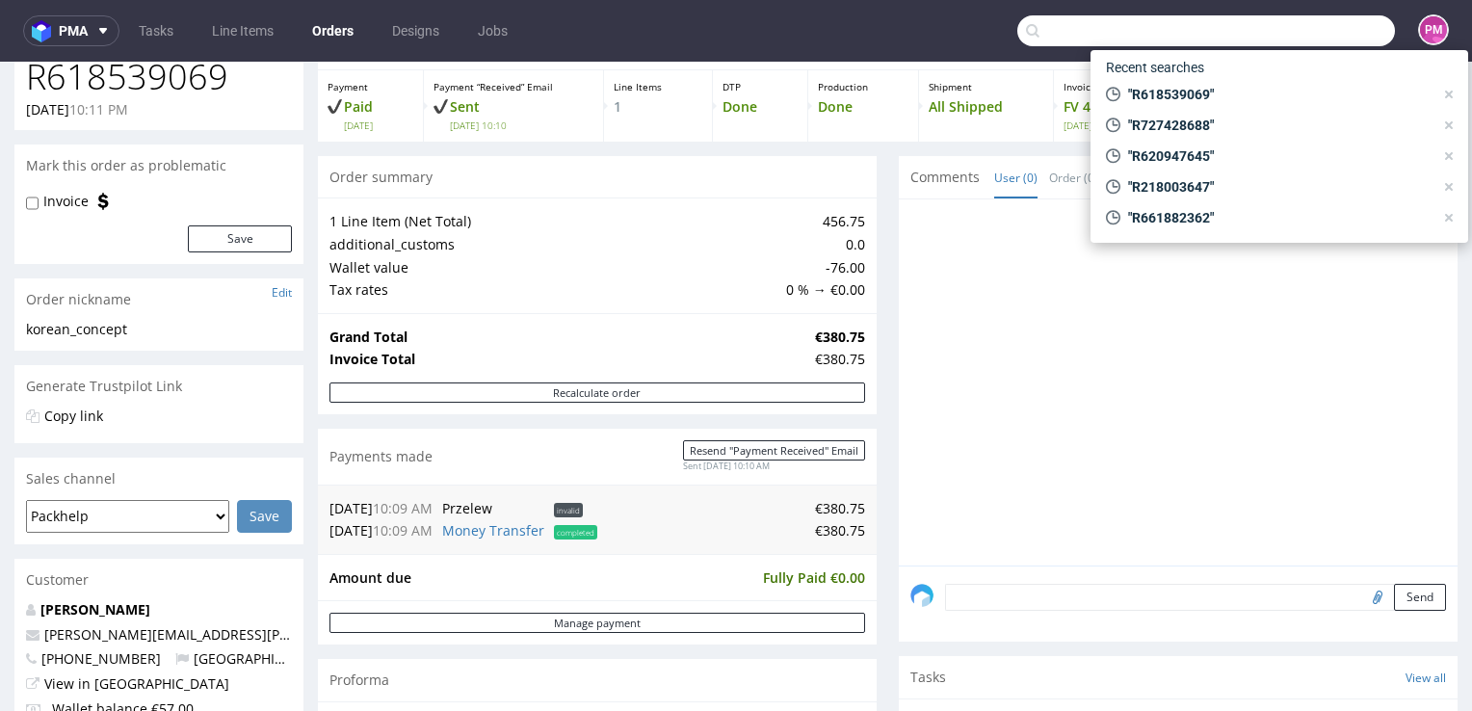
paste input "R151787776"
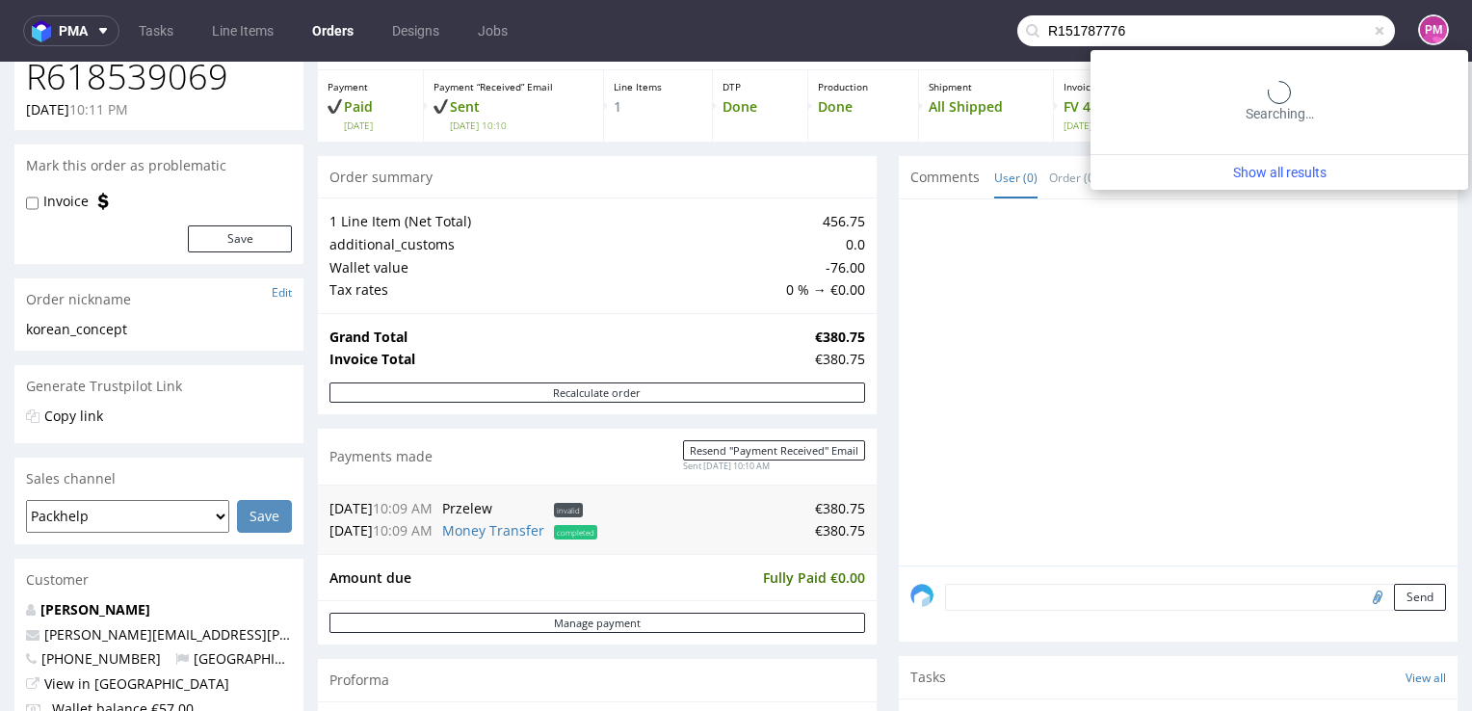
type input "R151787776"
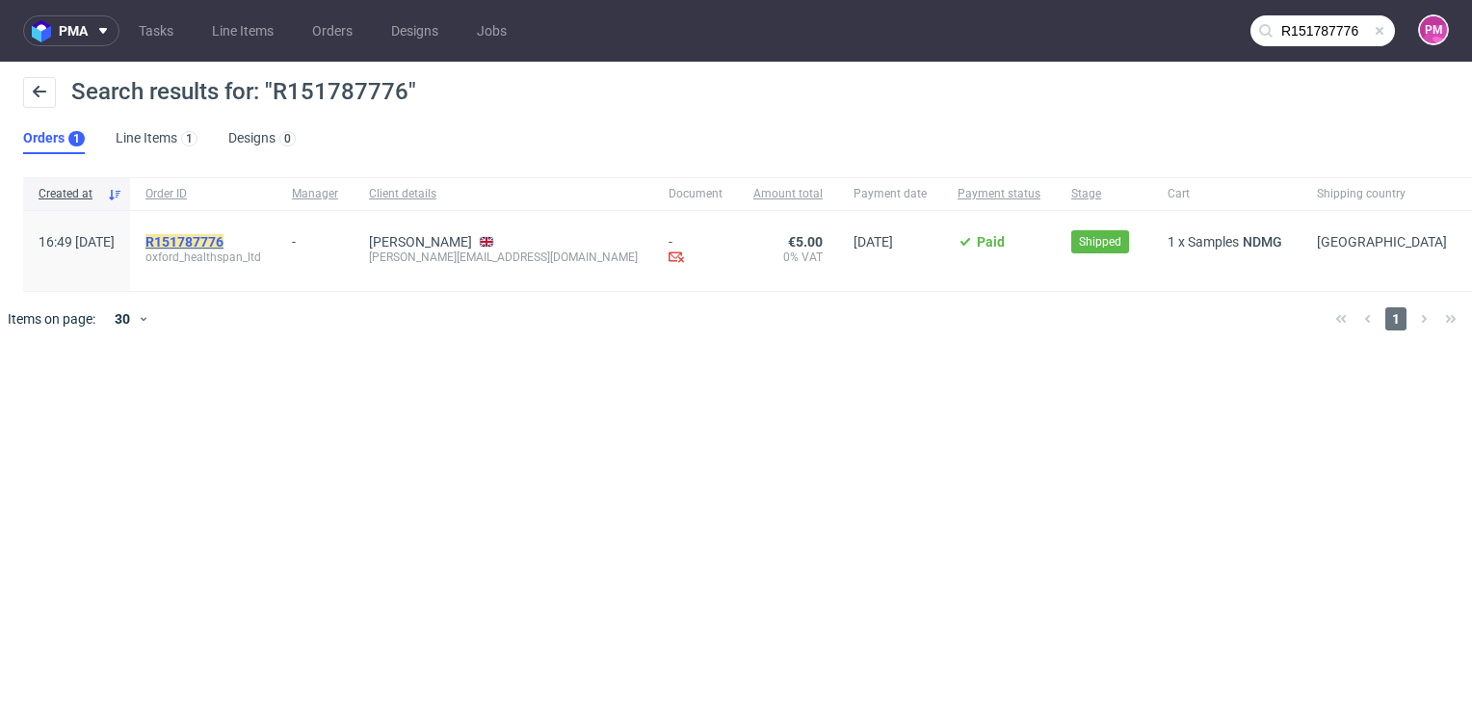
click at [223, 237] on mark "R151787776" at bounding box center [184, 241] width 78 height 15
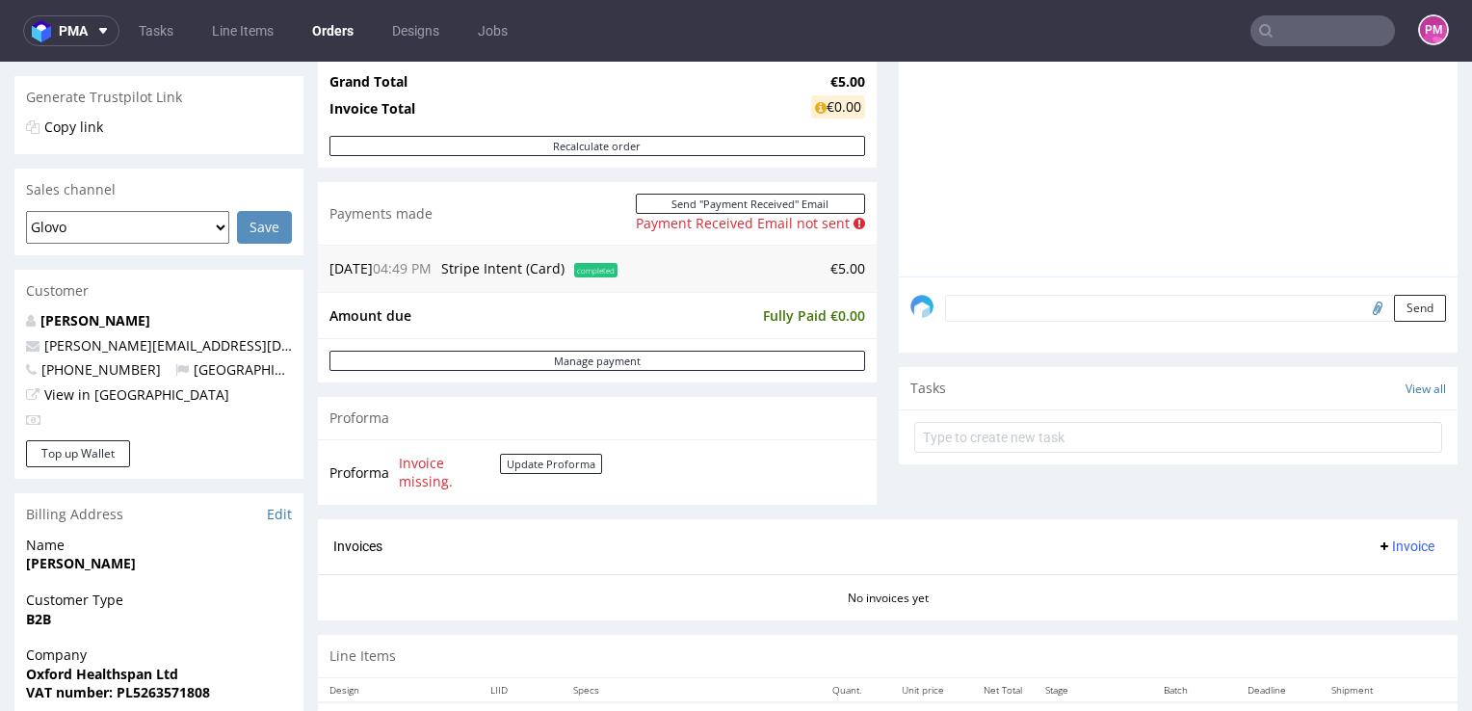
scroll to position [674, 0]
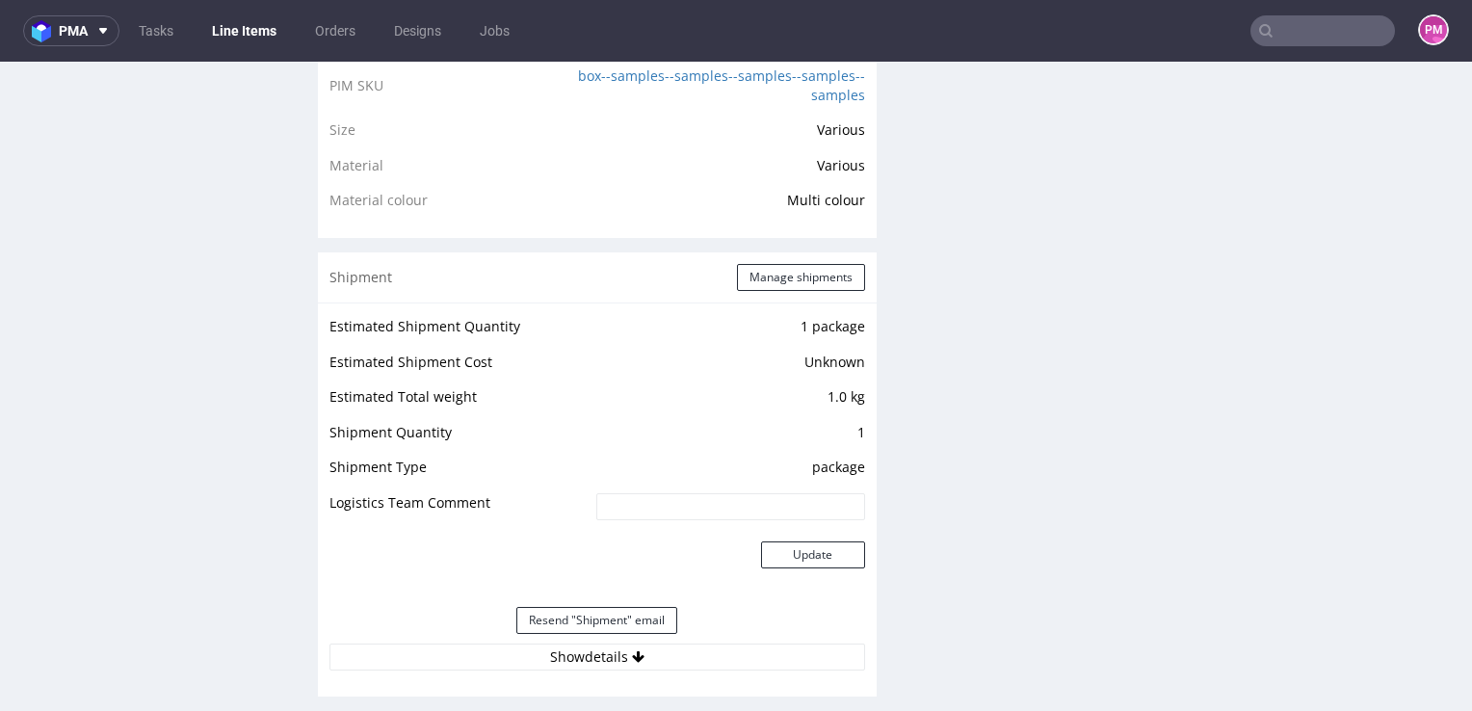
scroll to position [1541, 0]
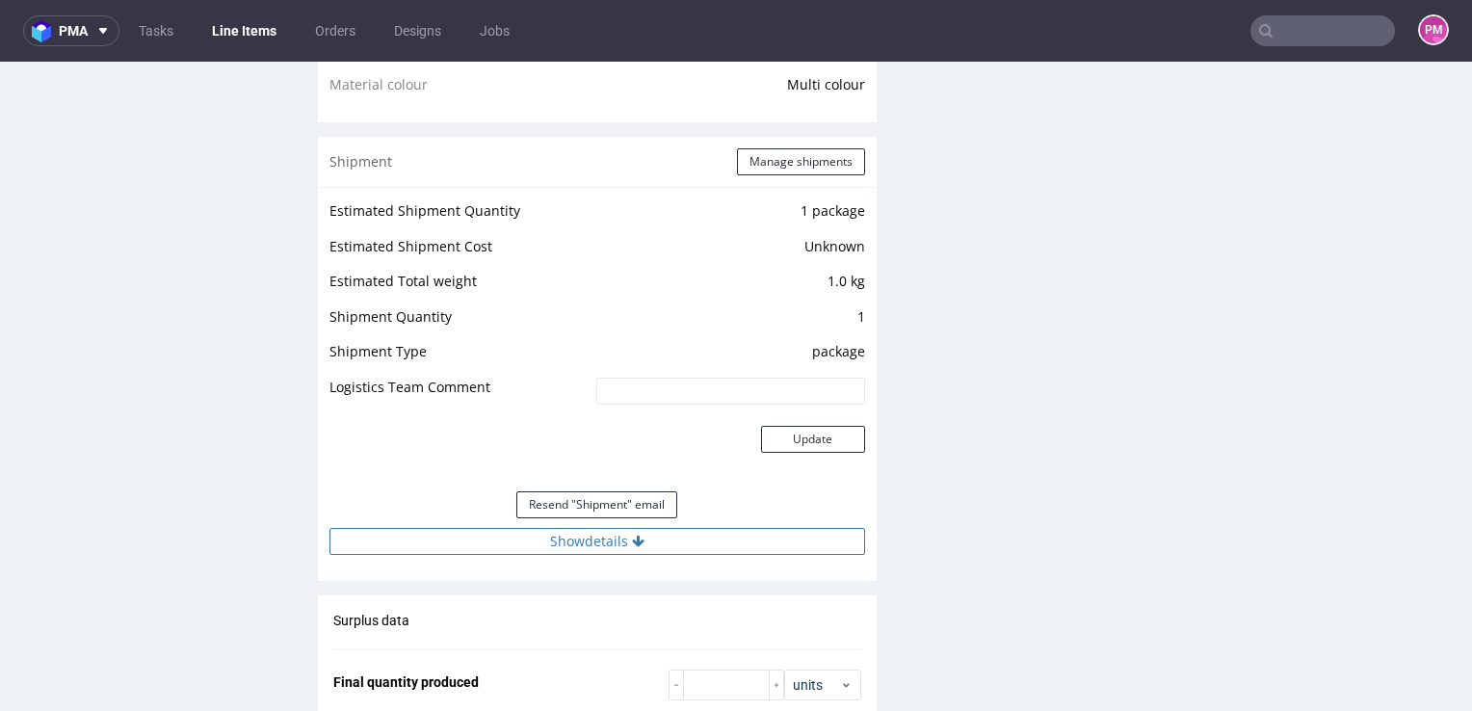
click at [578, 544] on button "Show details" at bounding box center [597, 541] width 536 height 27
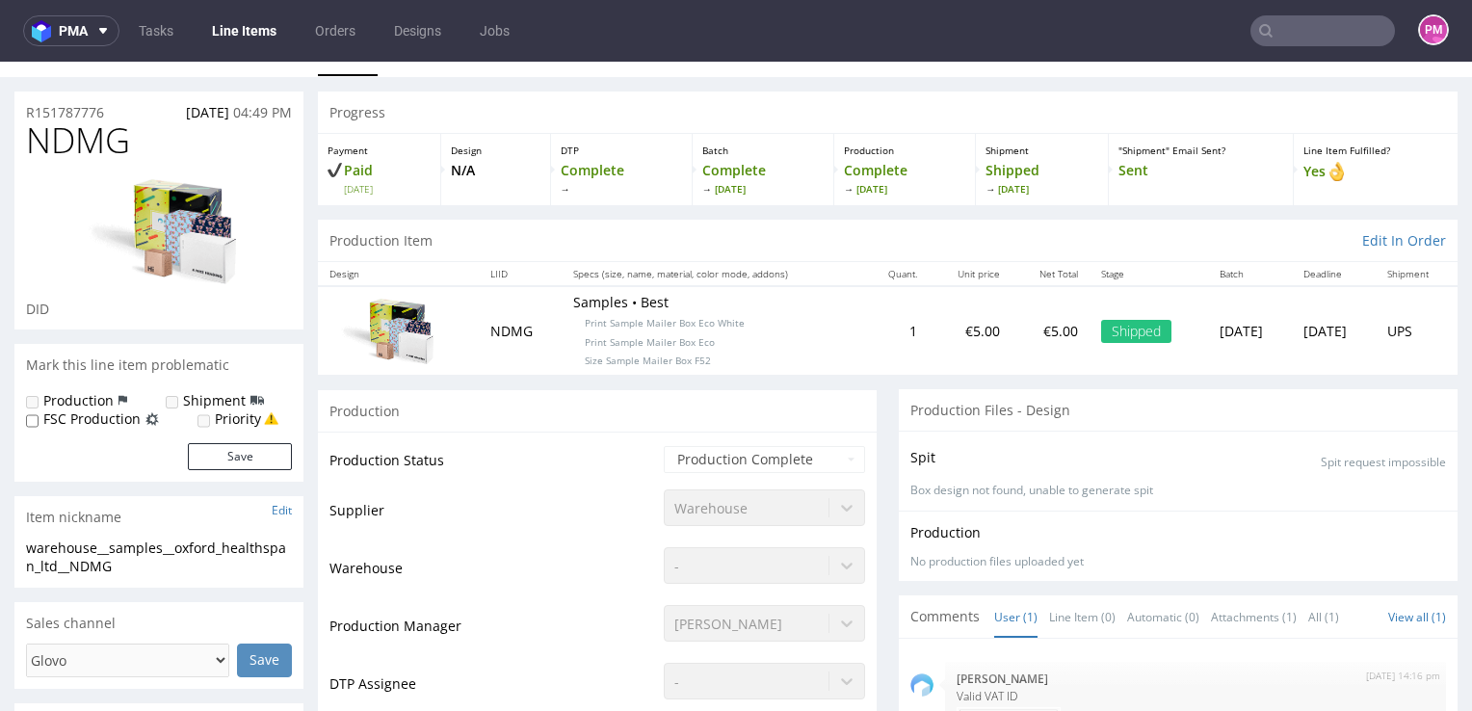
scroll to position [0, 0]
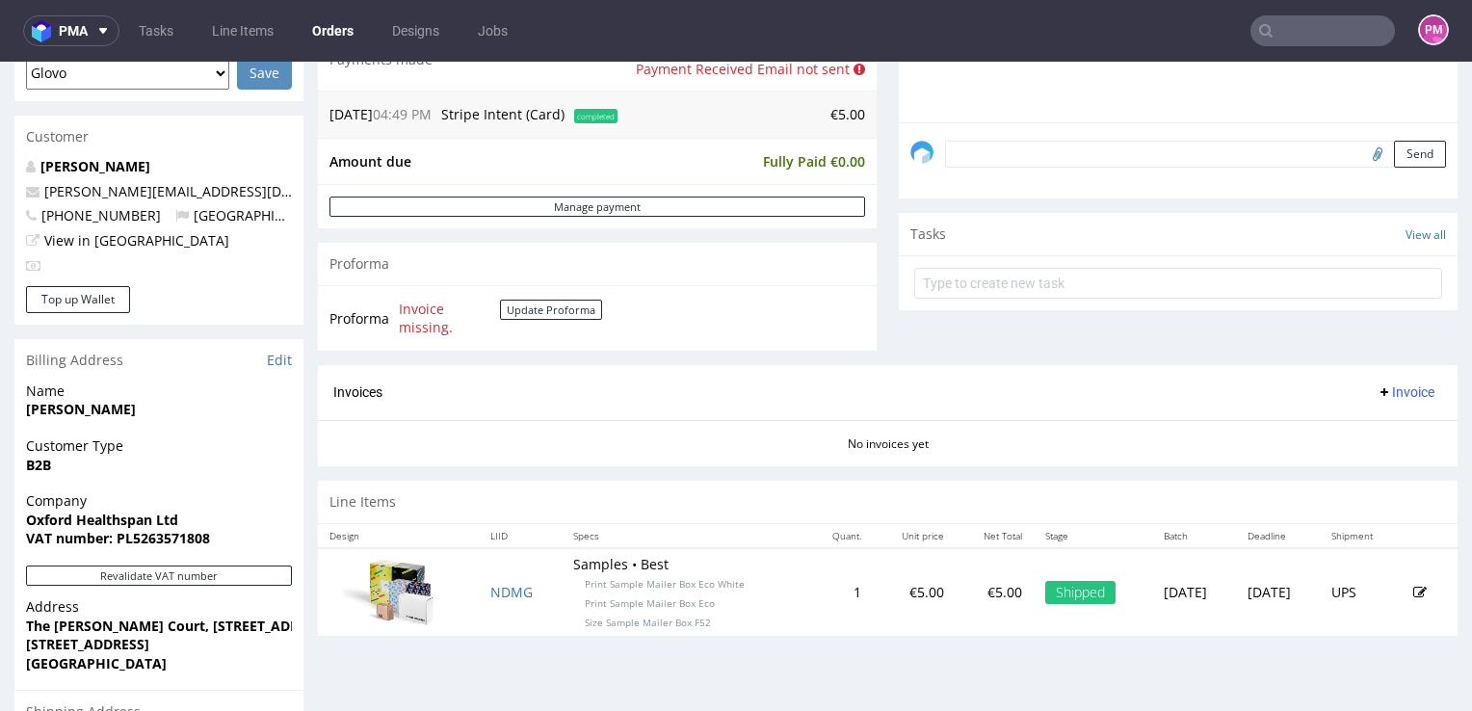
scroll to position [289, 0]
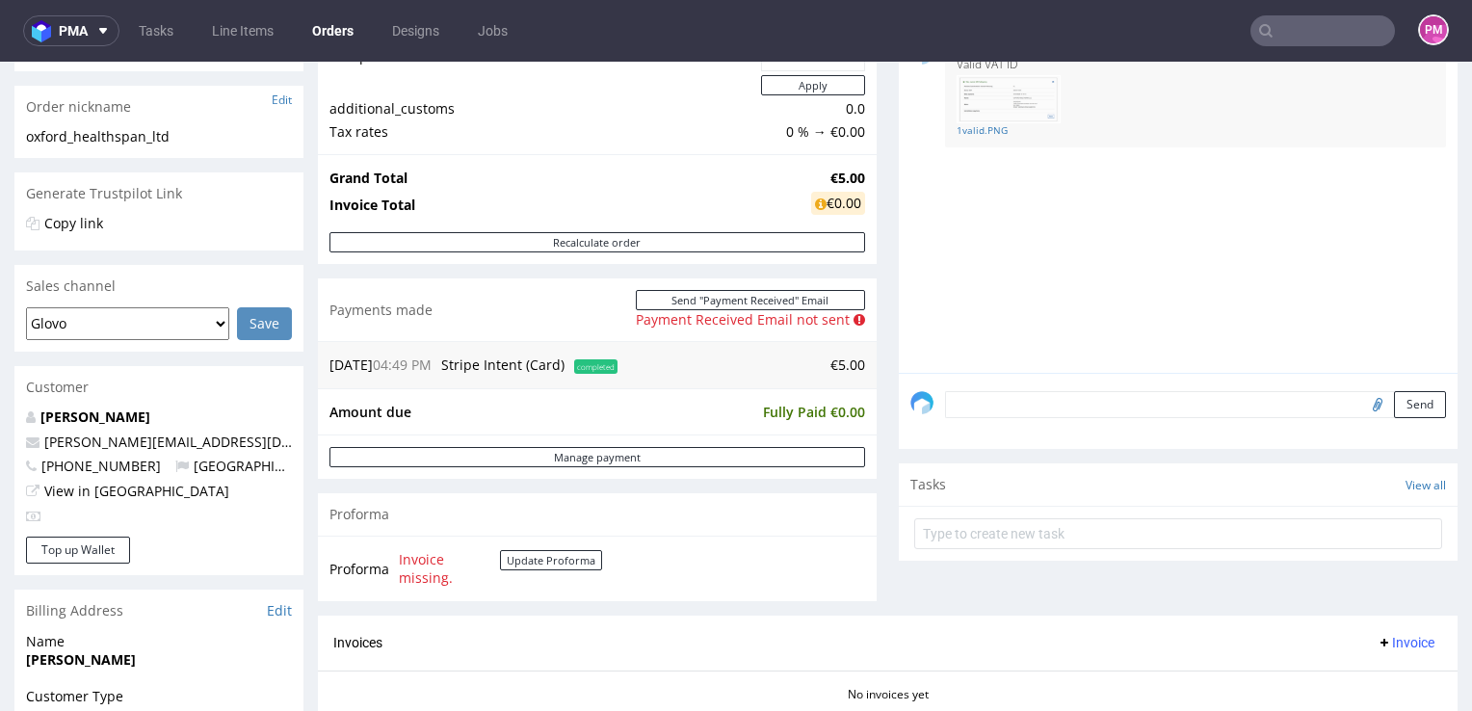
click at [1327, 21] on input "text" at bounding box center [1322, 30] width 145 height 31
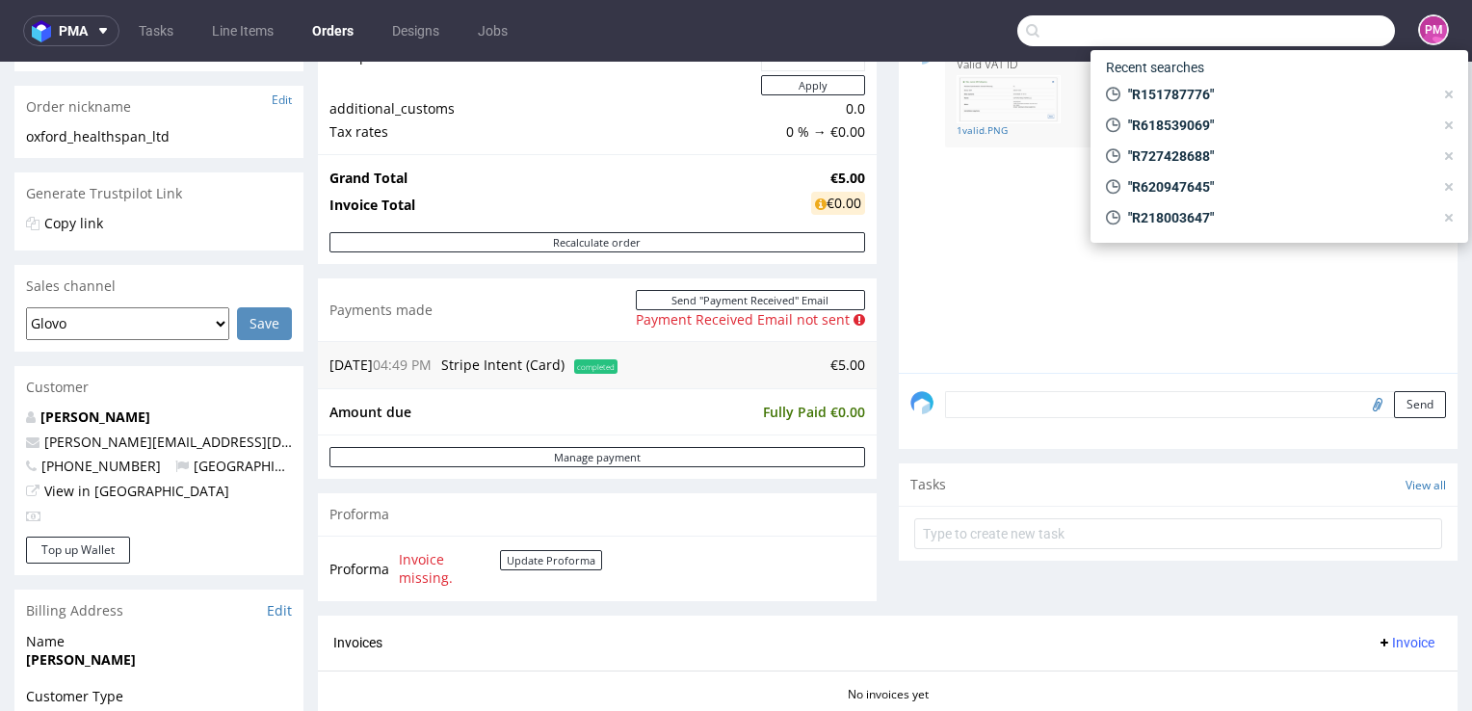
paste input "R414572011"
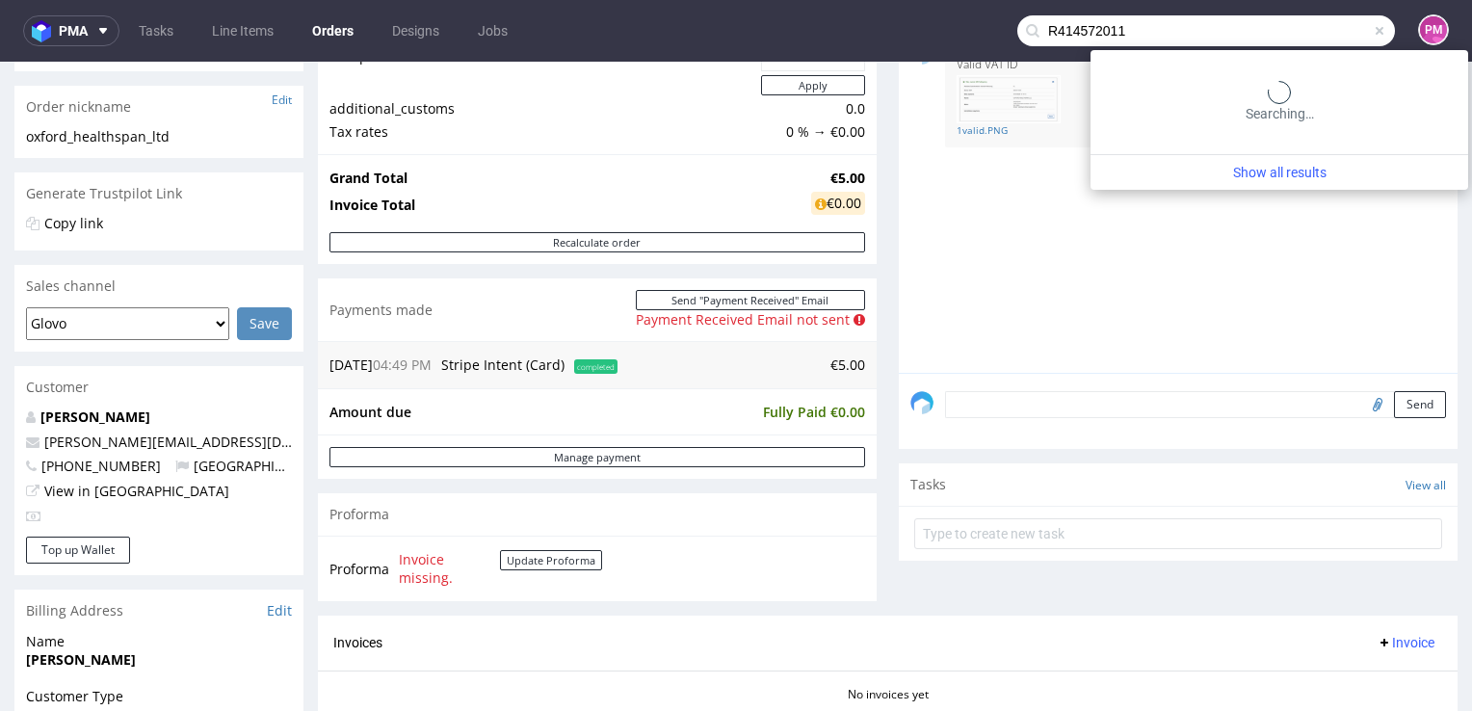
type input "R414572011"
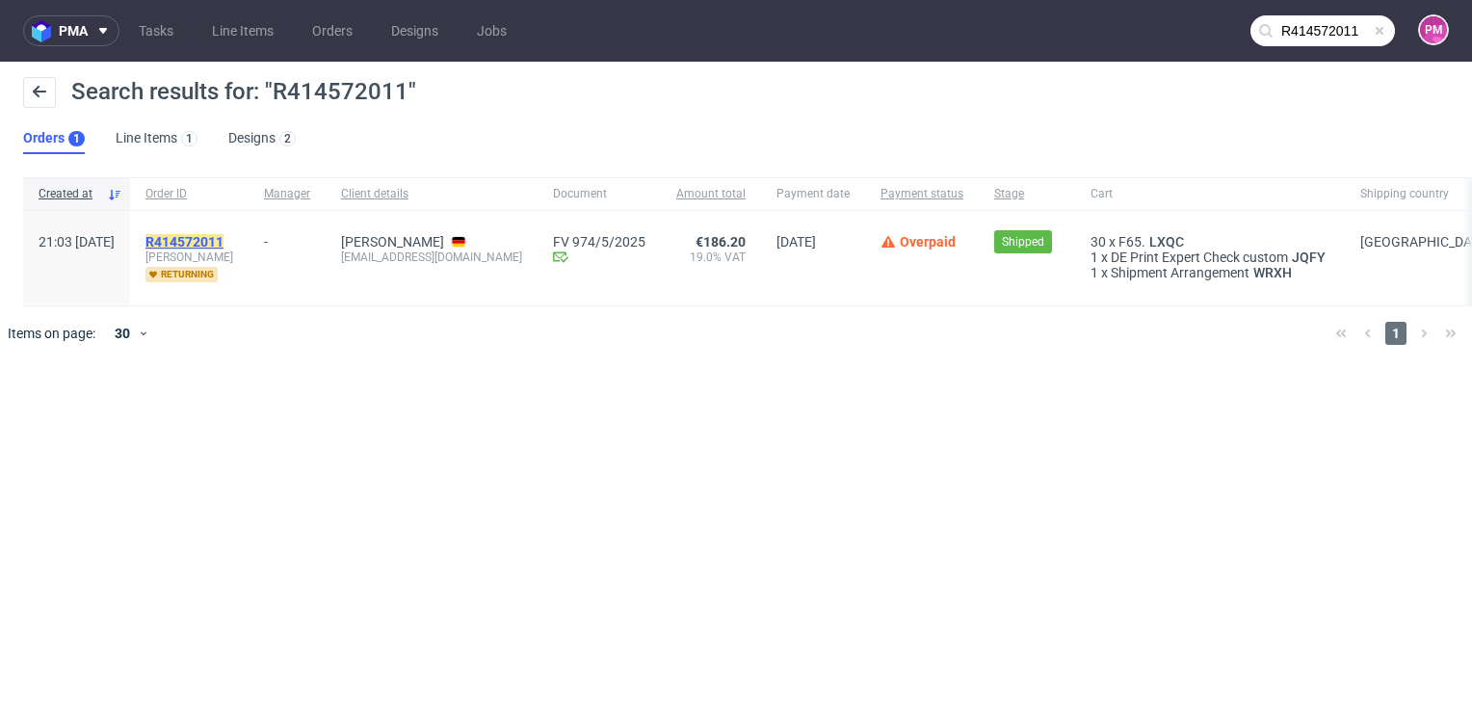
click at [216, 241] on mark "R414572011" at bounding box center [184, 241] width 78 height 15
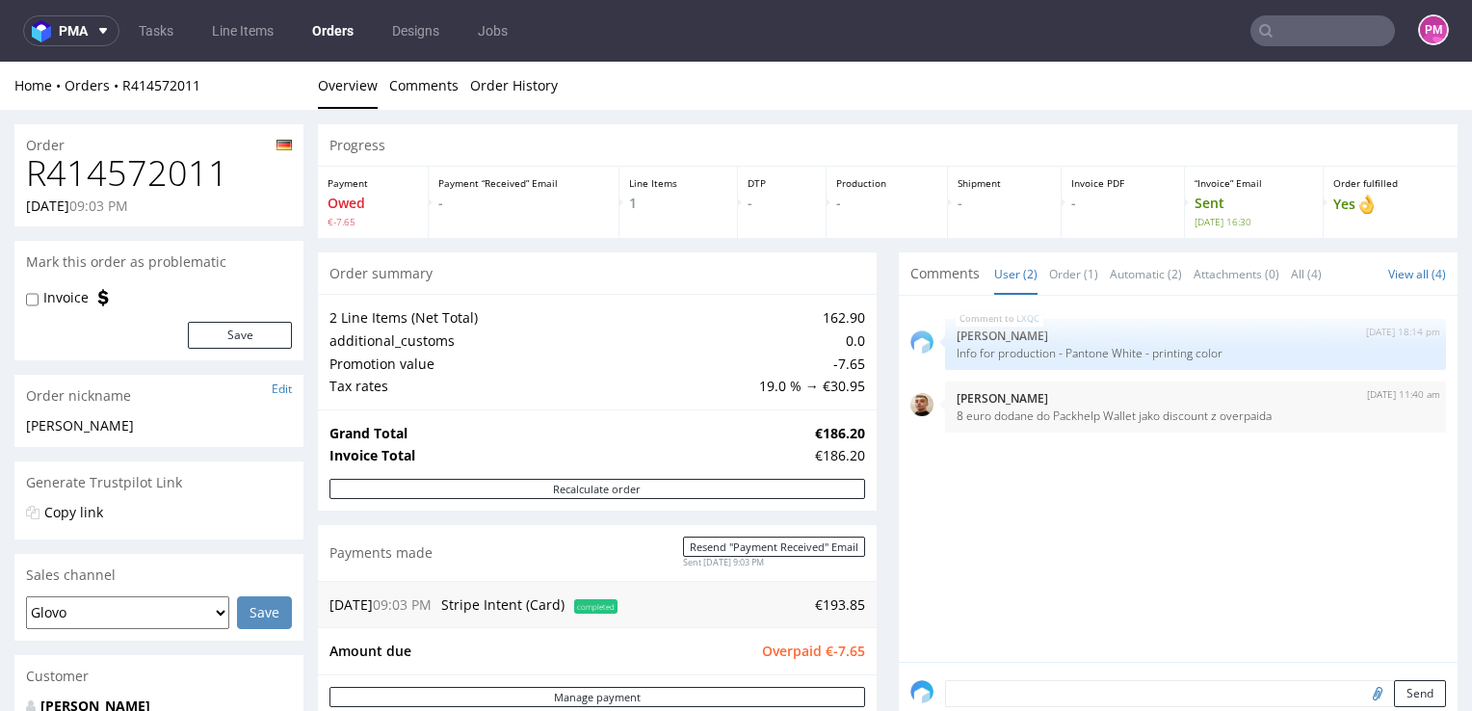
click at [1327, 27] on input "text" at bounding box center [1322, 30] width 145 height 31
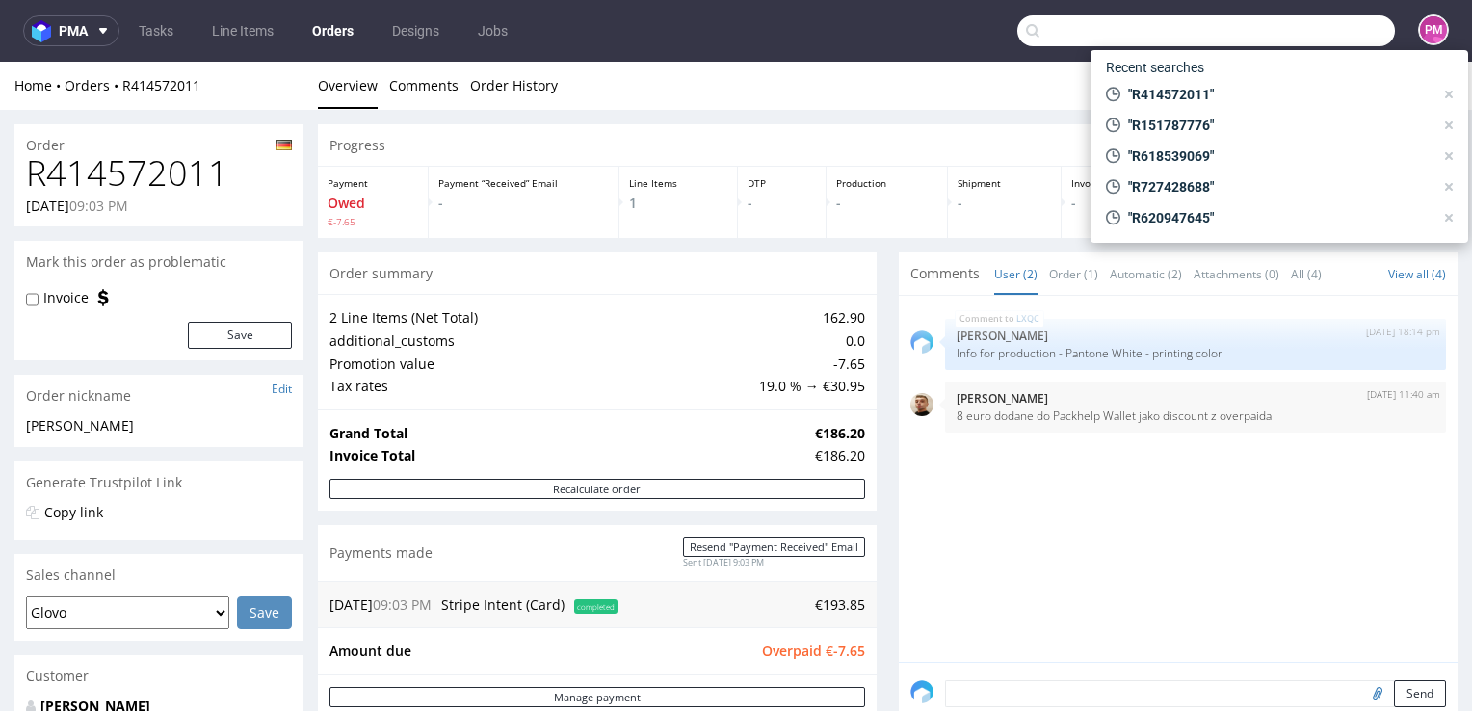
paste input "R554528690"
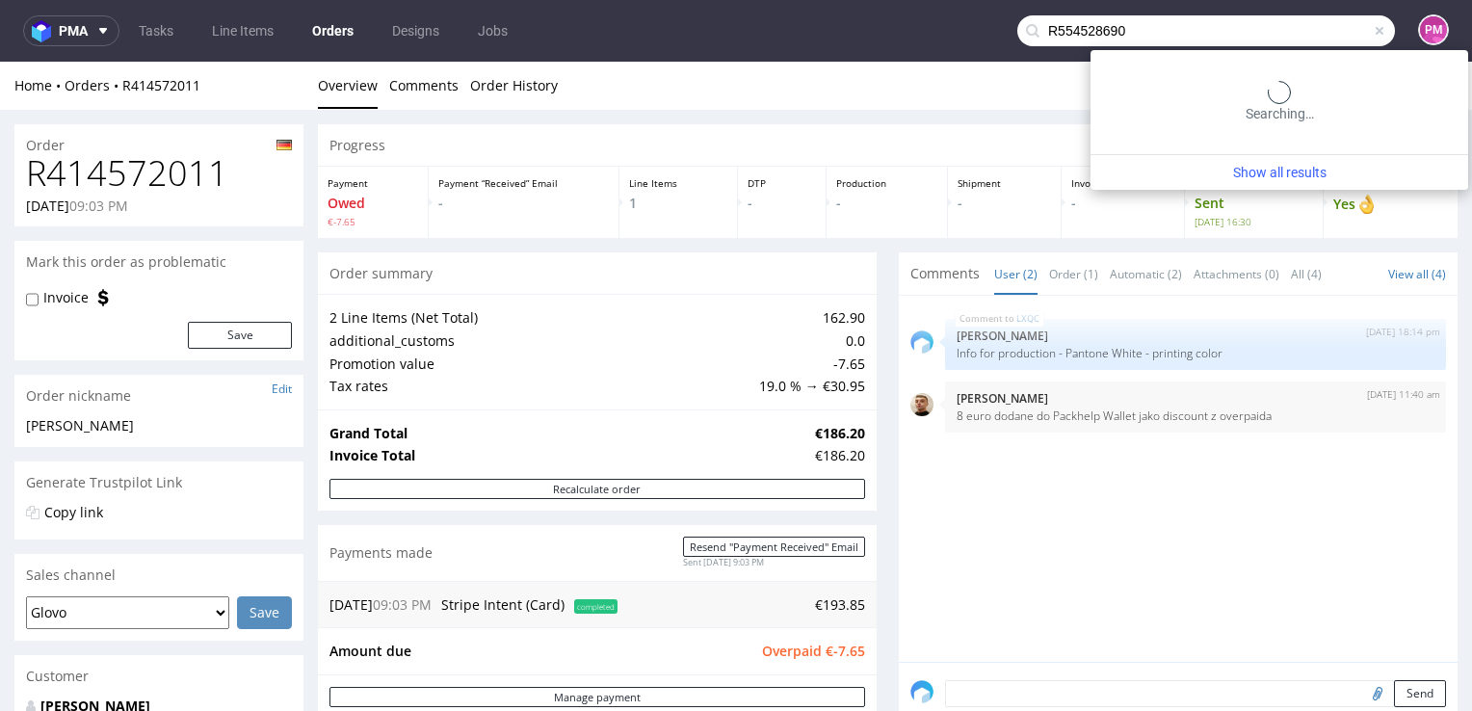
type input "R554528690"
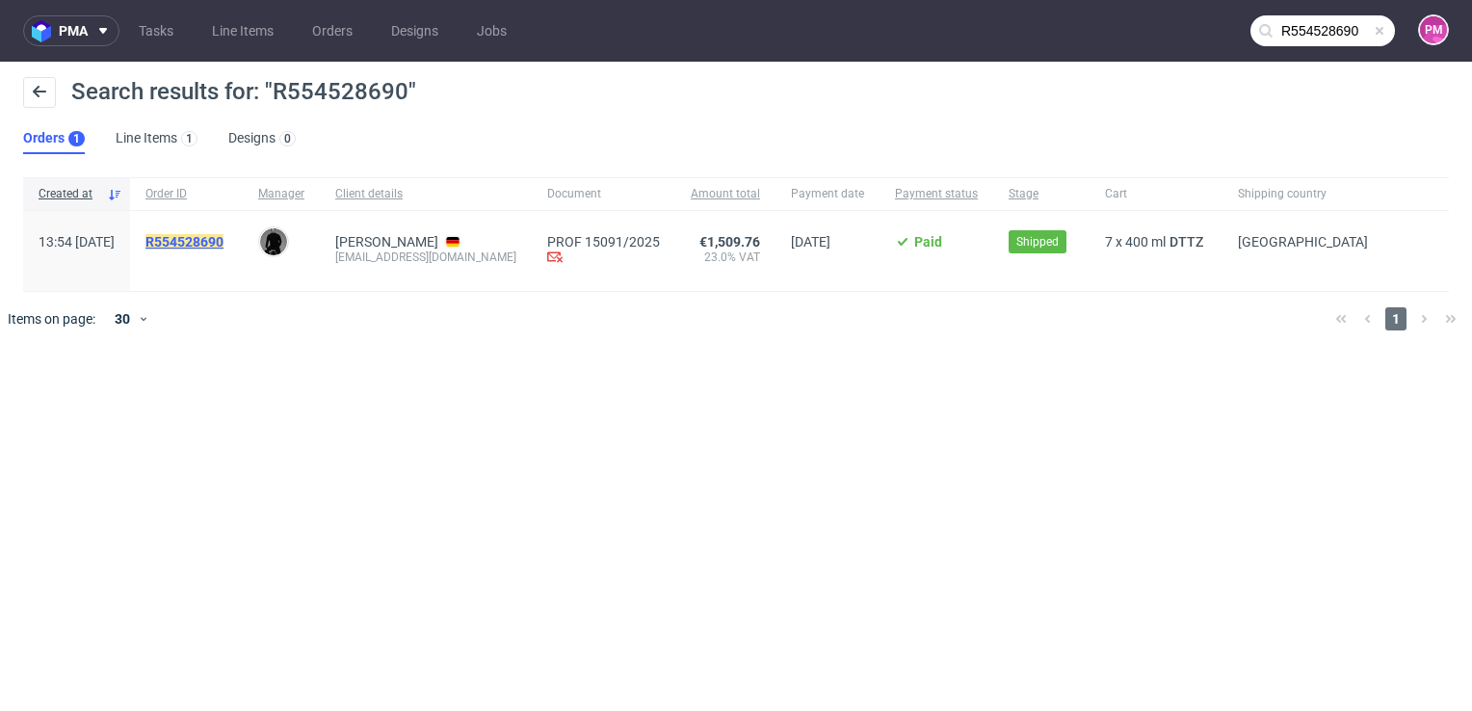
click at [223, 241] on mark "R554528690" at bounding box center [184, 241] width 78 height 15
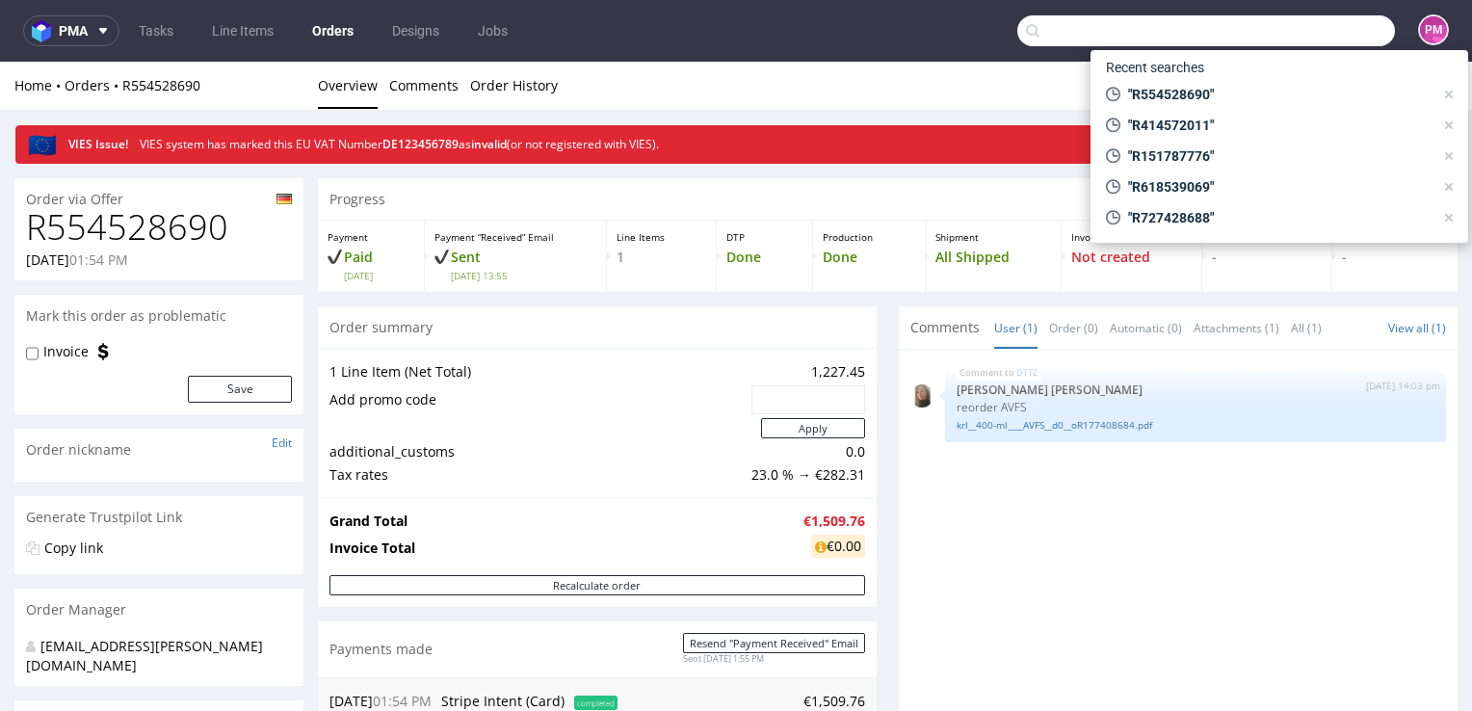
click at [1333, 34] on input "text" at bounding box center [1206, 30] width 378 height 31
paste input "R488155727"
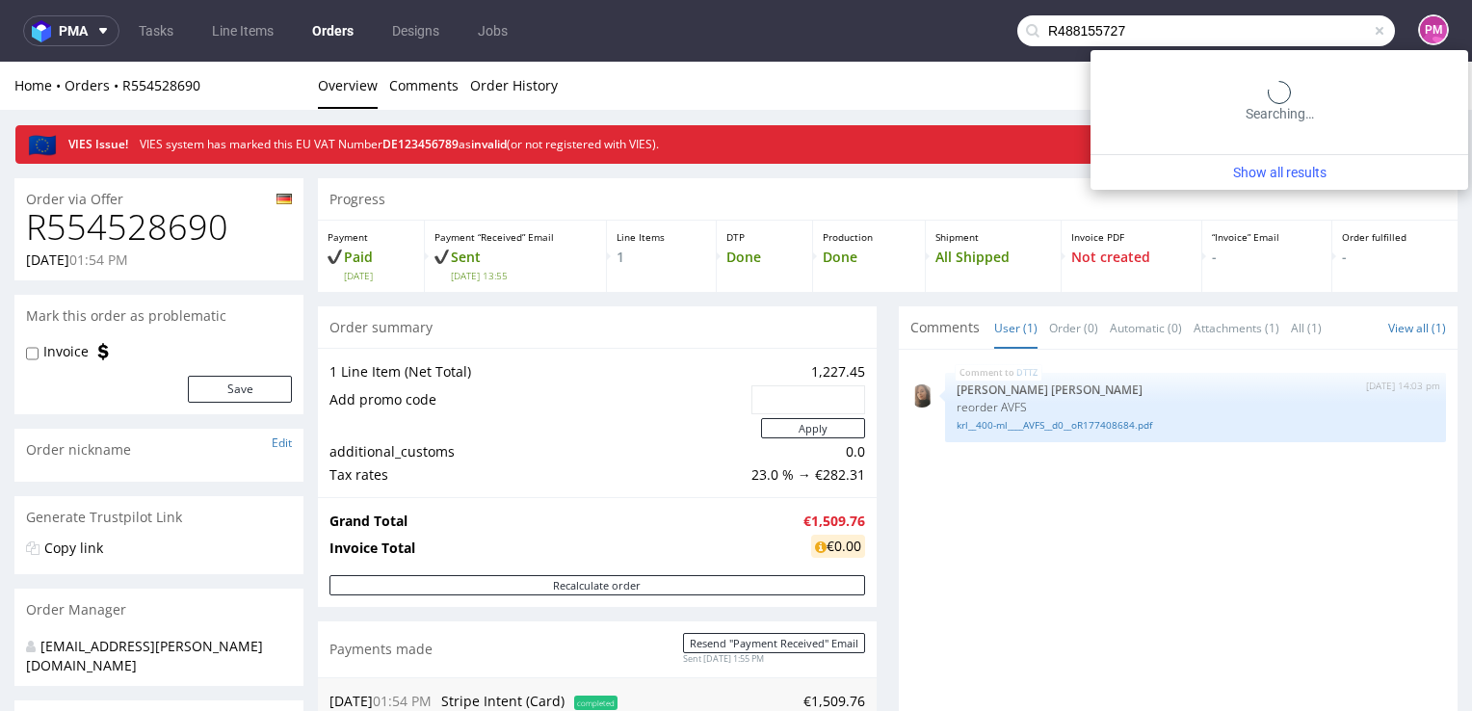
type input "R488155727"
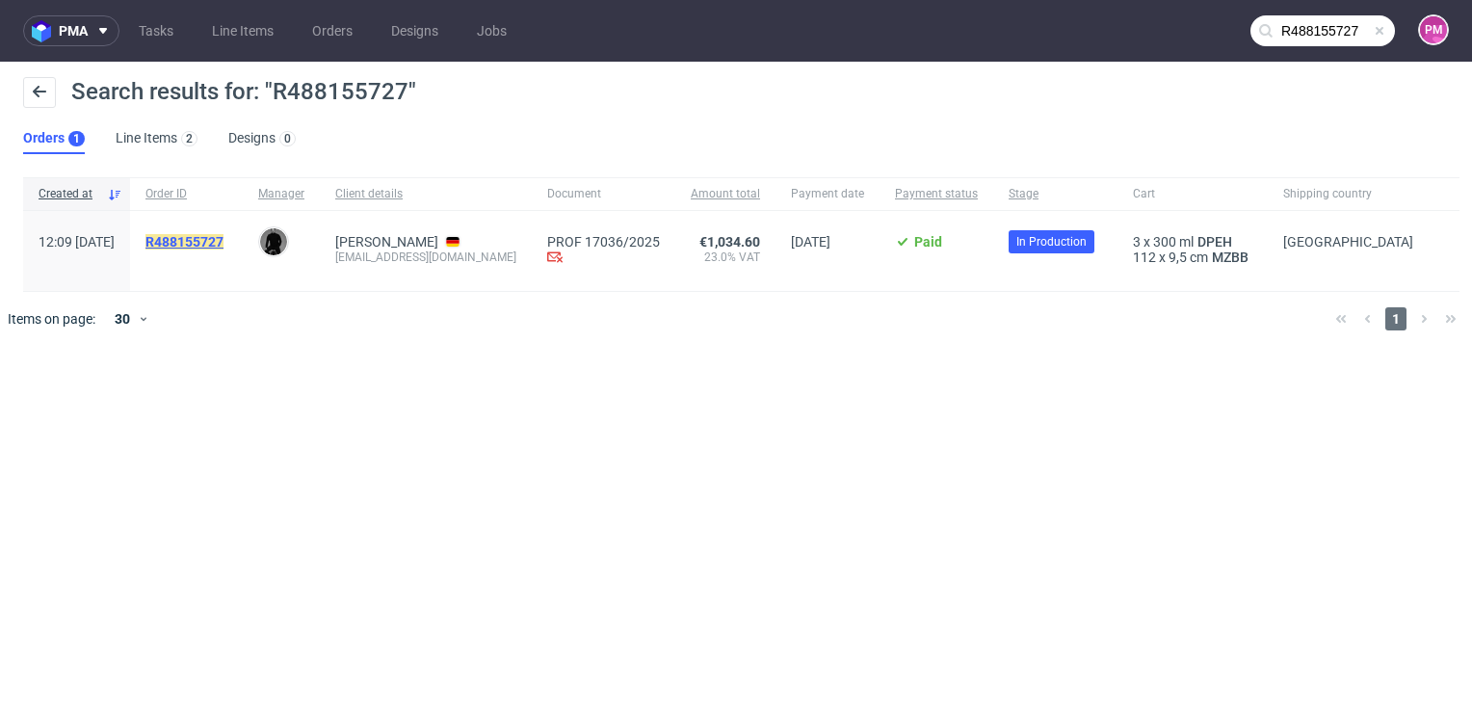
click at [223, 238] on mark "R488155727" at bounding box center [184, 241] width 78 height 15
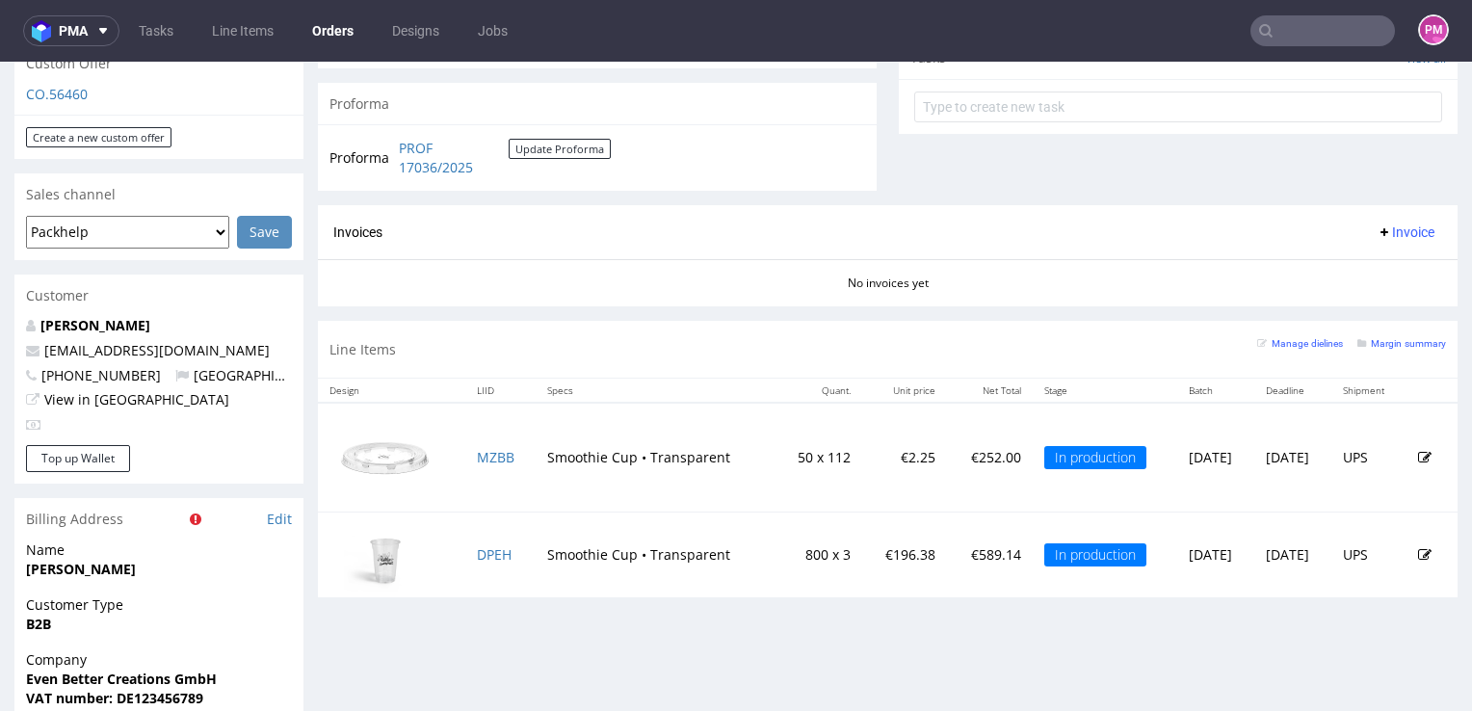
scroll to position [771, 0]
click at [1312, 15] on input "text" at bounding box center [1322, 30] width 145 height 31
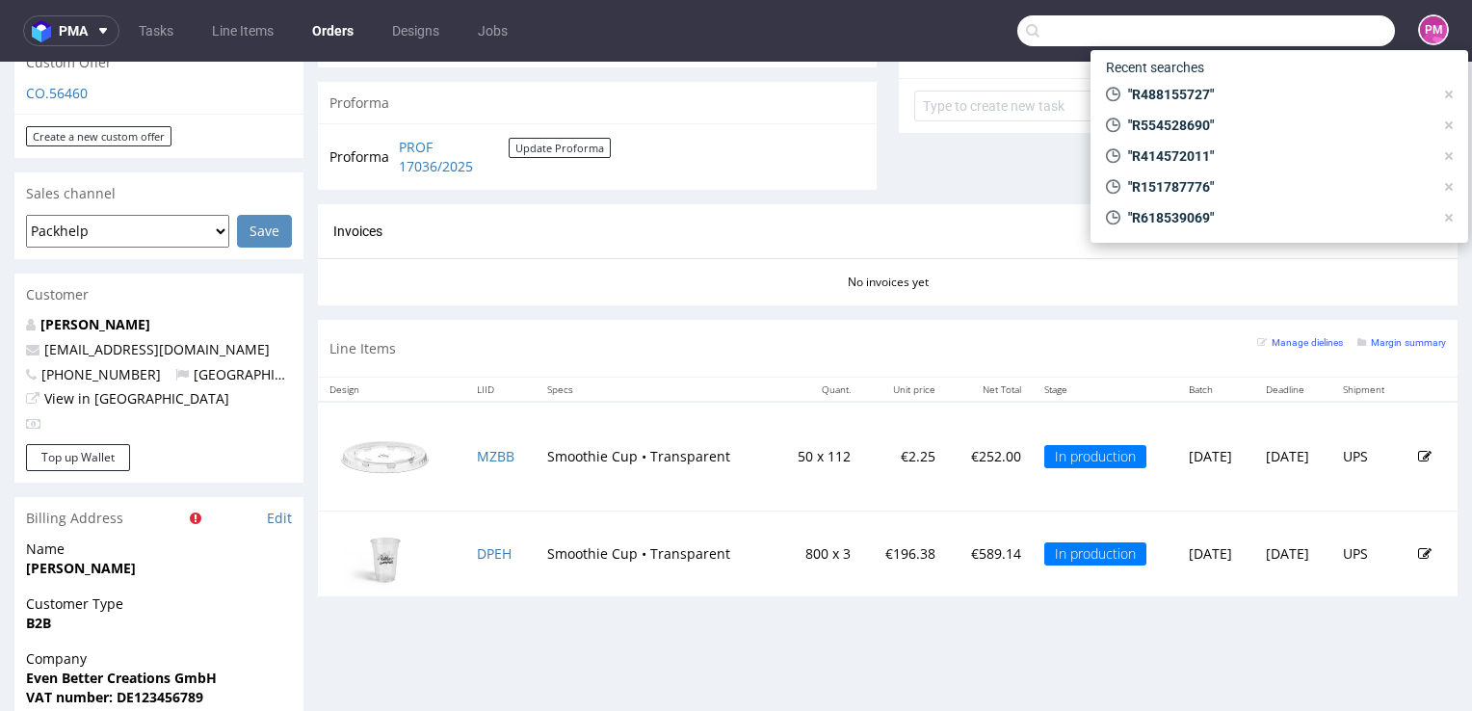
paste input "R188306138"
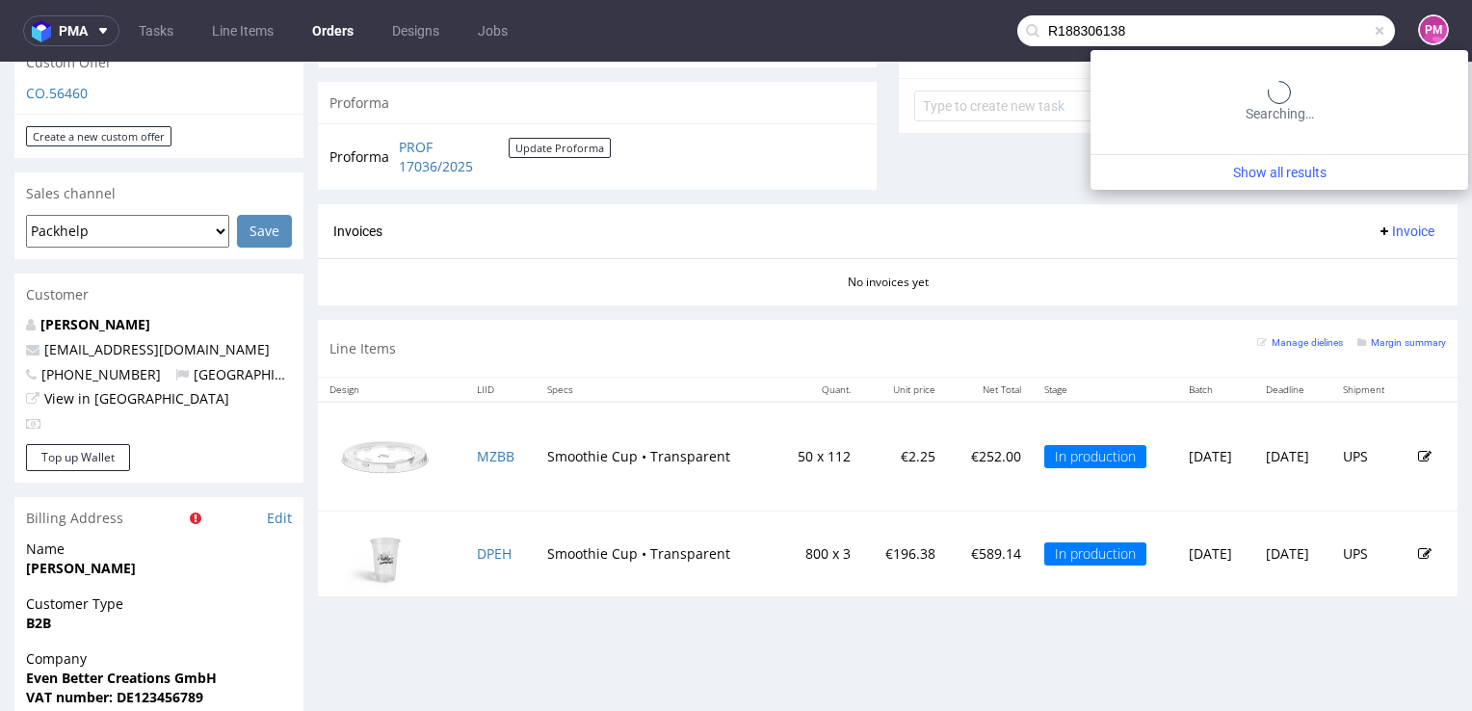
type input "R188306138"
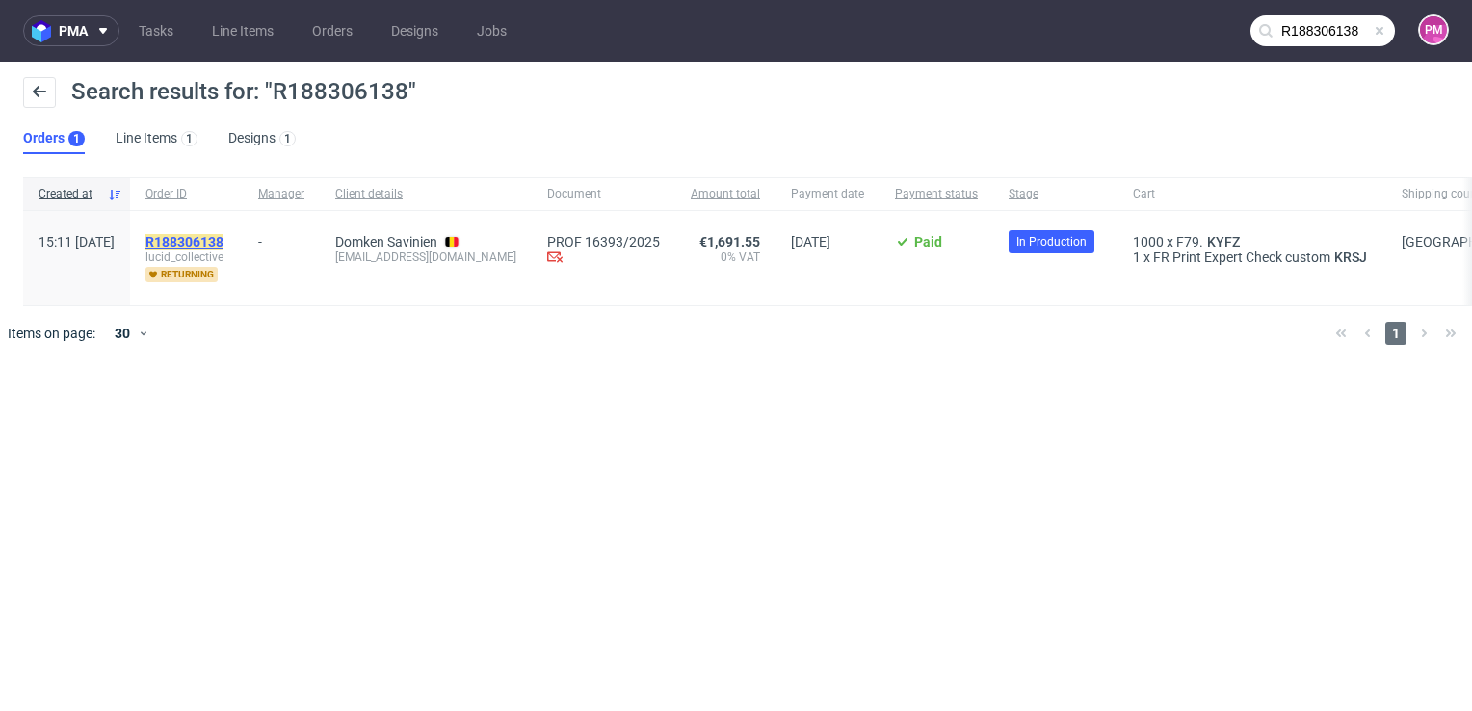
click at [223, 241] on mark "R188306138" at bounding box center [184, 241] width 78 height 15
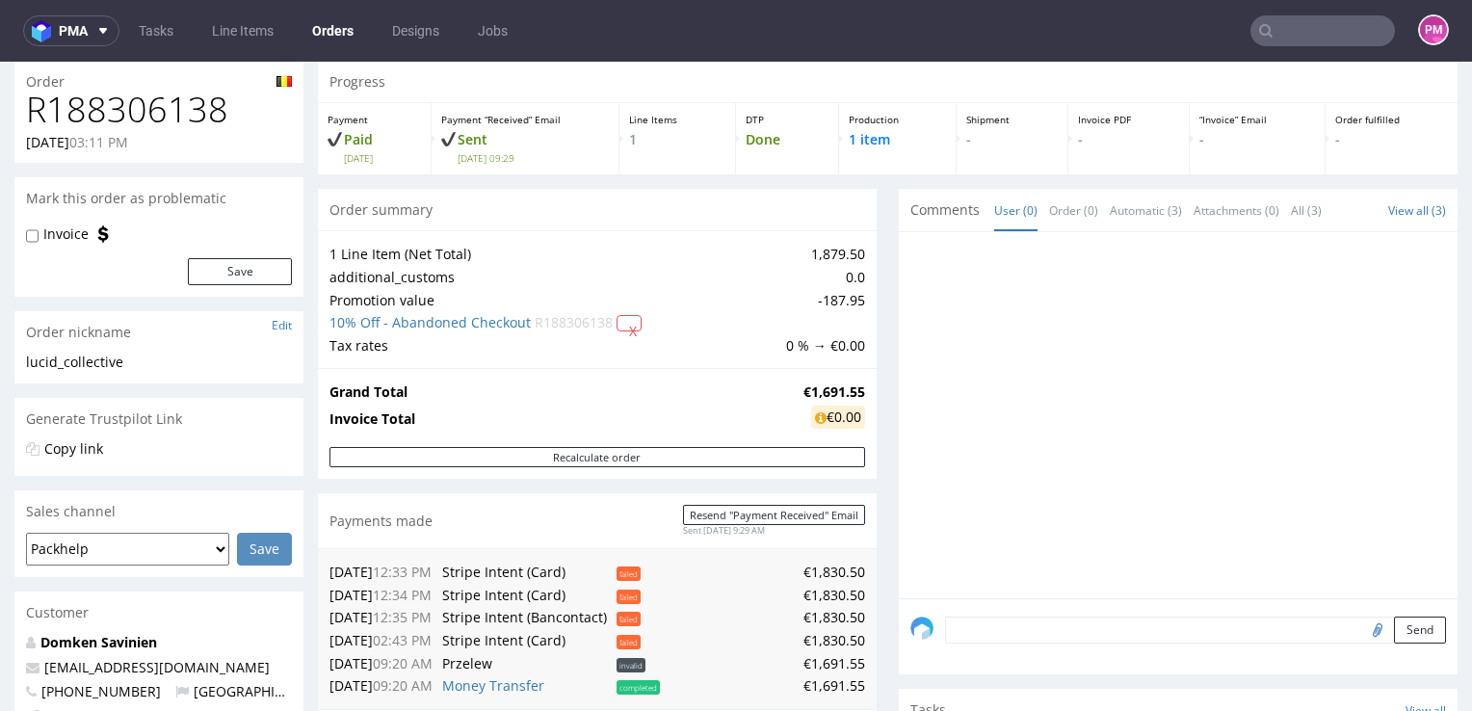
scroll to position [96, 0]
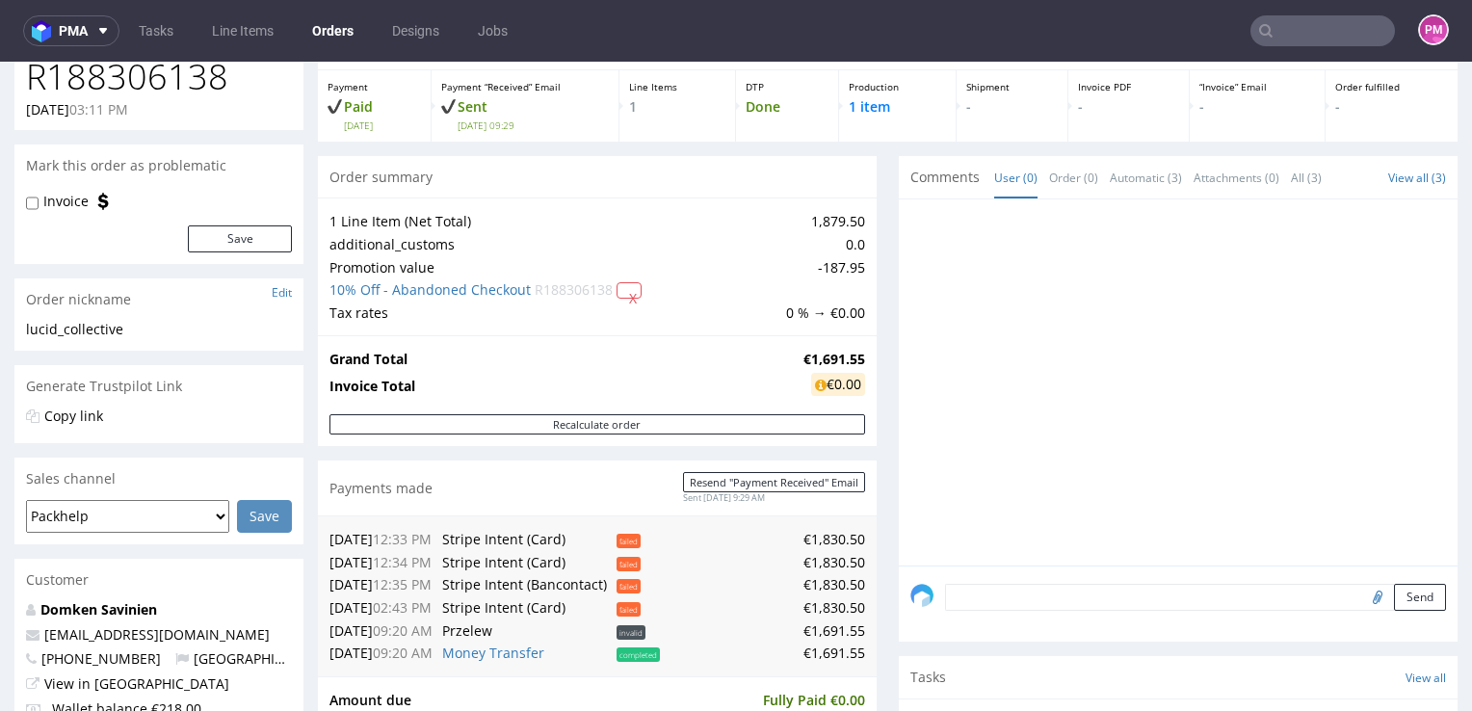
click at [1322, 31] on input "text" at bounding box center [1322, 30] width 145 height 31
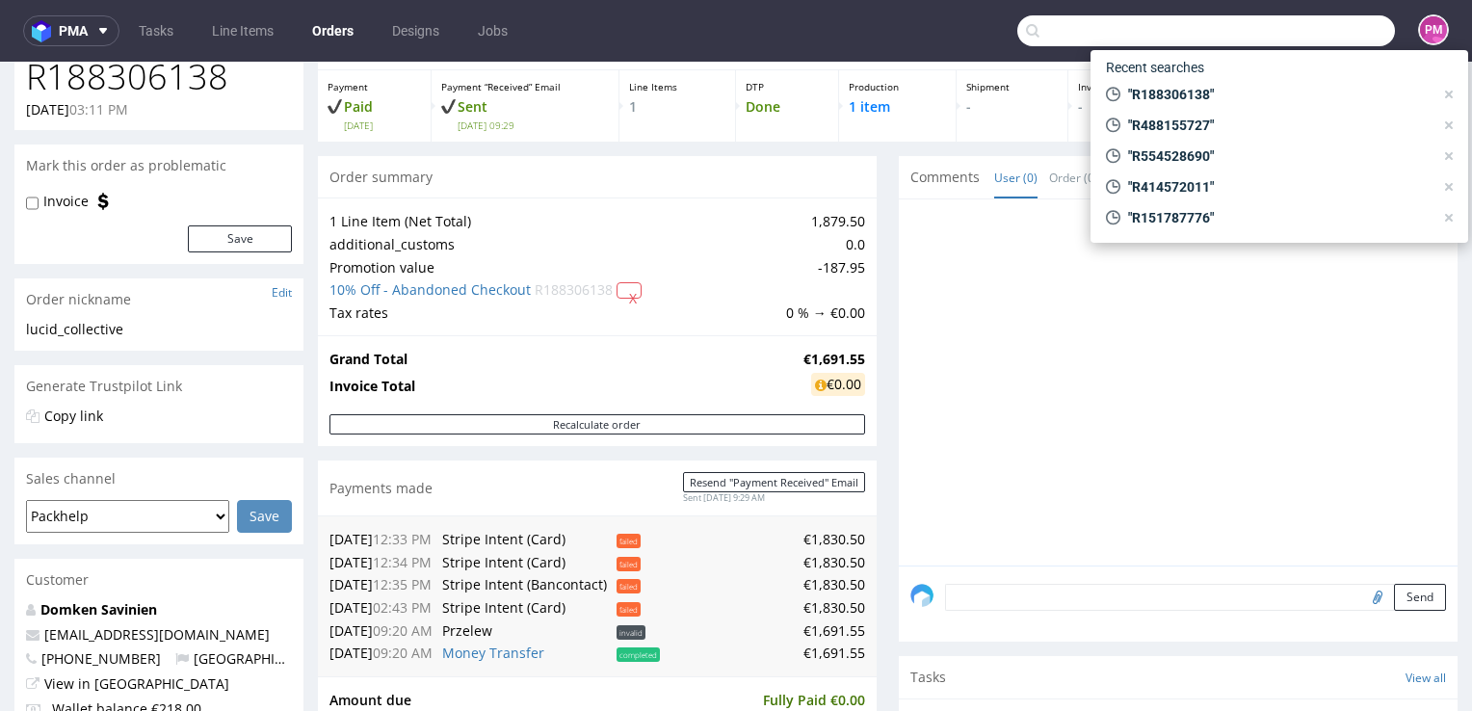
paste input "R544837122"
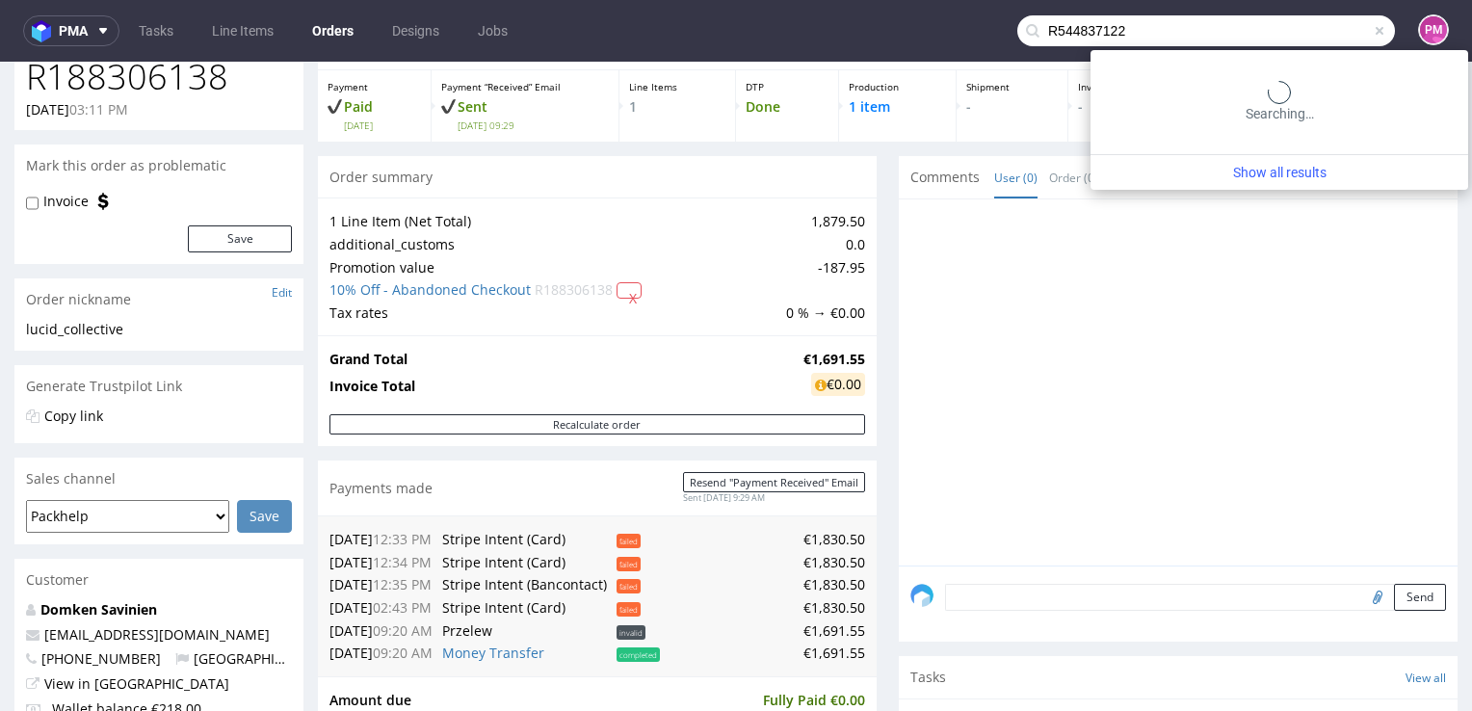
type input "R544837122"
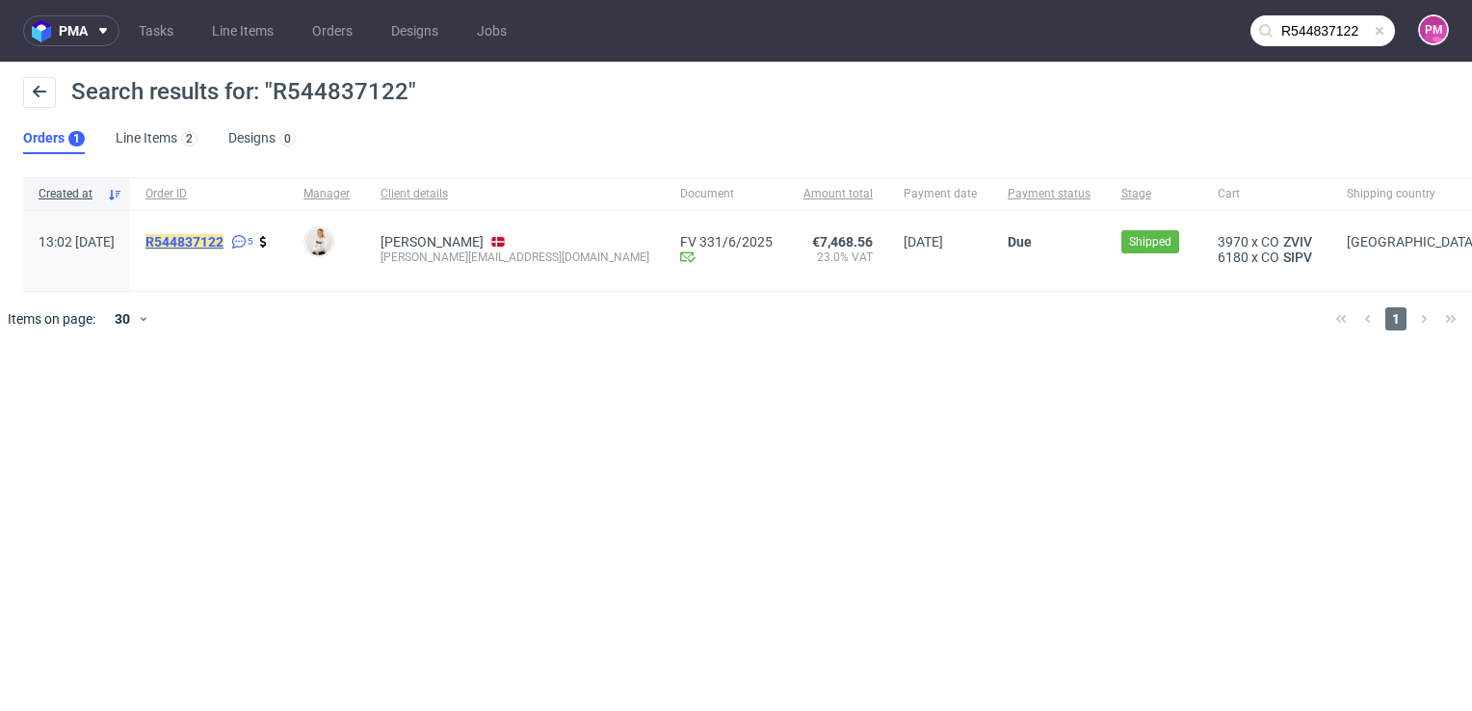
click at [223, 240] on mark "R544837122" at bounding box center [184, 241] width 78 height 15
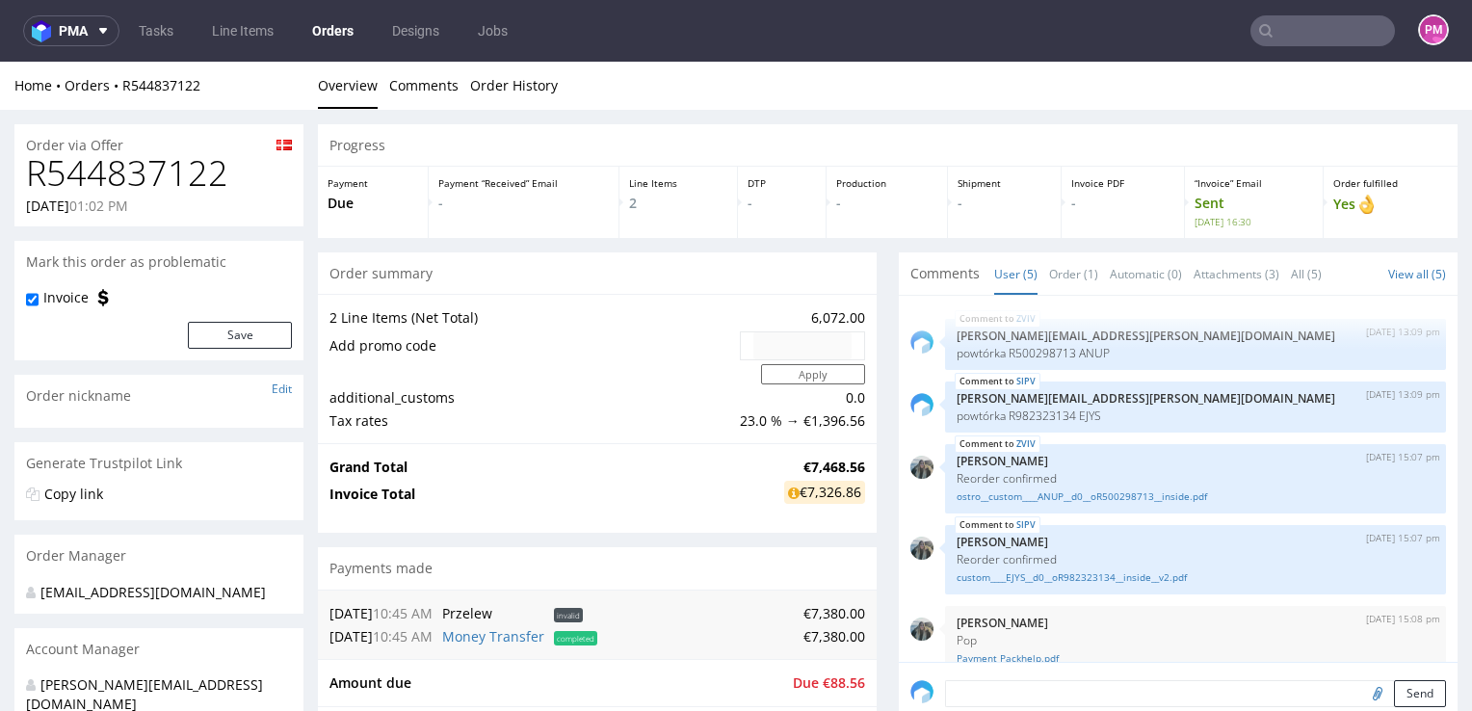
scroll to position [25, 0]
